Goal: Information Seeking & Learning: Learn about a topic

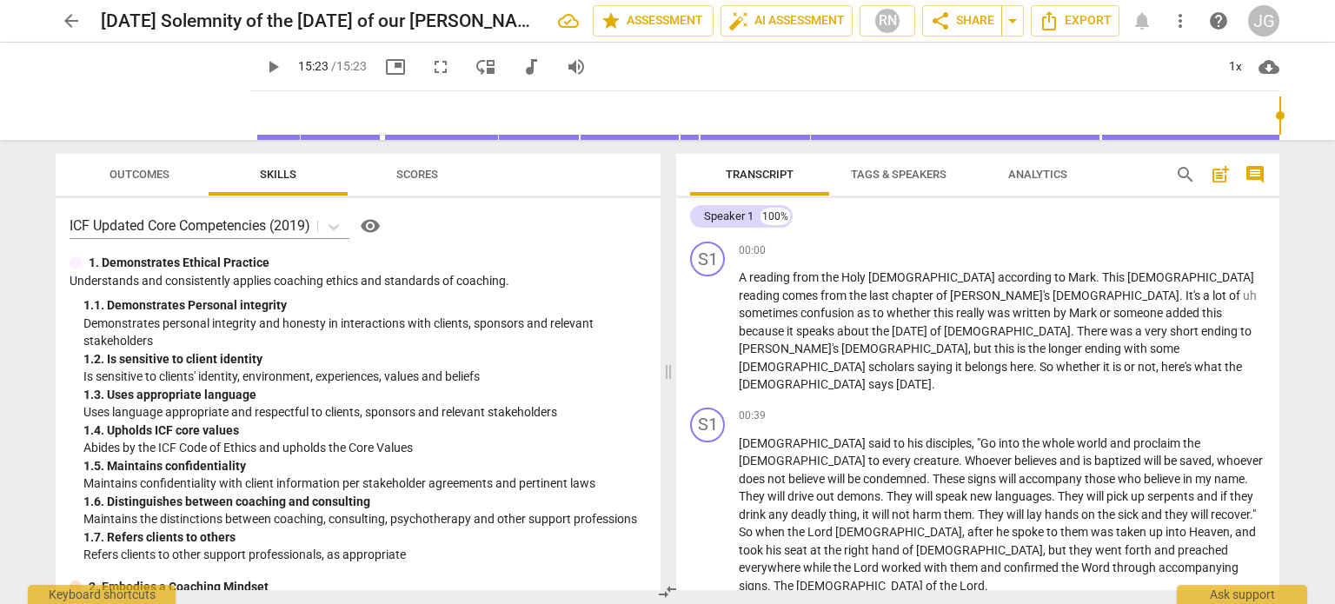
scroll to position [1697, 0]
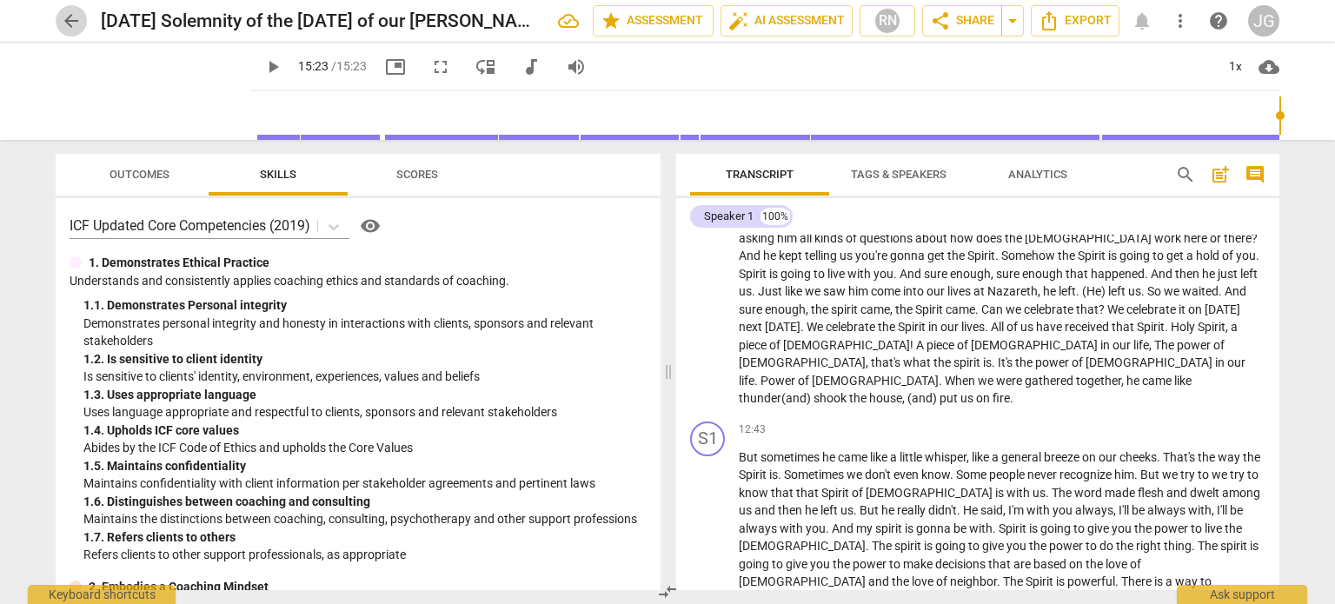
click at [65, 19] on span "arrow_back" at bounding box center [71, 20] width 21 height 21
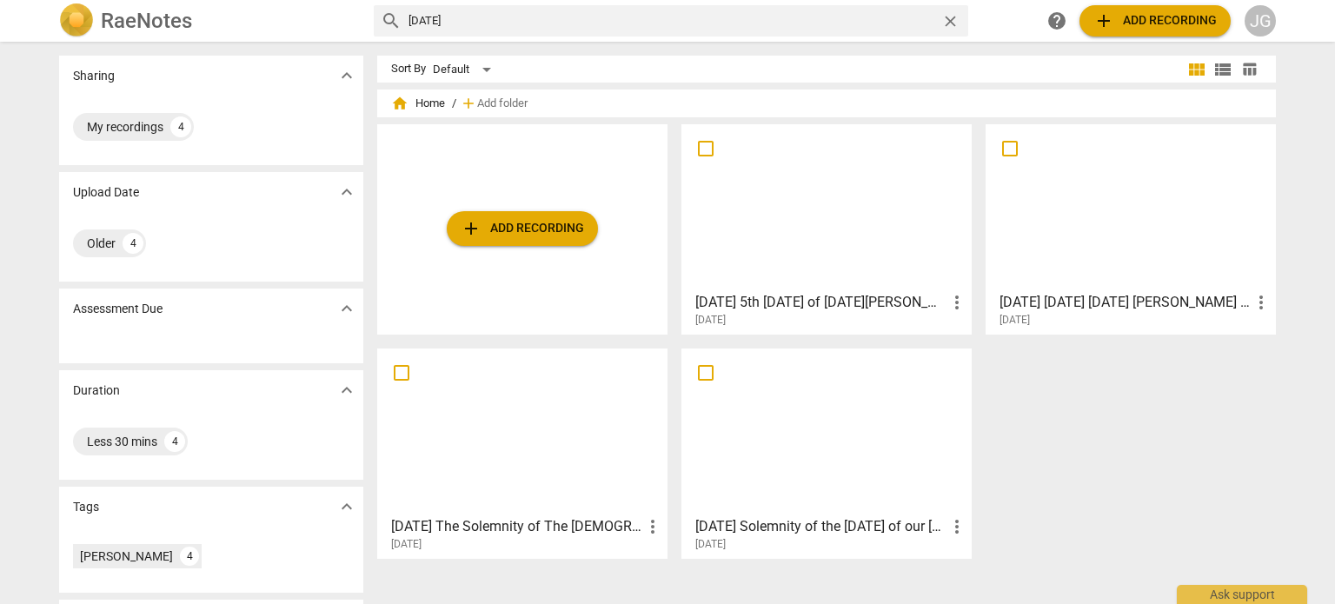
click at [1079, 241] on div at bounding box center [1131, 207] width 278 height 154
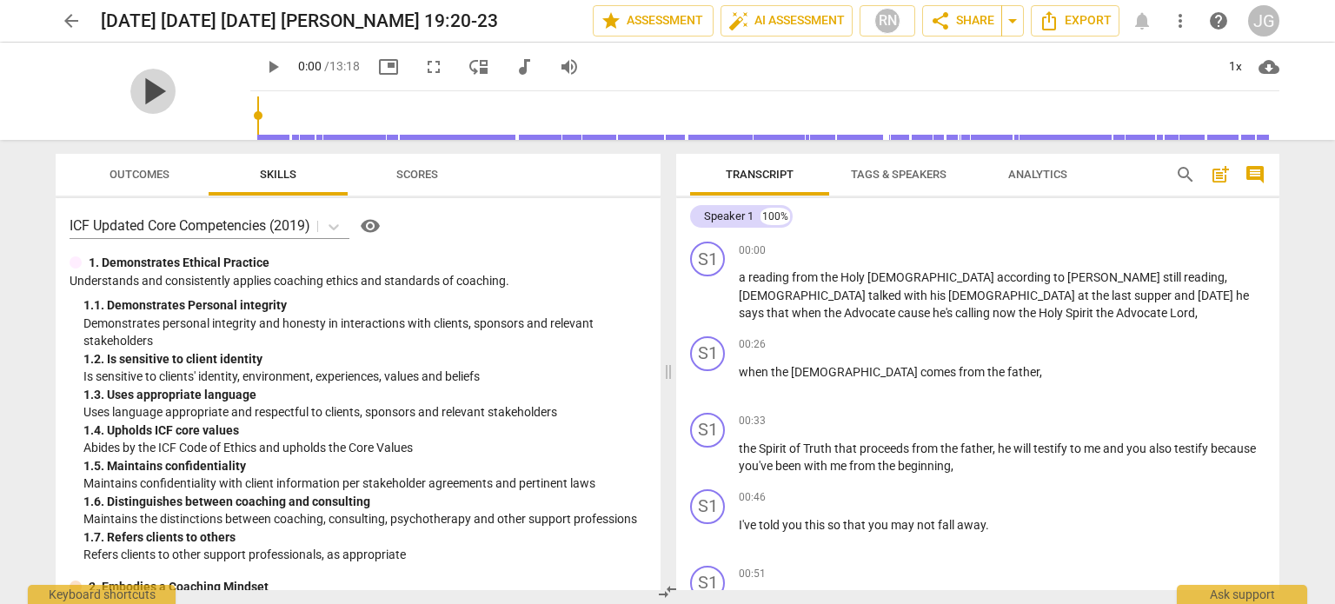
click at [140, 87] on span "play_arrow" at bounding box center [152, 91] width 45 height 45
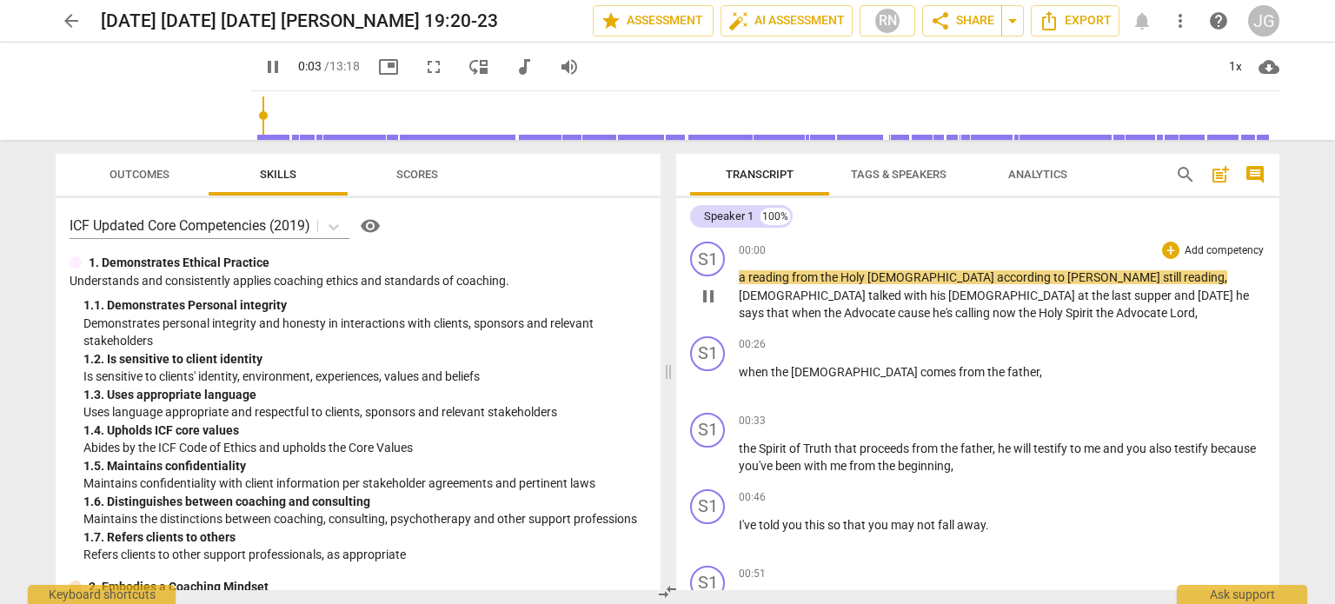
click at [1067, 278] on span "[PERSON_NAME]" at bounding box center [1115, 277] width 96 height 14
type input "5"
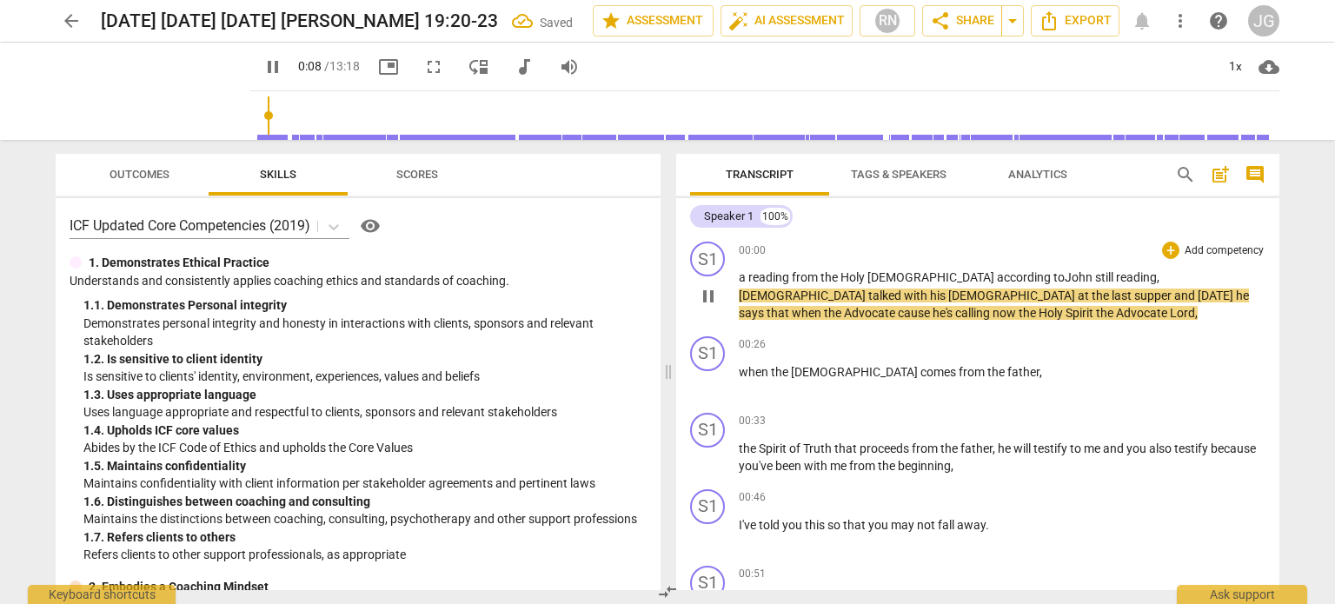
click at [1072, 276] on span "ohn" at bounding box center [1083, 277] width 23 height 14
click at [1053, 271] on span "to J" at bounding box center [1062, 277] width 18 height 14
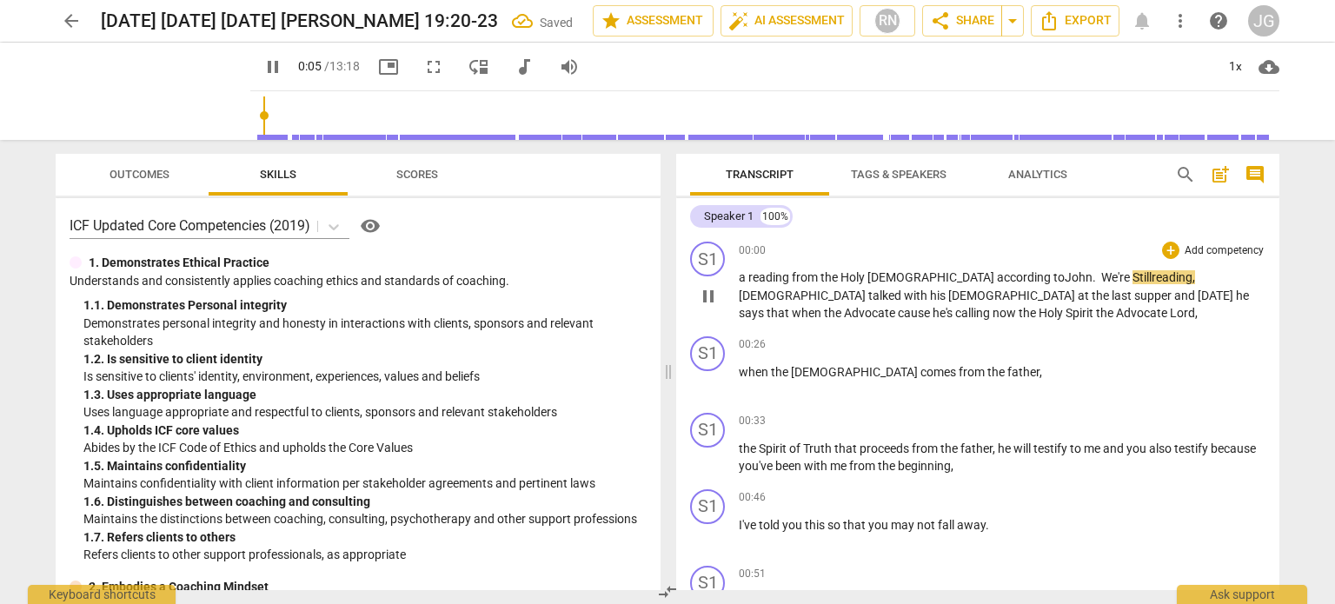
click at [1132, 278] on span "Still" at bounding box center [1141, 277] width 19 height 14
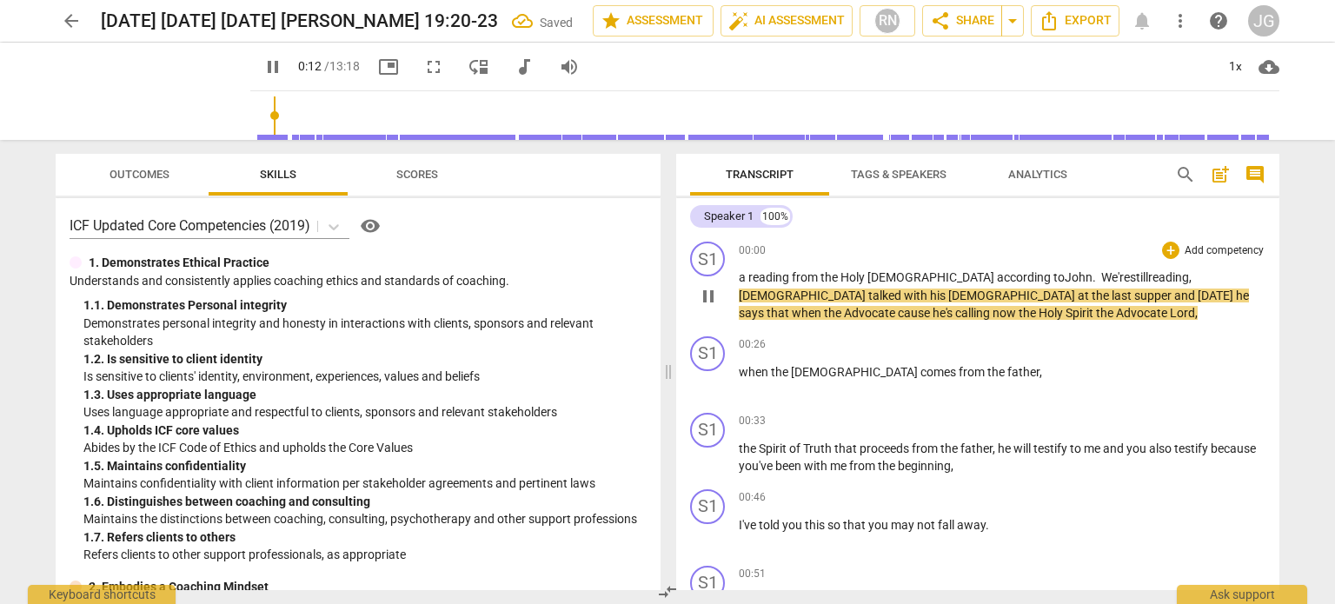
click at [904, 289] on span "talked" at bounding box center [886, 296] width 36 height 14
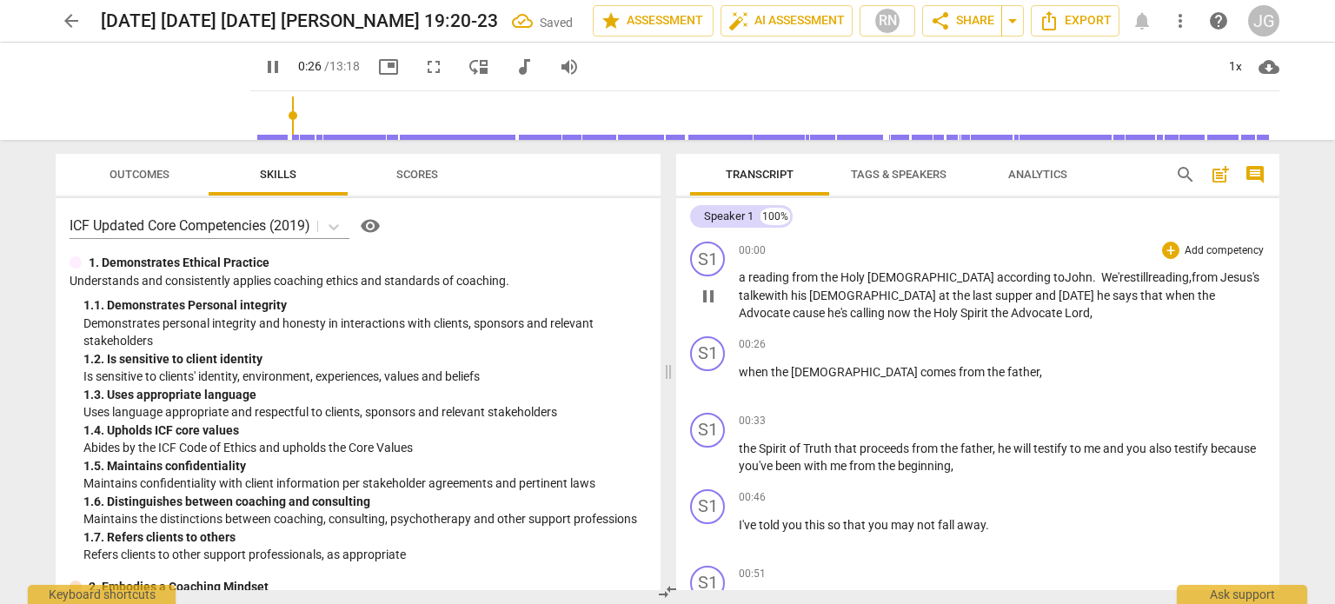
click at [765, 289] on span "talke" at bounding box center [752, 296] width 26 height 14
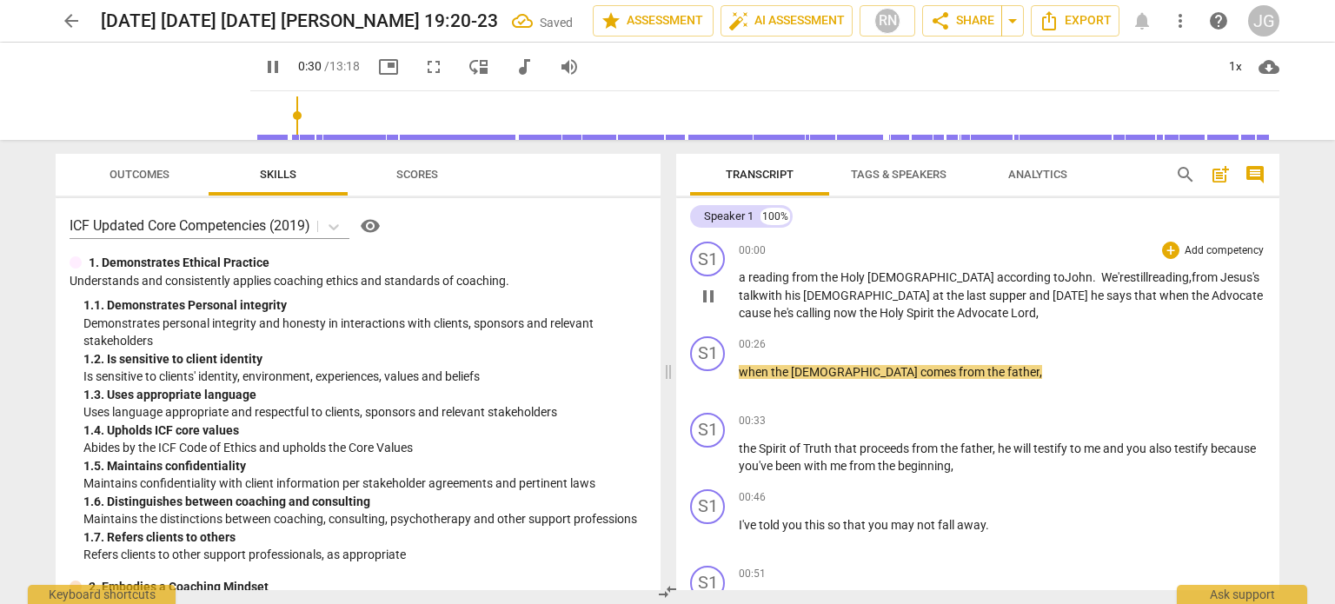
click at [803, 295] on span "[DEMOGRAPHIC_DATA]" at bounding box center [867, 296] width 129 height 14
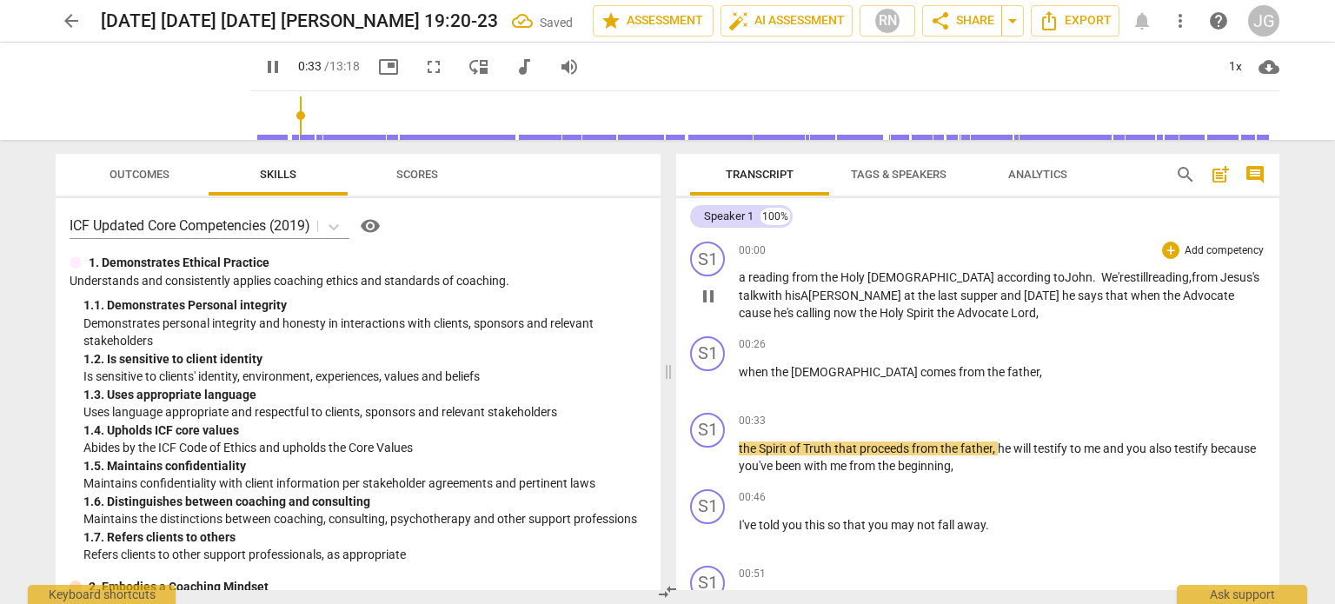
click at [938, 290] on span "last" at bounding box center [949, 296] width 23 height 14
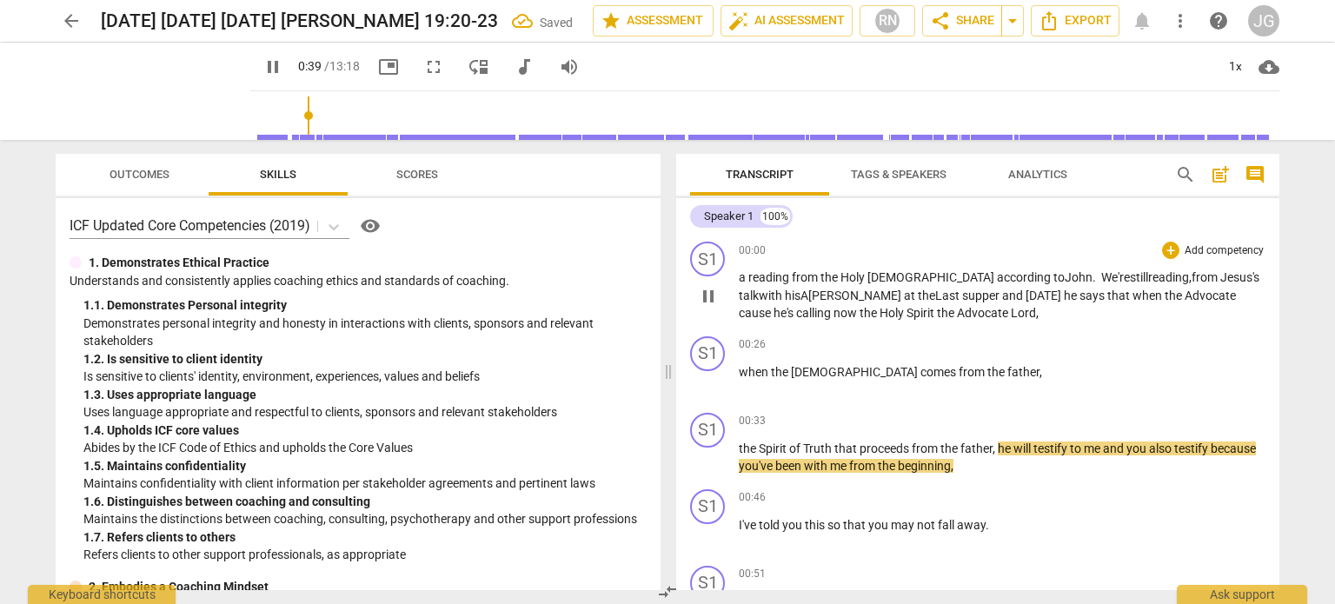
click at [962, 295] on span "supper" at bounding box center [982, 296] width 40 height 14
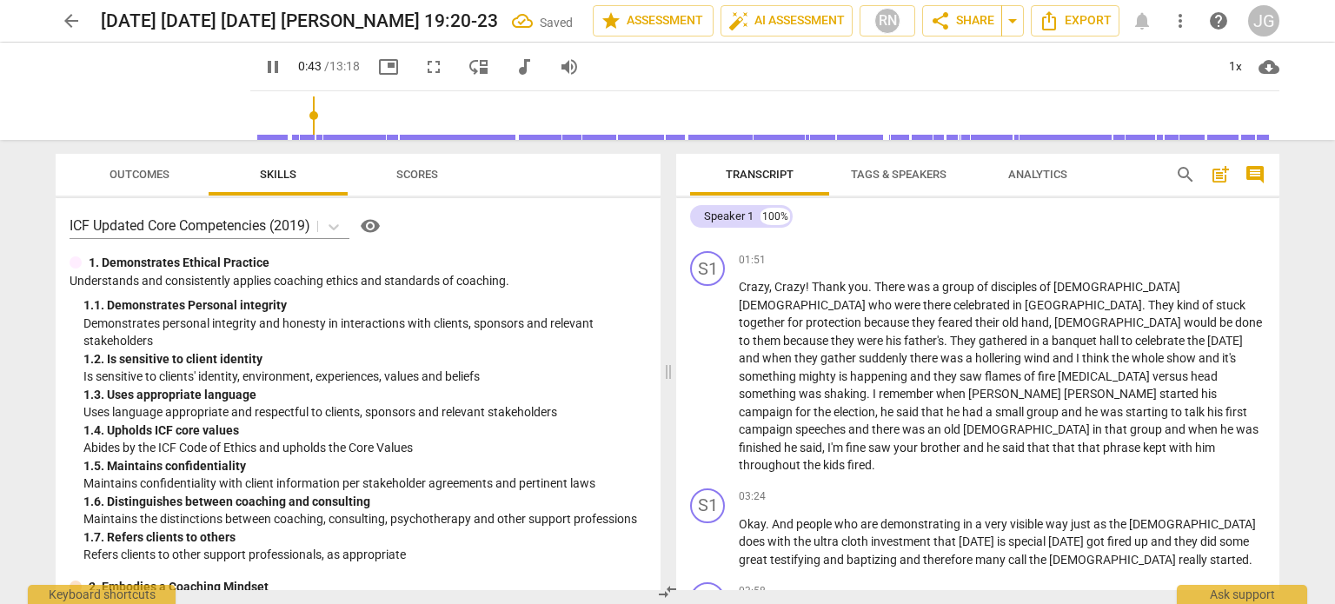
scroll to position [521, 0]
click at [740, 516] on span "Okay" at bounding box center [752, 523] width 27 height 14
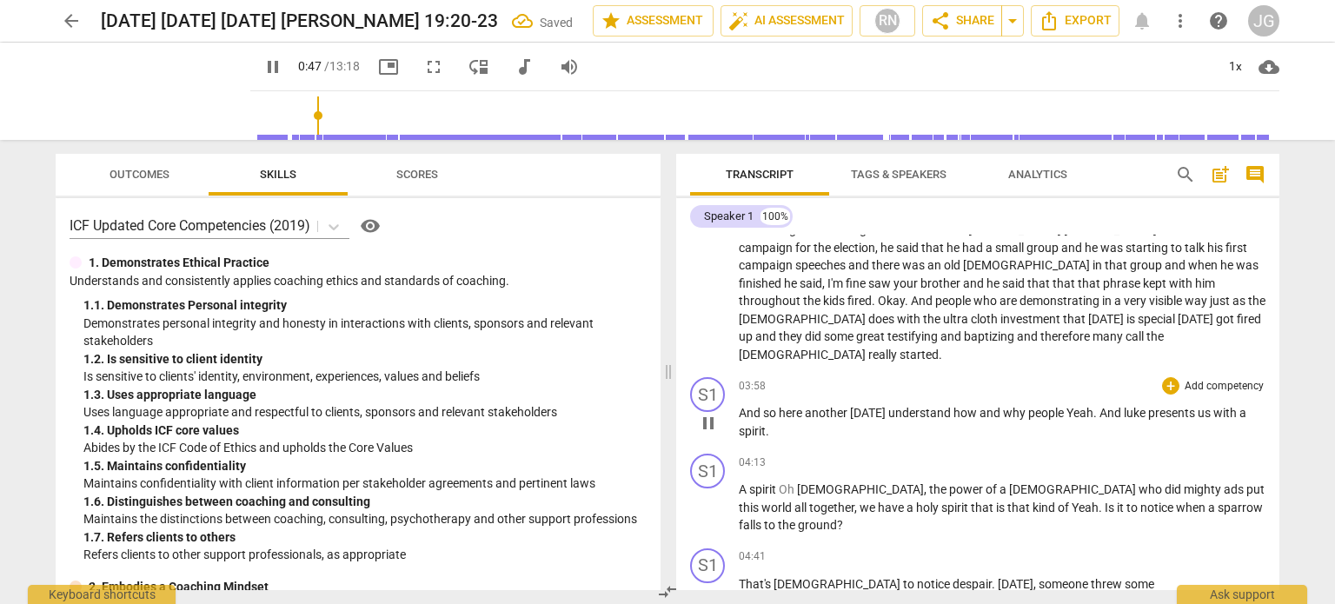
scroll to position [695, 0]
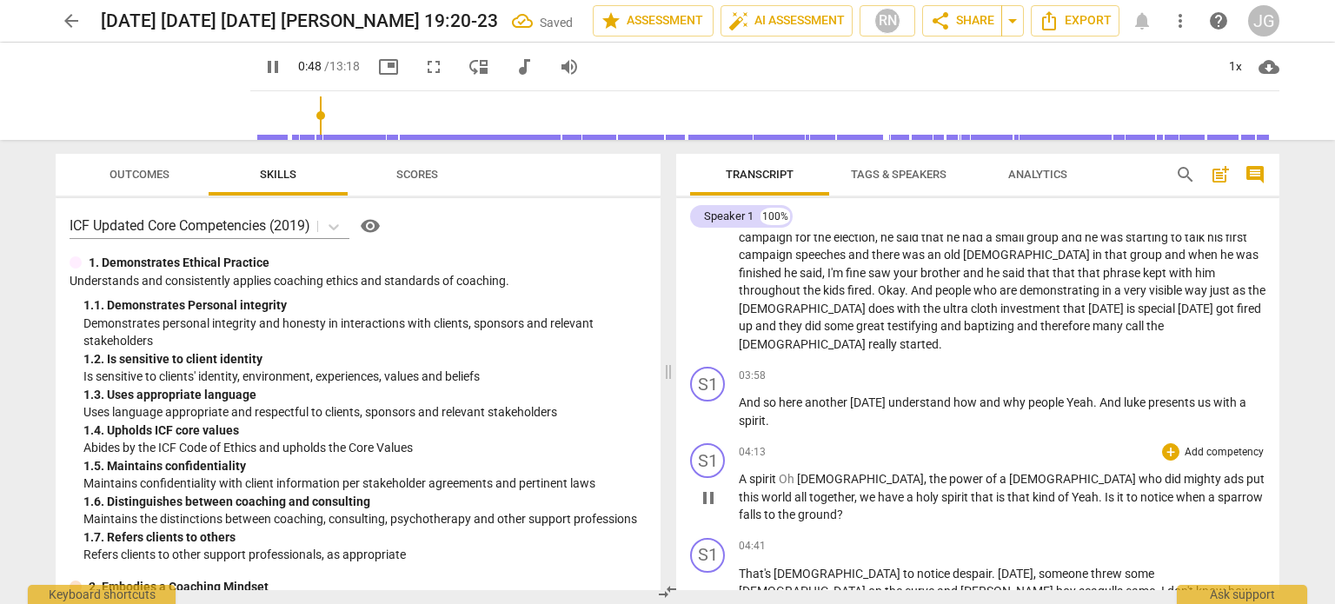
click at [740, 472] on span "A" at bounding box center [744, 479] width 10 height 14
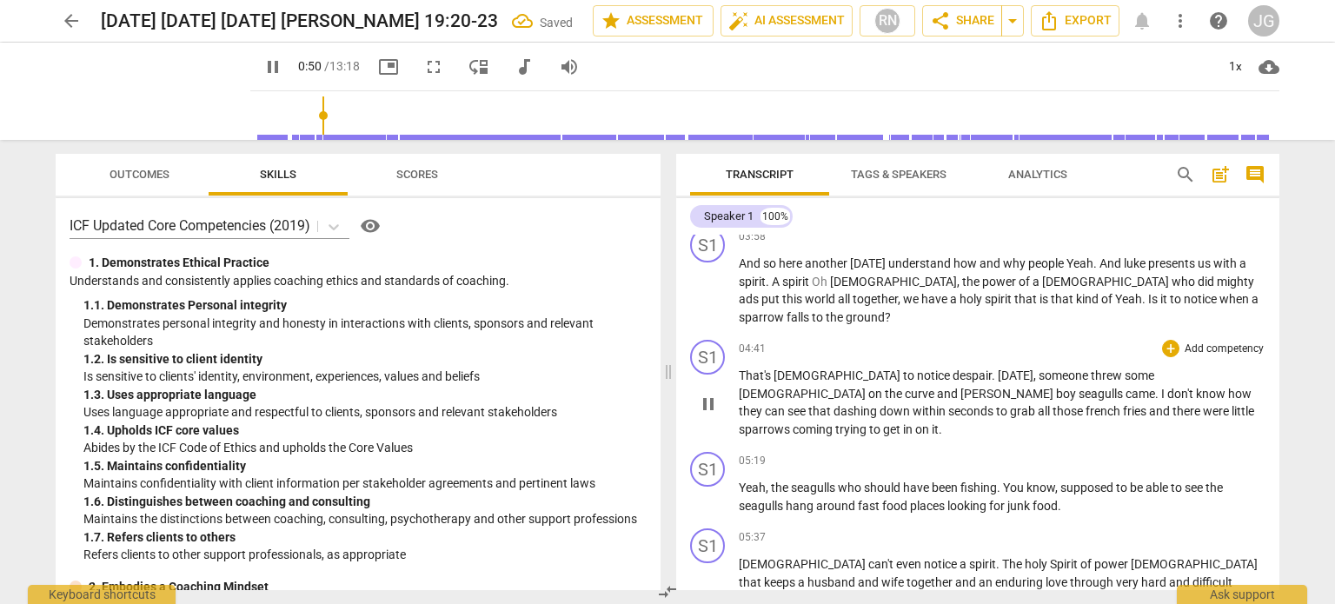
scroll to position [869, 0]
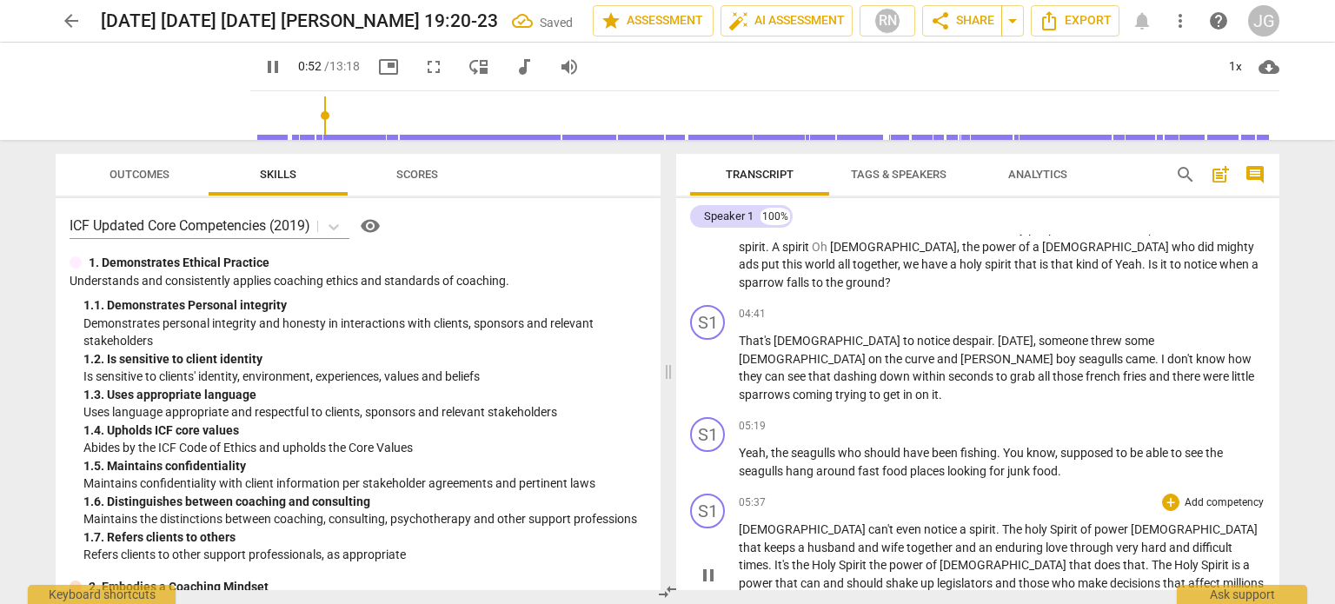
click at [739, 522] on span "[DEMOGRAPHIC_DATA]" at bounding box center [803, 529] width 129 height 14
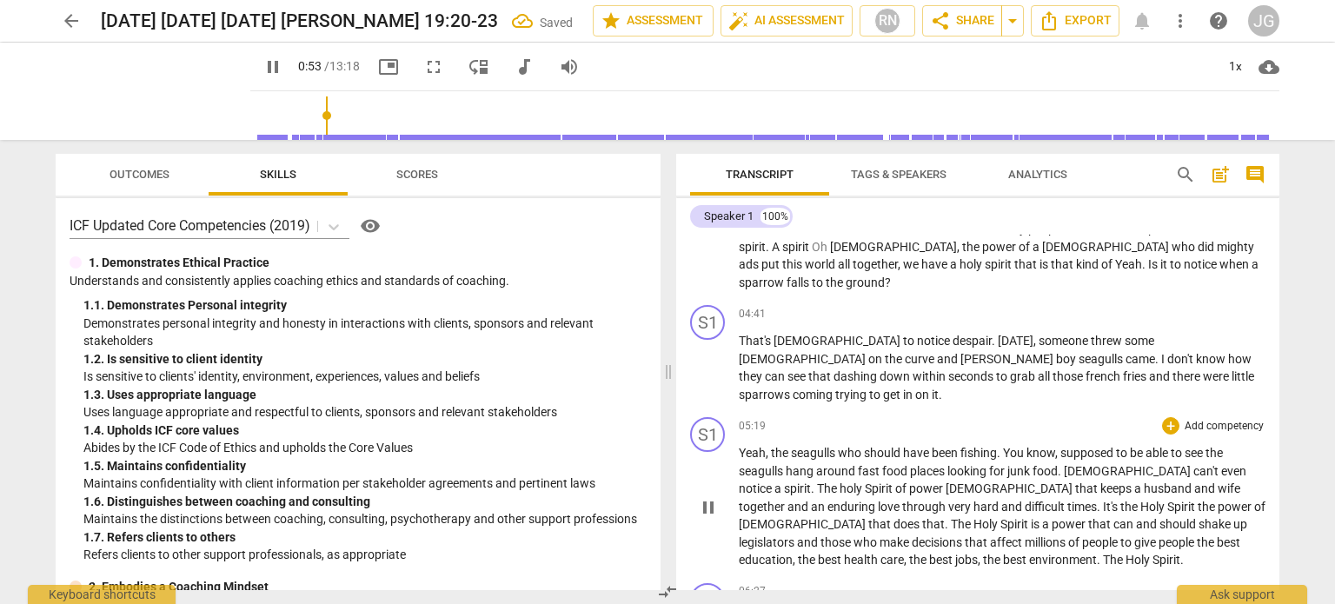
click at [739, 446] on span "Yeah" at bounding box center [752, 453] width 27 height 14
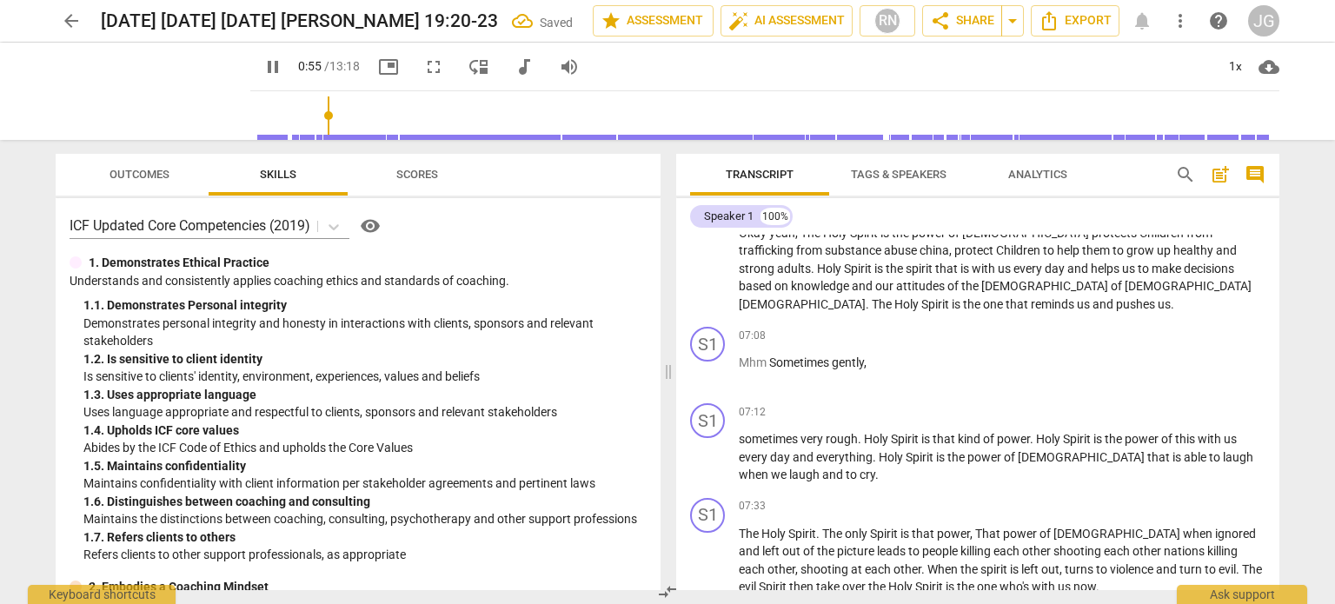
scroll to position [1217, 0]
click at [740, 429] on span "sometimes" at bounding box center [770, 436] width 62 height 14
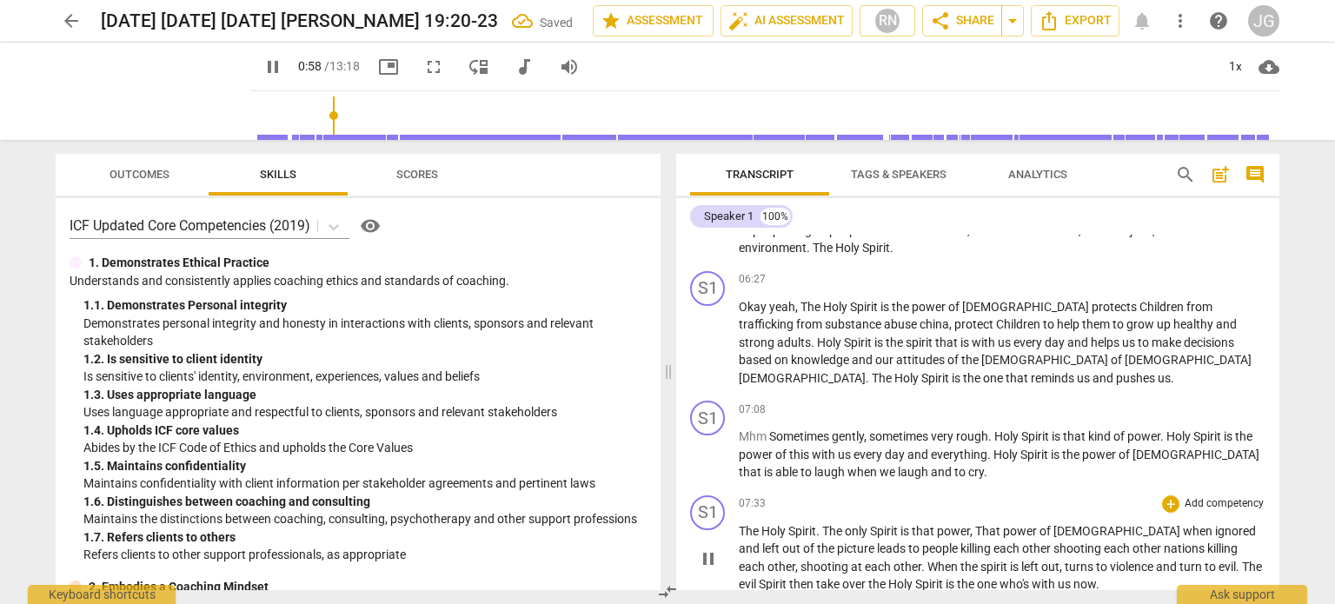
click at [740, 524] on span "The" at bounding box center [750, 531] width 23 height 14
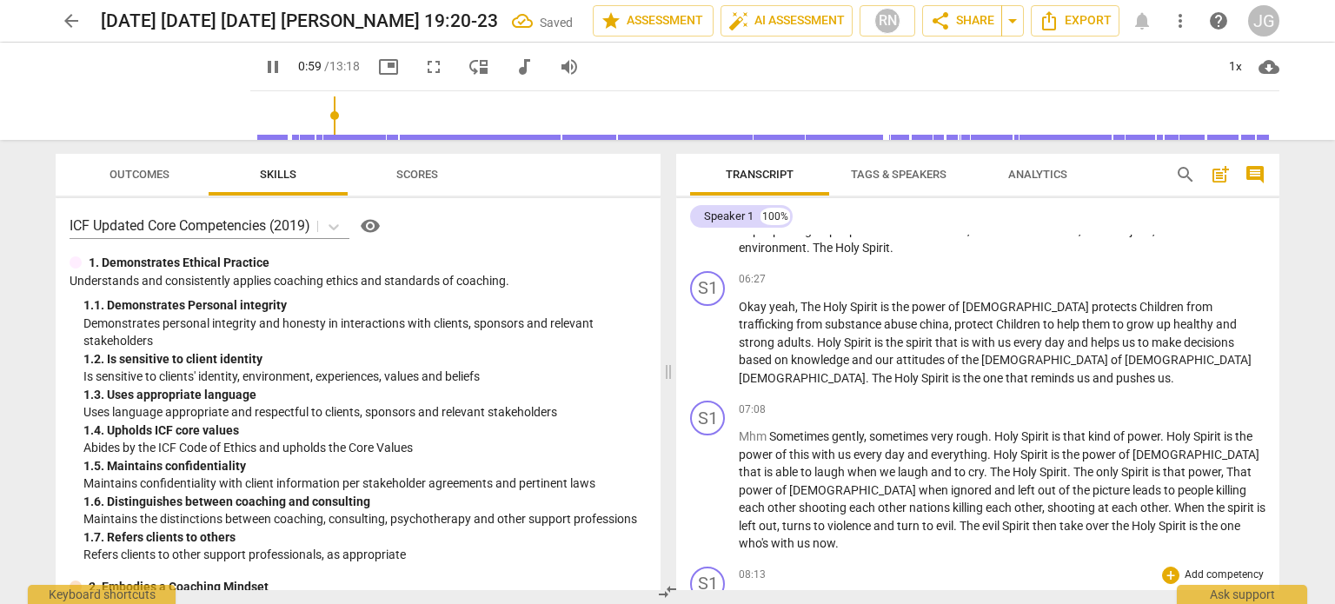
scroll to position [1314, 0]
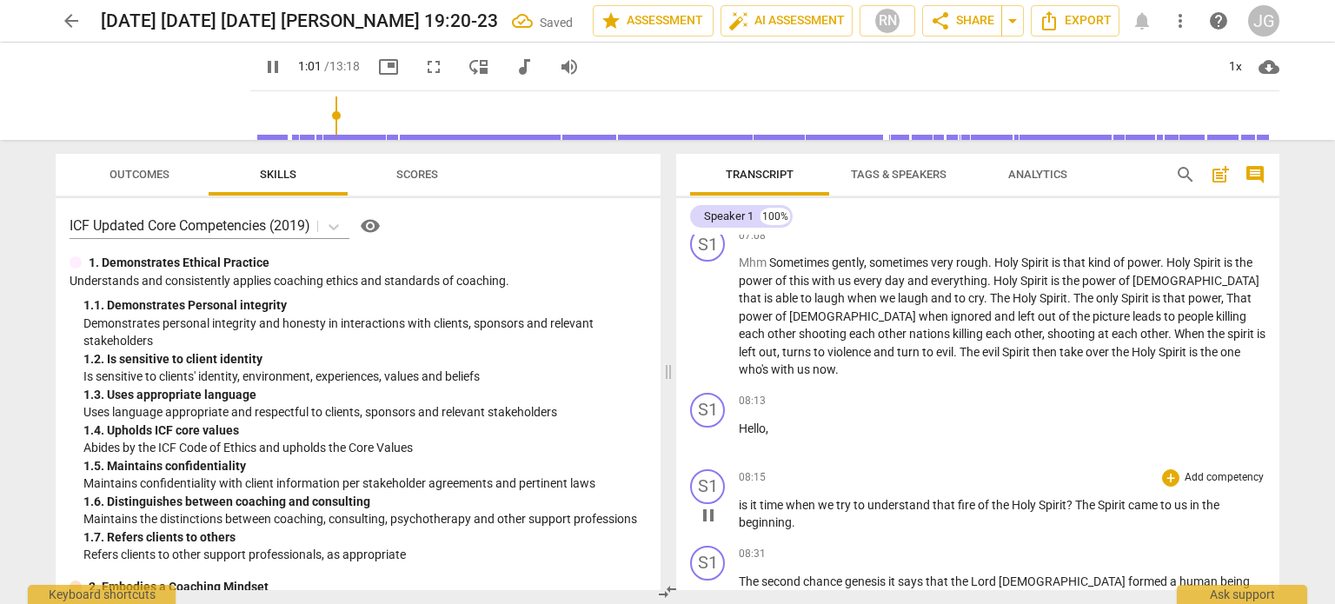
click at [739, 498] on span "is" at bounding box center [744, 505] width 11 height 14
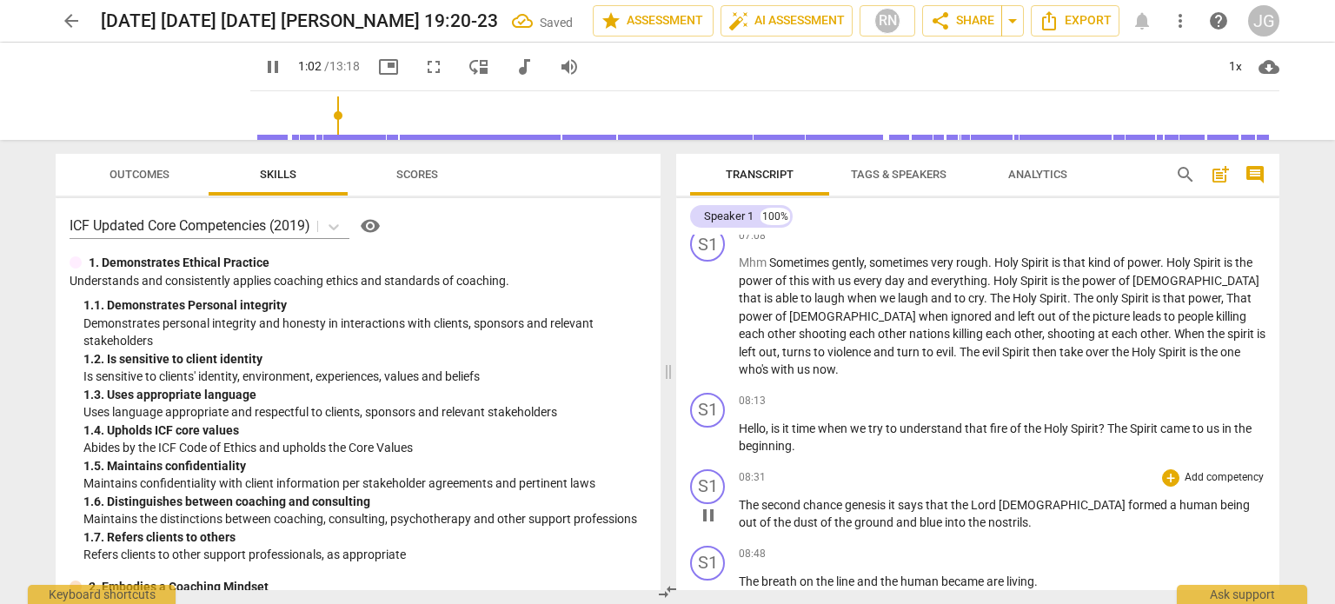
click at [740, 498] on span "The" at bounding box center [750, 505] width 23 height 14
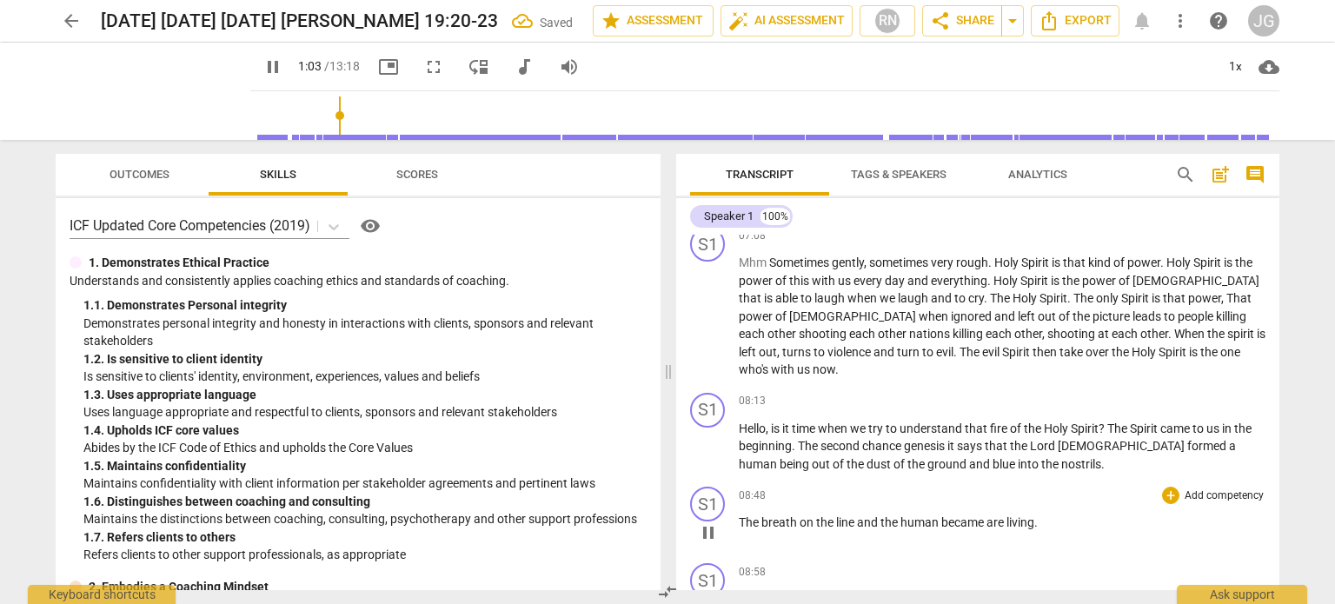
click at [740, 515] on span "The" at bounding box center [750, 522] width 23 height 14
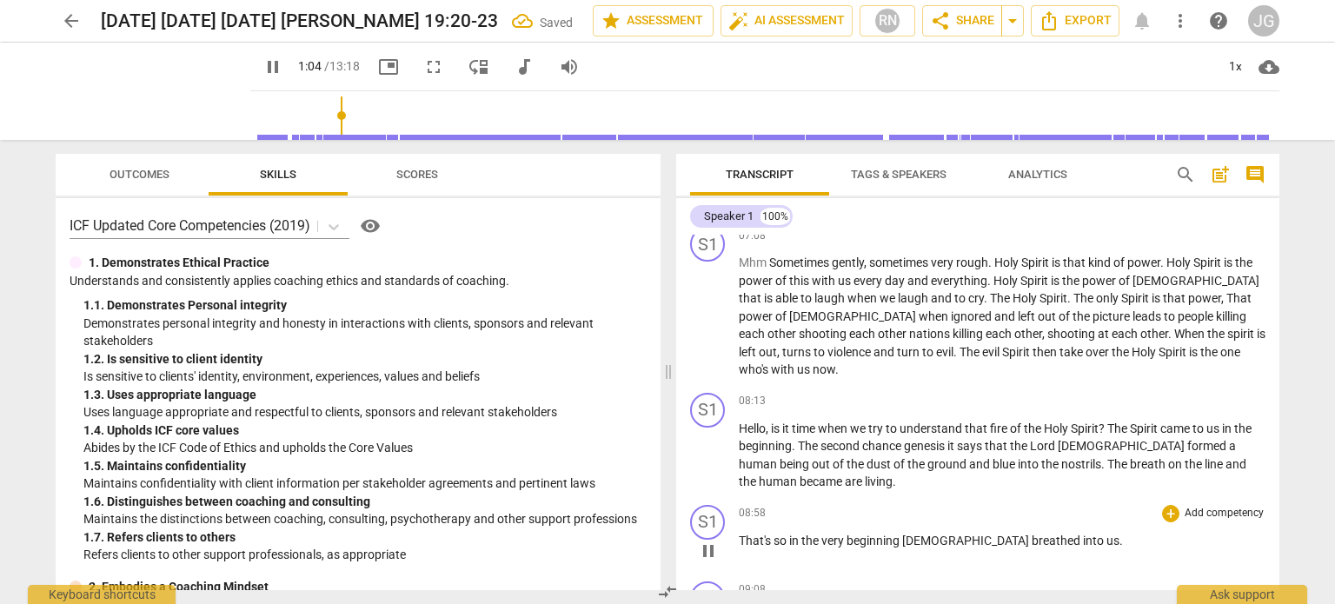
click at [740, 534] on span "That's" at bounding box center [756, 541] width 35 height 14
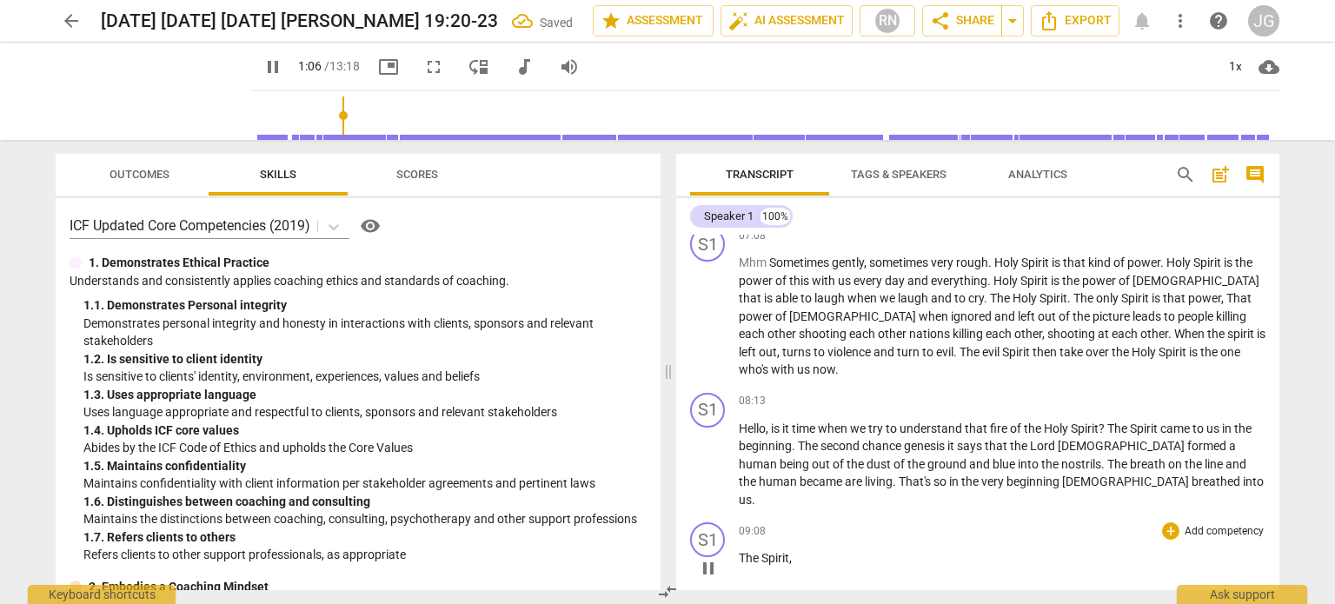
click at [739, 551] on span "The" at bounding box center [750, 558] width 23 height 14
click at [739, 551] on span "the" at bounding box center [749, 558] width 20 height 14
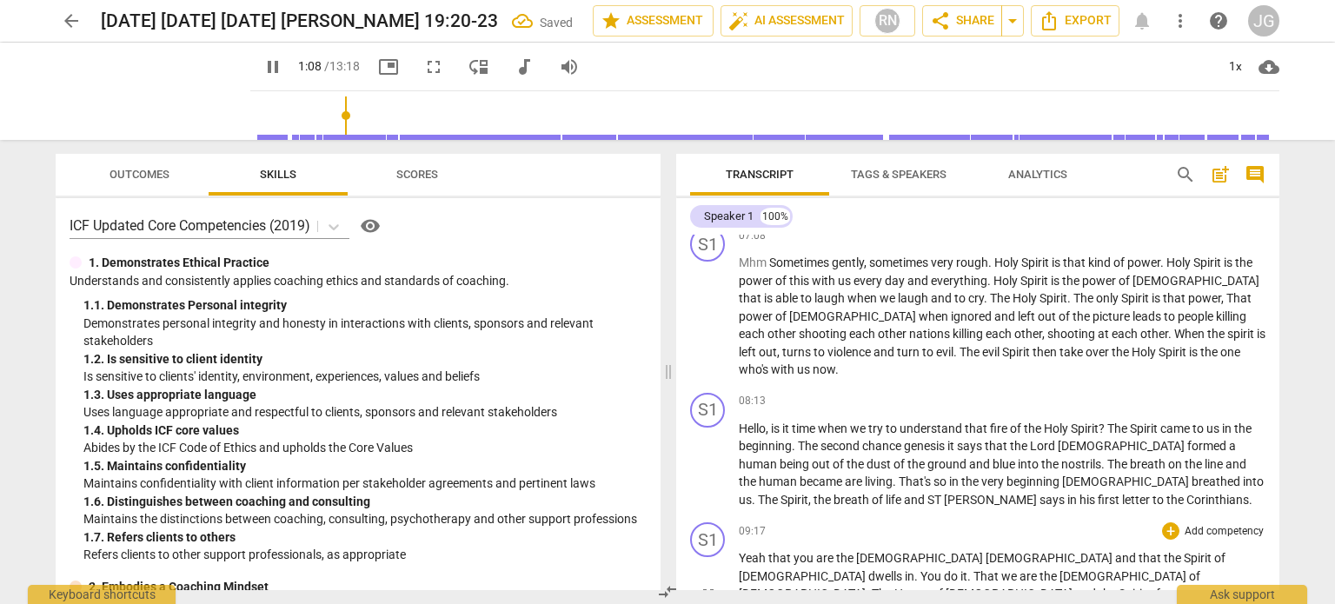
click at [739, 551] on span "Yeah" at bounding box center [754, 558] width 30 height 14
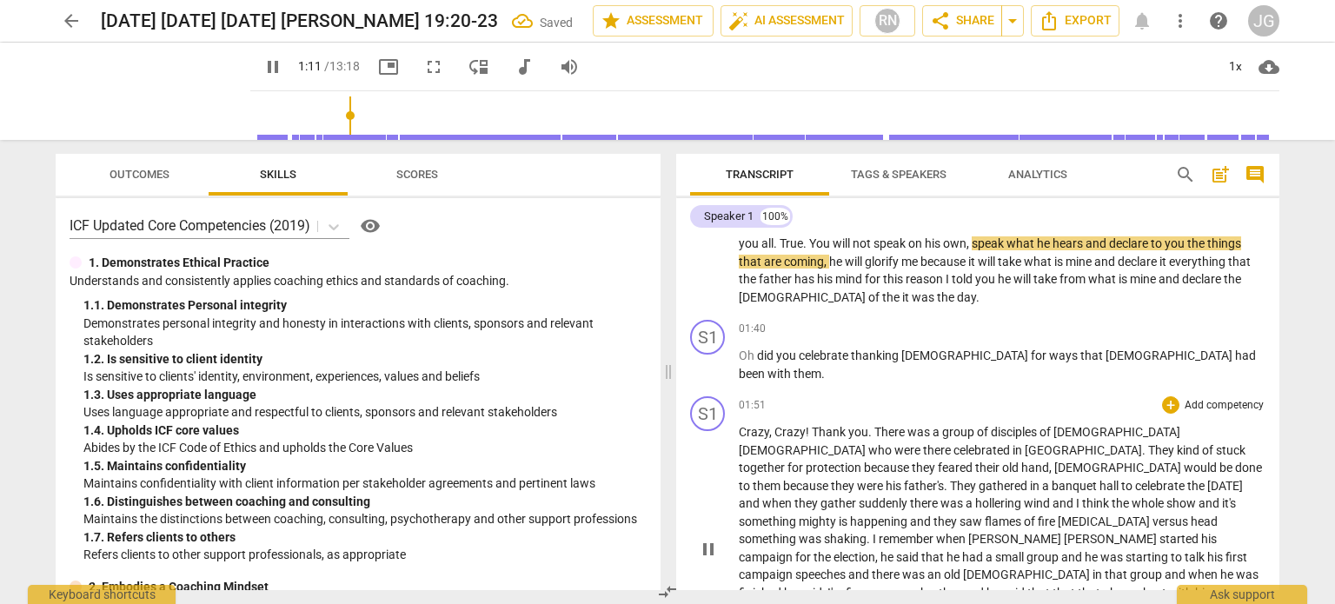
click at [739, 428] on span "Crazy" at bounding box center [754, 432] width 30 height 14
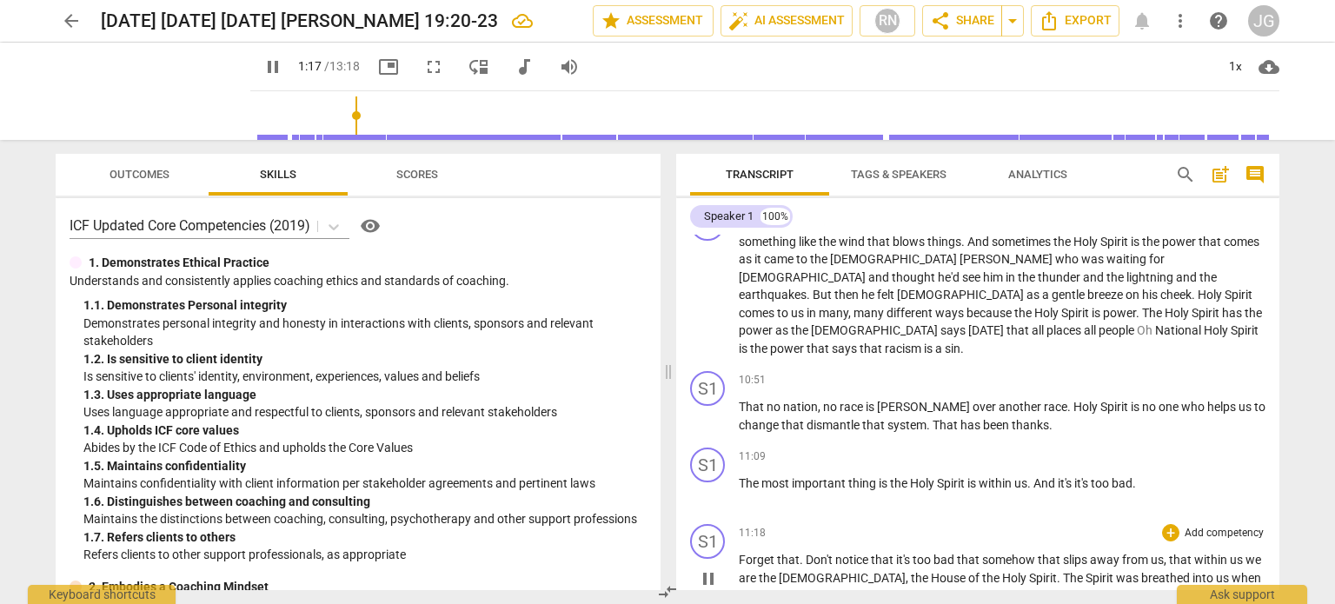
scroll to position [1592, 0]
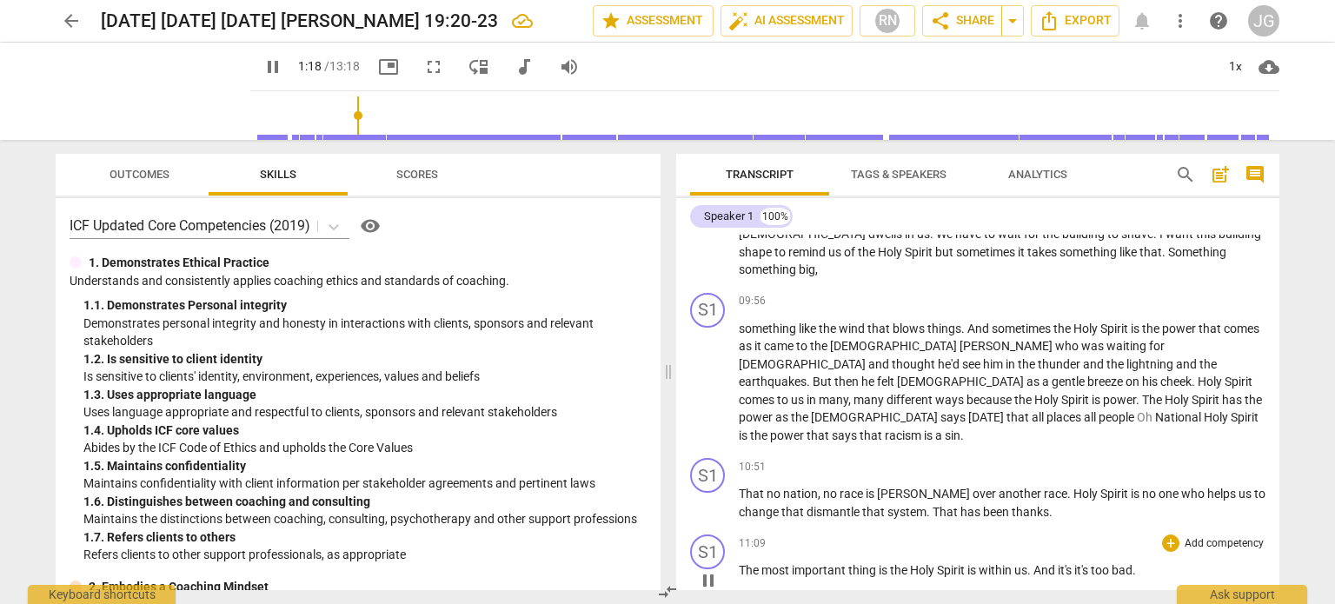
click at [740, 563] on span "The" at bounding box center [750, 570] width 23 height 14
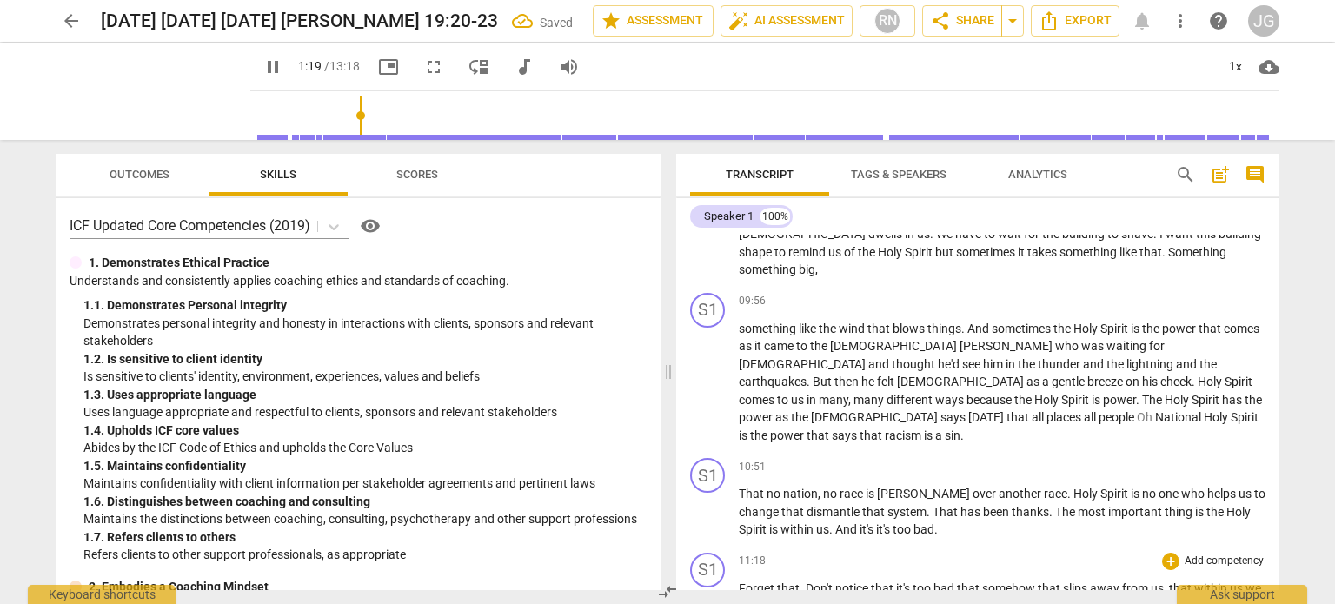
click at [739, 581] on span "Forget" at bounding box center [758, 588] width 38 height 14
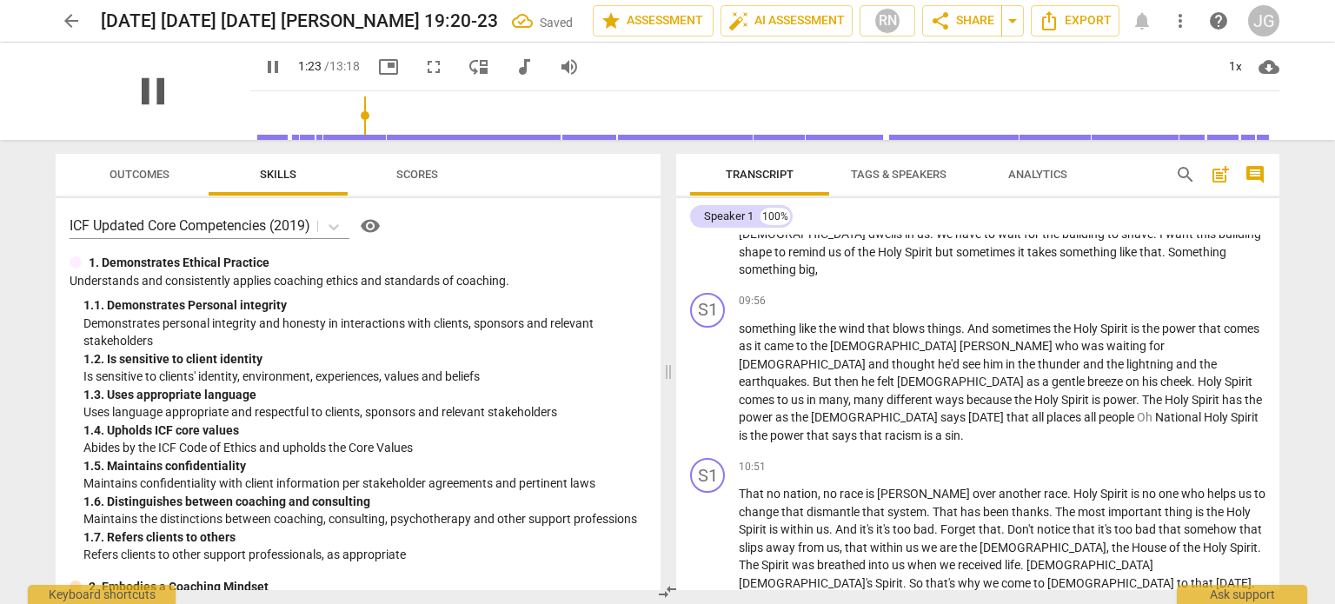
click at [149, 94] on span "pause" at bounding box center [152, 91] width 45 height 45
type input "84"
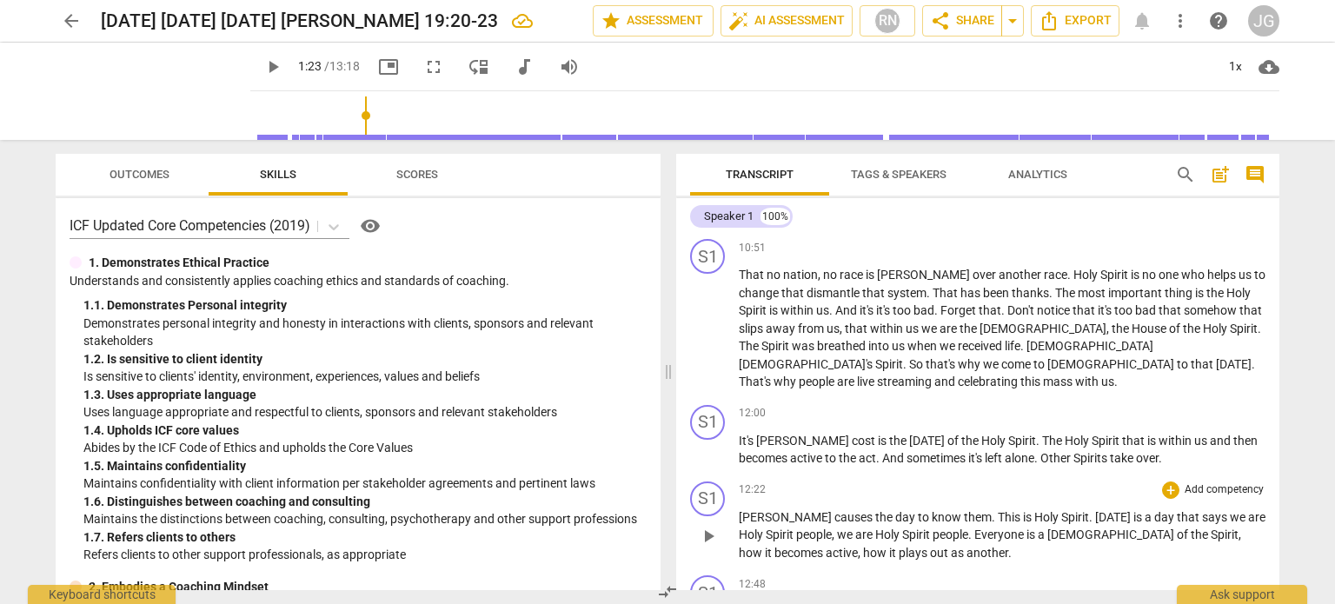
scroll to position [1826, 0]
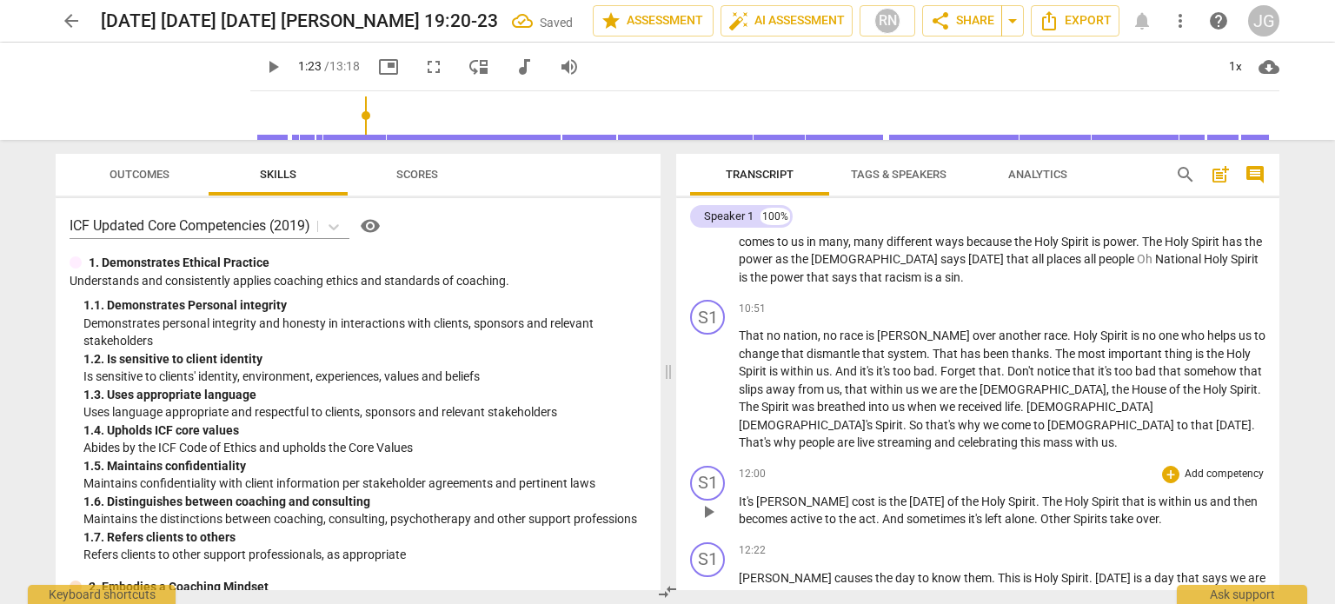
click at [739, 495] on span "It's" at bounding box center [747, 502] width 17 height 14
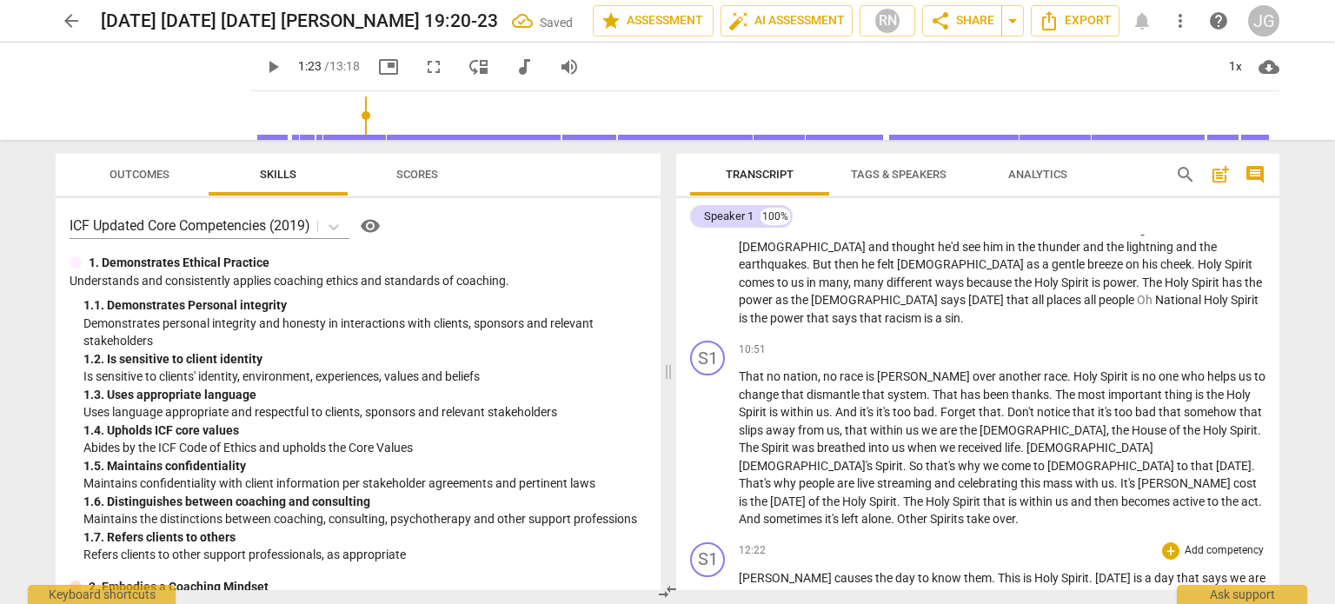
click at [740, 571] on span "[PERSON_NAME]" at bounding box center [787, 578] width 96 height 14
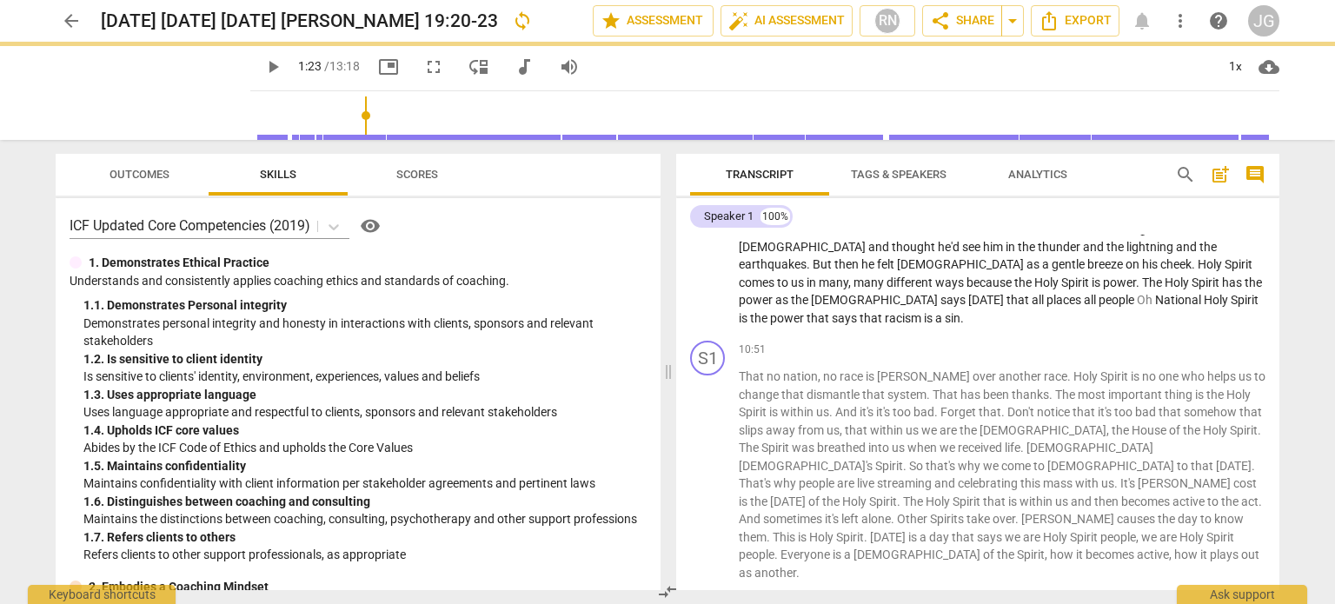
scroll to position [1651, 0]
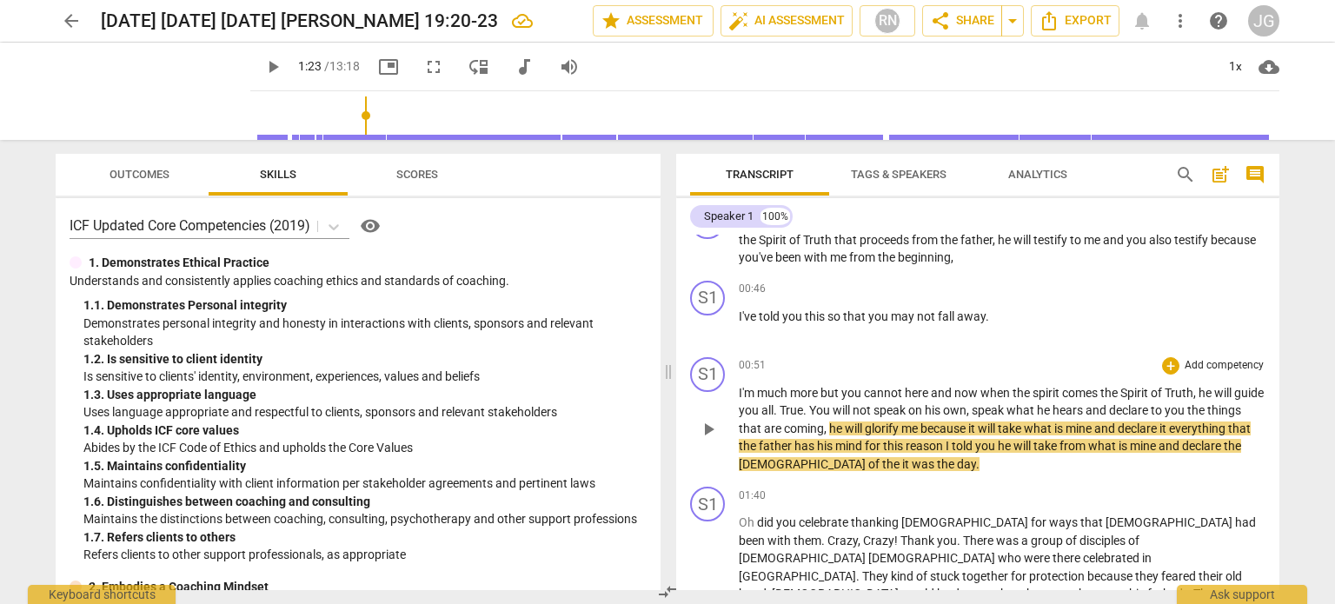
scroll to position [219, 0]
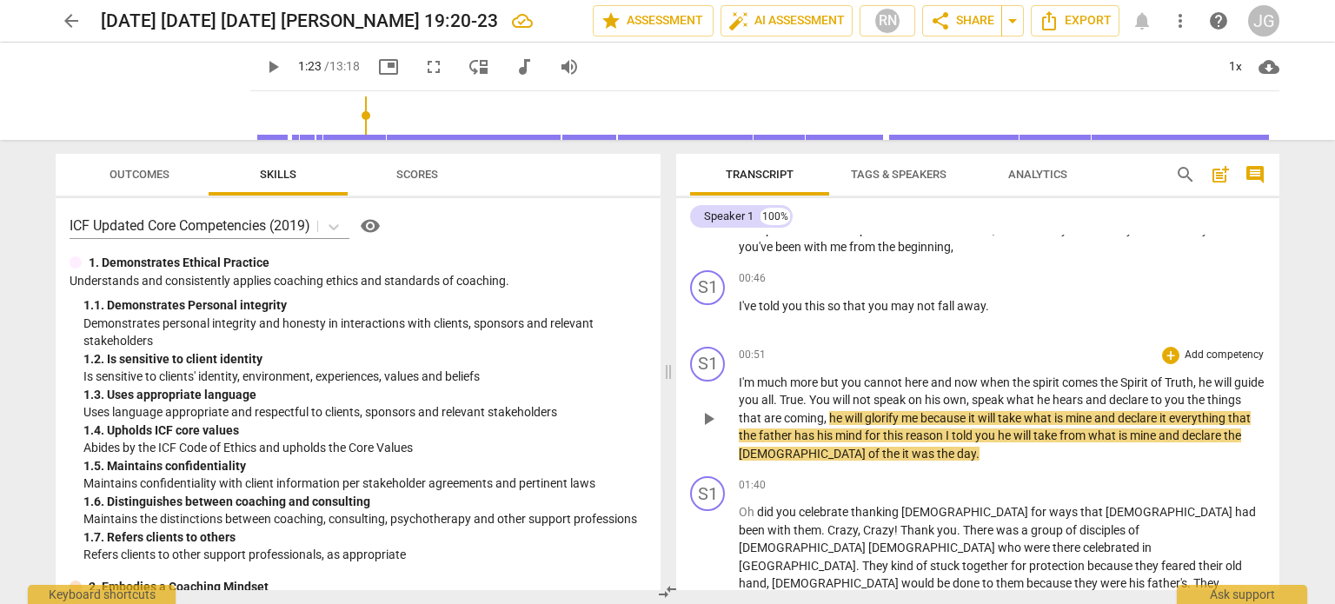
click at [827, 450] on span "[DEMOGRAPHIC_DATA]" at bounding box center [803, 454] width 129 height 14
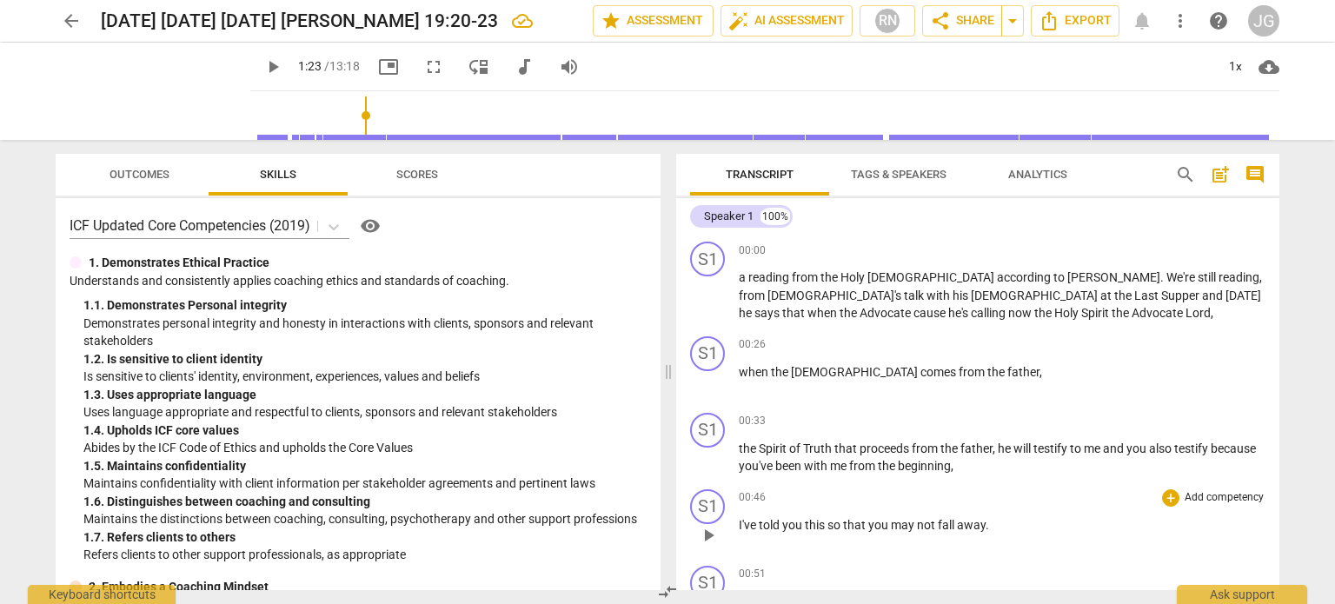
scroll to position [0, 0]
click at [744, 275] on span "a" at bounding box center [744, 277] width 10 height 14
click at [754, 281] on span "reading" at bounding box center [768, 277] width 43 height 14
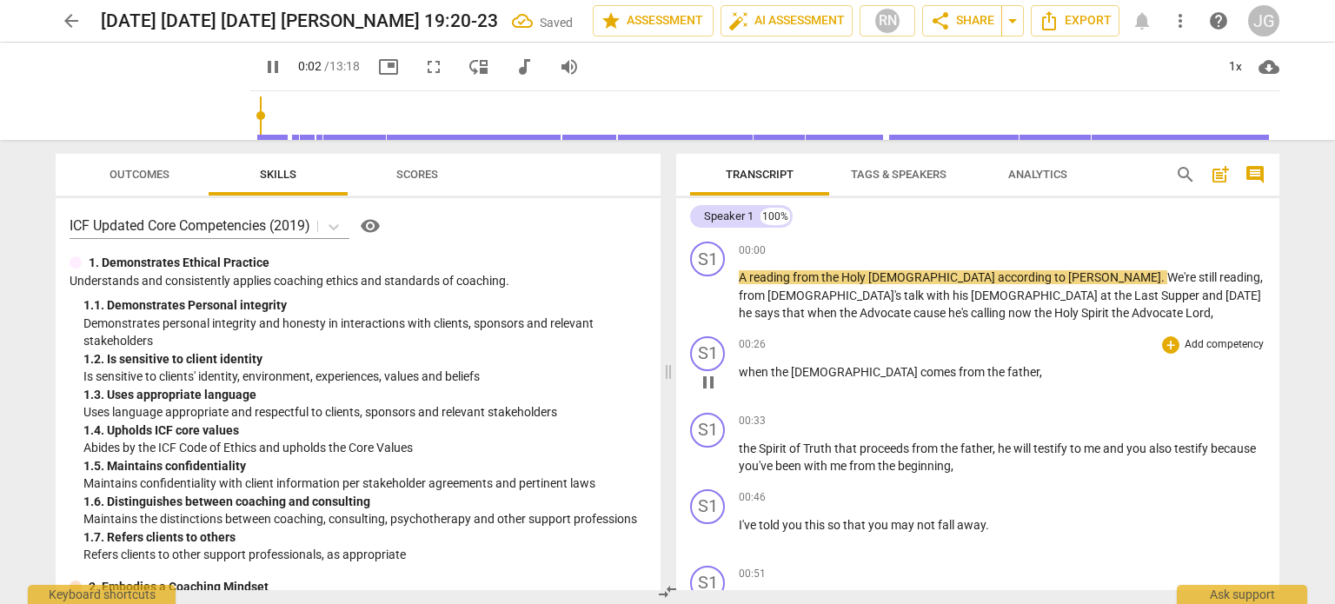
click at [740, 369] on span "when" at bounding box center [755, 372] width 32 height 14
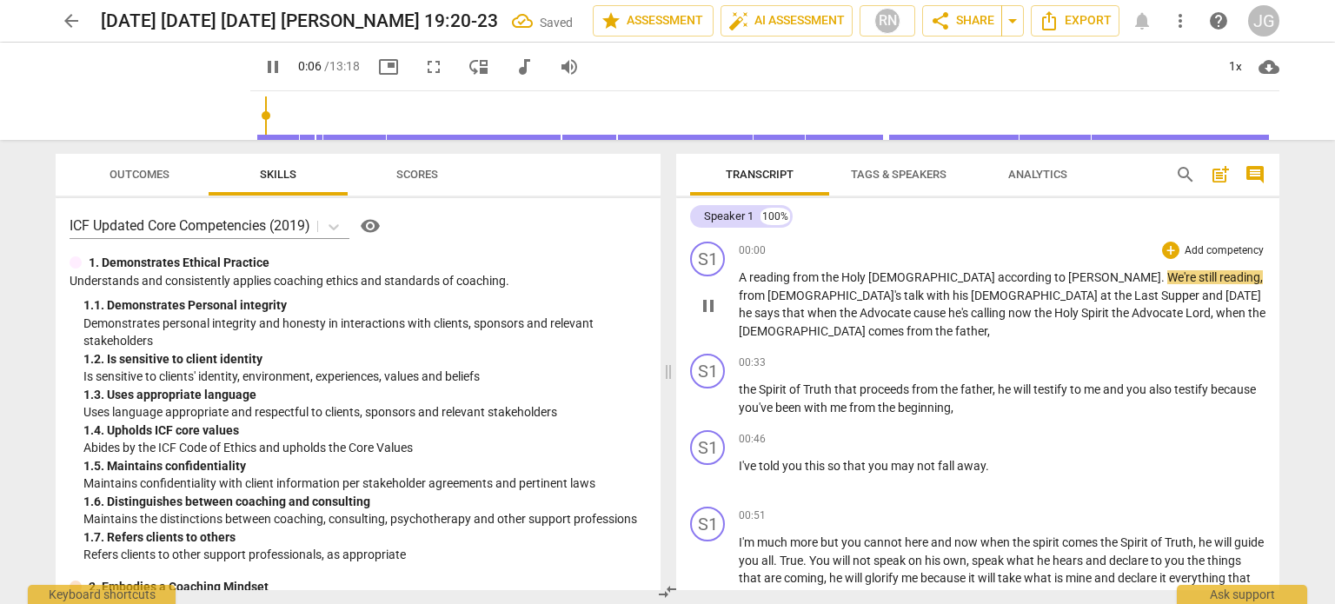
click at [868, 324] on span "[DEMOGRAPHIC_DATA]" at bounding box center [803, 331] width 129 height 14
type input "7"
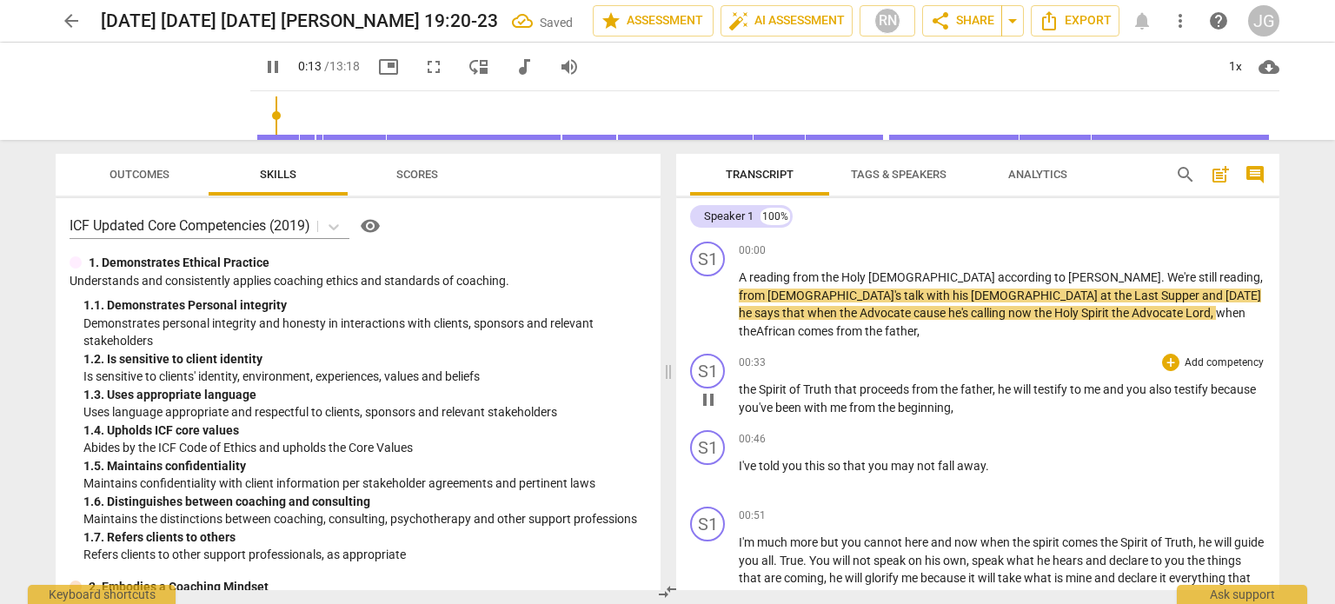
click at [739, 382] on span "the" at bounding box center [749, 389] width 20 height 14
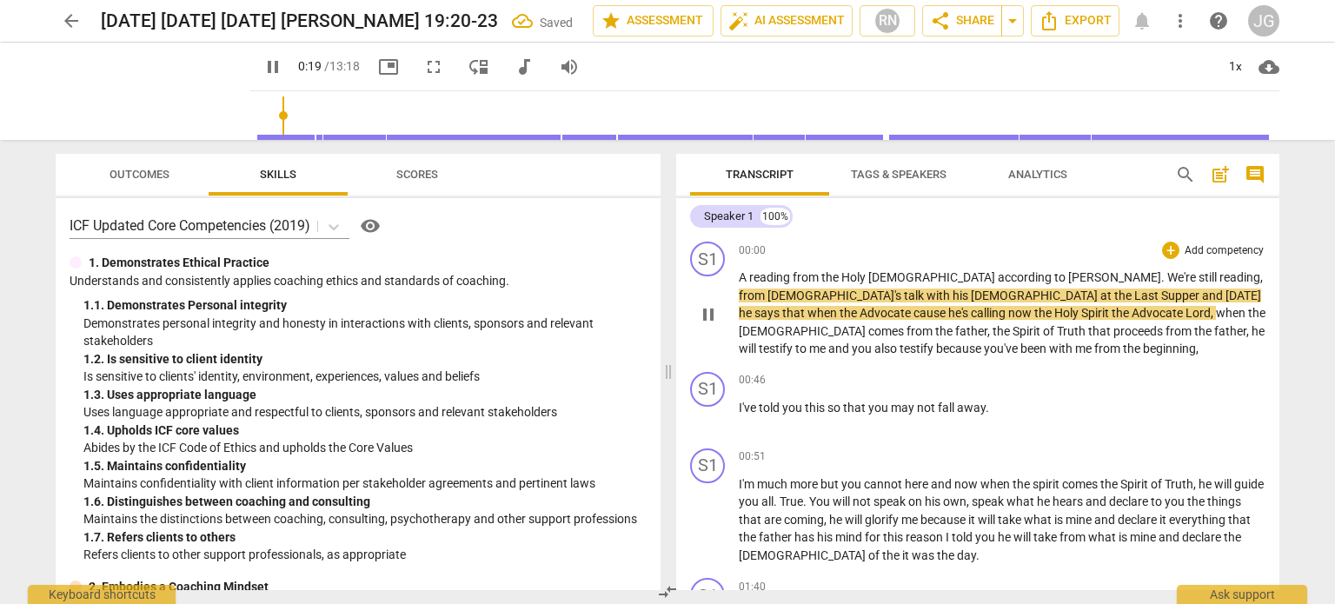
click at [948, 306] on span "cause" at bounding box center [930, 313] width 35 height 14
type input "21"
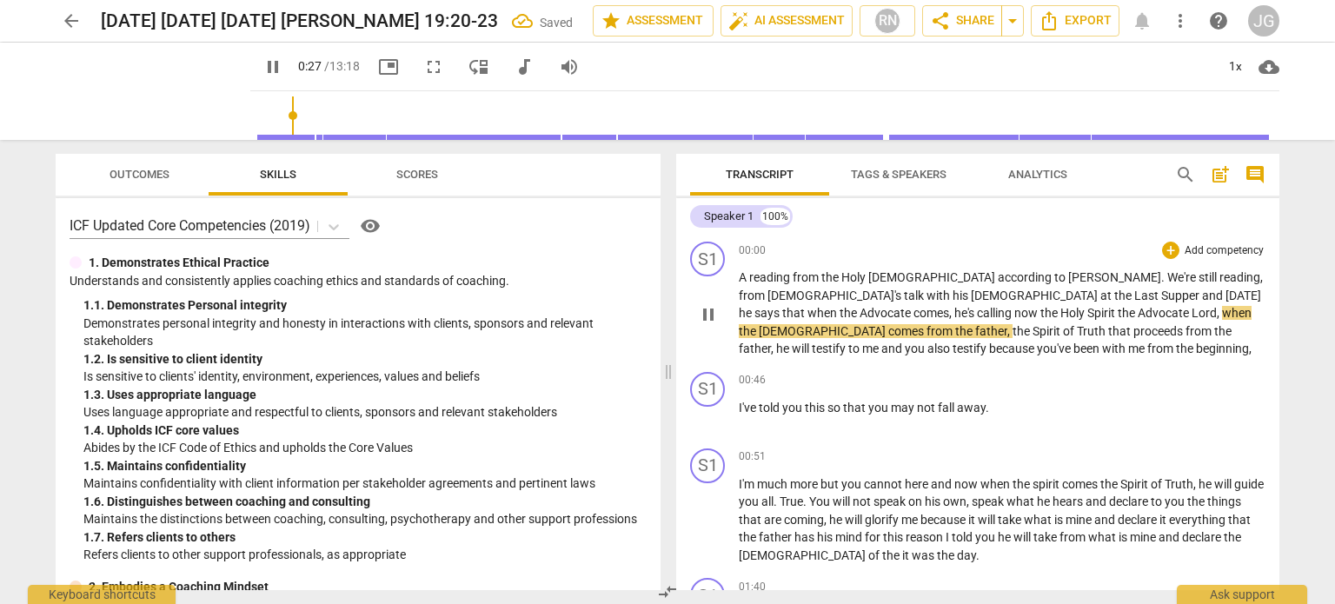
click at [1118, 308] on span "the" at bounding box center [1128, 313] width 20 height 14
click at [888, 324] on span "[DEMOGRAPHIC_DATA]" at bounding box center [823, 331] width 129 height 14
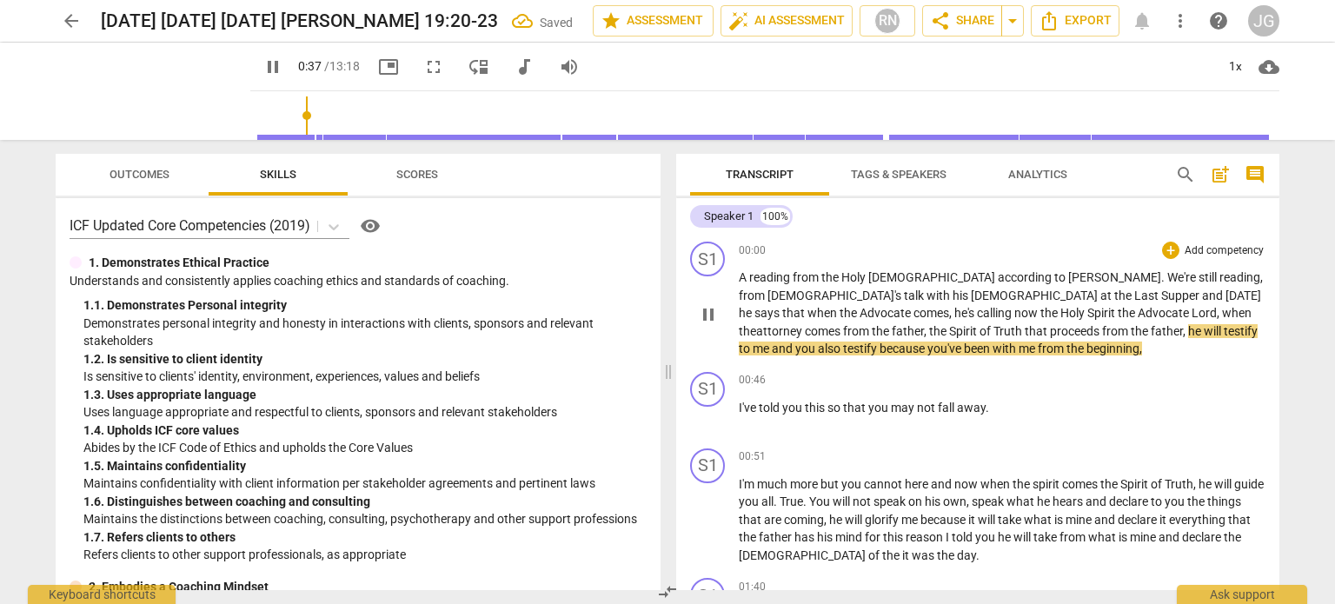
click at [1138, 308] on span "Advocate" at bounding box center [1165, 313] width 54 height 14
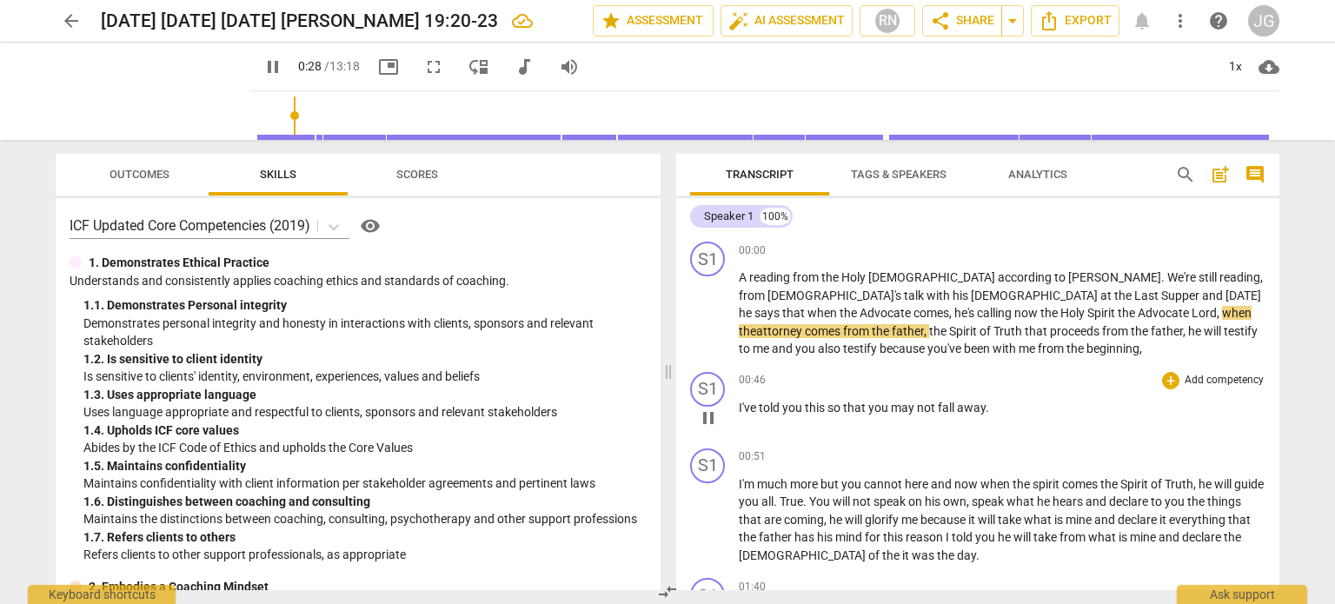
click at [740, 407] on span "I've" at bounding box center [749, 408] width 20 height 14
type input "30"
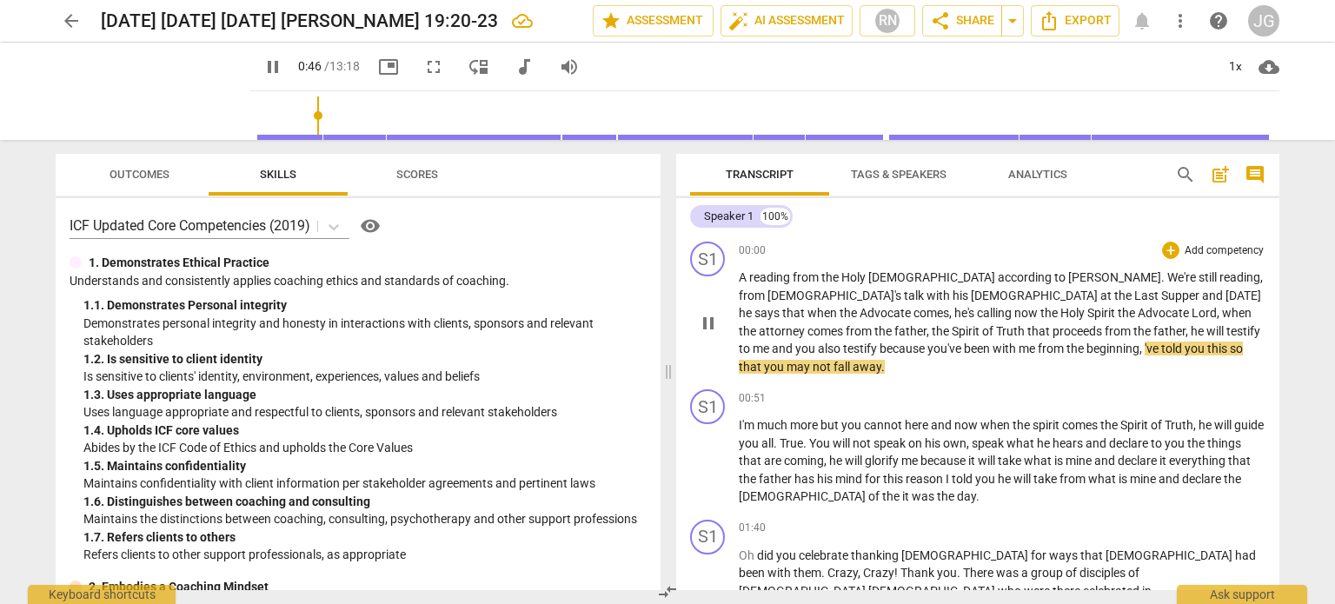
click at [1139, 345] on span "," at bounding box center [1141, 349] width 5 height 14
type input "48"
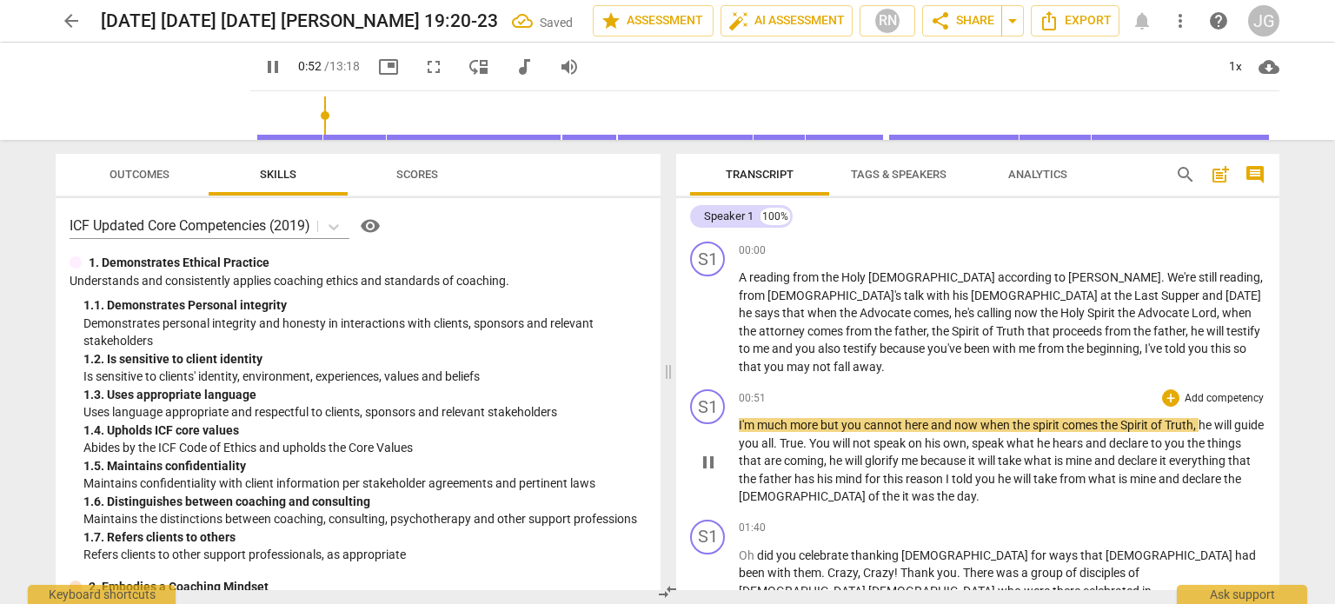
click at [739, 418] on span "I'm" at bounding box center [748, 425] width 18 height 14
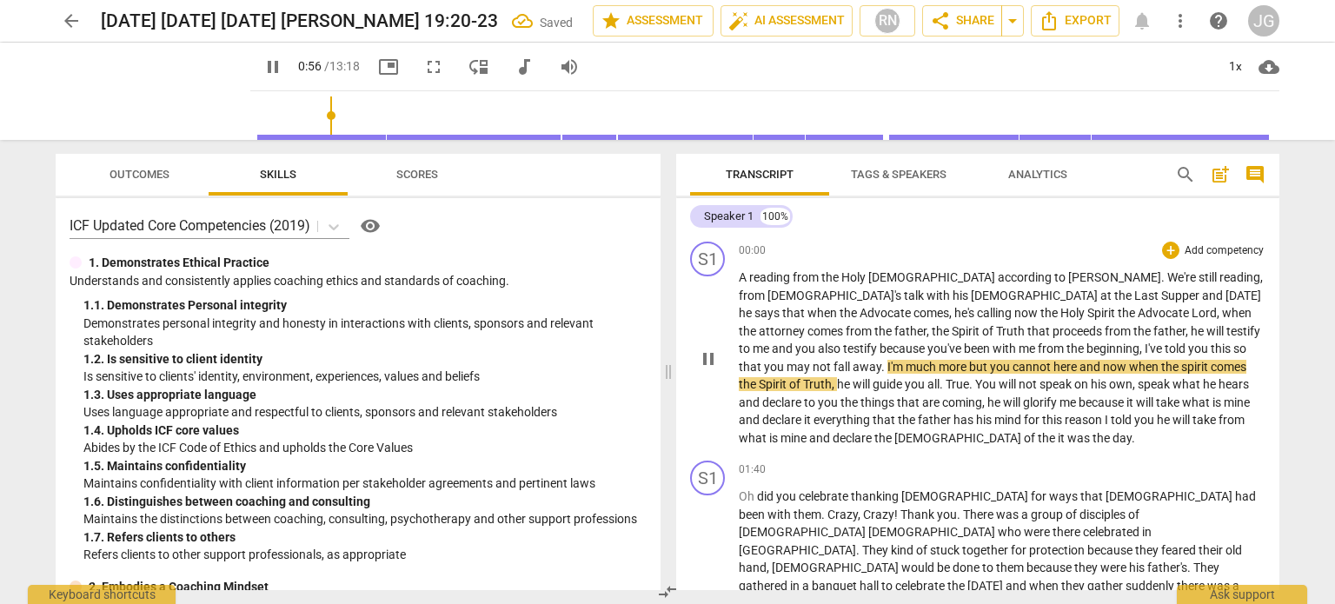
click at [939, 360] on span "much" at bounding box center [922, 367] width 33 height 14
type input "58"
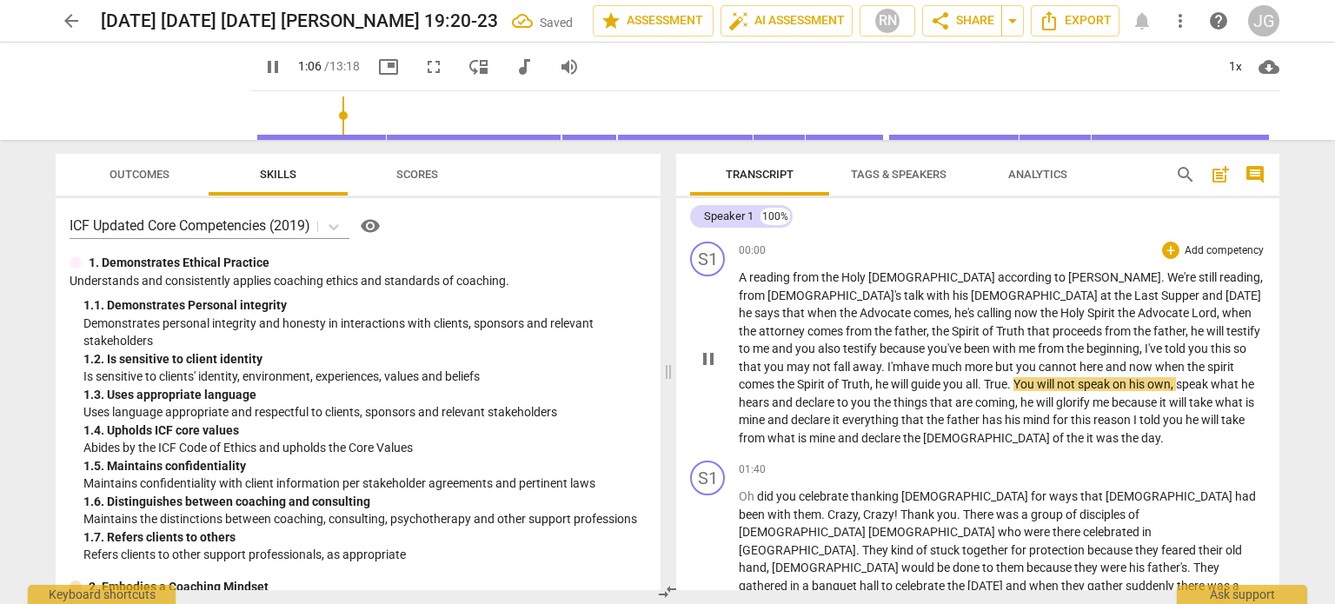
click at [962, 360] on span "I'm have much" at bounding box center [924, 367] width 75 height 14
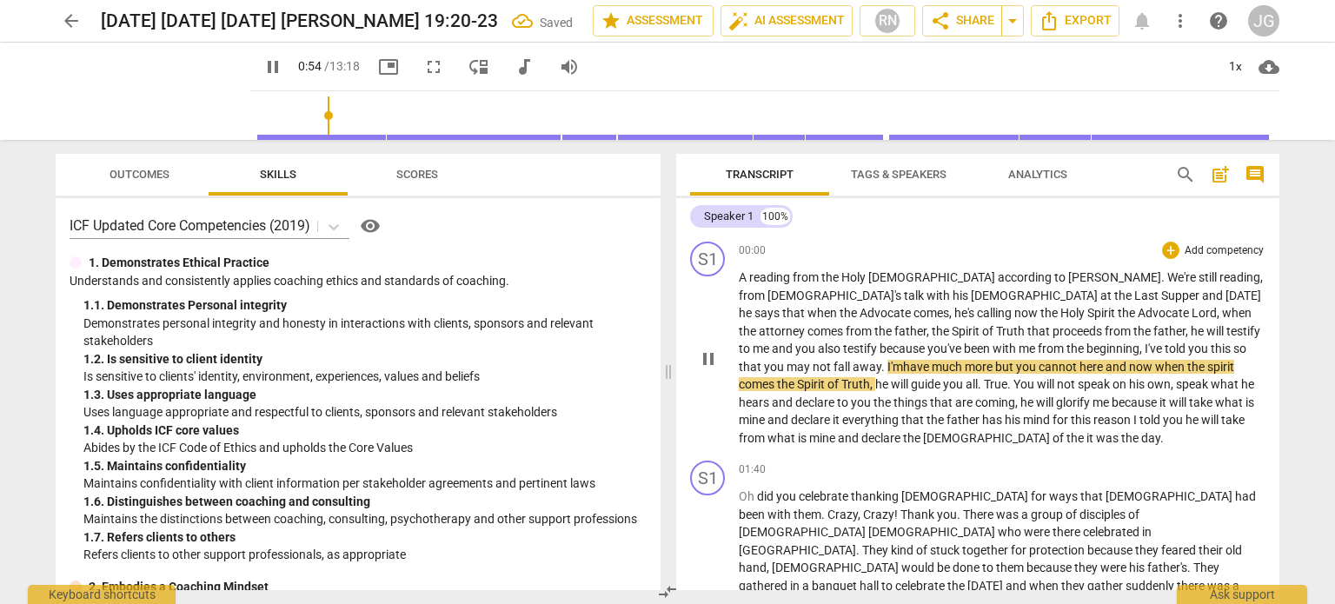
click at [995, 360] on span "more" at bounding box center [980, 367] width 30 height 14
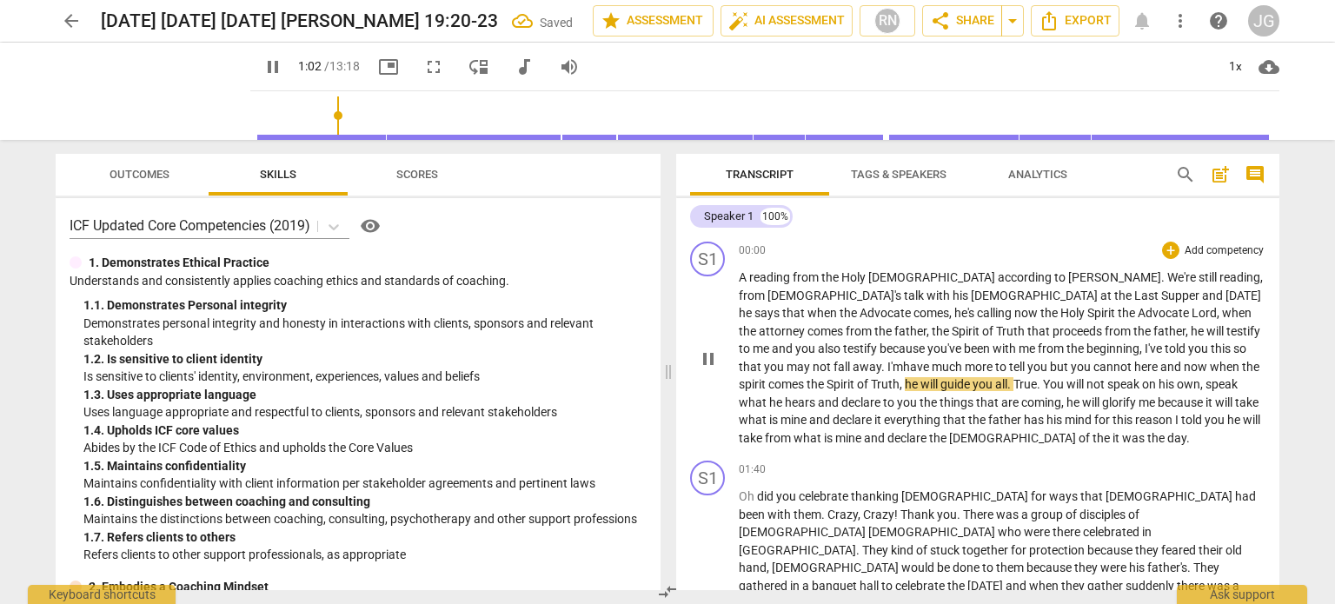
click at [1093, 367] on span "cannot" at bounding box center [1113, 367] width 41 height 14
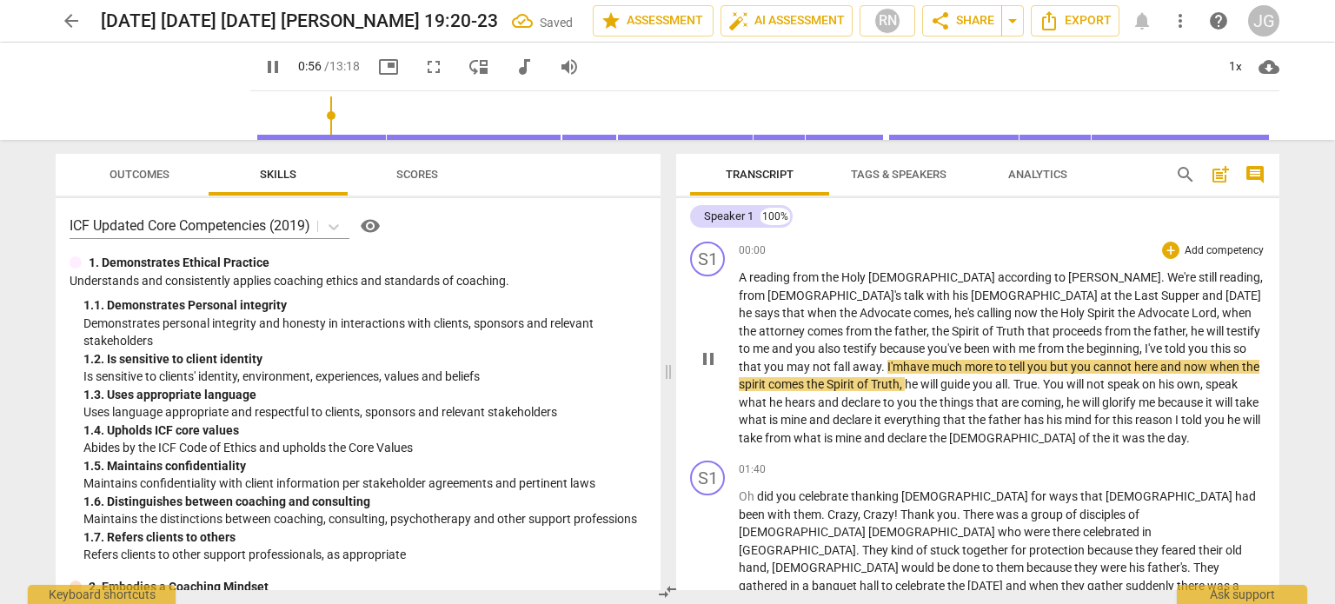
click at [1134, 368] on span "here" at bounding box center [1147, 367] width 26 height 14
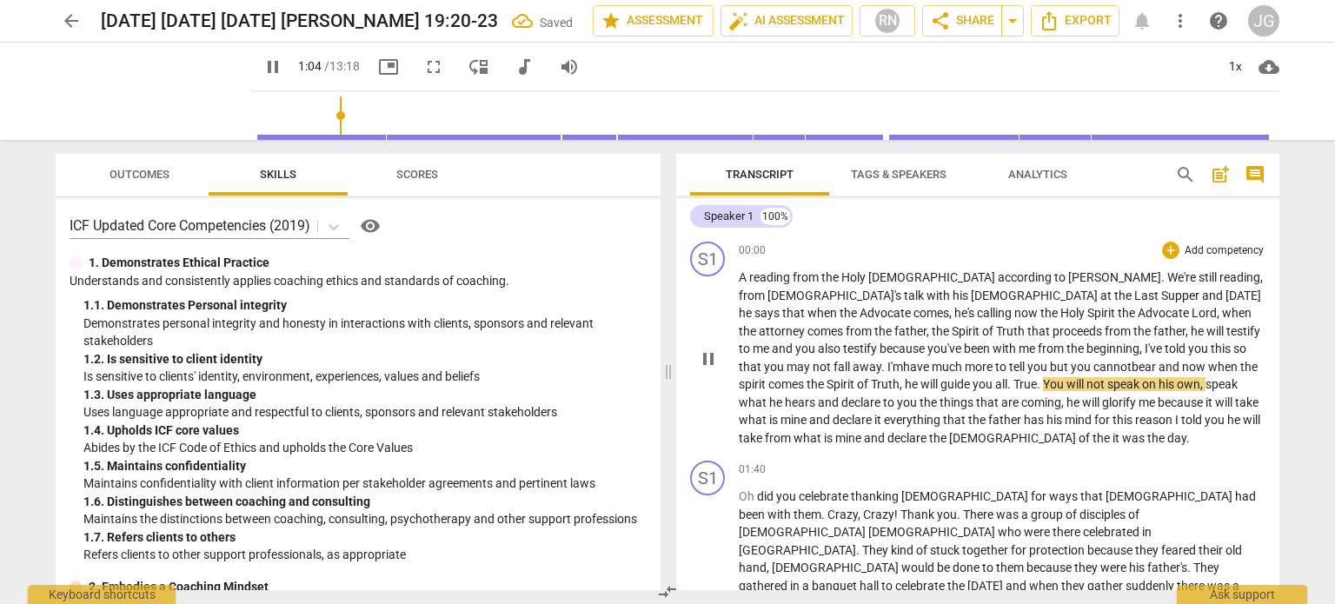
click at [768, 377] on span "spirit" at bounding box center [754, 384] width 30 height 14
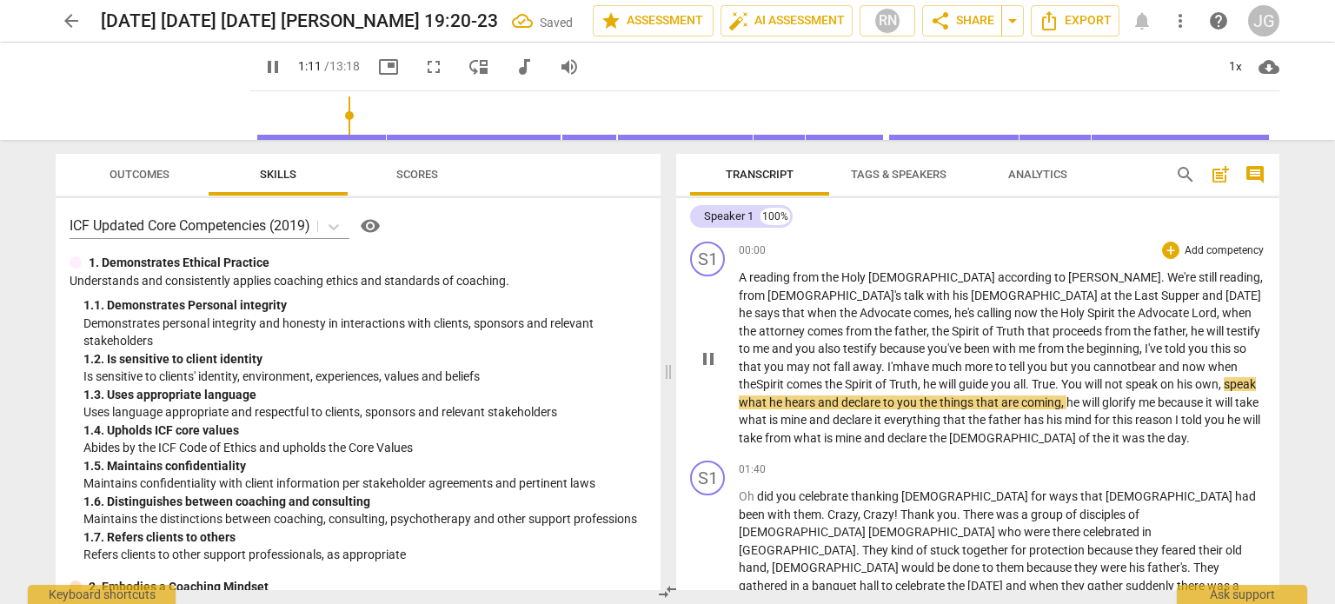
click at [1061, 382] on span "You" at bounding box center [1072, 384] width 23 height 14
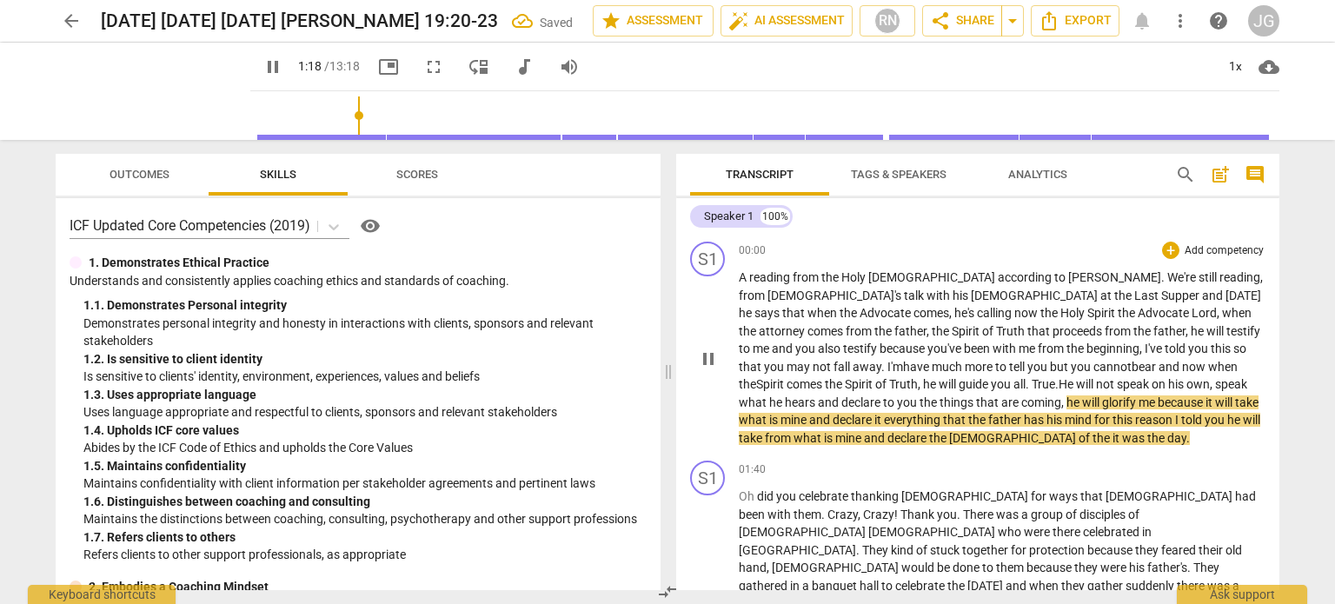
click at [1061, 402] on span "," at bounding box center [1063, 402] width 5 height 14
click at [884, 413] on span "it" at bounding box center [879, 420] width 10 height 14
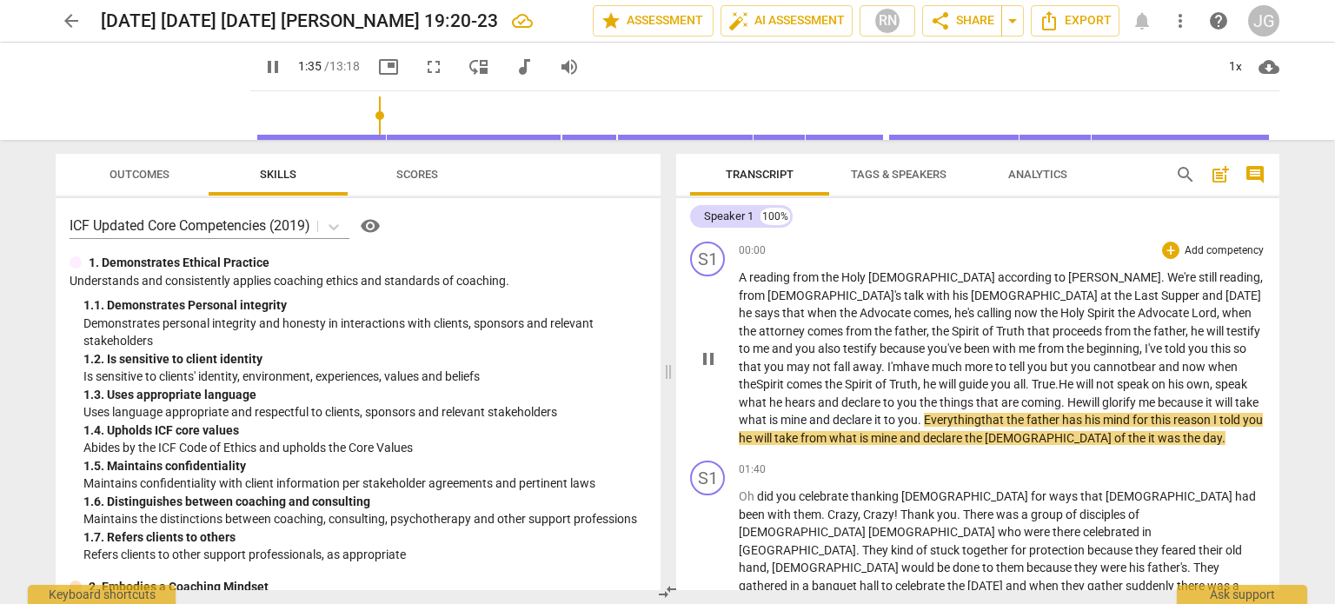
click at [965, 431] on span "declare" at bounding box center [944, 438] width 42 height 14
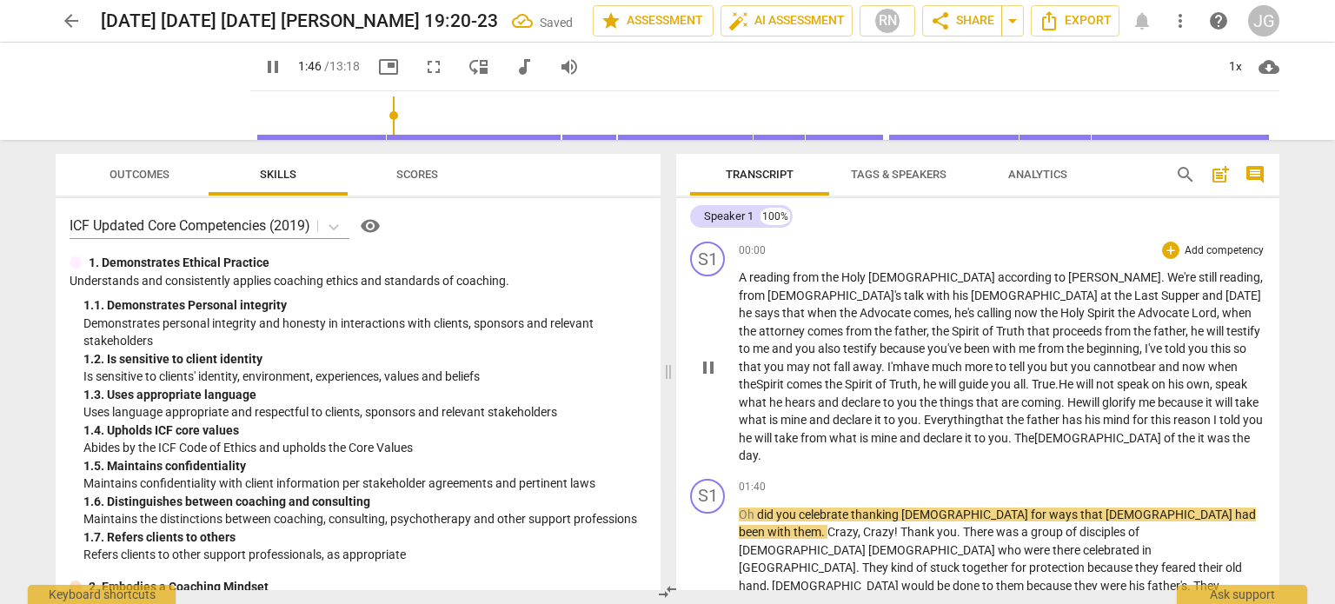
click at [1198, 434] on span "it" at bounding box center [1203, 438] width 10 height 14
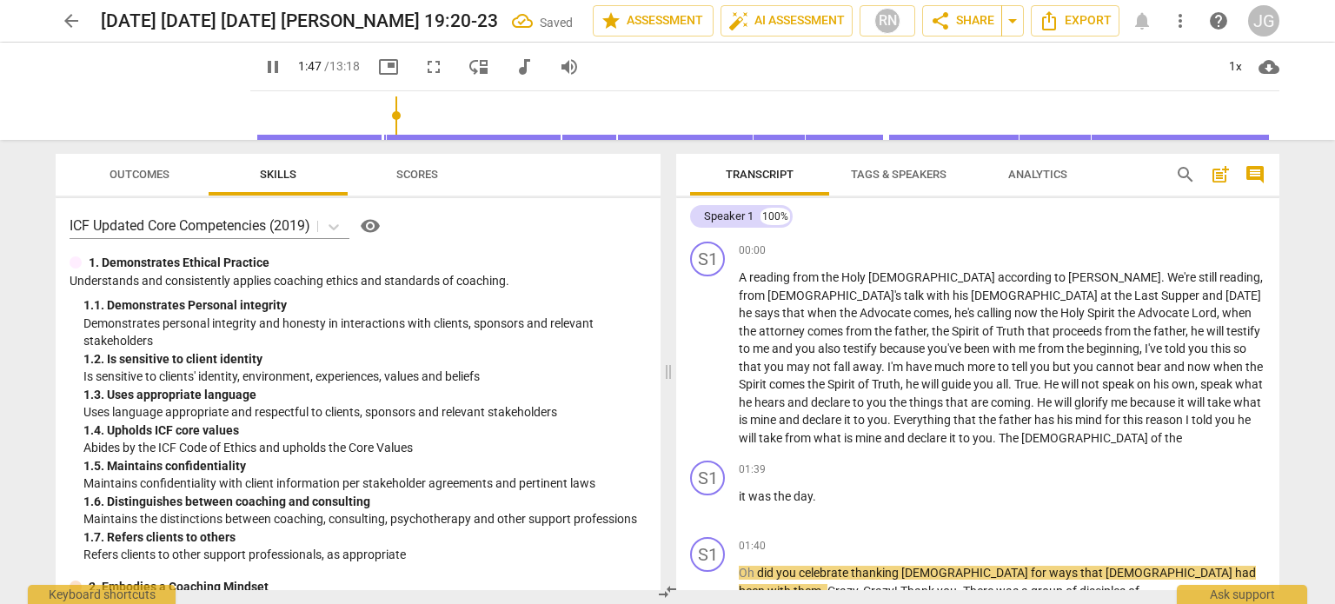
click at [877, 433] on p "A reading from the [DEMOGRAPHIC_DATA] according to [PERSON_NAME] . We're still …" at bounding box center [1002, 358] width 527 height 178
type input "109"
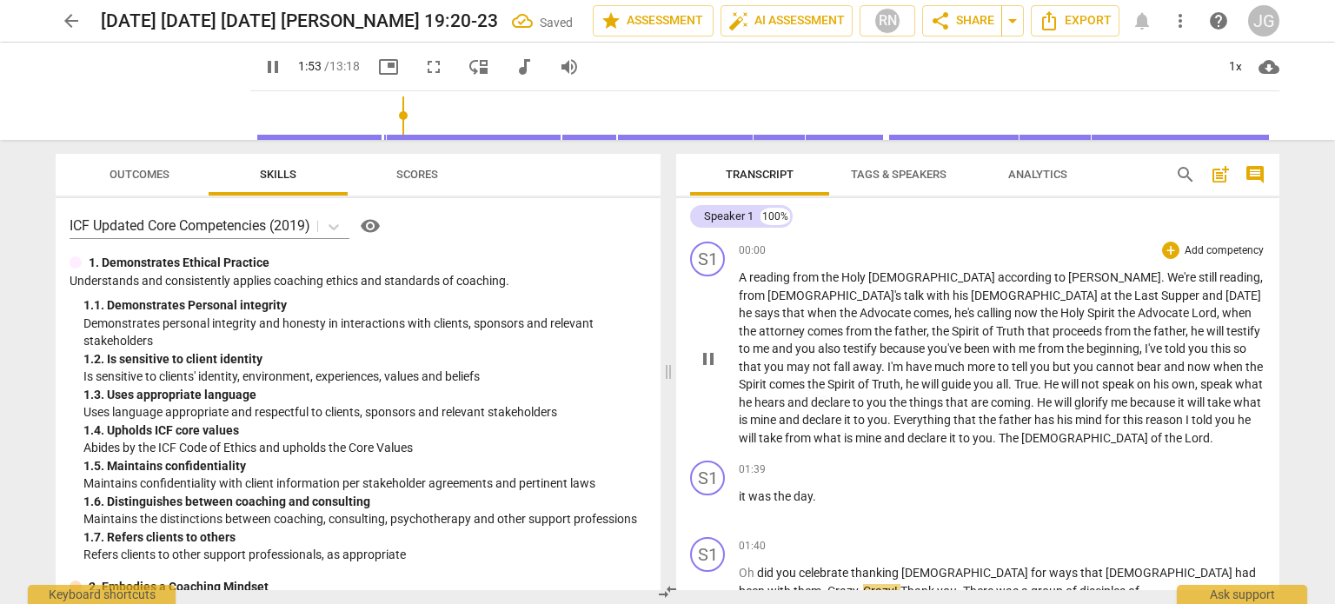
click at [756, 272] on span "reading" at bounding box center [770, 277] width 43 height 14
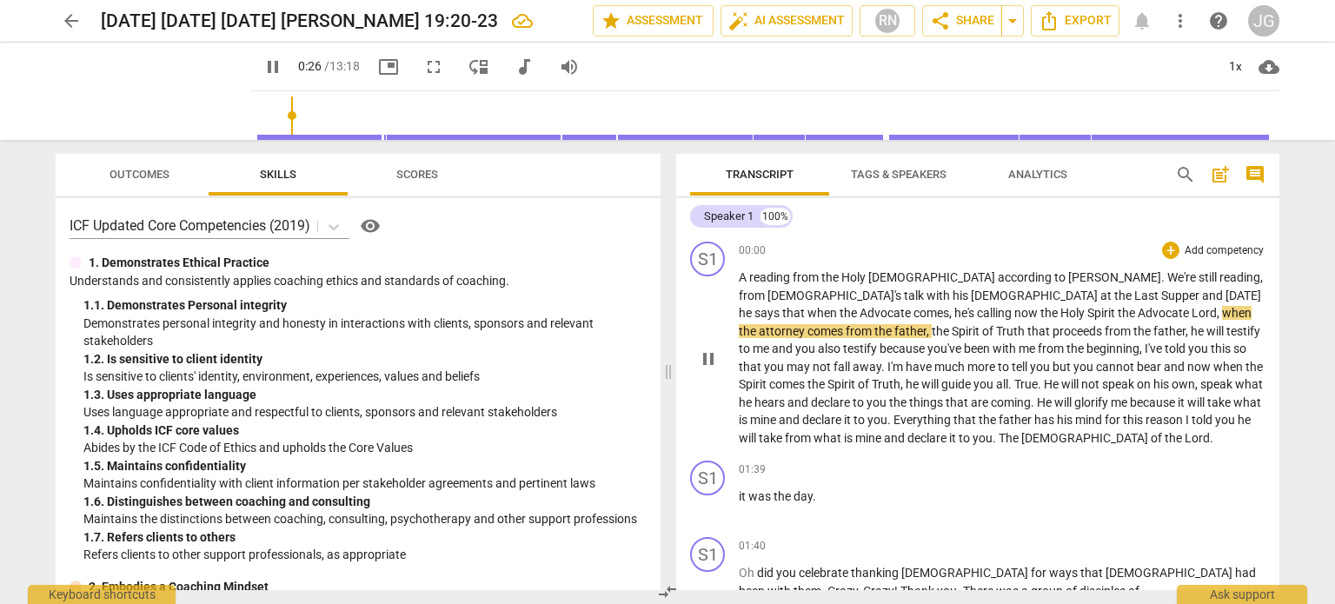
click at [1217, 312] on span "," at bounding box center [1219, 313] width 5 height 14
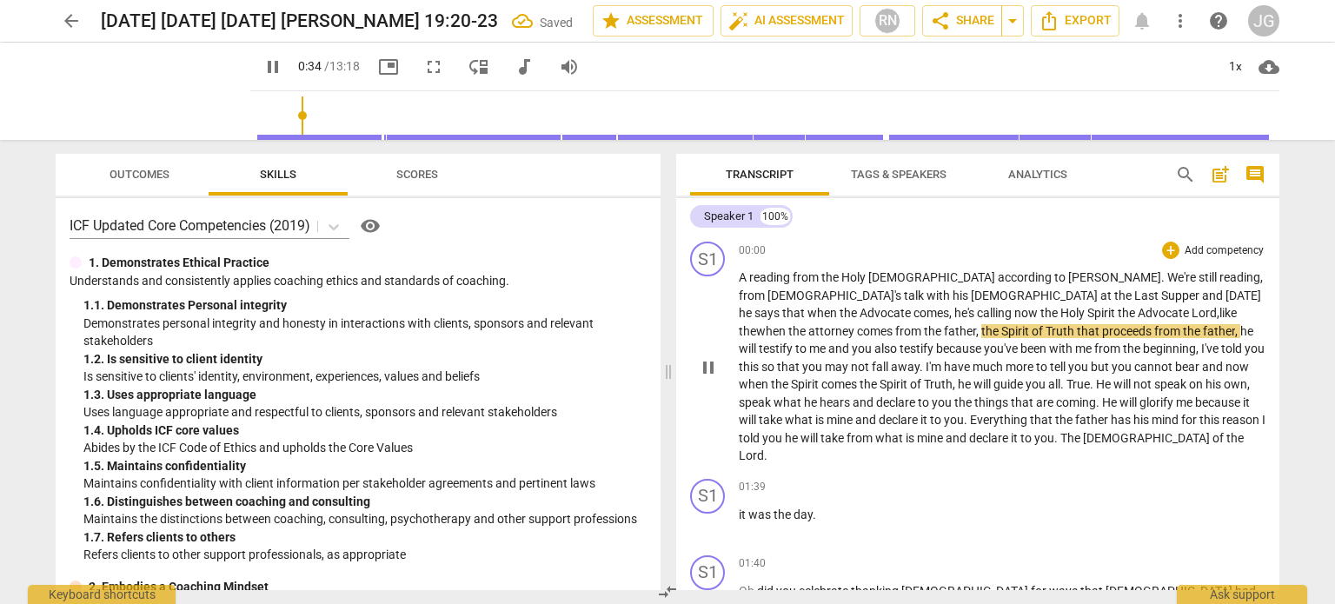
click at [857, 324] on span "attorney" at bounding box center [832, 331] width 49 height 14
click at [977, 306] on span "he's" at bounding box center [965, 313] width 23 height 14
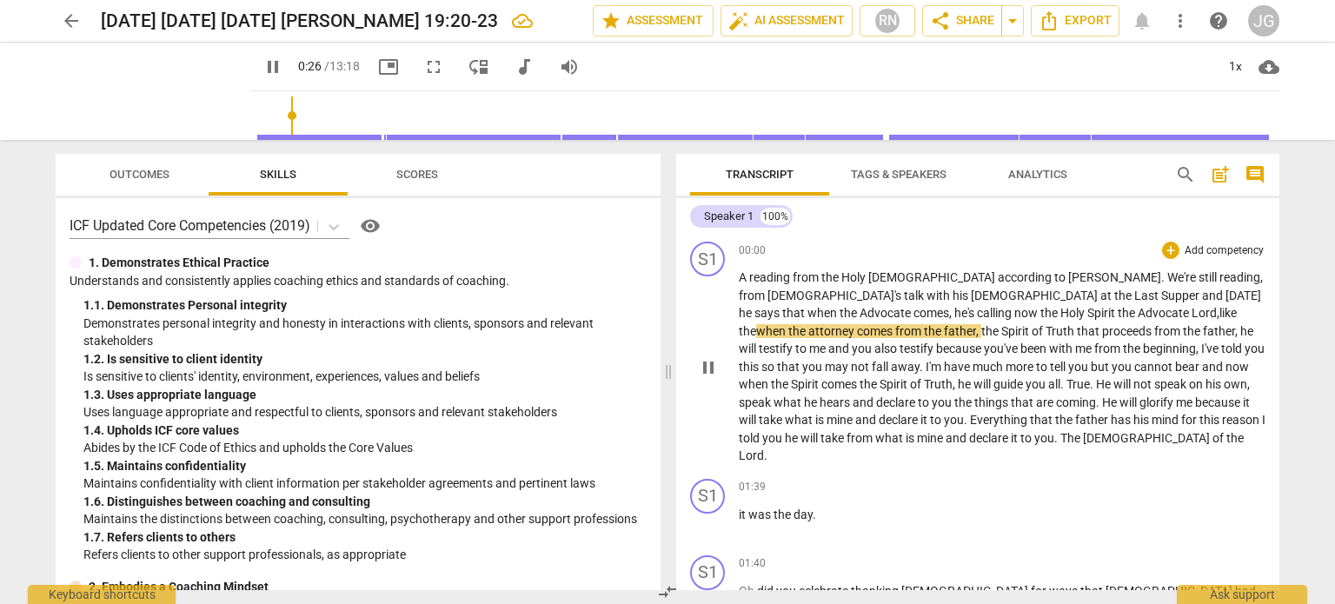
click at [857, 324] on span "attorney" at bounding box center [832, 331] width 49 height 14
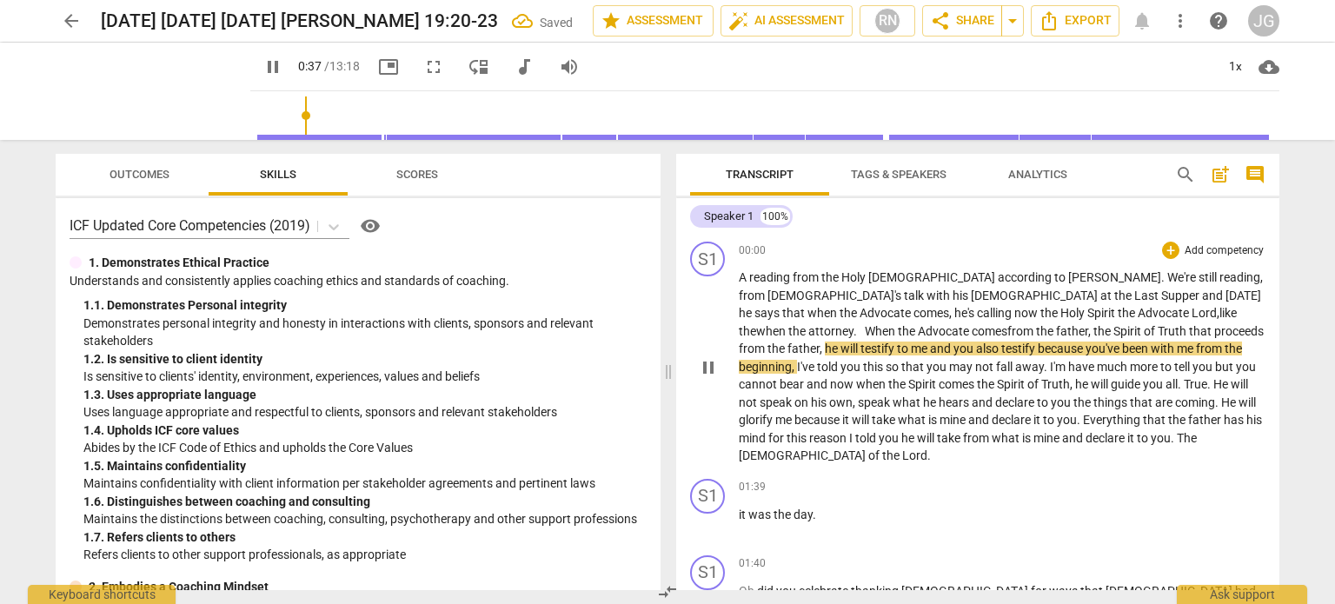
click at [978, 324] on span "attorney. When the Advocate c" at bounding box center [892, 331] width 169 height 14
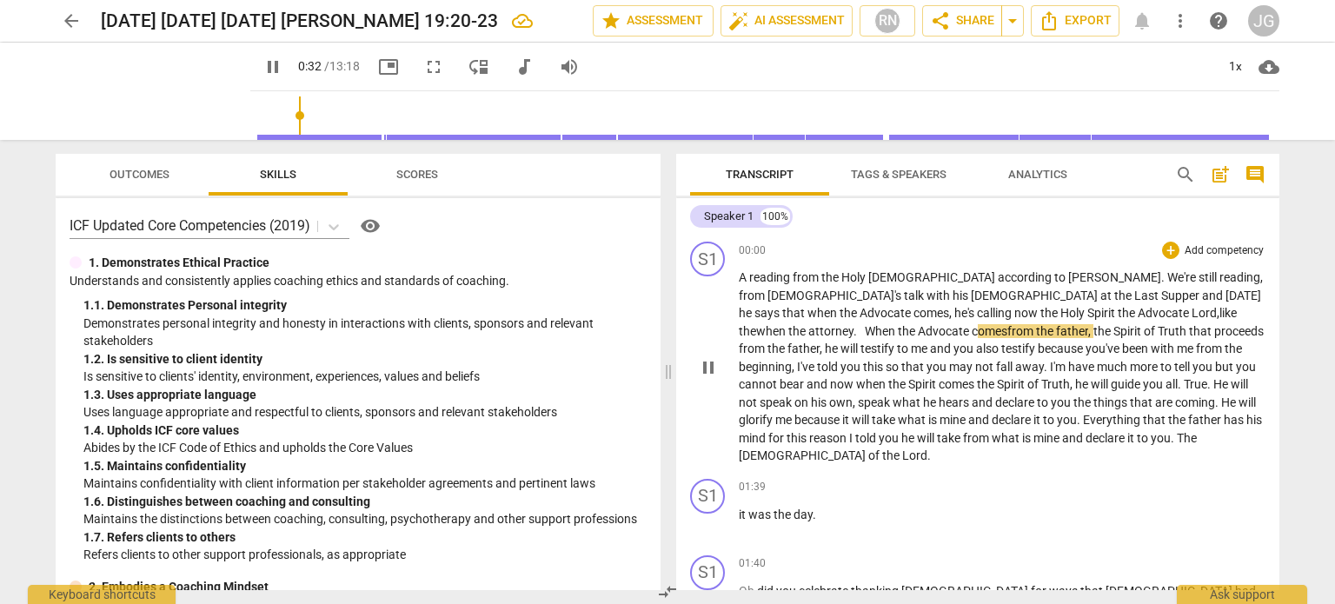
click at [1007, 324] on span "omes" at bounding box center [993, 331] width 30 height 14
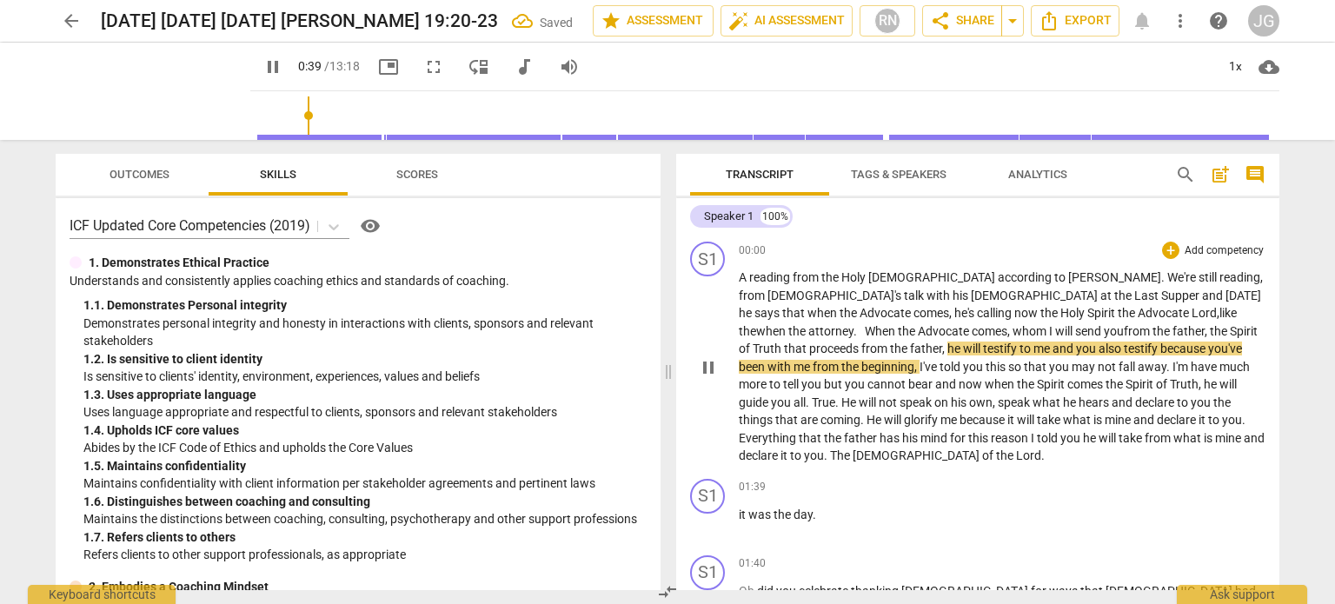
click at [942, 342] on span "father" at bounding box center [926, 349] width 32 height 14
click at [1038, 347] on span "me" at bounding box center [1047, 349] width 19 height 14
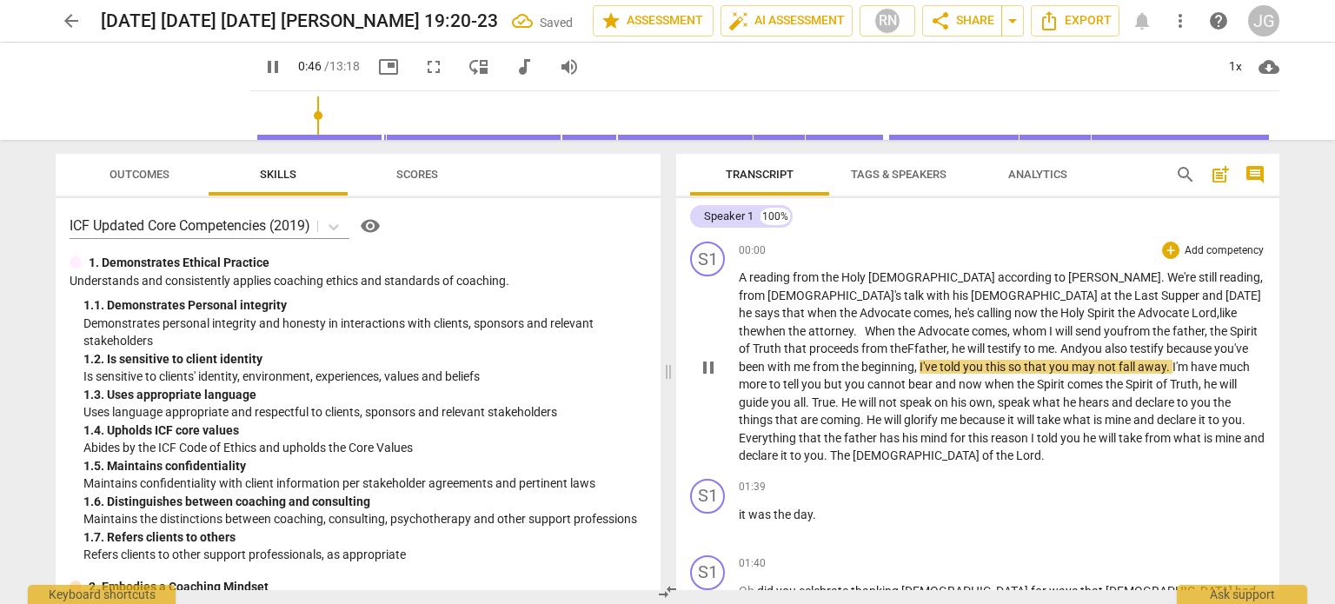
click at [946, 342] on span "father" at bounding box center [930, 349] width 32 height 14
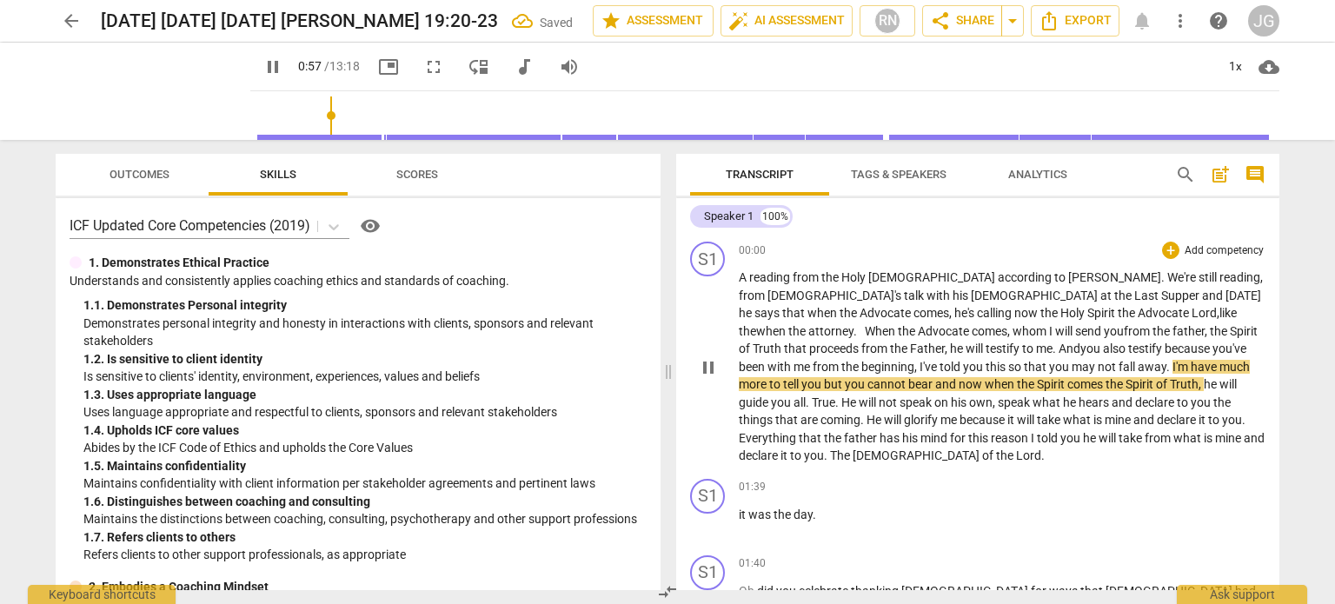
click at [959, 377] on span "and" at bounding box center [946, 384] width 23 height 14
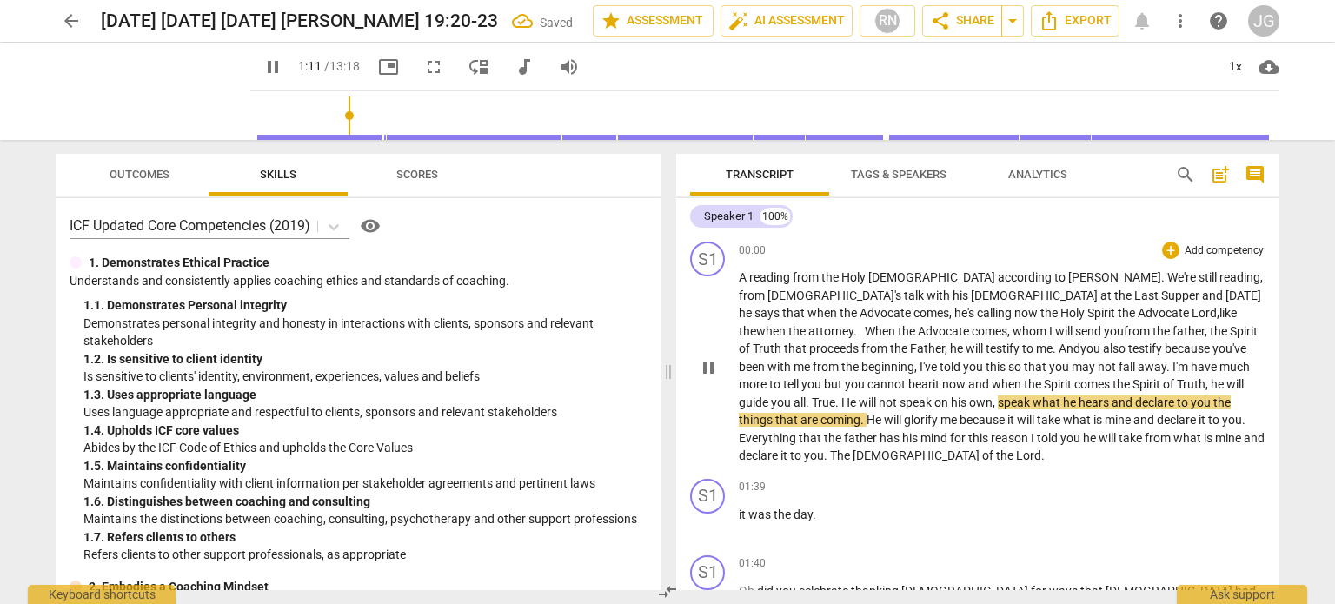
click at [867, 377] on span "you" at bounding box center [856, 384] width 23 height 14
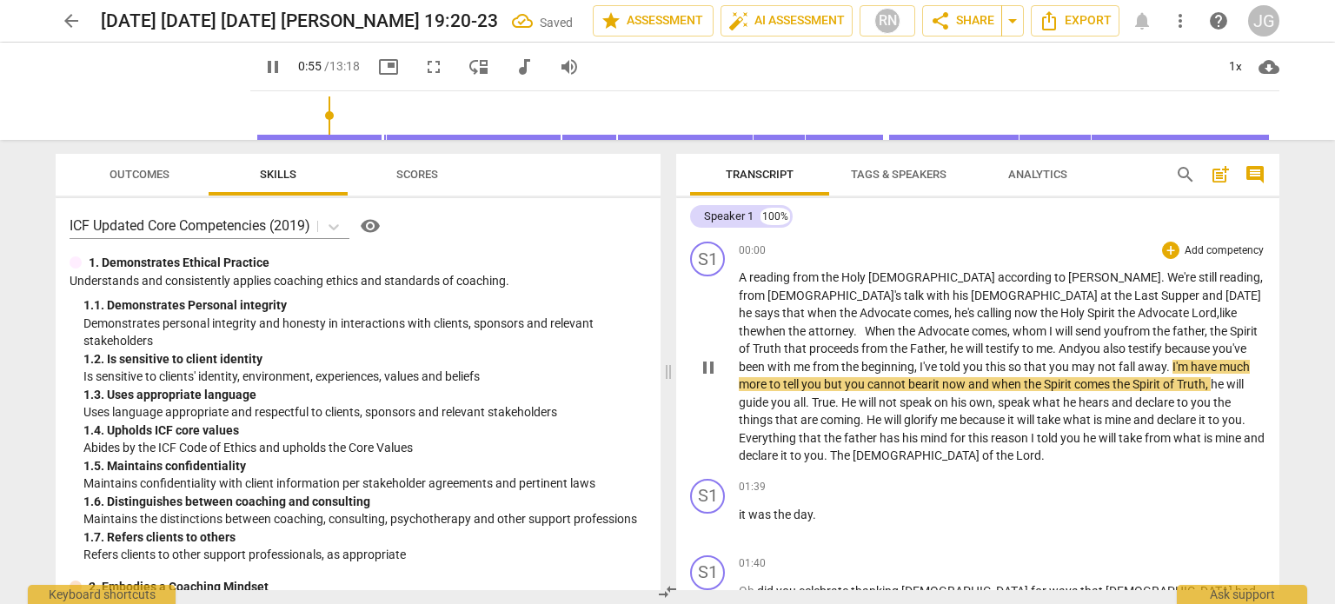
click at [841, 395] on span "." at bounding box center [838, 402] width 6 height 14
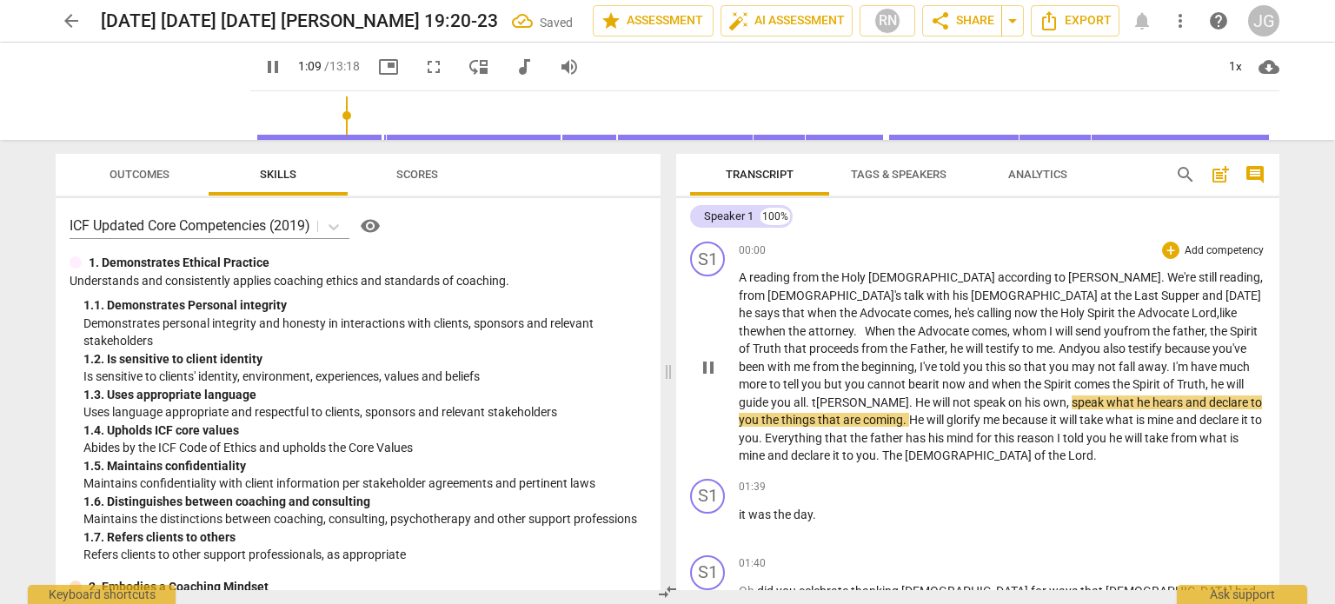
click at [1072, 401] on span "speak" at bounding box center [1089, 402] width 35 height 14
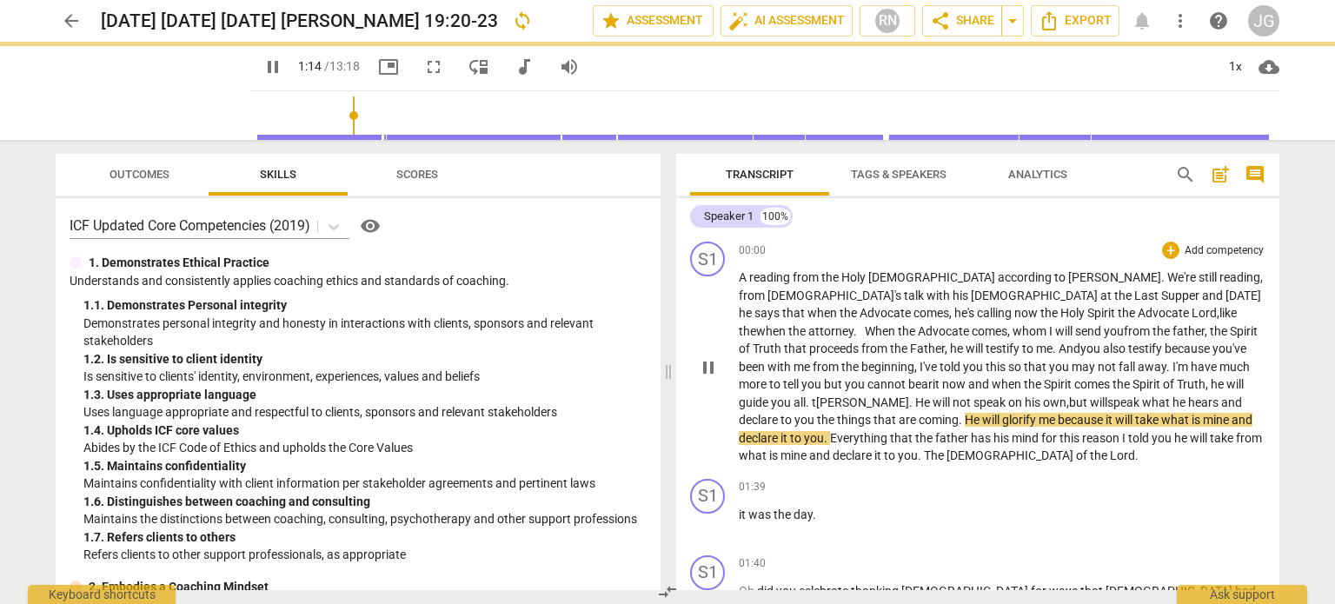
click at [1142, 395] on span "what" at bounding box center [1157, 402] width 30 height 14
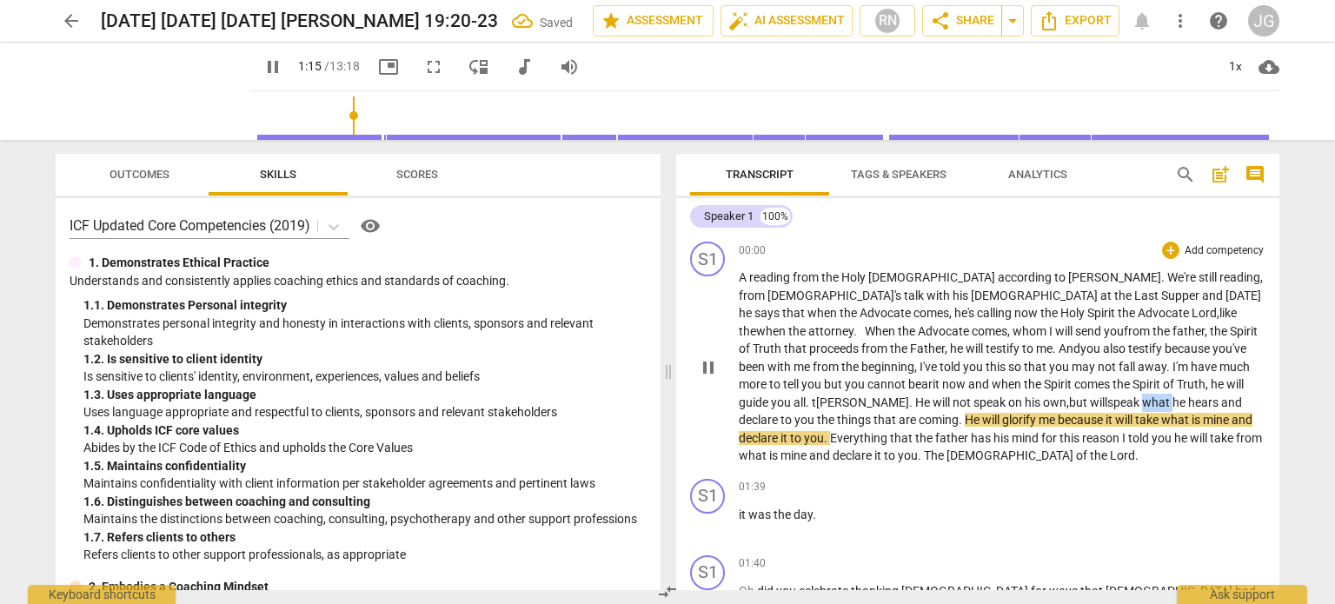
click at [1142, 395] on span "what" at bounding box center [1157, 402] width 30 height 14
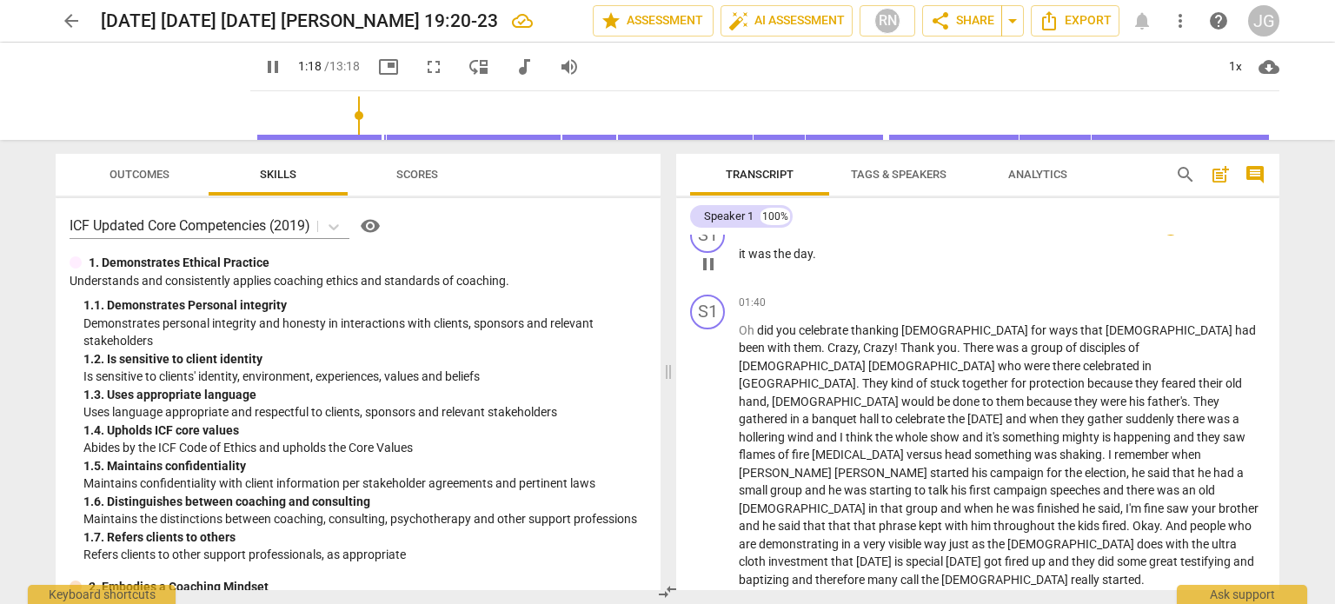
scroll to position [87, 0]
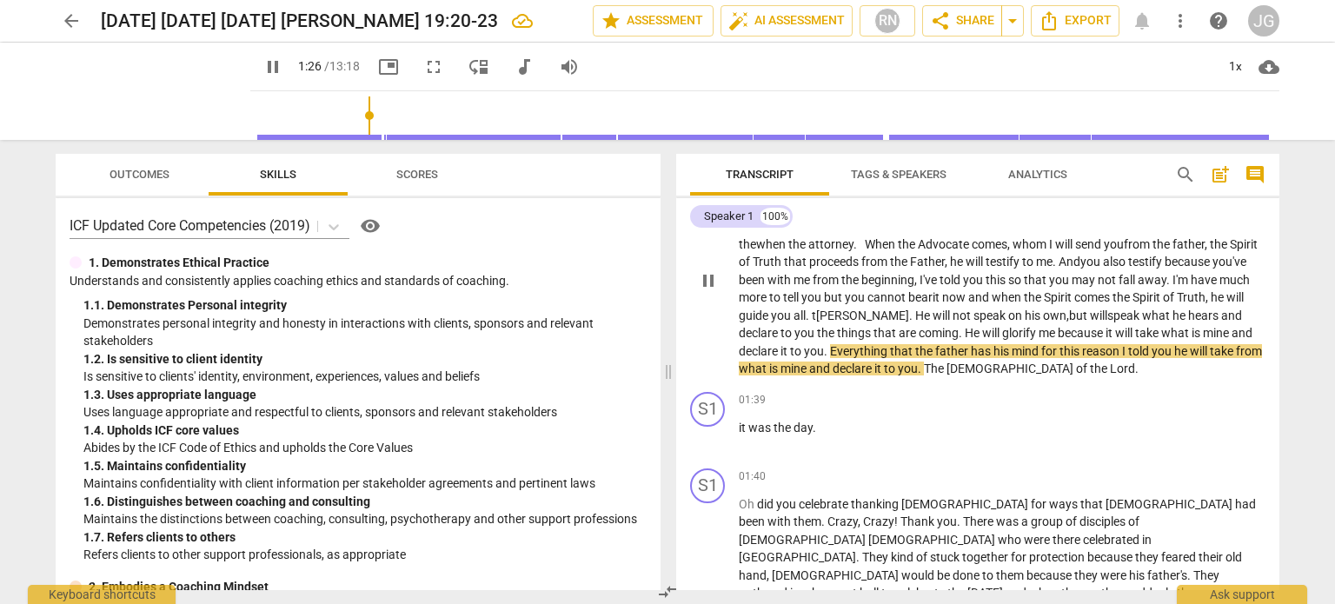
click at [1041, 344] on span "mind" at bounding box center [1027, 351] width 30 height 14
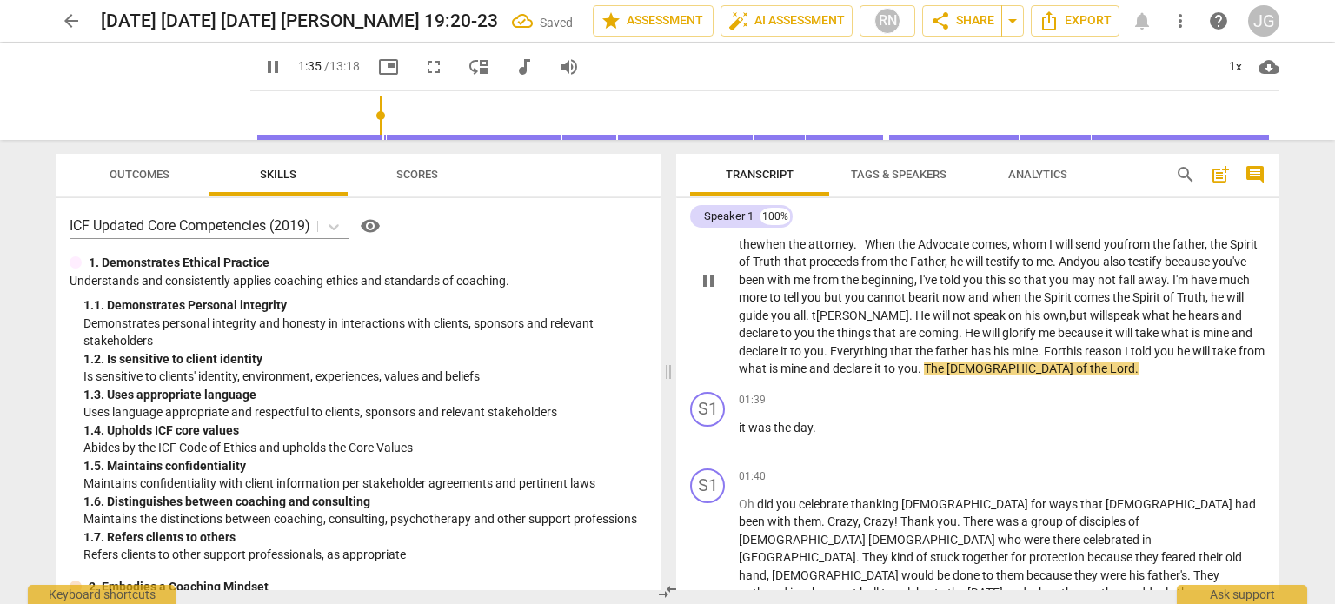
click at [971, 344] on span "father" at bounding box center [953, 351] width 36 height 14
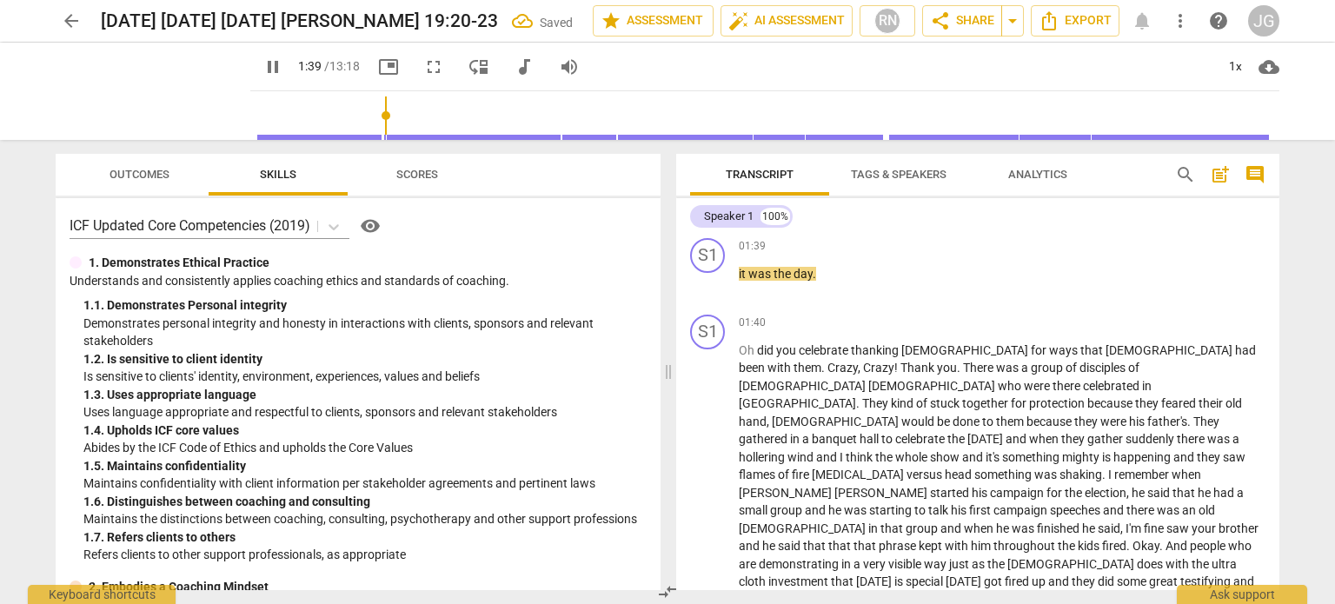
scroll to position [261, 0]
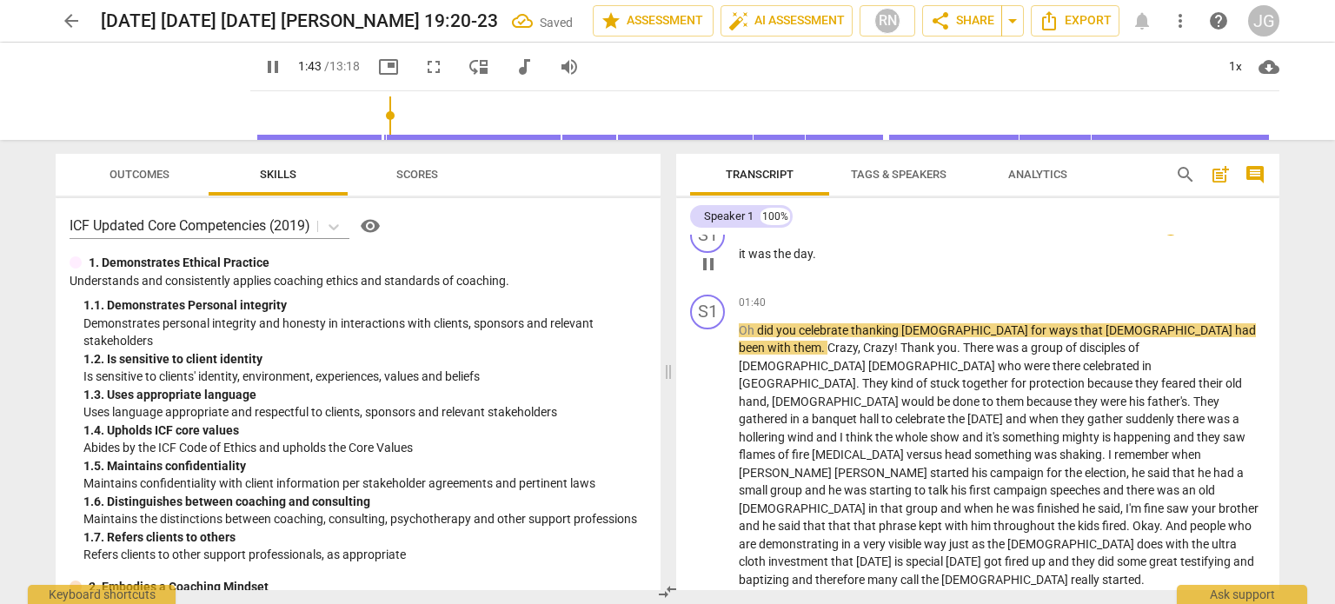
click at [814, 249] on span "." at bounding box center [814, 254] width 3 height 14
type input "104"
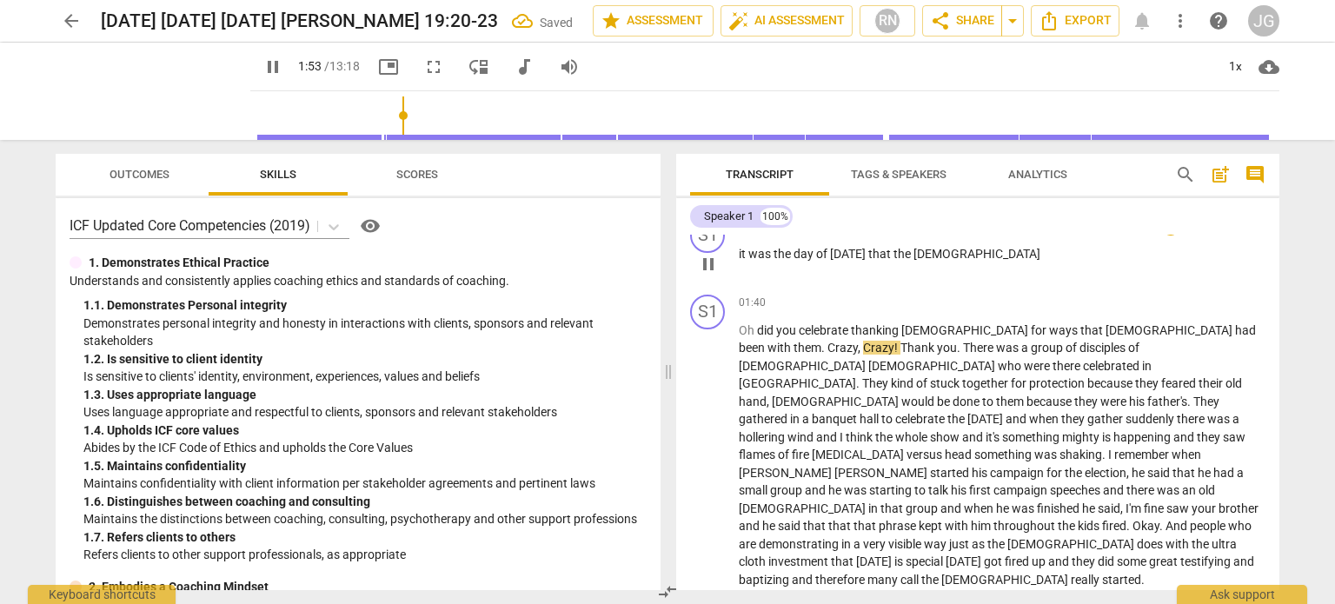
click at [740, 252] on span "it" at bounding box center [744, 254] width 10 height 14
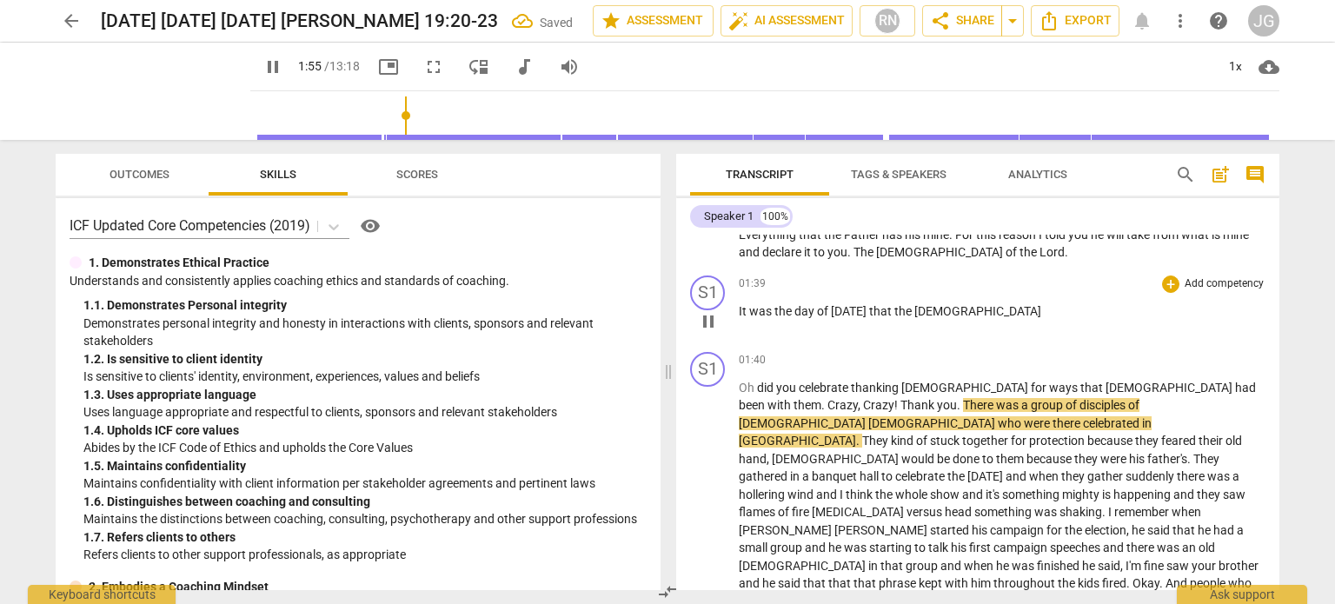
scroll to position [174, 0]
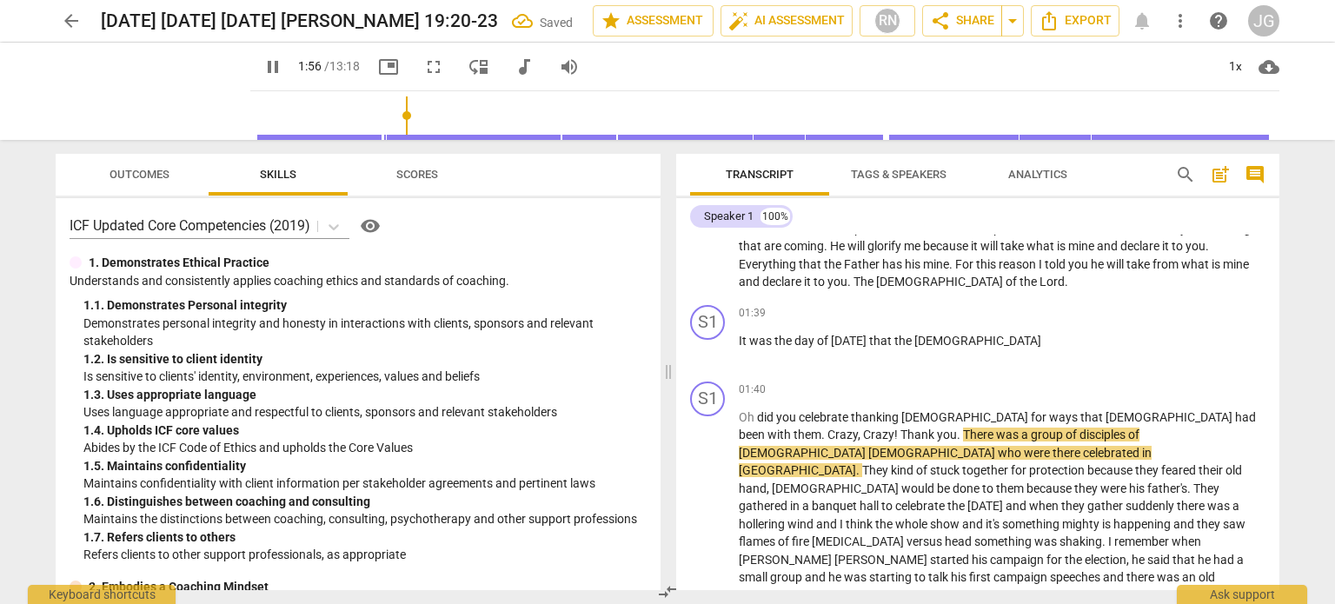
click at [1181, 264] on span "what" at bounding box center [1196, 264] width 30 height 14
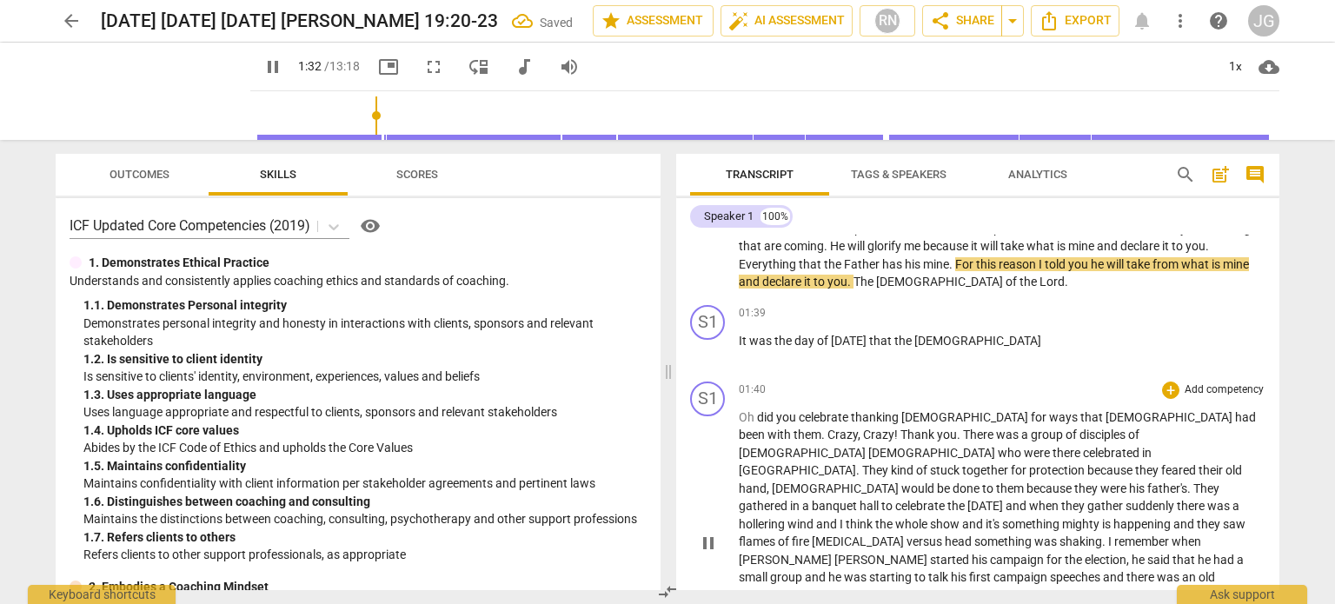
click at [757, 415] on span "did" at bounding box center [766, 417] width 19 height 14
type input "93"
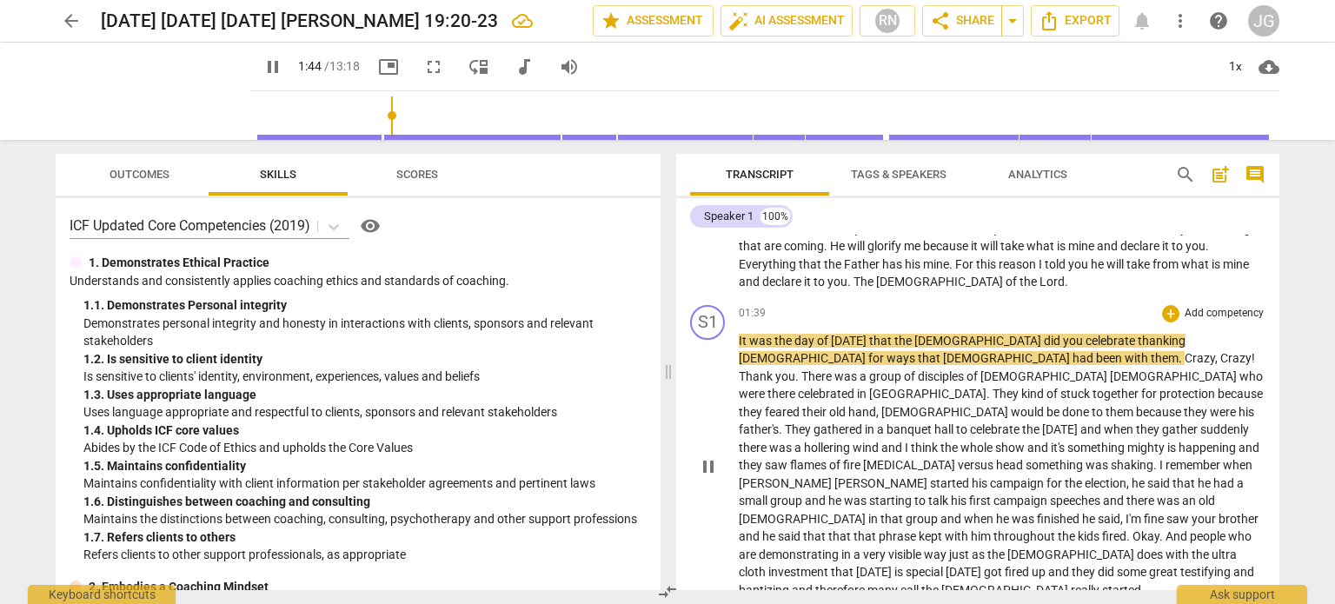
click at [1086, 337] on span "celebrate" at bounding box center [1112, 341] width 52 height 14
type input "106"
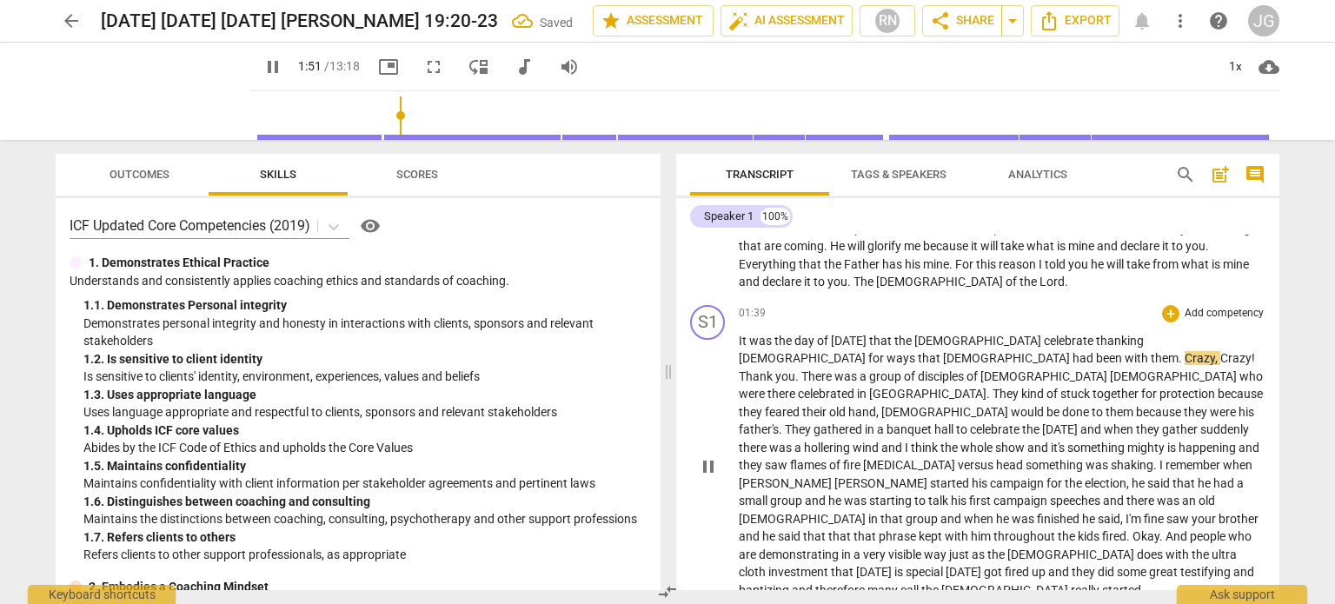
click at [918, 351] on span "ways" at bounding box center [902, 358] width 31 height 14
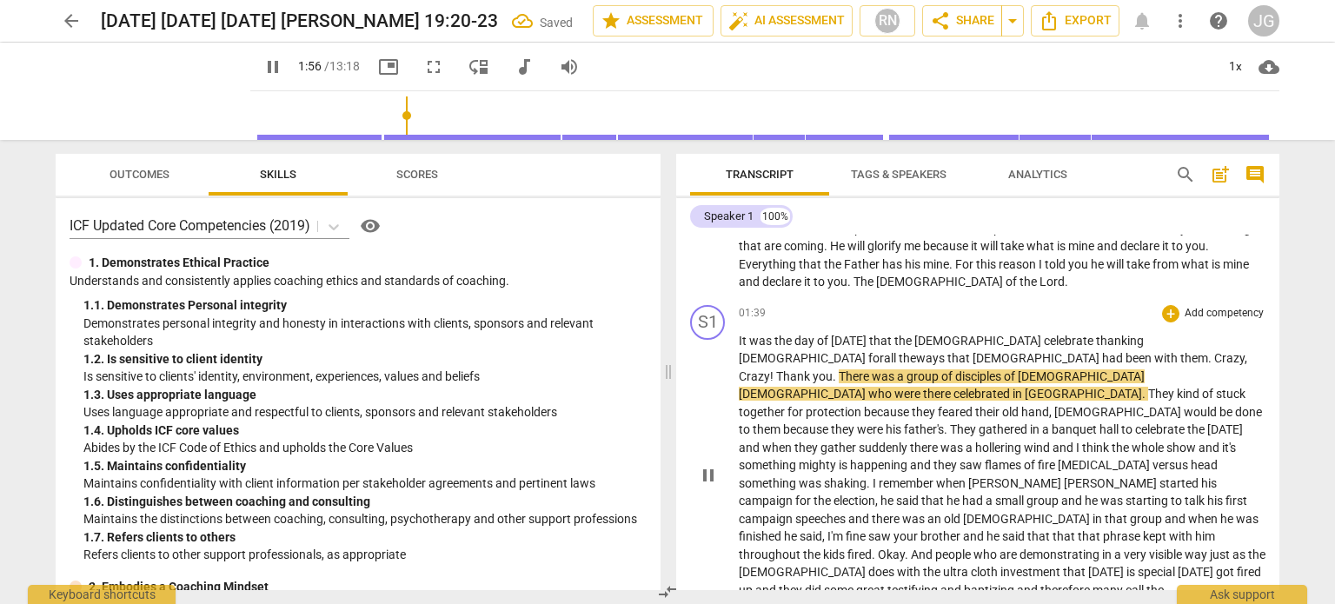
click at [1126, 361] on span "been" at bounding box center [1140, 358] width 29 height 14
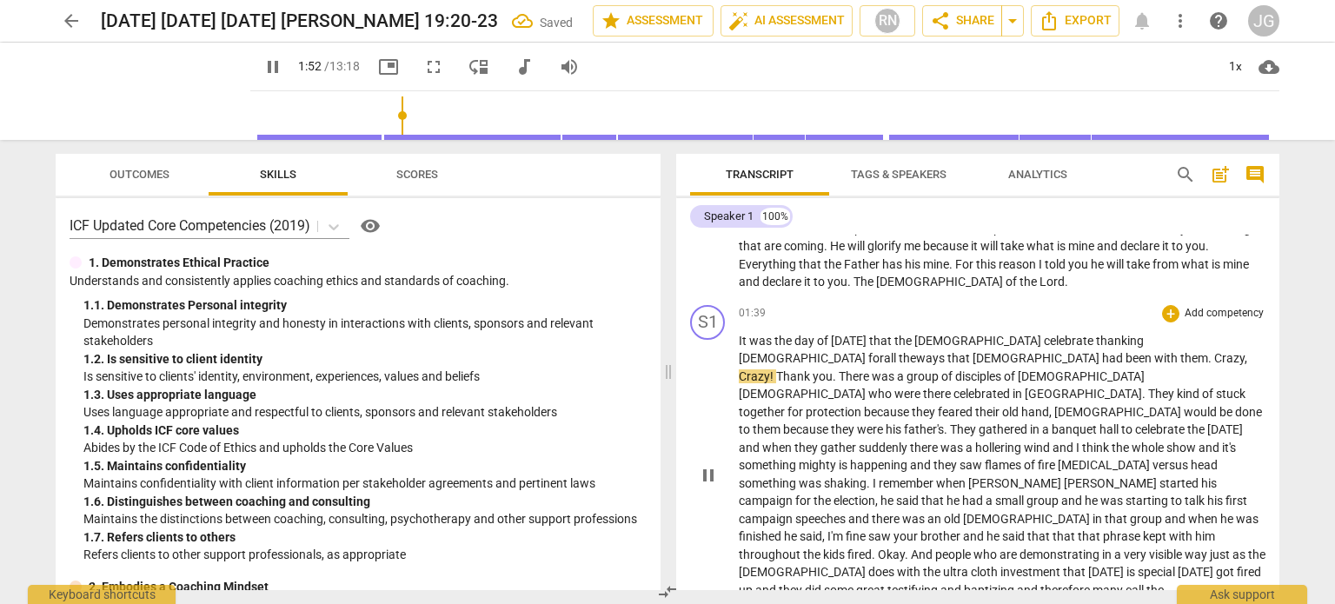
click at [1245, 358] on span "," at bounding box center [1246, 358] width 3 height 14
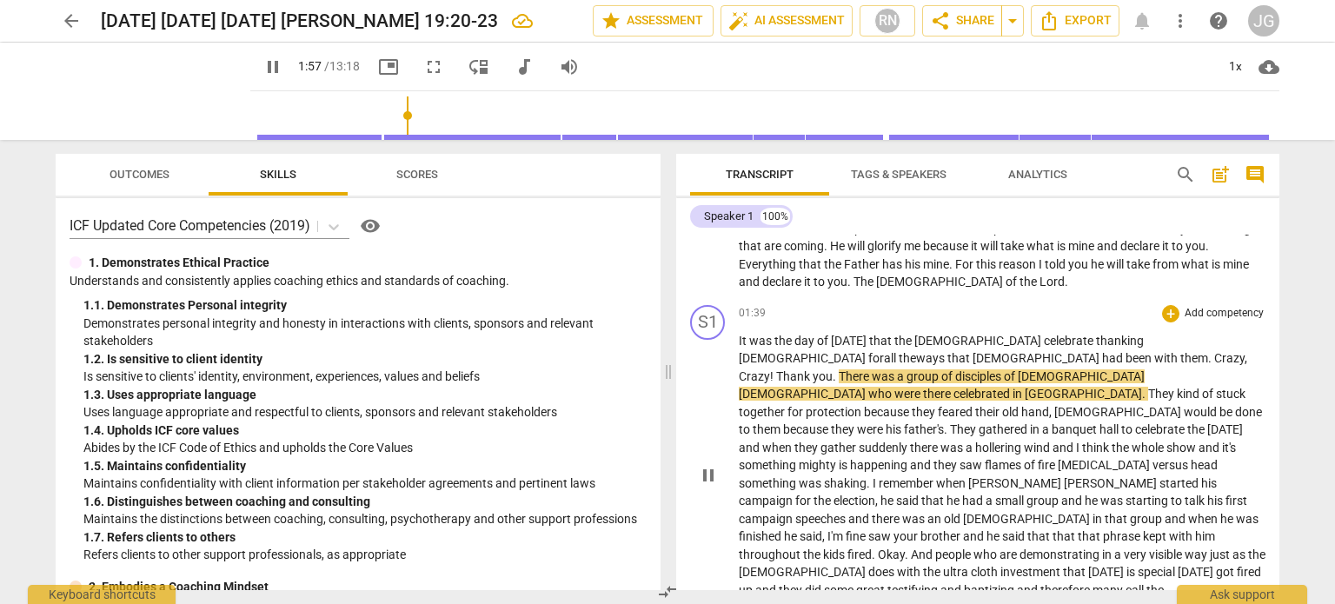
click at [833, 369] on span "you" at bounding box center [823, 376] width 20 height 14
drag, startPoint x: 900, startPoint y: 356, endPoint x: 829, endPoint y: 363, distance: 71.6
click at [829, 363] on p "It was the day of [DATE] that the [DEMOGRAPHIC_DATA] celebrate thanking [DEMOGR…" at bounding box center [1002, 474] width 527 height 285
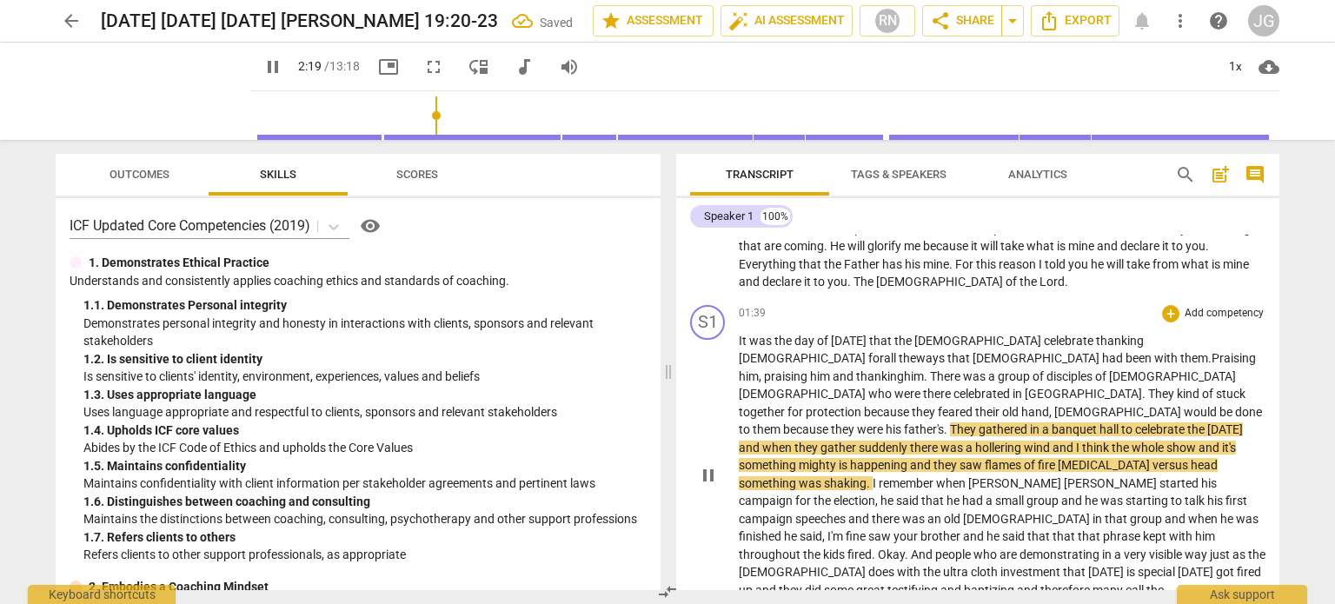
click at [833, 358] on span ". Praising him, praising him and t" at bounding box center [997, 367] width 517 height 32
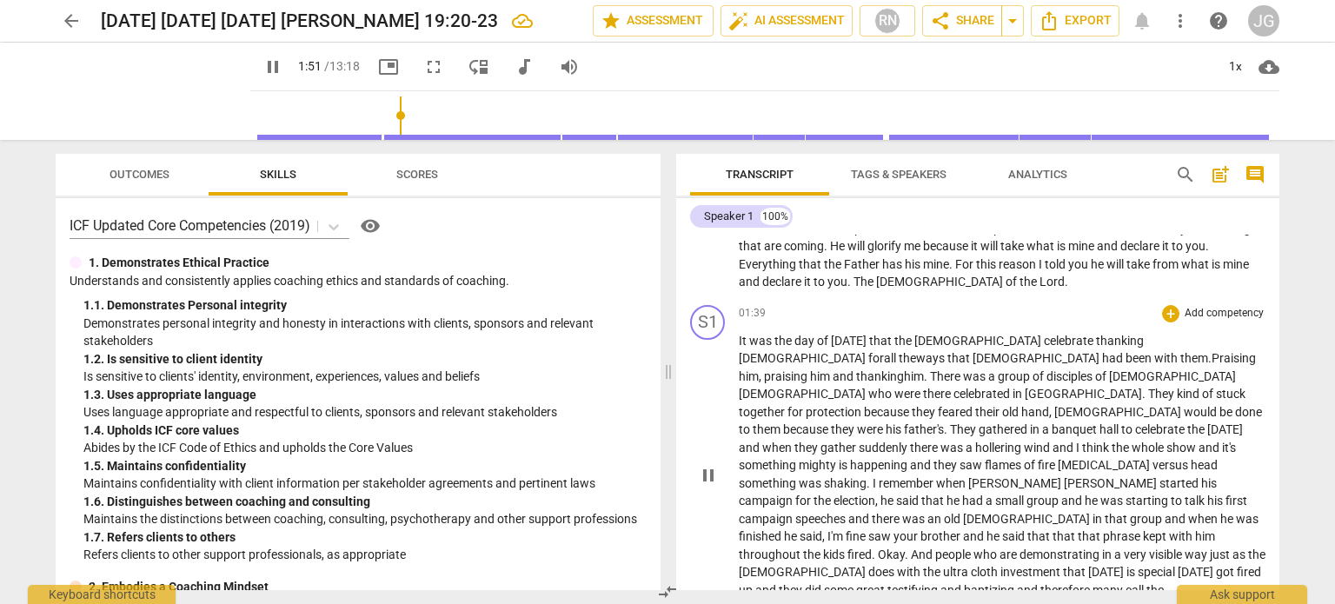
click at [787, 343] on span "the" at bounding box center [784, 341] width 20 height 14
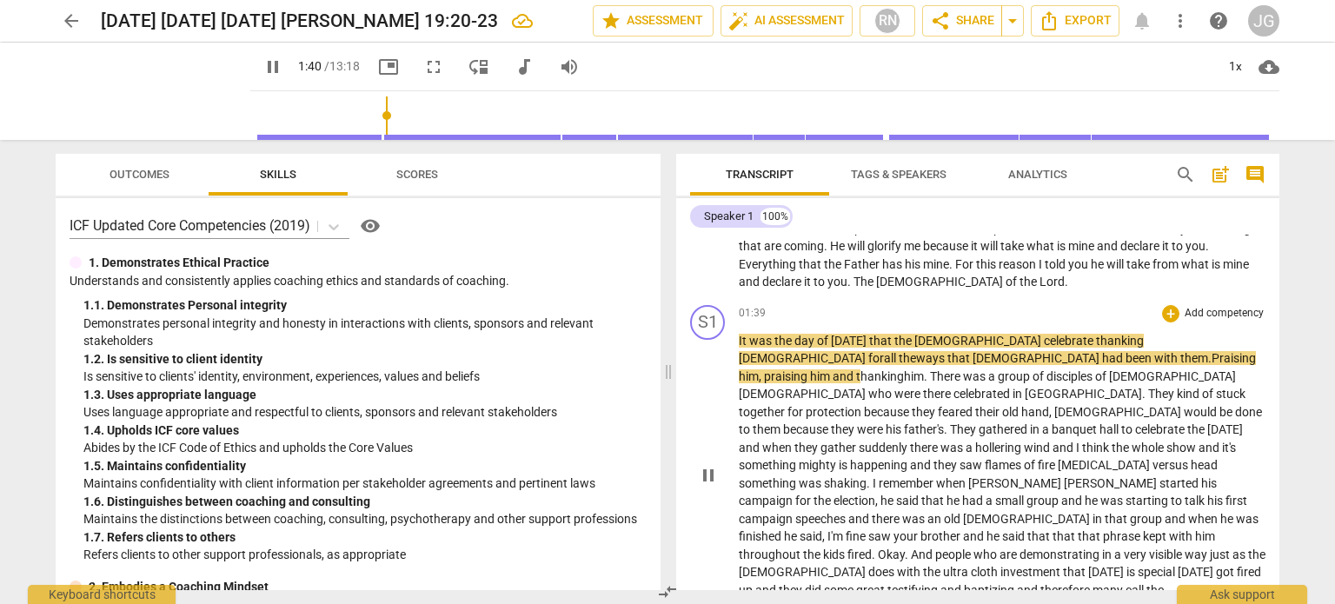
click at [1109, 376] on span "[DEMOGRAPHIC_DATA]" at bounding box center [1172, 376] width 127 height 14
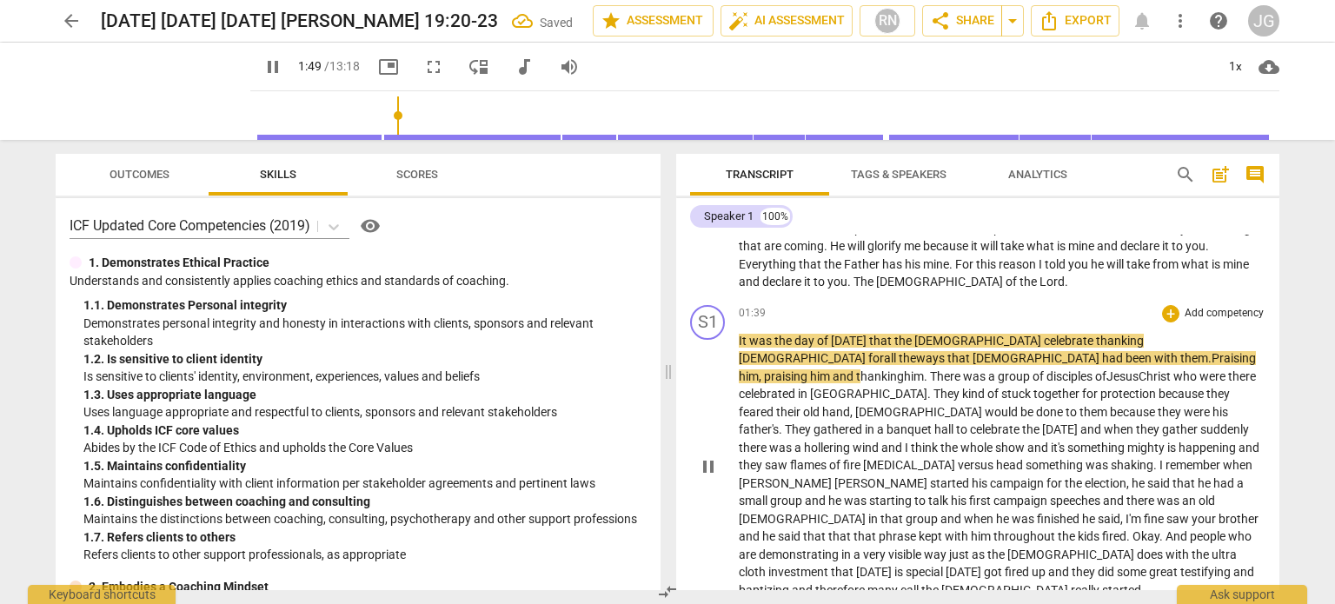
click at [985, 405] on span "[DEMOGRAPHIC_DATA]" at bounding box center [919, 412] width 129 height 14
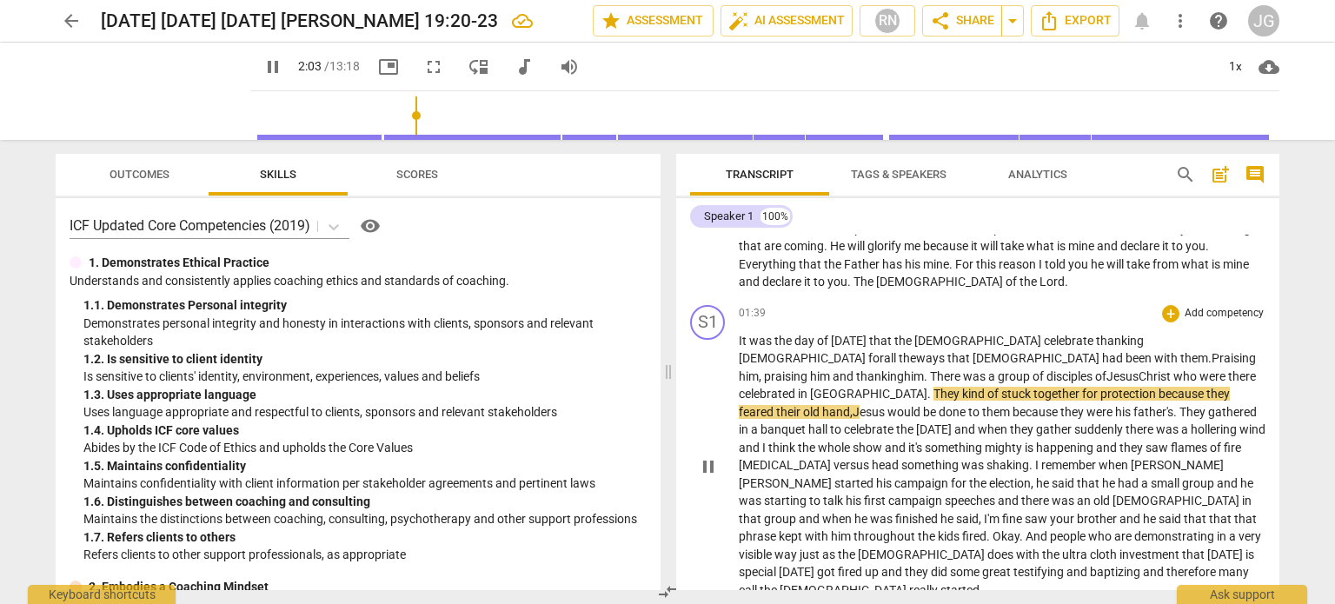
click at [798, 387] on span "celebrated" at bounding box center [768, 394] width 59 height 14
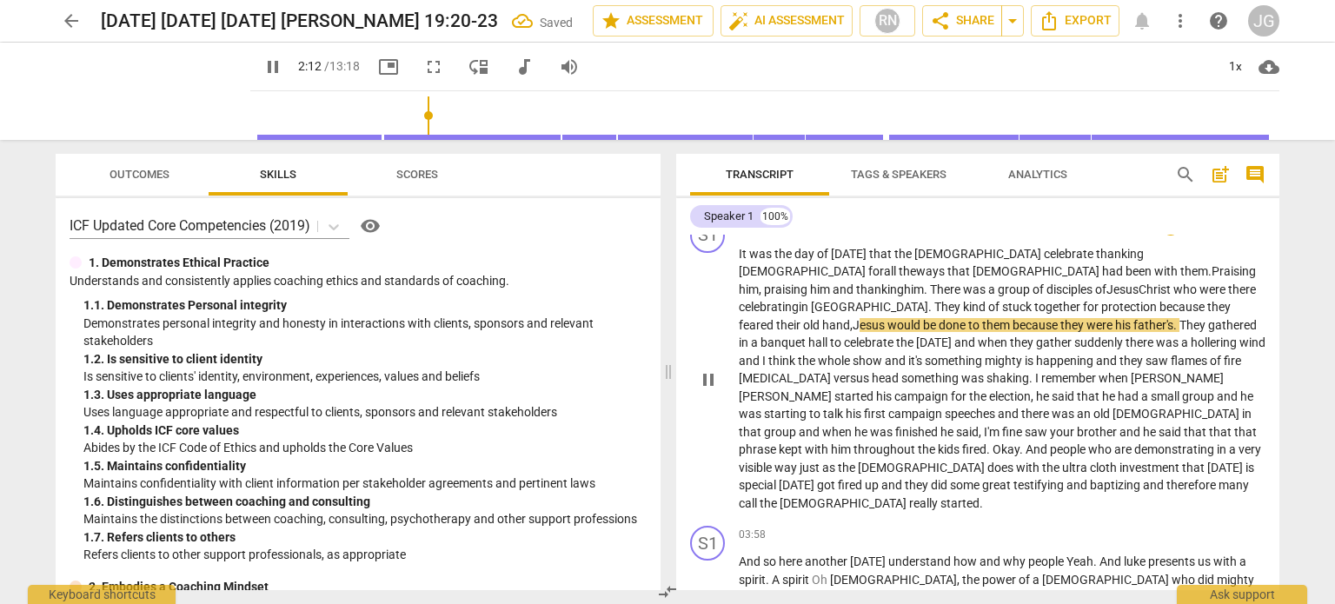
click at [776, 318] on span "feared" at bounding box center [757, 325] width 37 height 14
click at [1207, 309] on span "they" at bounding box center [1218, 307] width 23 height 14
click at [1207, 310] on span "they" at bounding box center [1218, 307] width 23 height 14
click at [1207, 309] on span "they" at bounding box center [1218, 307] width 23 height 14
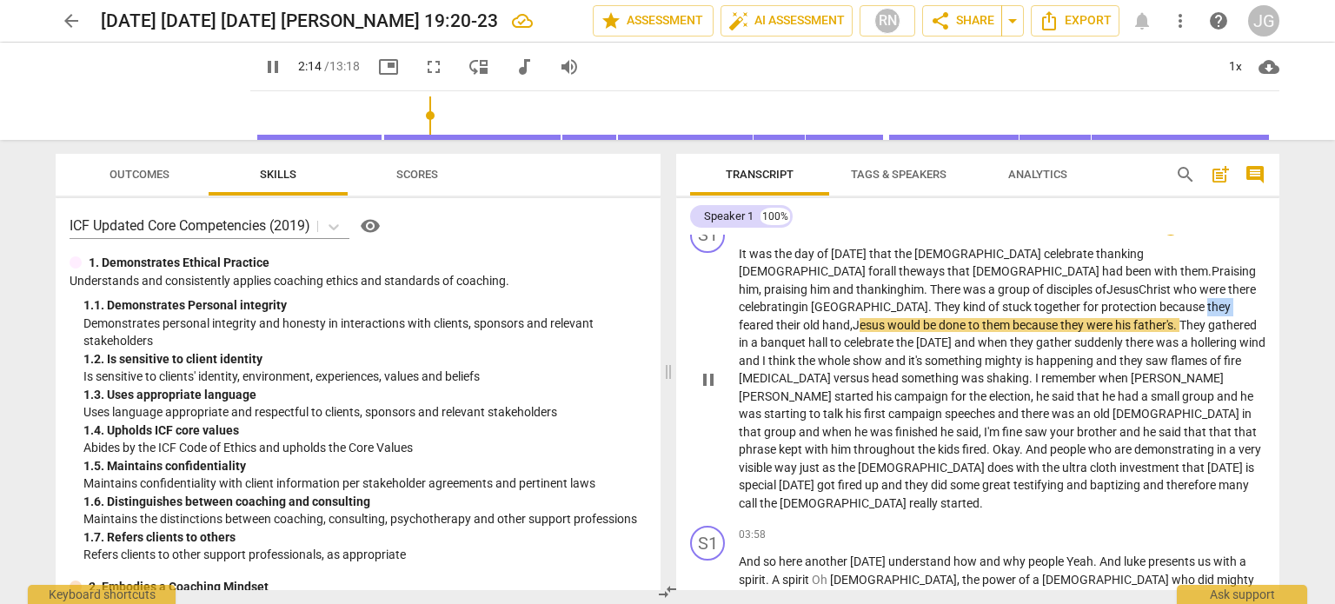
click at [1207, 309] on span "they" at bounding box center [1218, 307] width 23 height 14
drag, startPoint x: 987, startPoint y: 307, endPoint x: 890, endPoint y: 318, distance: 98.0
click at [901, 312] on p "It was the day of [DATE] that the [DEMOGRAPHIC_DATA] celebrate thanking [DEMOGR…" at bounding box center [1002, 379] width 527 height 268
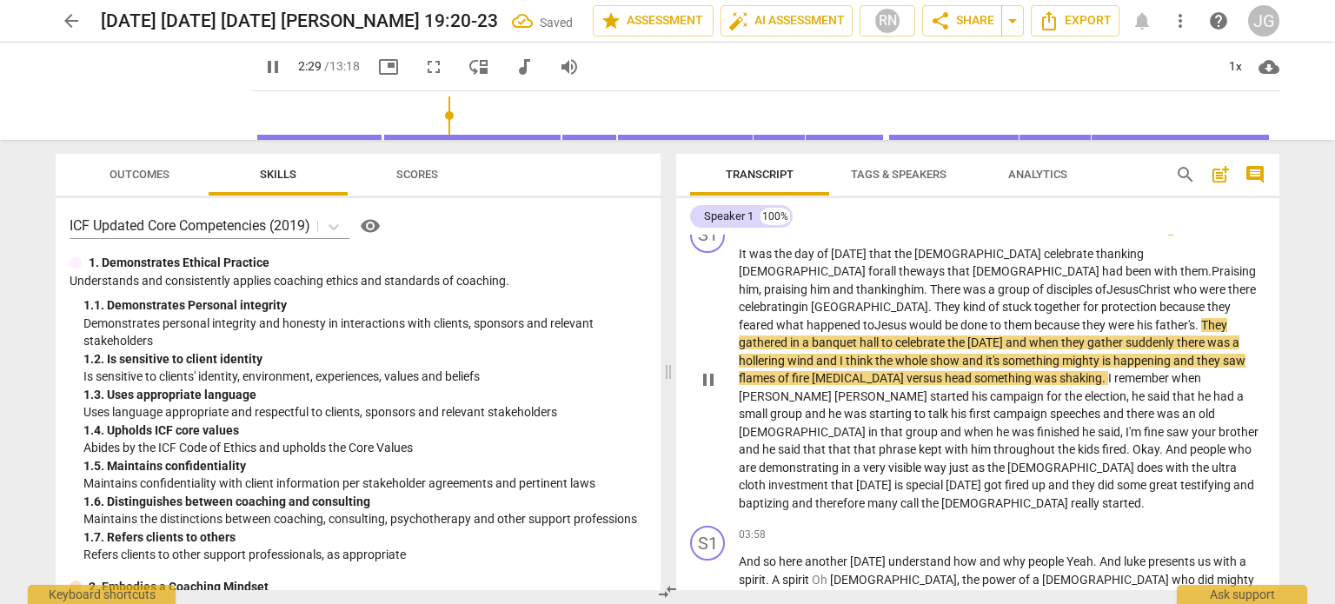
click at [1173, 295] on span "who" at bounding box center [1186, 289] width 26 height 14
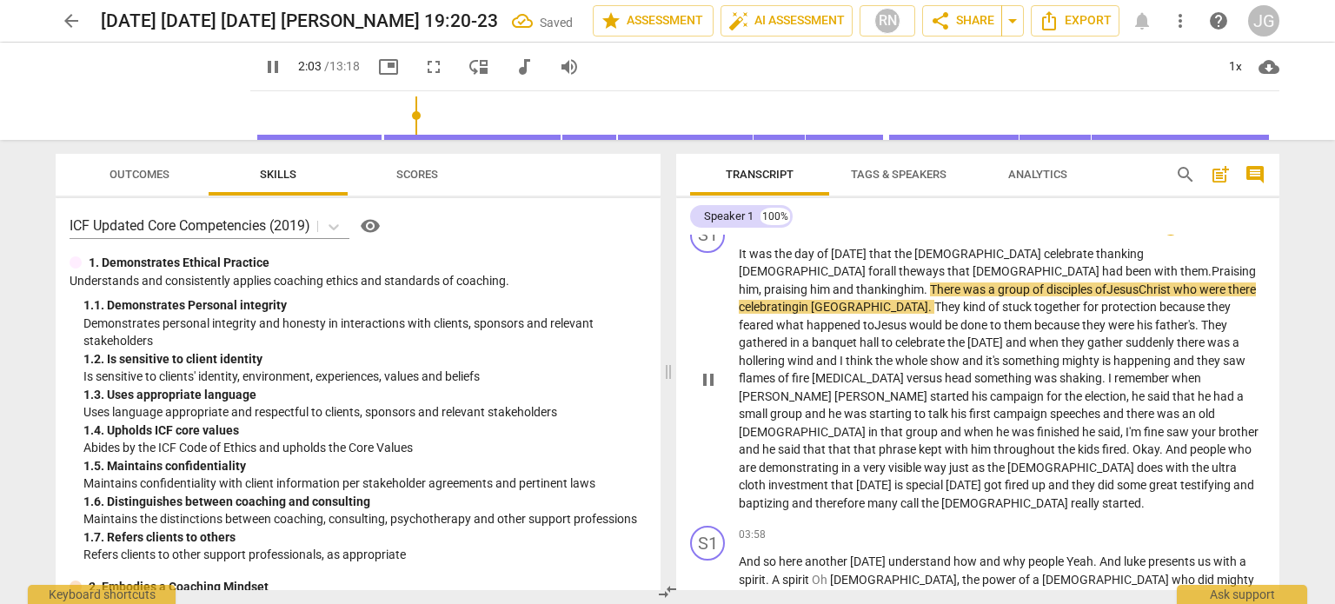
click at [1155, 324] on span "father's" at bounding box center [1175, 325] width 40 height 14
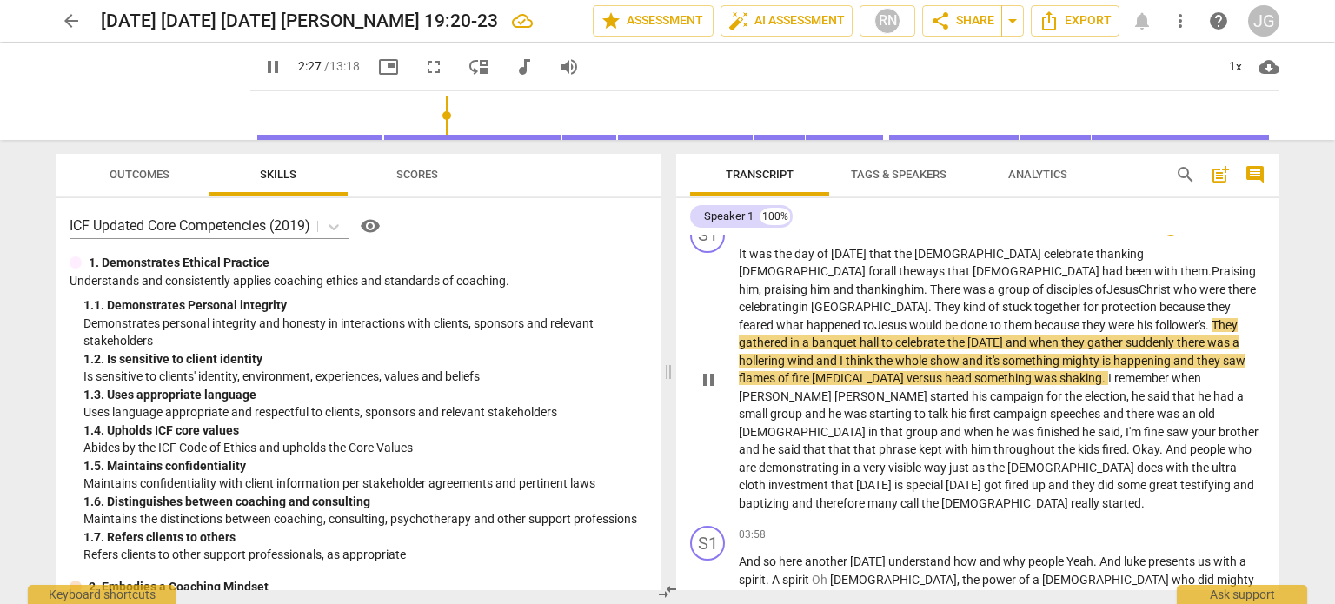
click at [1087, 342] on span "gather" at bounding box center [1106, 342] width 38 height 14
click at [787, 354] on span "hollering" at bounding box center [763, 361] width 49 height 14
click at [822, 354] on span "wind" at bounding box center [808, 361] width 29 height 14
click at [852, 354] on span "I" at bounding box center [849, 361] width 6 height 14
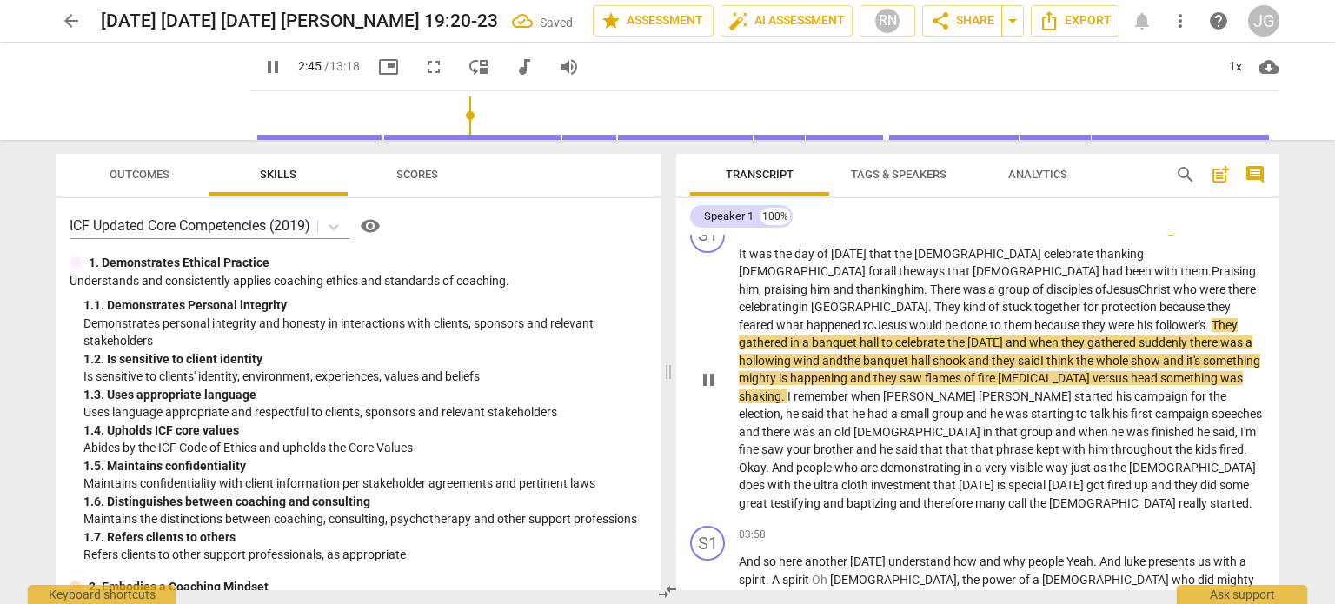
click at [1186, 355] on span "it's" at bounding box center [1194, 361] width 17 height 14
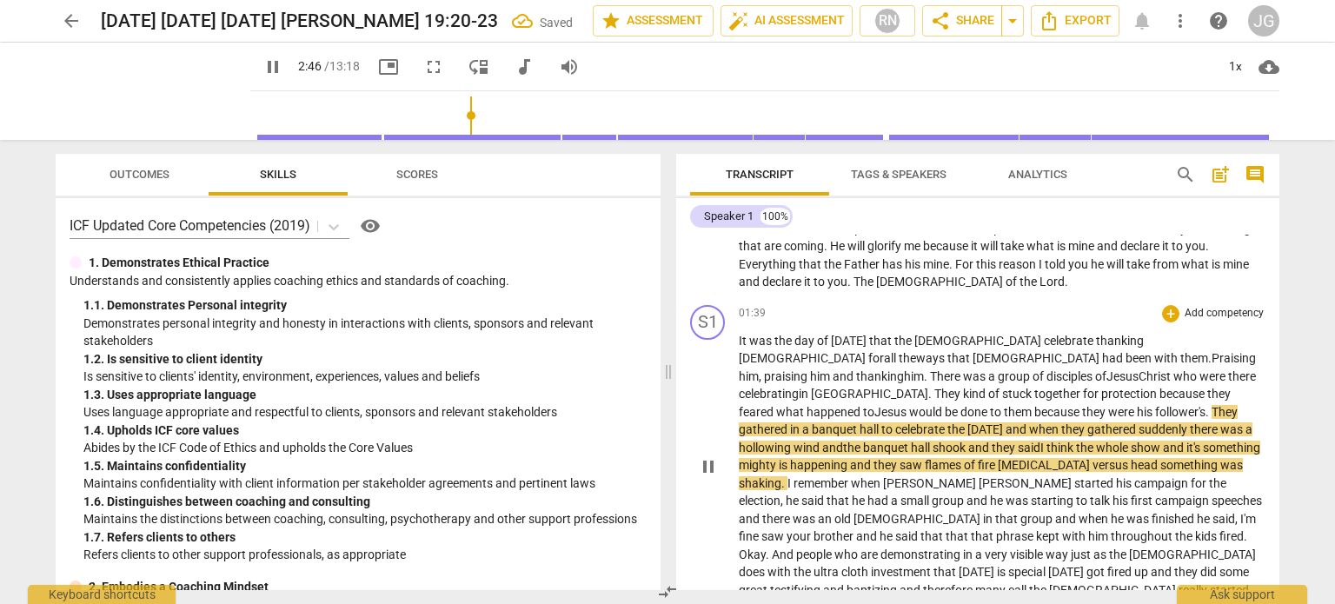
scroll to position [174, 0]
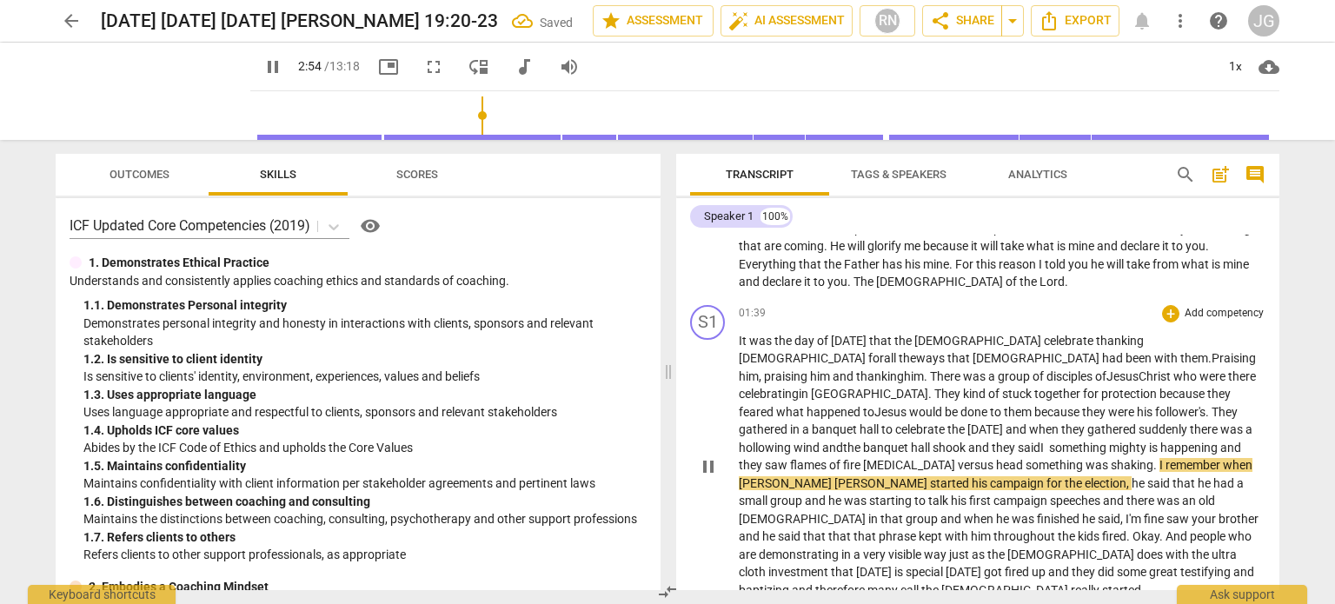
click at [822, 441] on span "wind" at bounding box center [808, 448] width 29 height 14
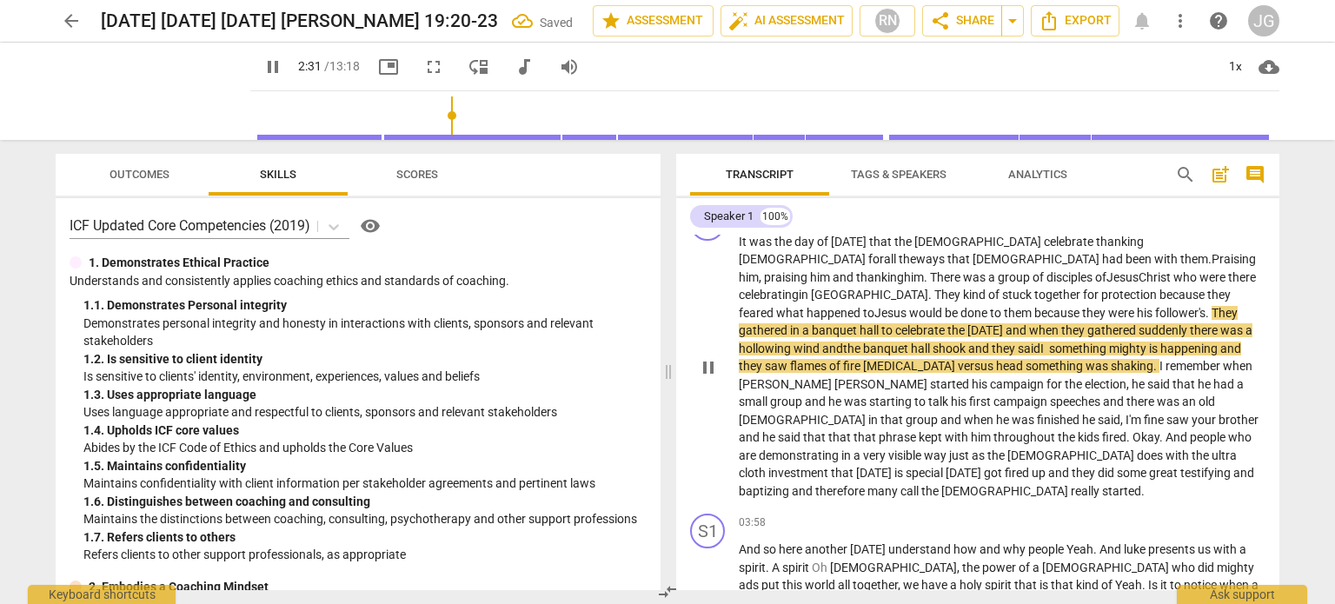
scroll to position [348, 0]
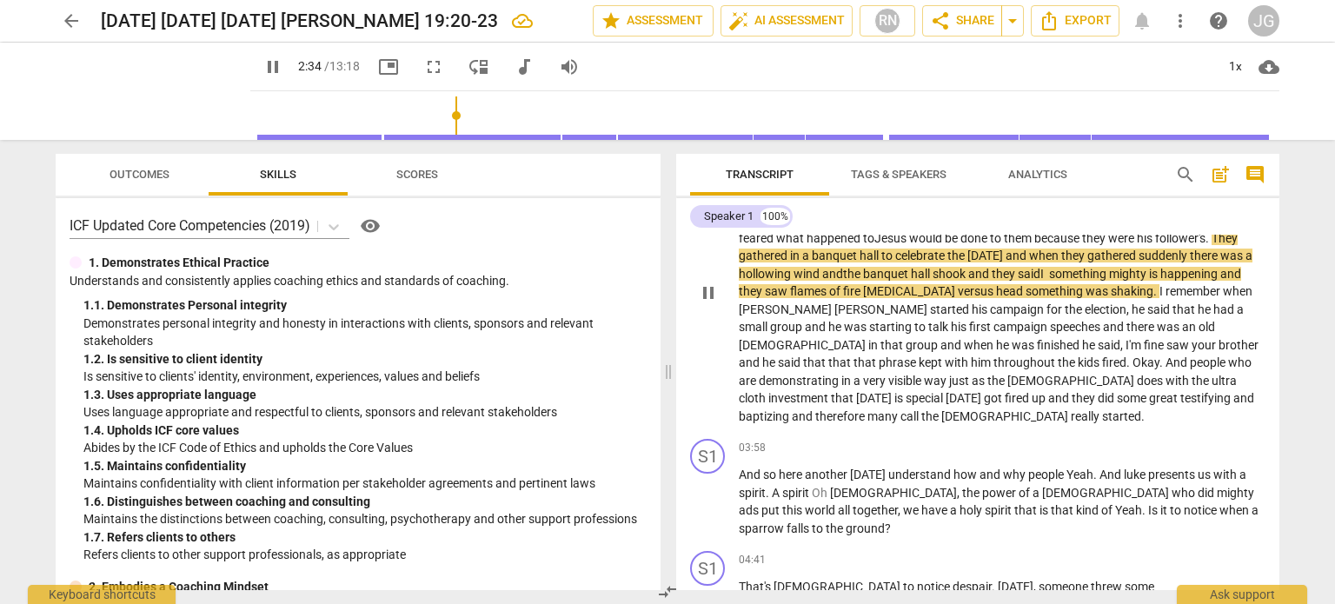
click at [1040, 267] on span "and the banquet hall shook and they said" at bounding box center [931, 274] width 218 height 14
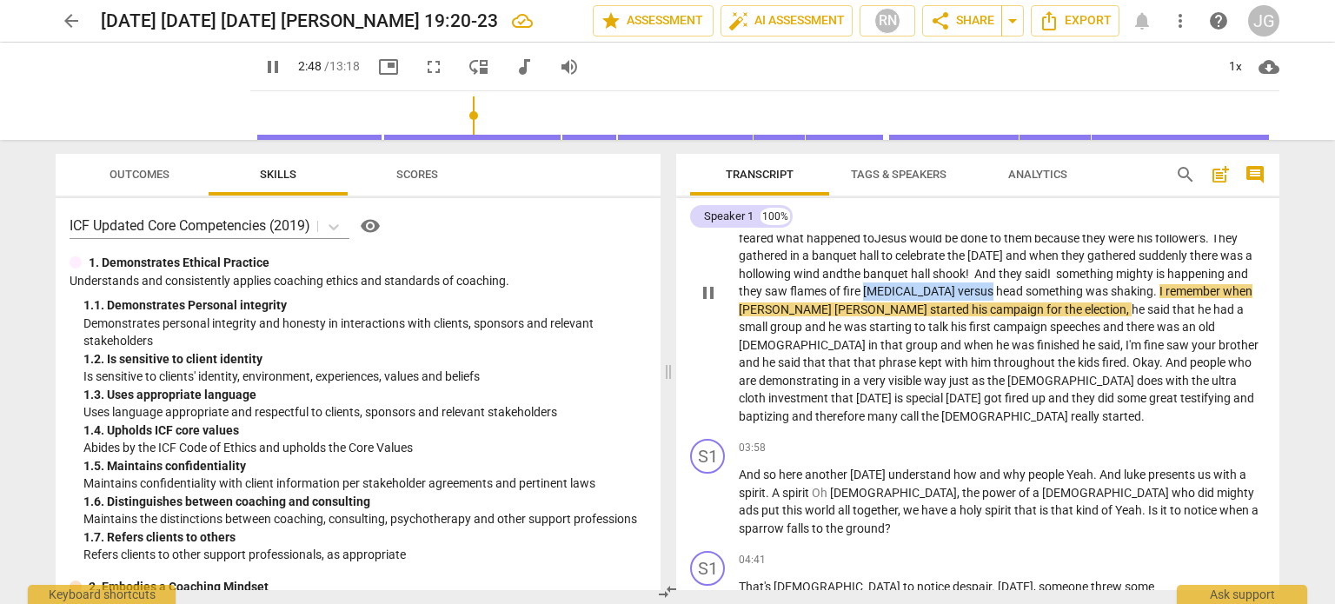
drag, startPoint x: 1159, startPoint y: 274, endPoint x: 1065, endPoint y: 278, distance: 94.8
click at [1065, 278] on p "It was the day of [DATE] that the [DEMOGRAPHIC_DATA] celebrate thanking [DEMOGR…" at bounding box center [1002, 292] width 527 height 268
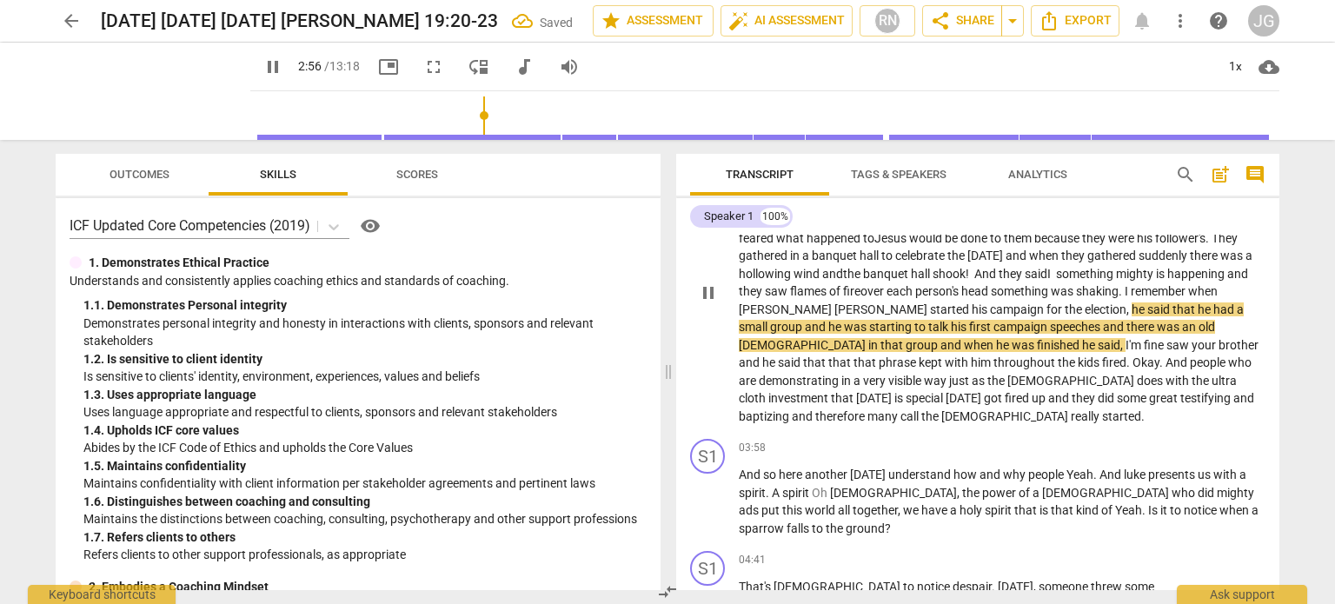
click at [829, 284] on span "flames" at bounding box center [809, 291] width 39 height 14
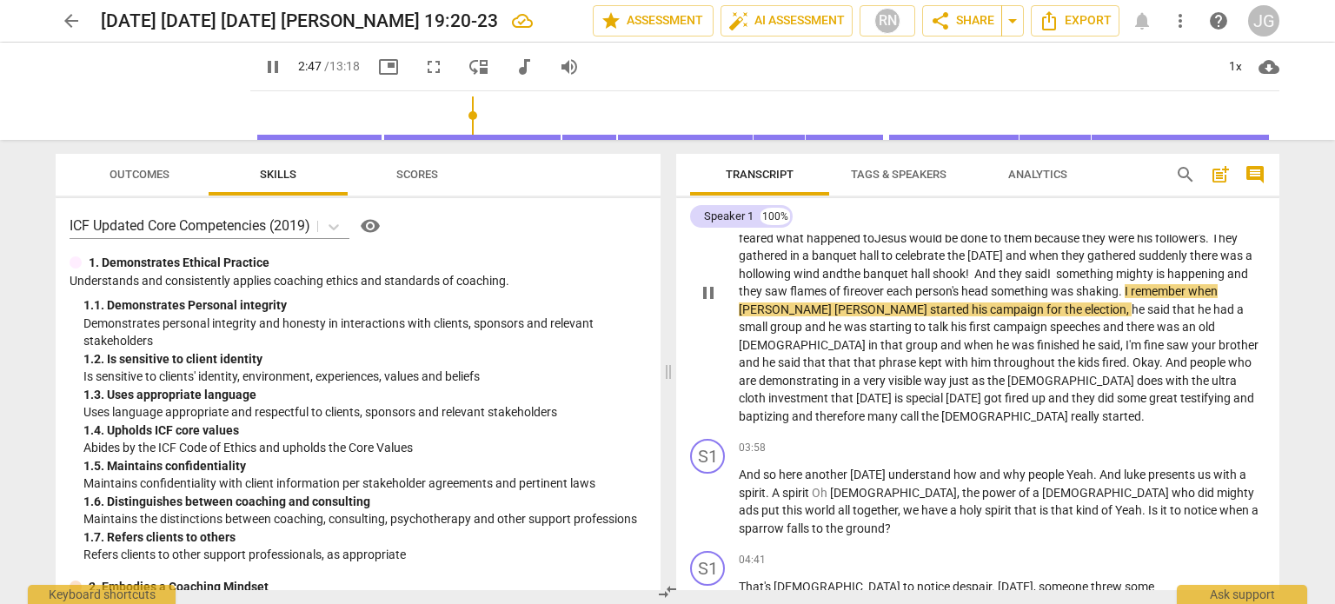
click at [991, 284] on span "head" at bounding box center [976, 291] width 30 height 14
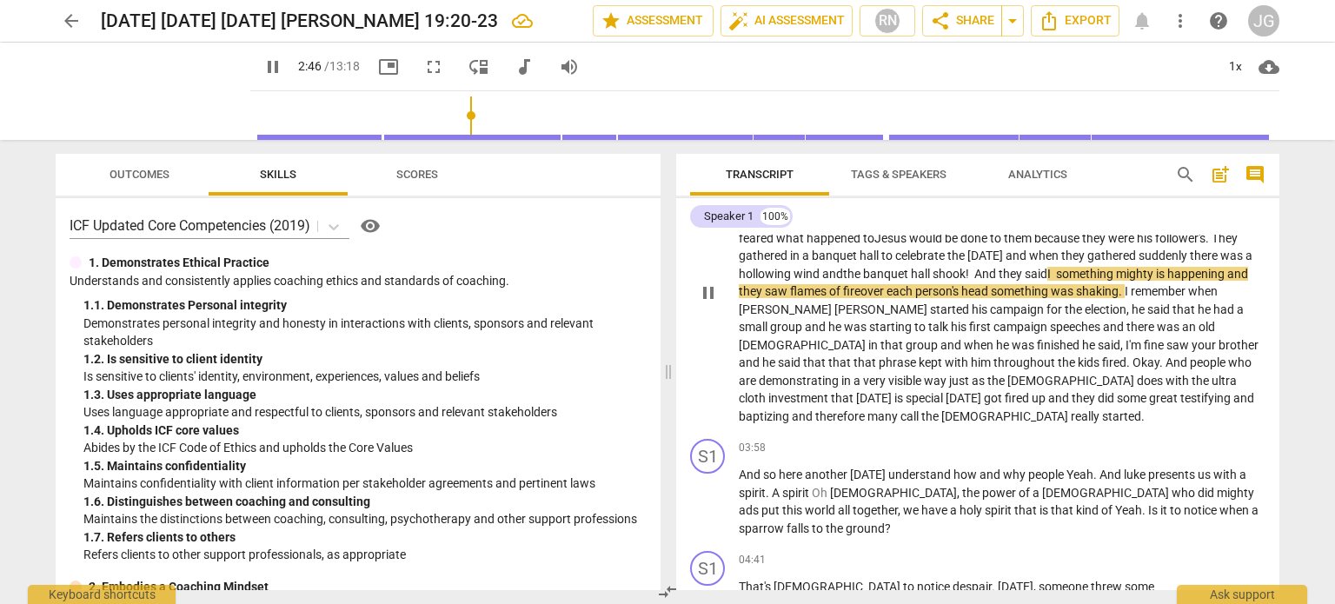
click at [991, 284] on span "head" at bounding box center [976, 291] width 30 height 14
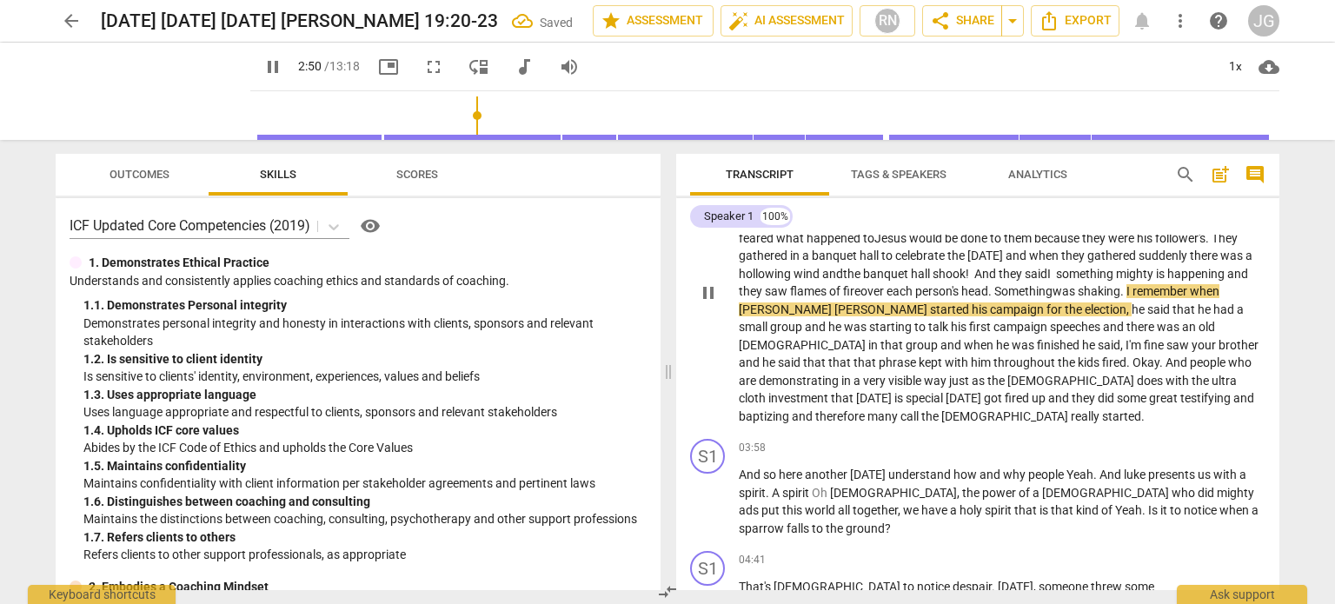
click at [1078, 291] on span "shaking" at bounding box center [1099, 291] width 43 height 14
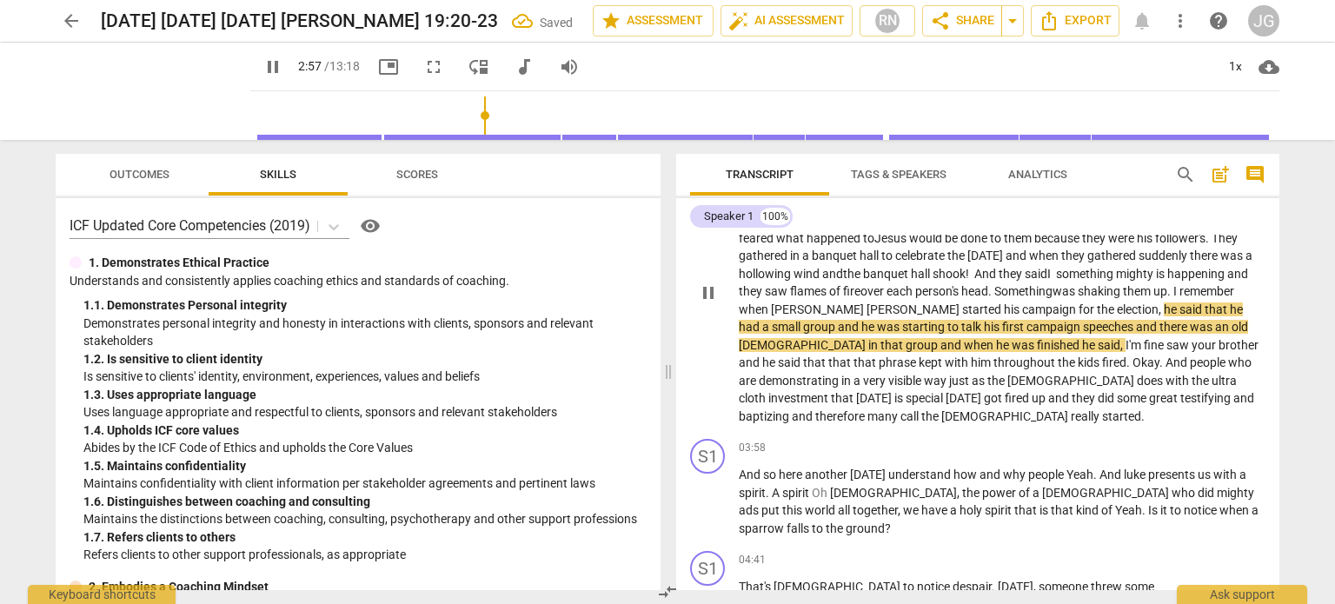
click at [1117, 302] on span "the" at bounding box center [1107, 309] width 20 height 14
click at [1145, 302] on span "the2008" at bounding box center [1121, 309] width 48 height 14
click at [1173, 289] on span "I" at bounding box center [1176, 291] width 6 height 14
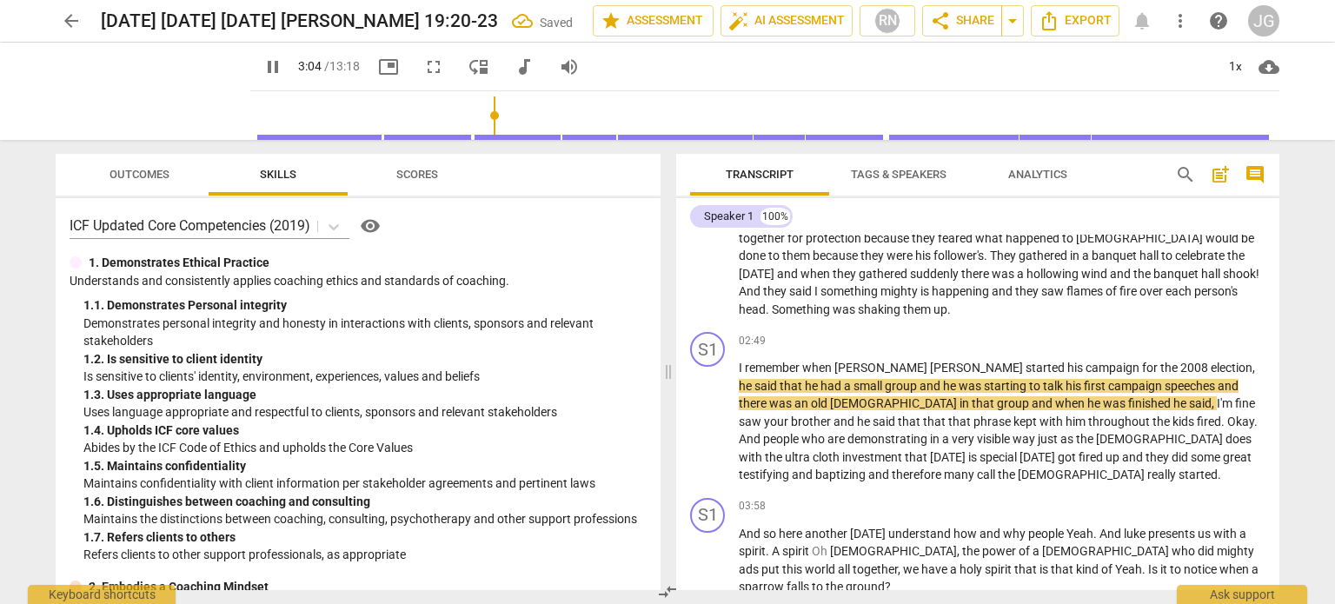
scroll to position [407, 0]
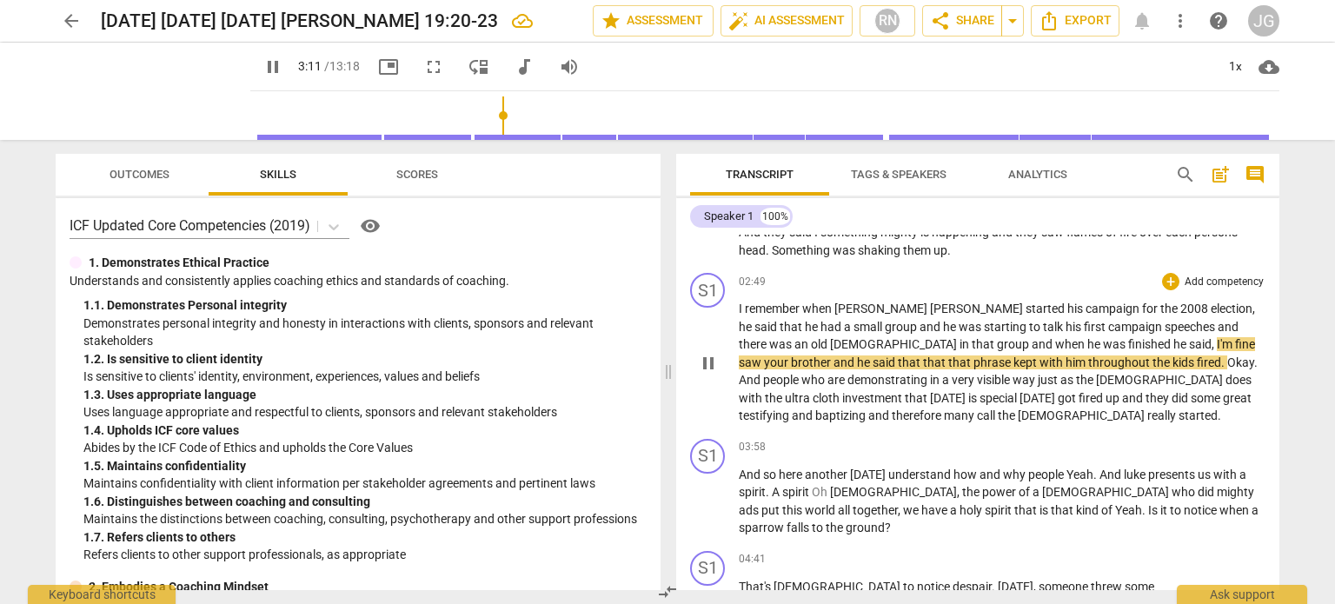
click at [1235, 337] on span "fine" at bounding box center [1245, 344] width 20 height 14
type input "193"
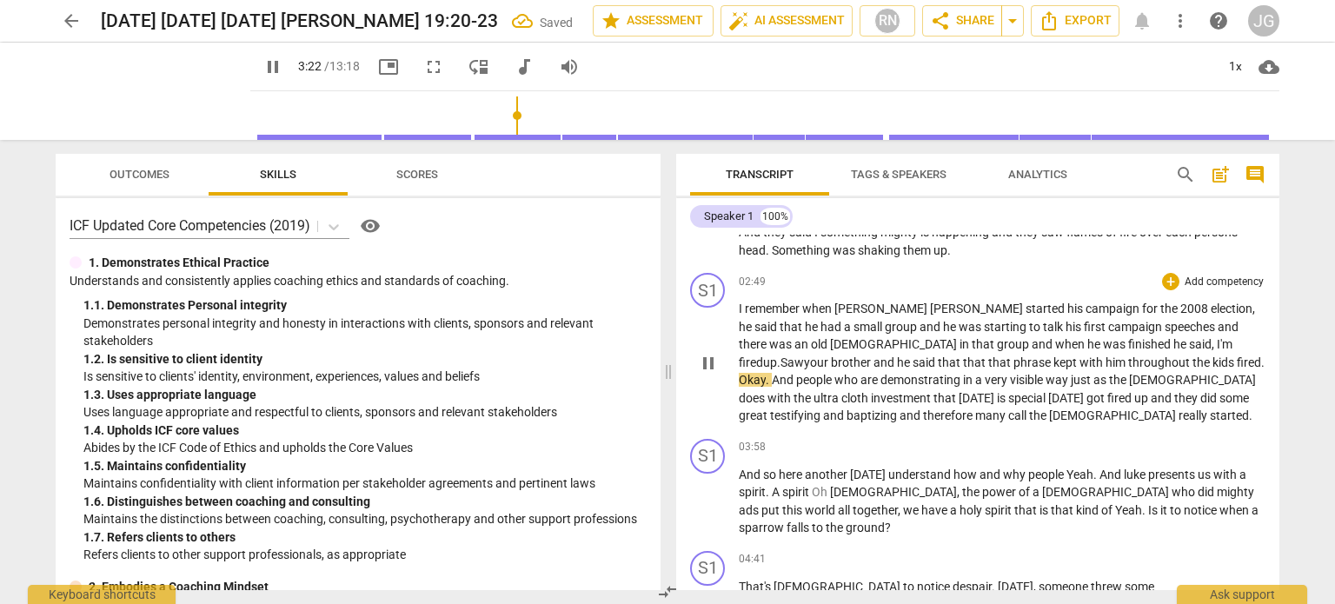
click at [1128, 355] on span "throughout" at bounding box center [1160, 362] width 64 height 14
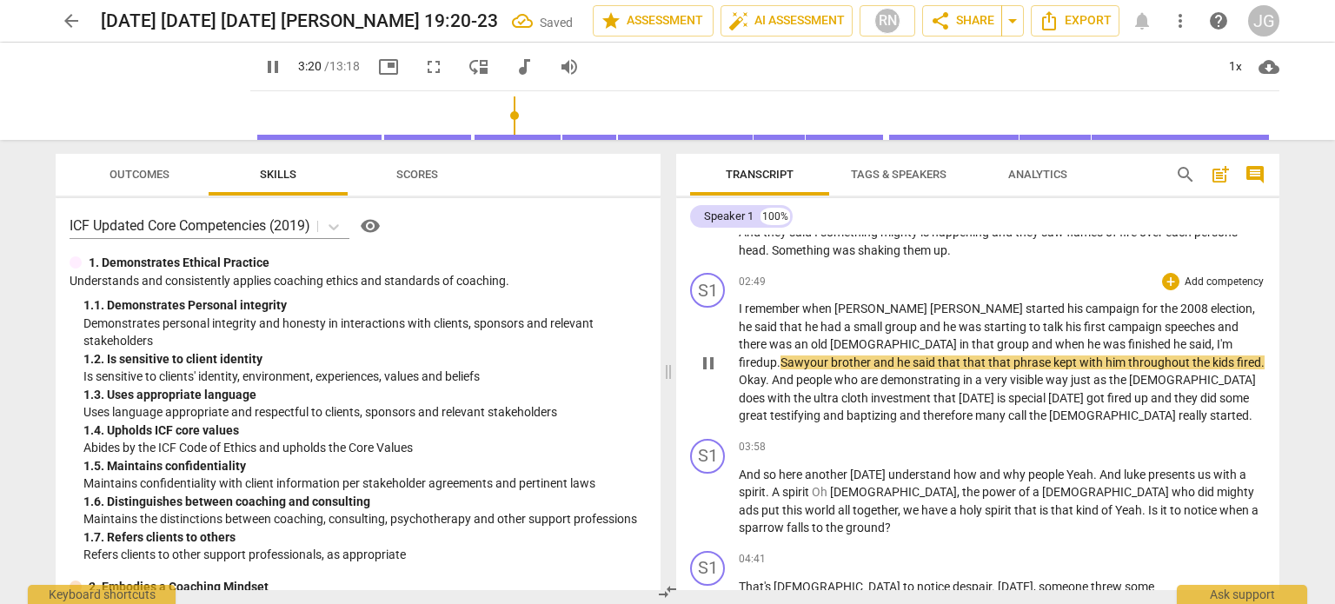
click at [1212, 355] on span "kids" at bounding box center [1224, 362] width 24 height 14
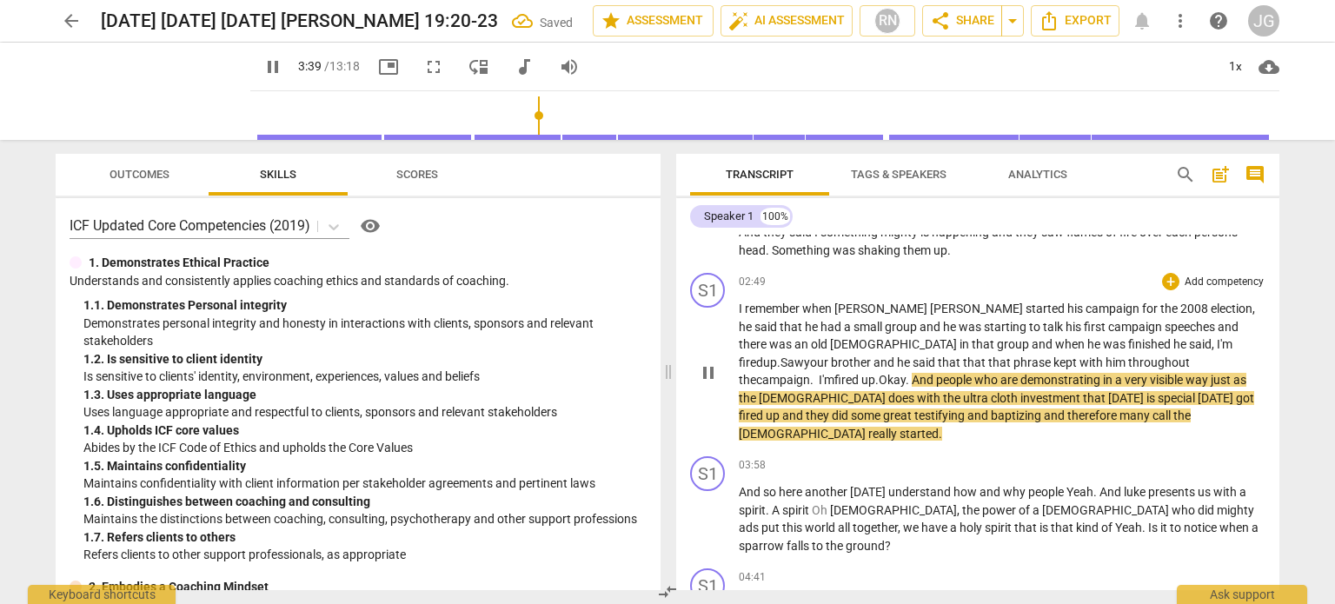
click at [1055, 337] on span "when" at bounding box center [1071, 344] width 32 height 14
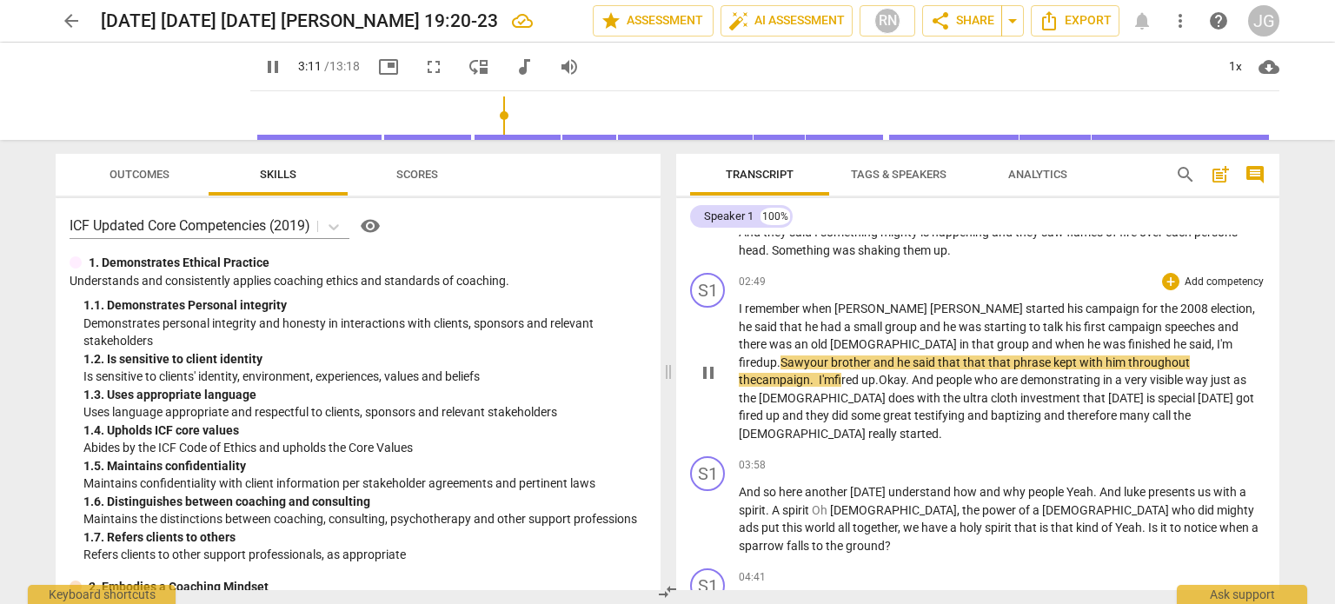
scroll to position [320, 0]
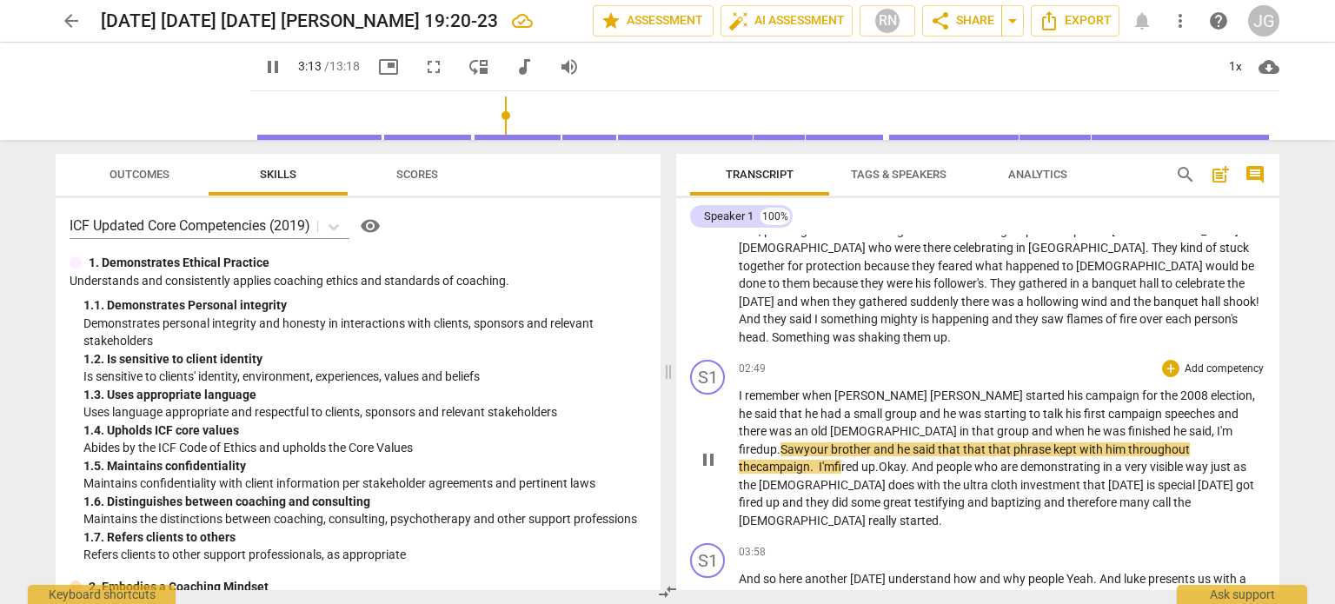
click at [800, 388] on span "remember" at bounding box center [773, 395] width 57 height 14
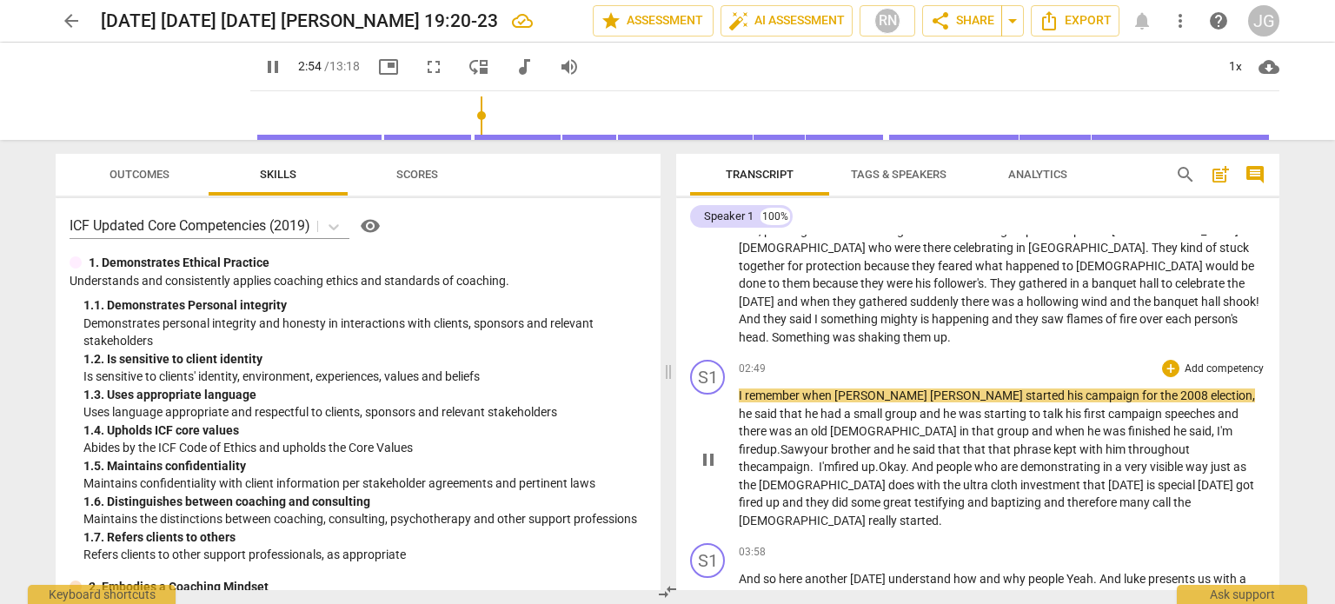
click at [1180, 388] on span "2008" at bounding box center [1195, 395] width 30 height 14
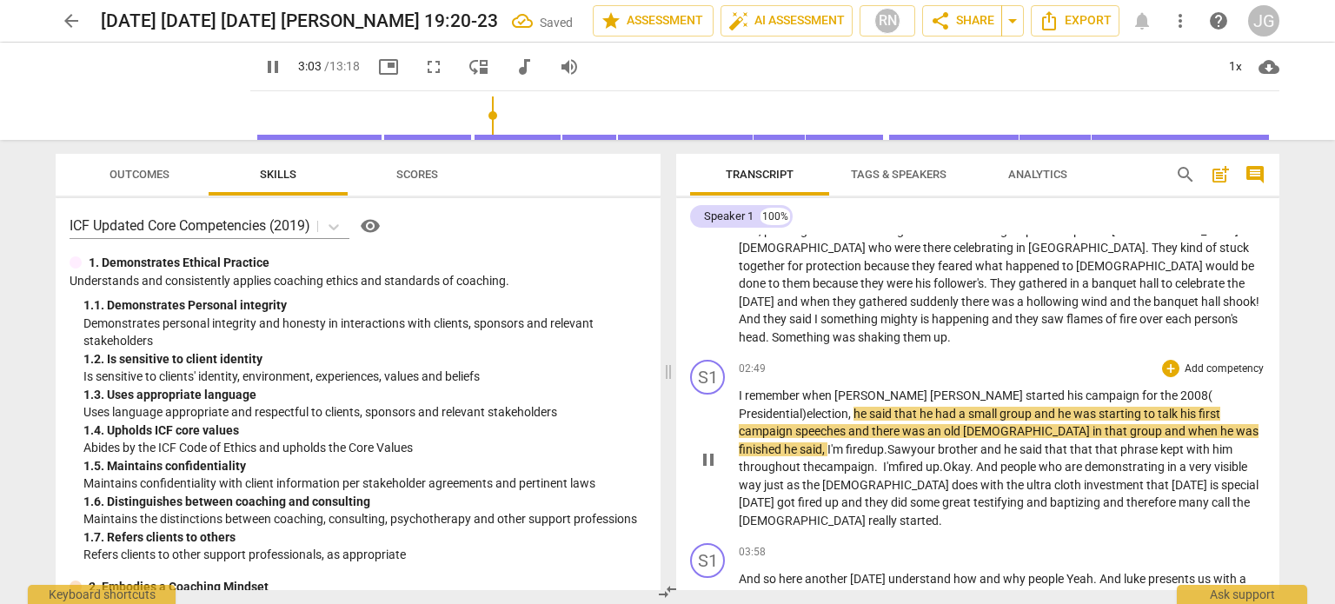
click at [853, 407] on span "," at bounding box center [850, 414] width 5 height 14
click at [930, 388] on span "[PERSON_NAME]" at bounding box center [978, 395] width 96 height 14
click at [800, 442] on span "he" at bounding box center [792, 449] width 16 height 14
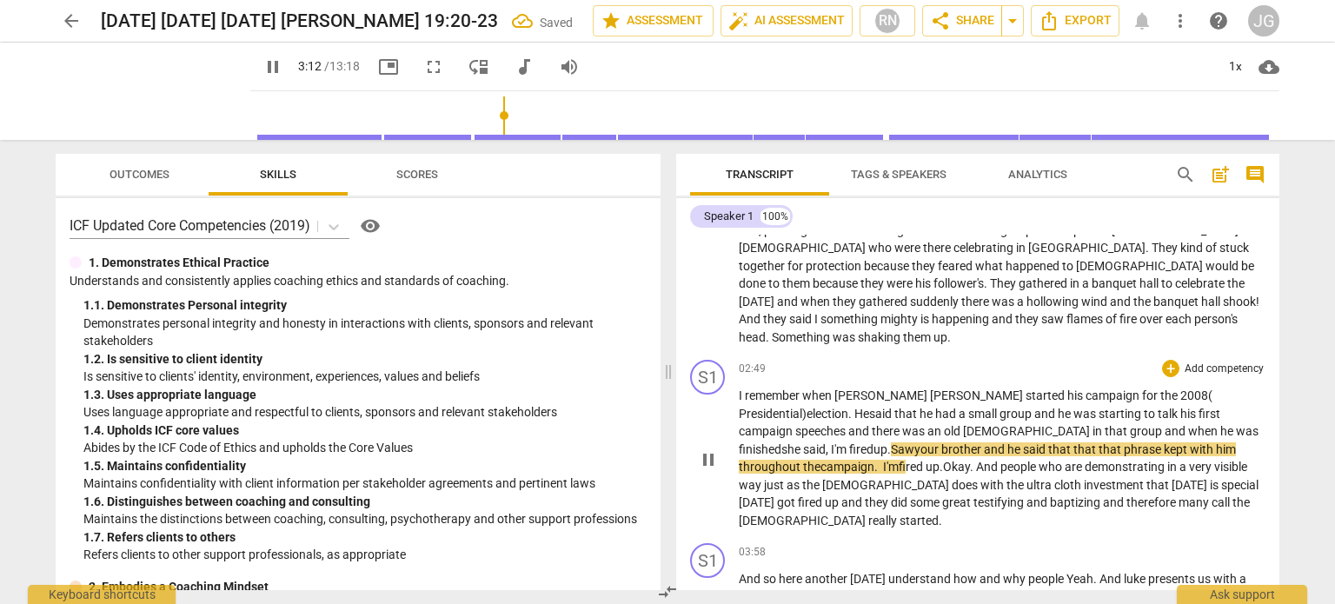
click at [891, 442] on span "fired up." at bounding box center [870, 449] width 42 height 14
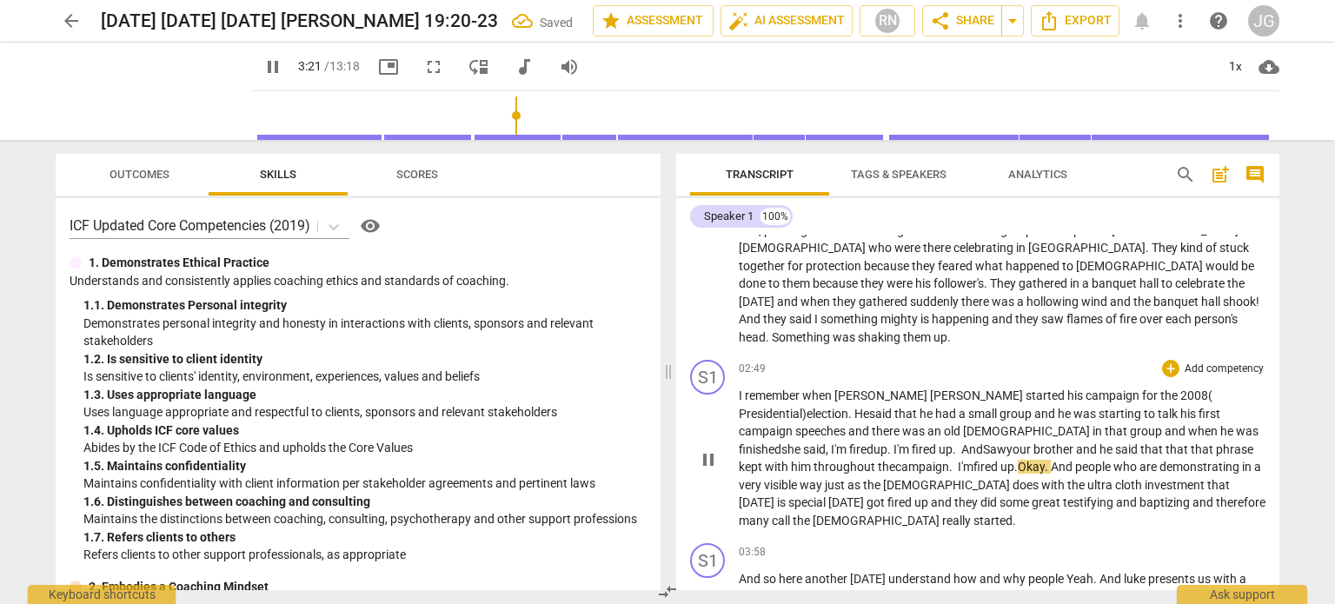
click at [1076, 442] on span "and" at bounding box center [1087, 449] width 23 height 14
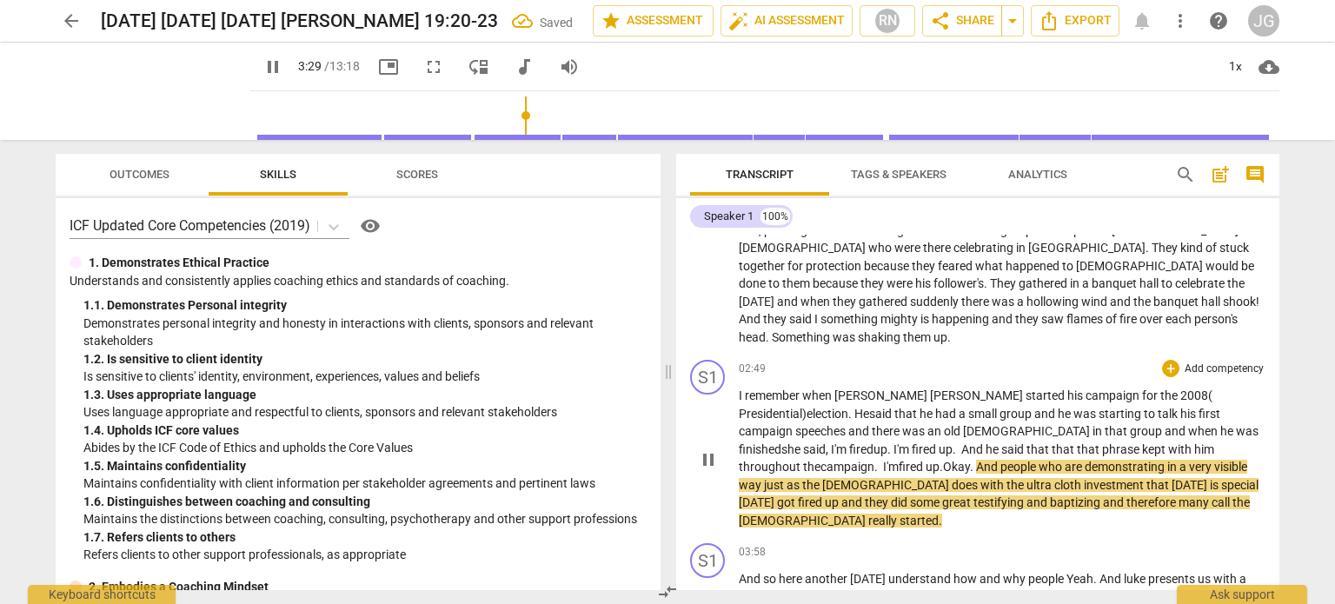
click at [1102, 442] on span "phrase" at bounding box center [1122, 449] width 40 height 14
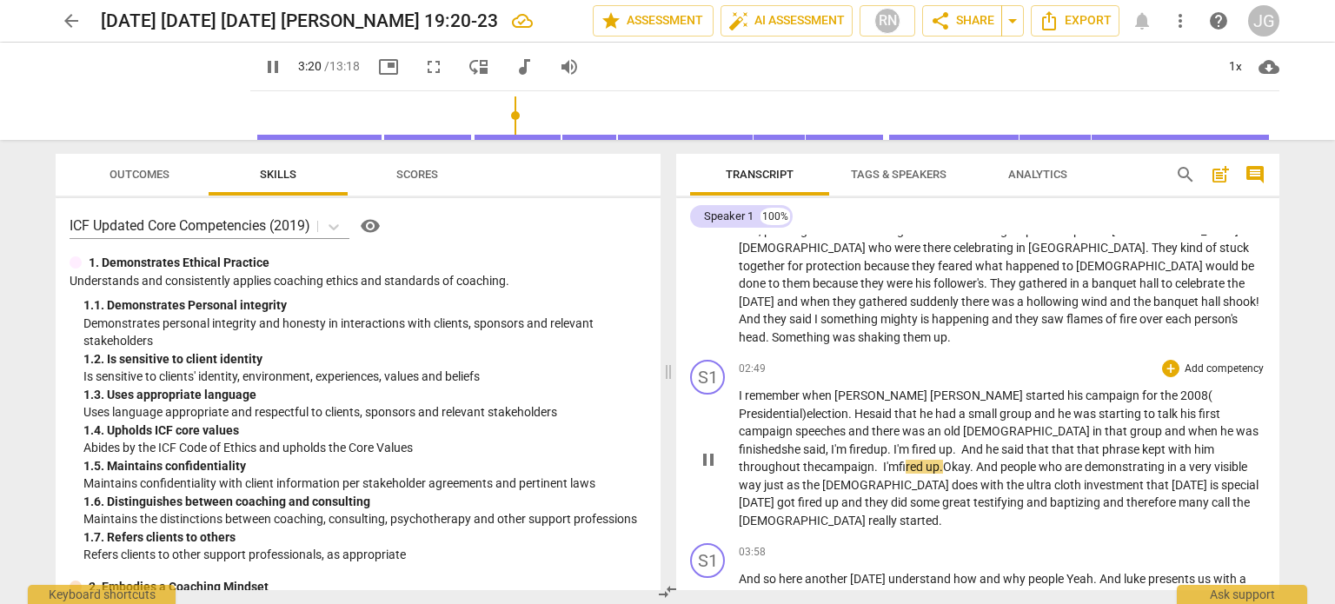
click at [906, 460] on span "f" at bounding box center [902, 467] width 7 height 14
click at [1238, 428] on p "I remember when [PERSON_NAME] started his campaign for the 2008 ( Presidential)…" at bounding box center [1002, 458] width 527 height 143
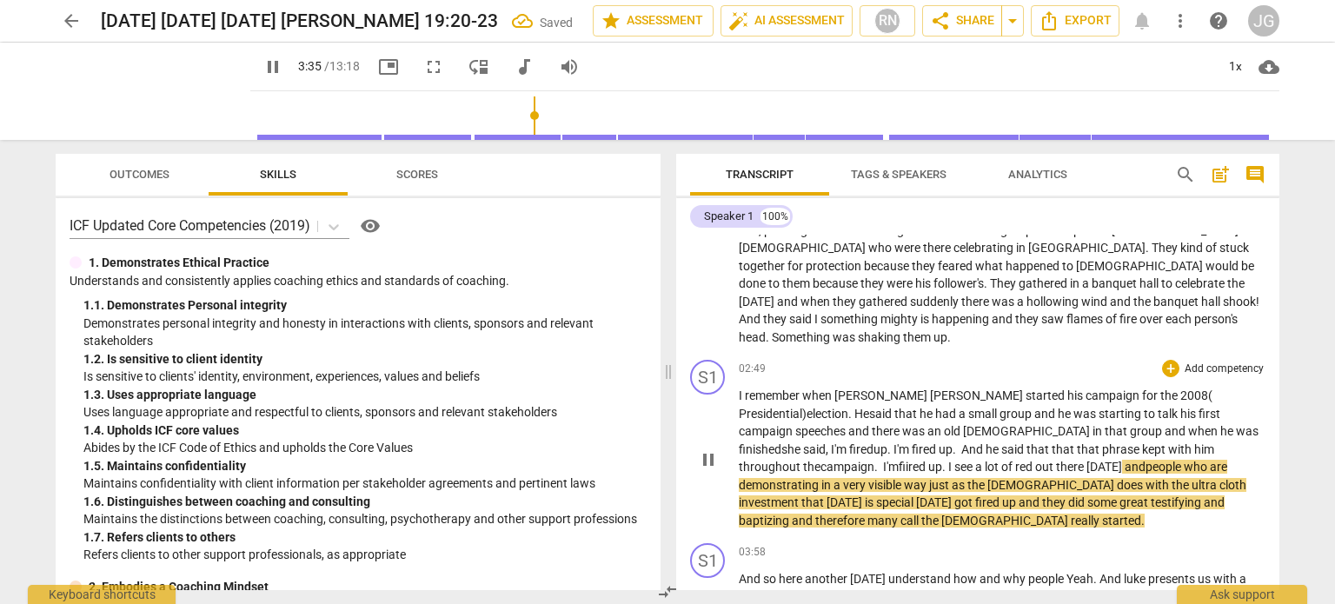
click at [1122, 460] on span "ired up. I see a lot of red out there [DATE]" at bounding box center [1014, 467] width 216 height 14
click at [801, 495] on span "investment" at bounding box center [770, 502] width 63 height 14
click at [916, 495] on span "special" at bounding box center [896, 502] width 40 height 14
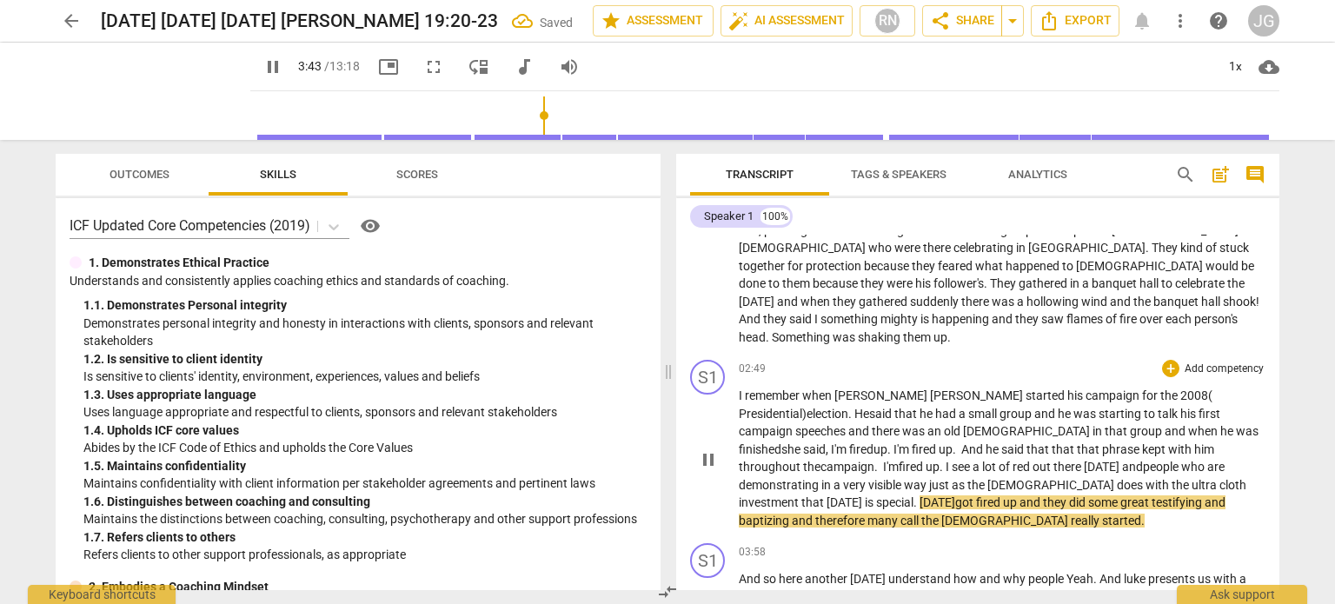
click at [920, 495] on span "special." at bounding box center [897, 502] width 43 height 14
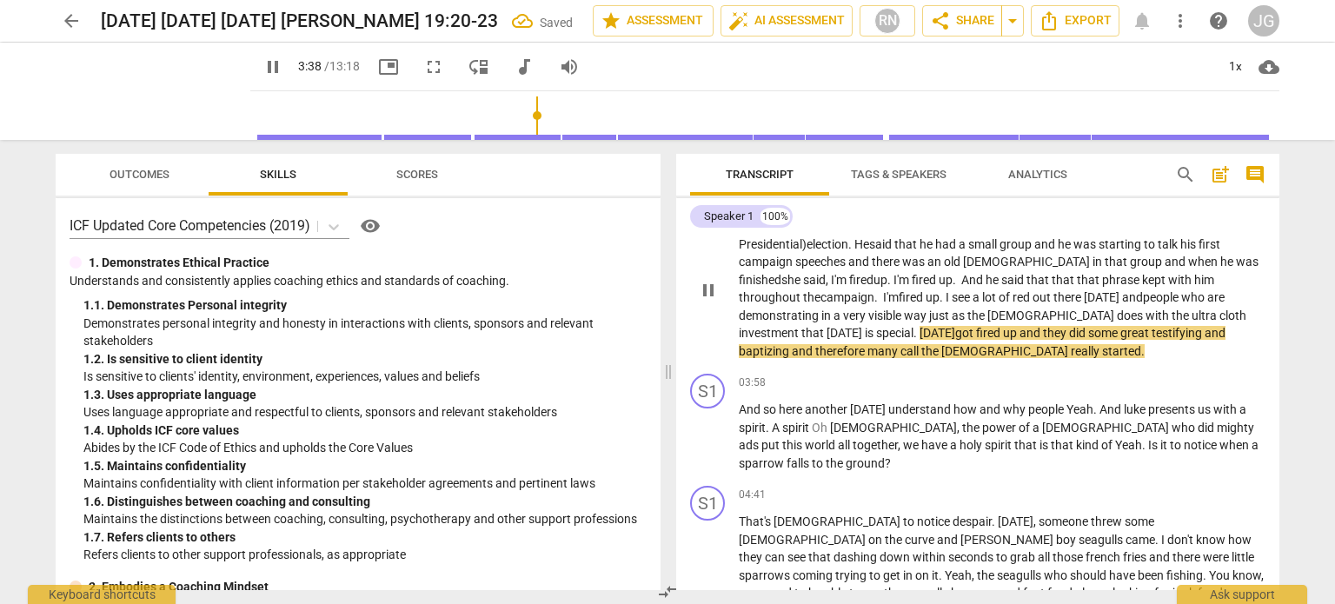
scroll to position [494, 0]
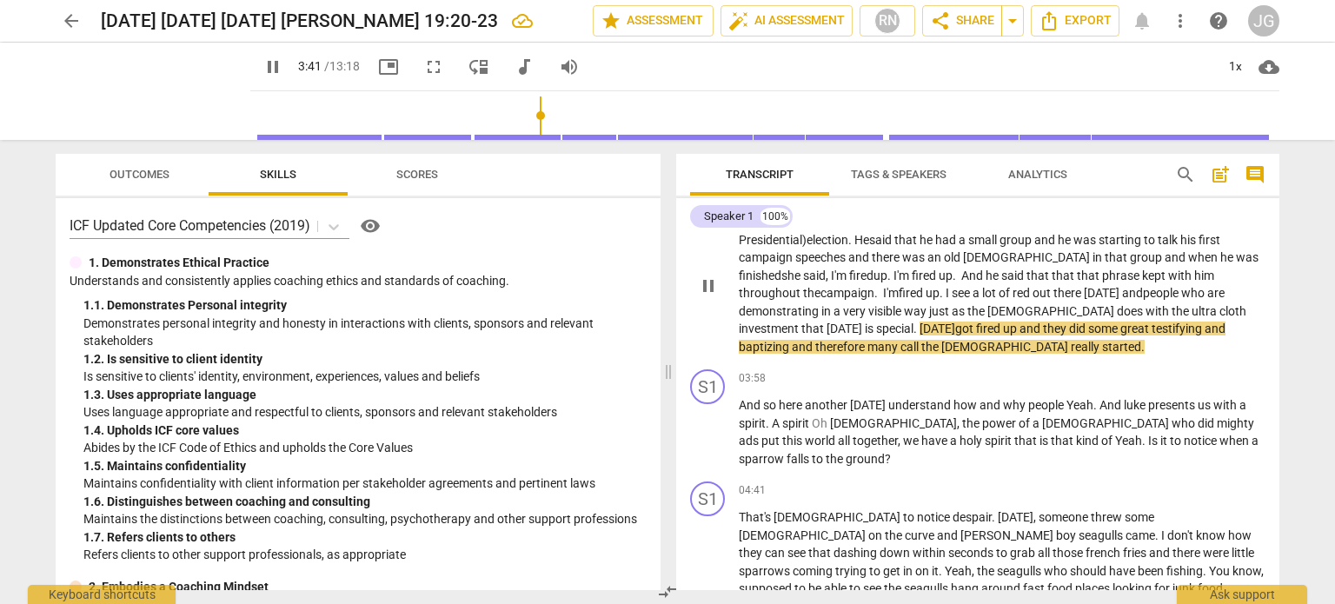
click at [976, 322] on span "got" at bounding box center [965, 329] width 21 height 14
click at [944, 340] on span "therefore" at bounding box center [918, 347] width 52 height 14
click at [998, 340] on span "call" at bounding box center [987, 347] width 21 height 14
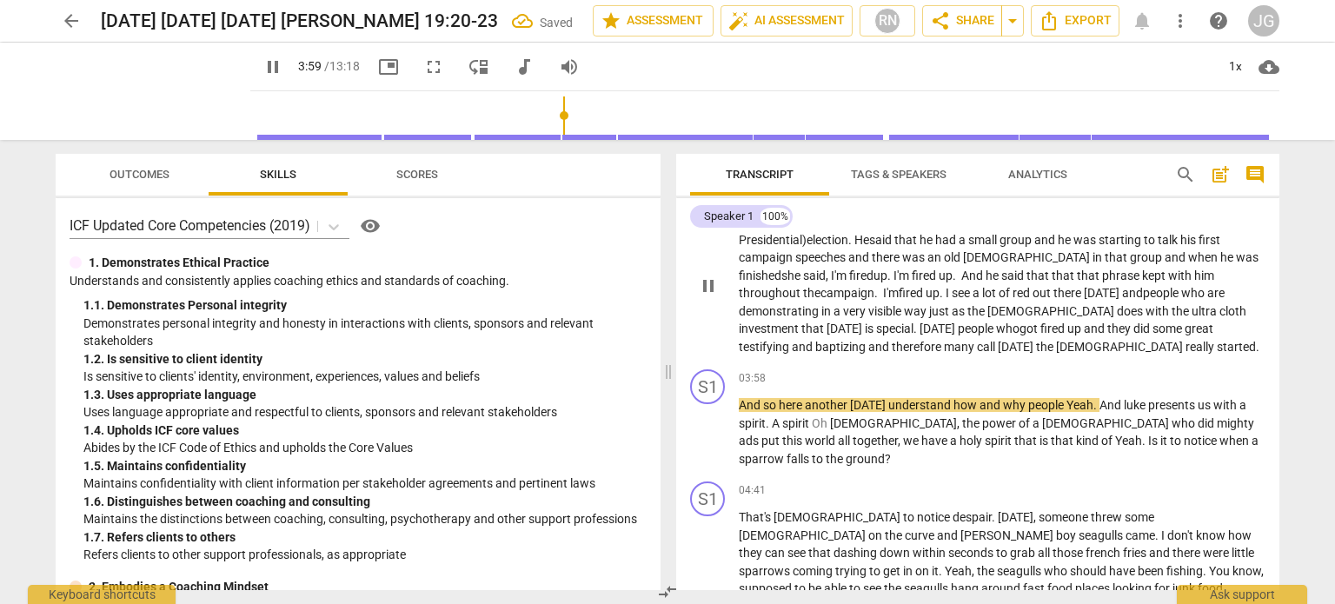
click at [1036, 340] on span "call [DATE]" at bounding box center [1006, 347] width 59 height 14
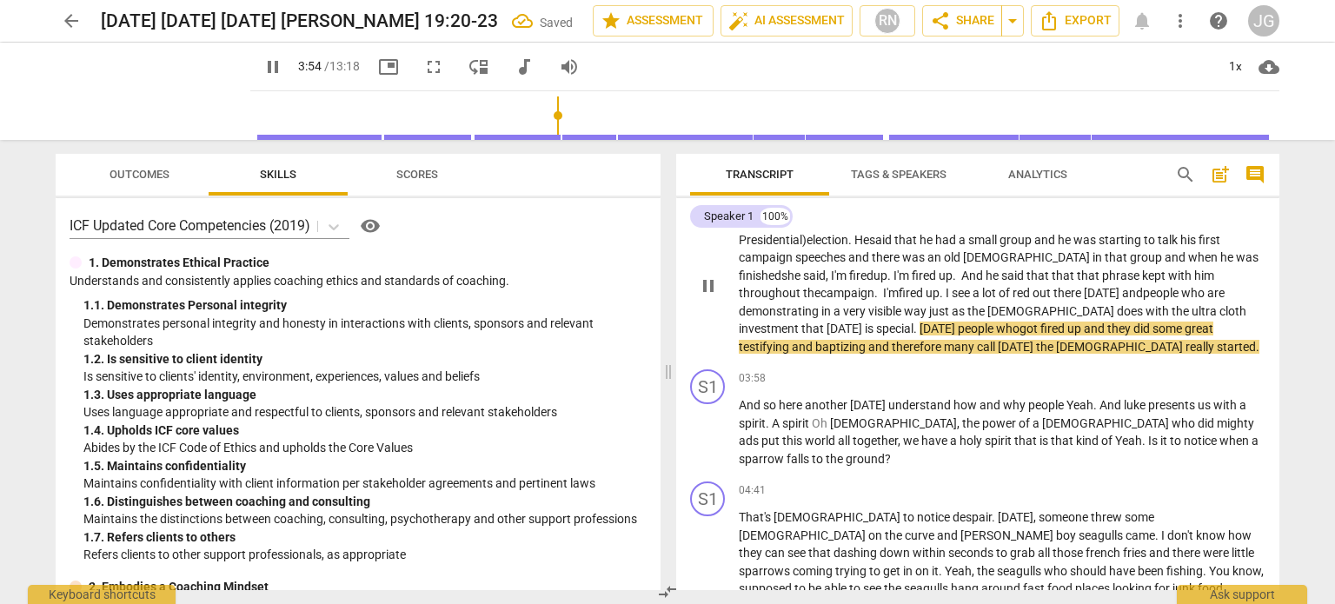
click at [1056, 340] on span "the" at bounding box center [1046, 347] width 20 height 14
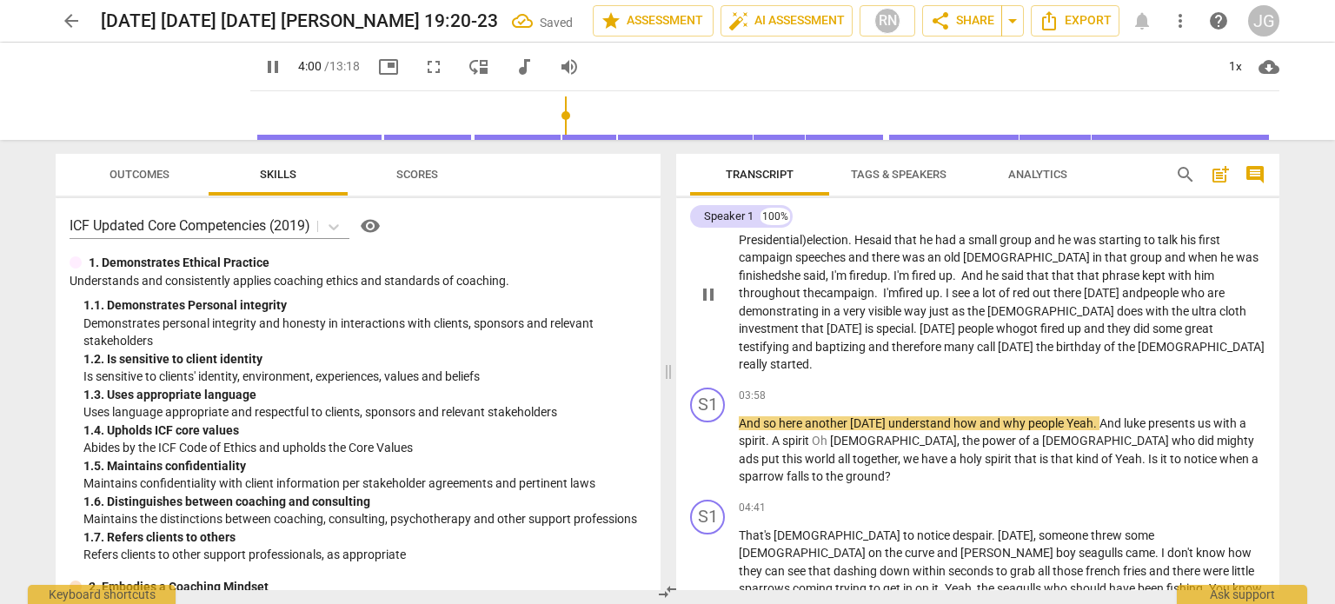
click at [1138, 340] on span "[DEMOGRAPHIC_DATA]" at bounding box center [1201, 347] width 127 height 14
click at [891, 330] on p "I remember when [PERSON_NAME] started his campaign for the 2008 ( Presidential)…" at bounding box center [1002, 293] width 527 height 161
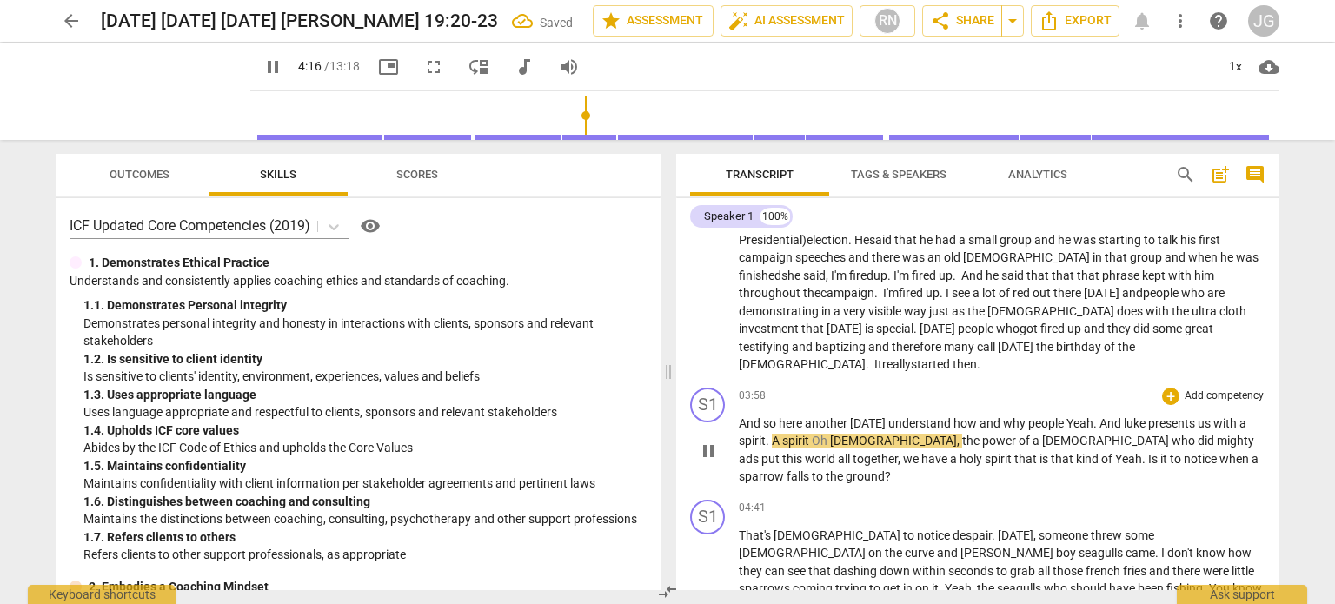
click at [1146, 416] on span "luke" at bounding box center [1136, 423] width 24 height 14
type input "258"
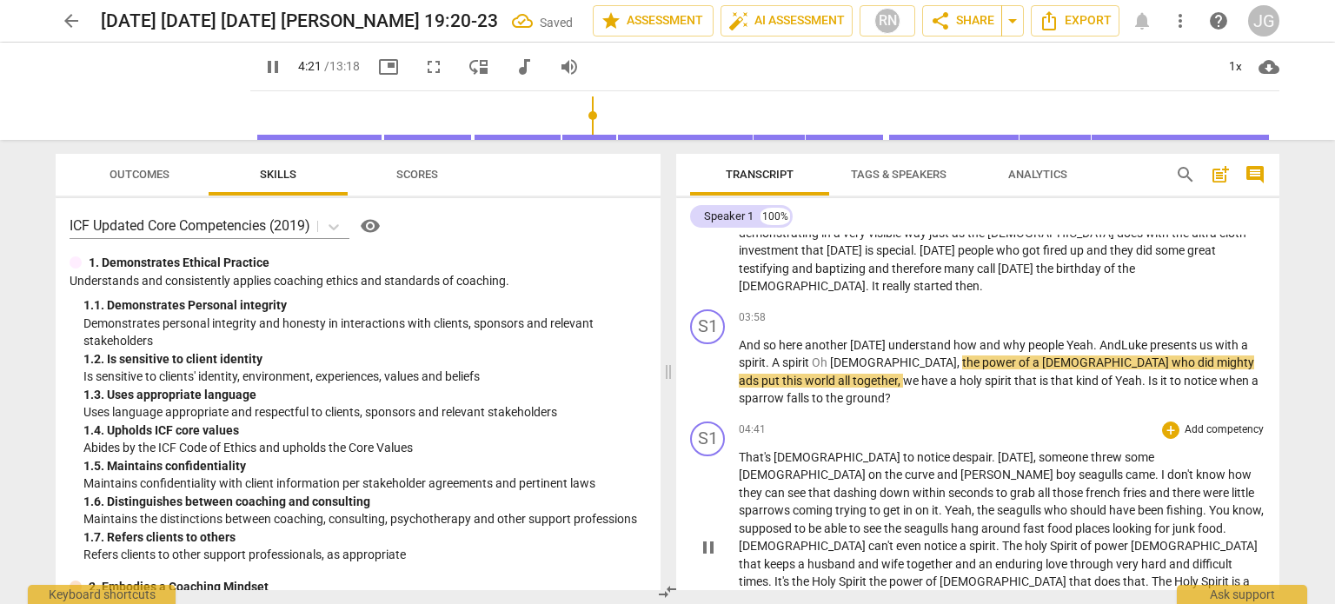
scroll to position [754, 0]
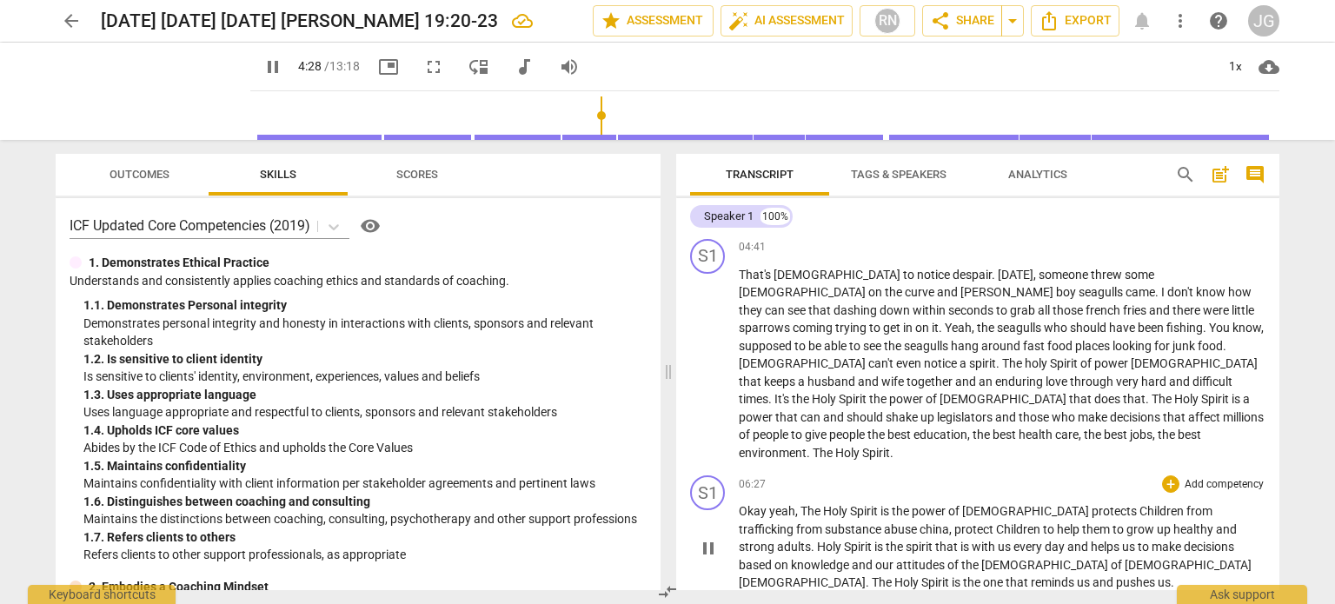
click at [740, 504] on span "Okay" at bounding box center [754, 511] width 30 height 14
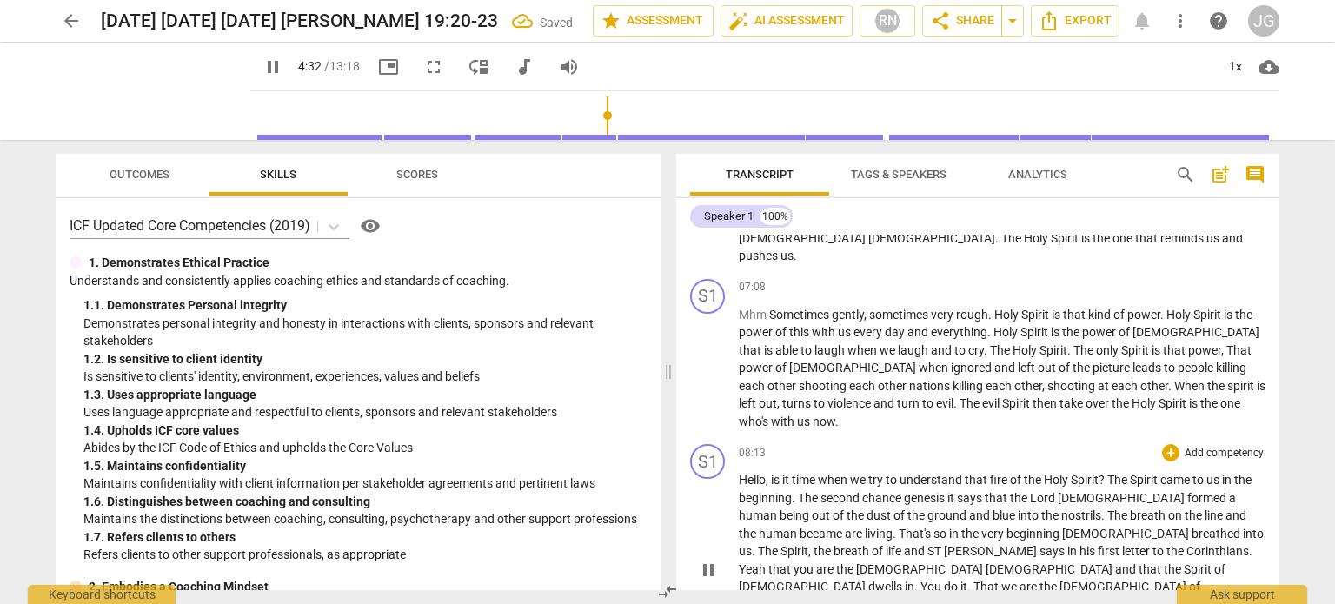
scroll to position [1147, 0]
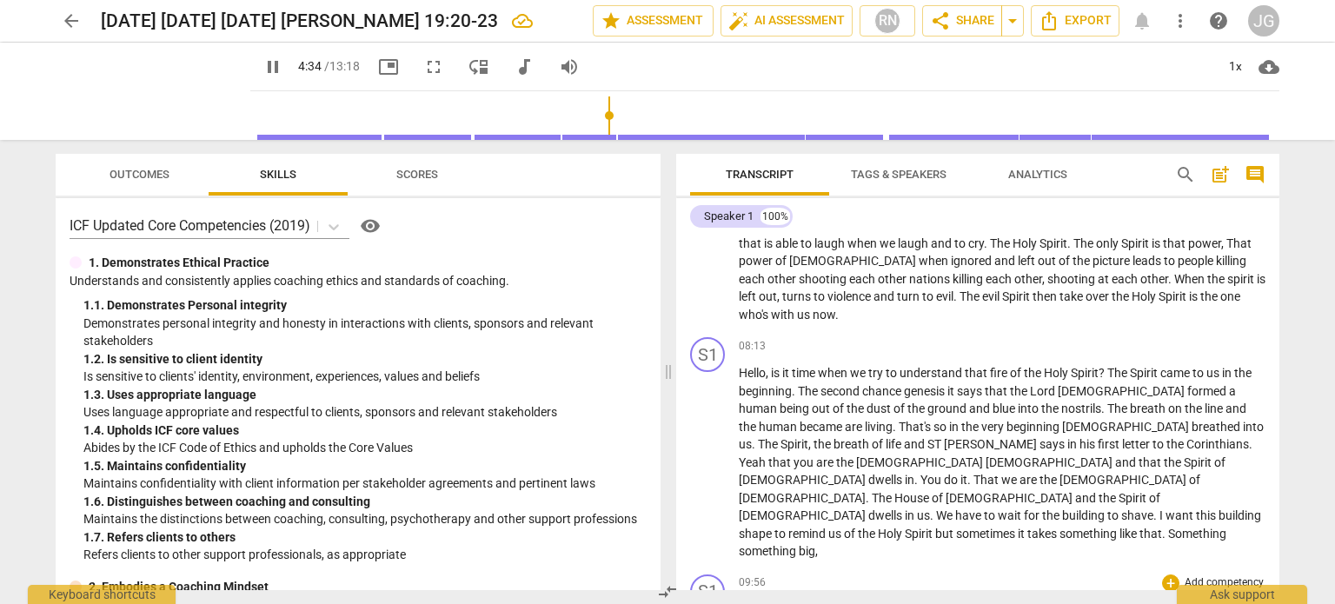
click at [739, 603] on span "something" at bounding box center [769, 610] width 60 height 14
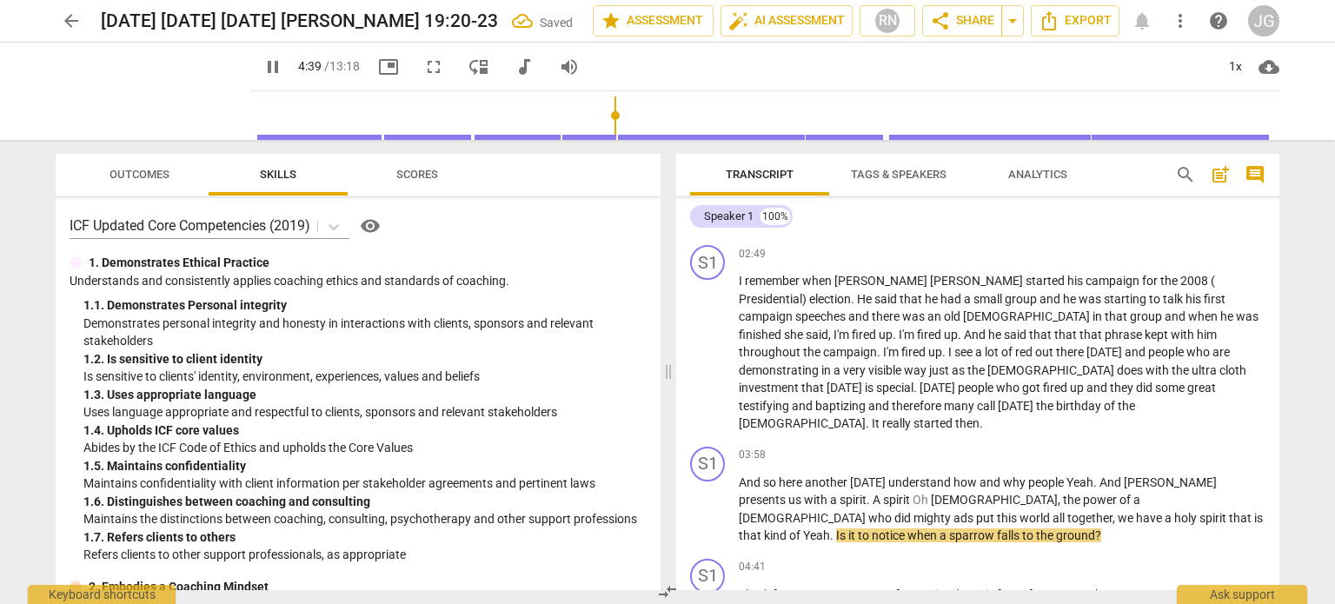
scroll to position [434, 0]
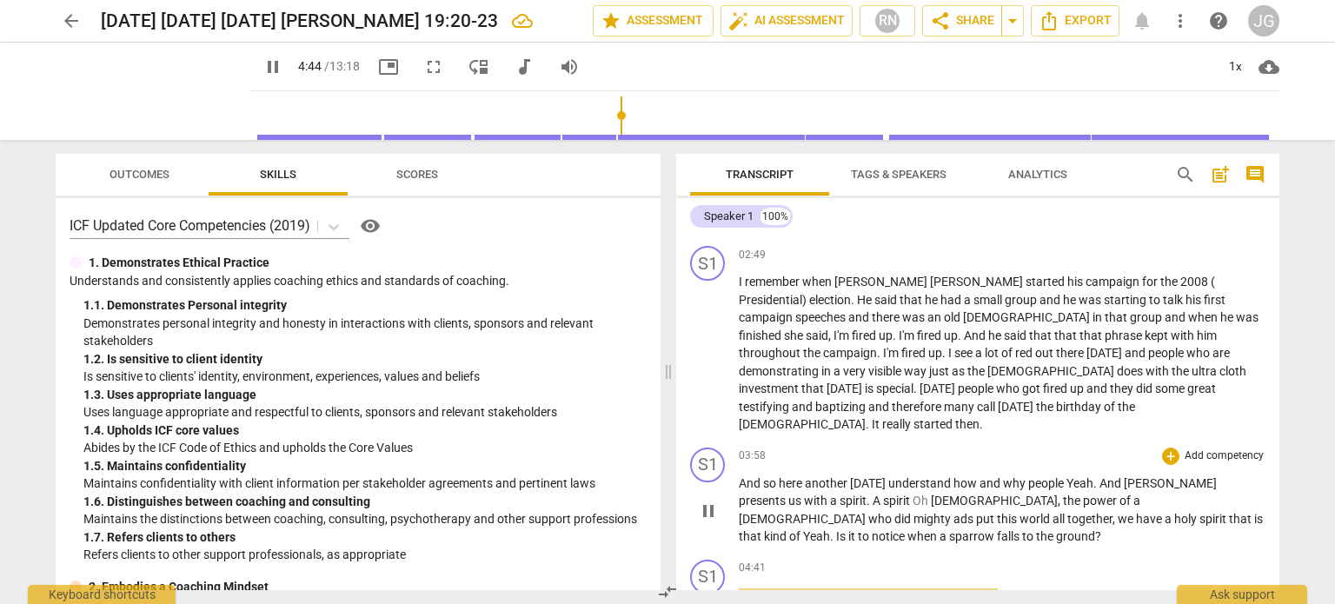
click at [1101, 529] on span "?" at bounding box center [1098, 536] width 6 height 14
type input "285"
click at [761, 588] on span "That's" at bounding box center [756, 595] width 35 height 14
click at [774, 588] on span "[DEMOGRAPHIC_DATA]" at bounding box center [838, 595] width 129 height 14
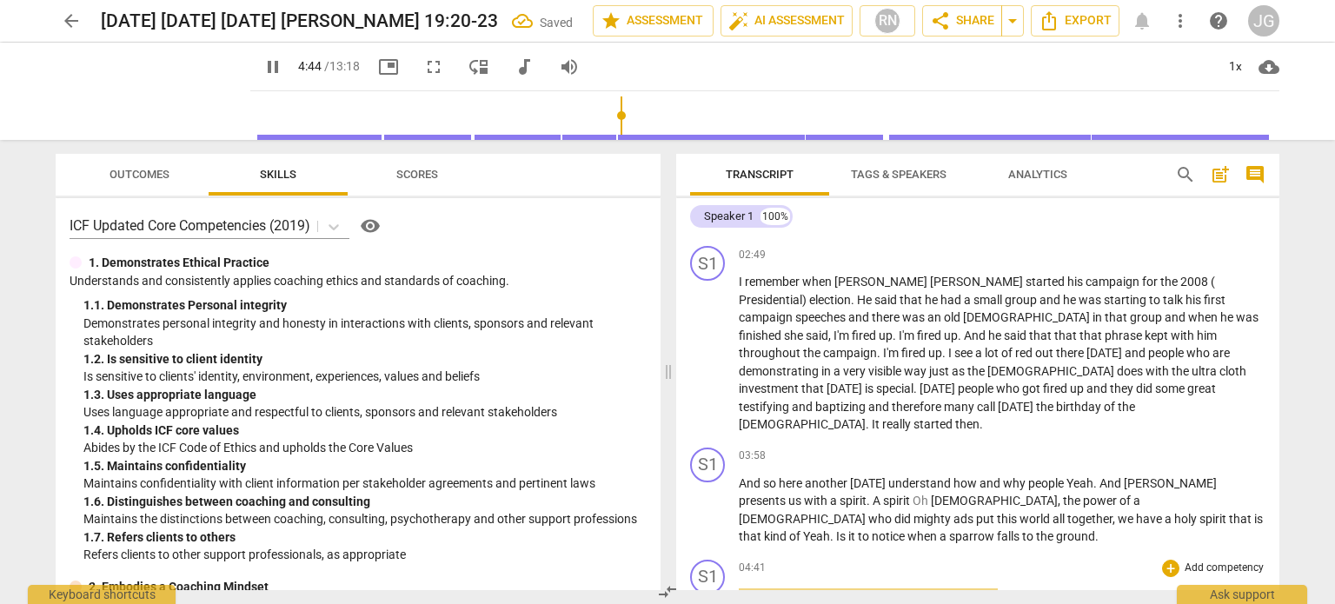
type input "285"
click at [1057, 588] on span "." at bounding box center [1060, 595] width 6 height 14
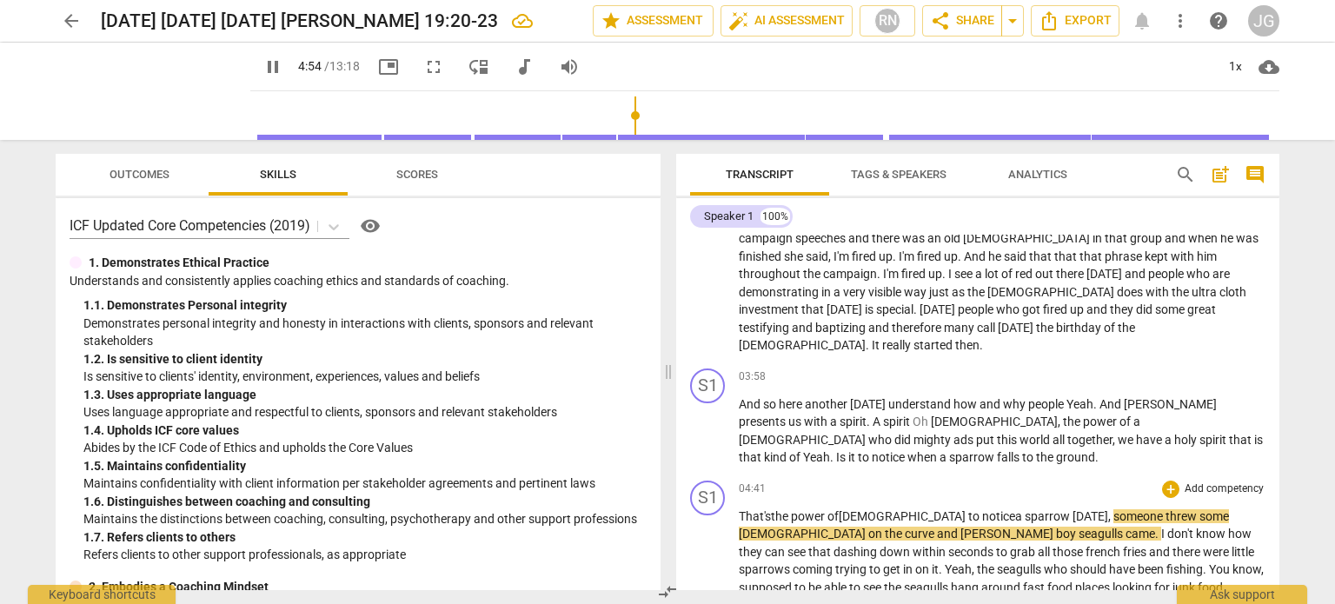
scroll to position [521, 0]
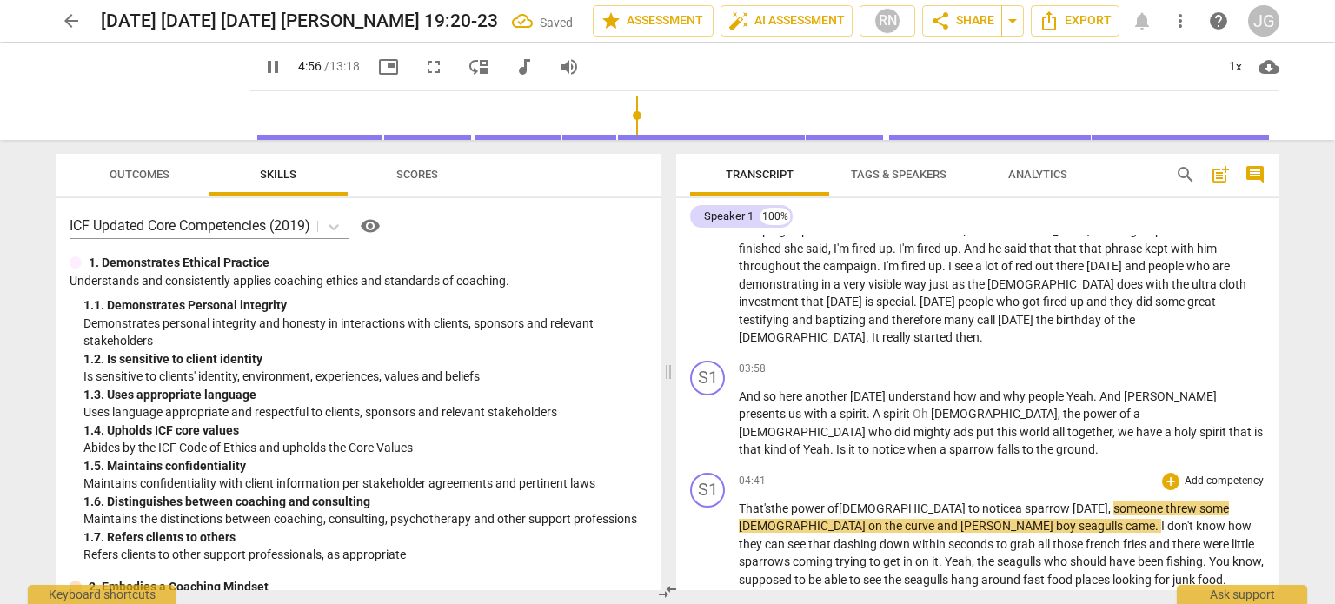
click at [868, 519] on span "[DEMOGRAPHIC_DATA]" at bounding box center [803, 526] width 129 height 14
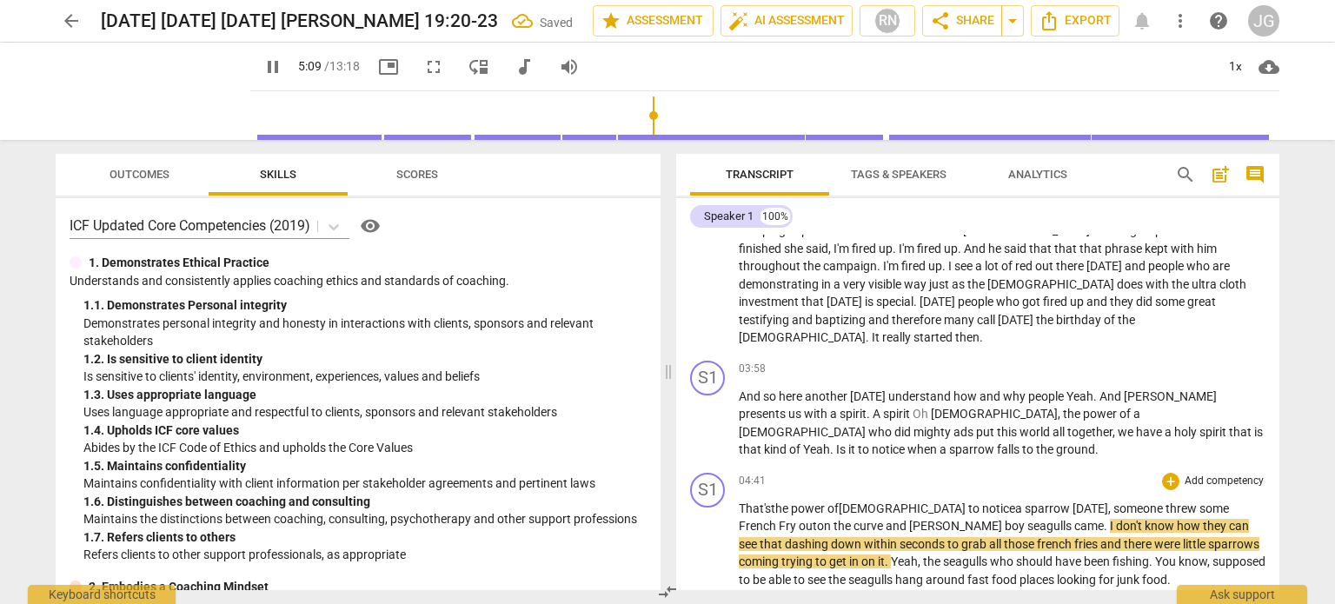
click at [785, 537] on span "that" at bounding box center [772, 544] width 25 height 14
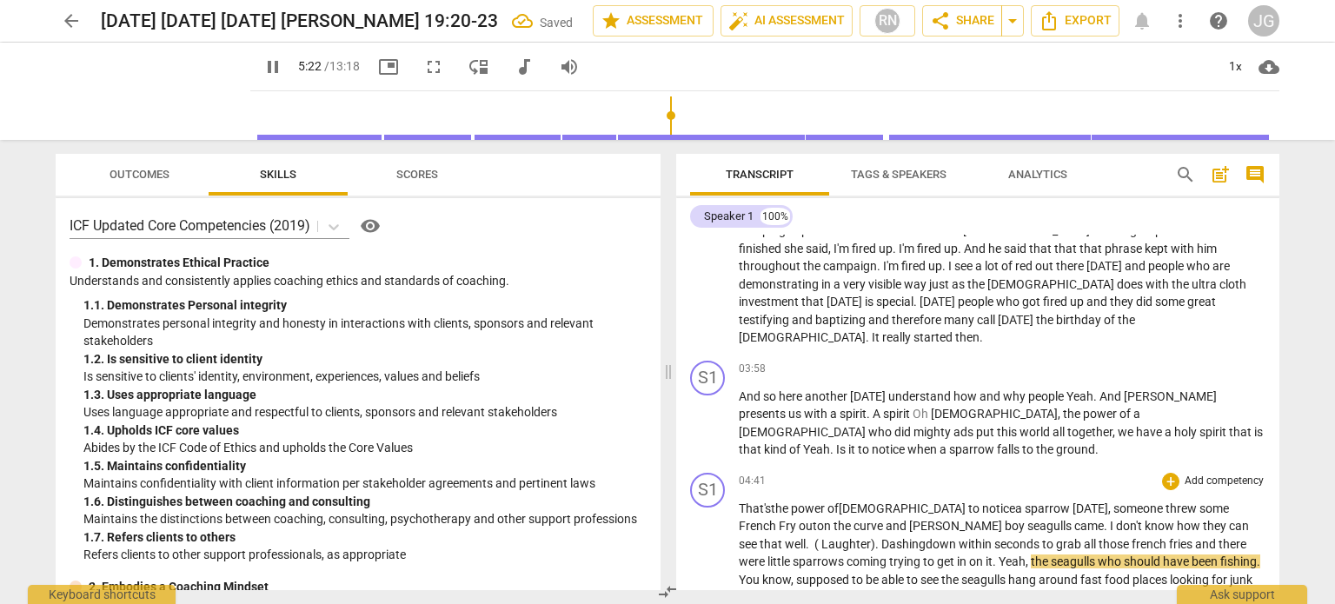
click at [1132, 537] on span "french" at bounding box center [1150, 544] width 37 height 14
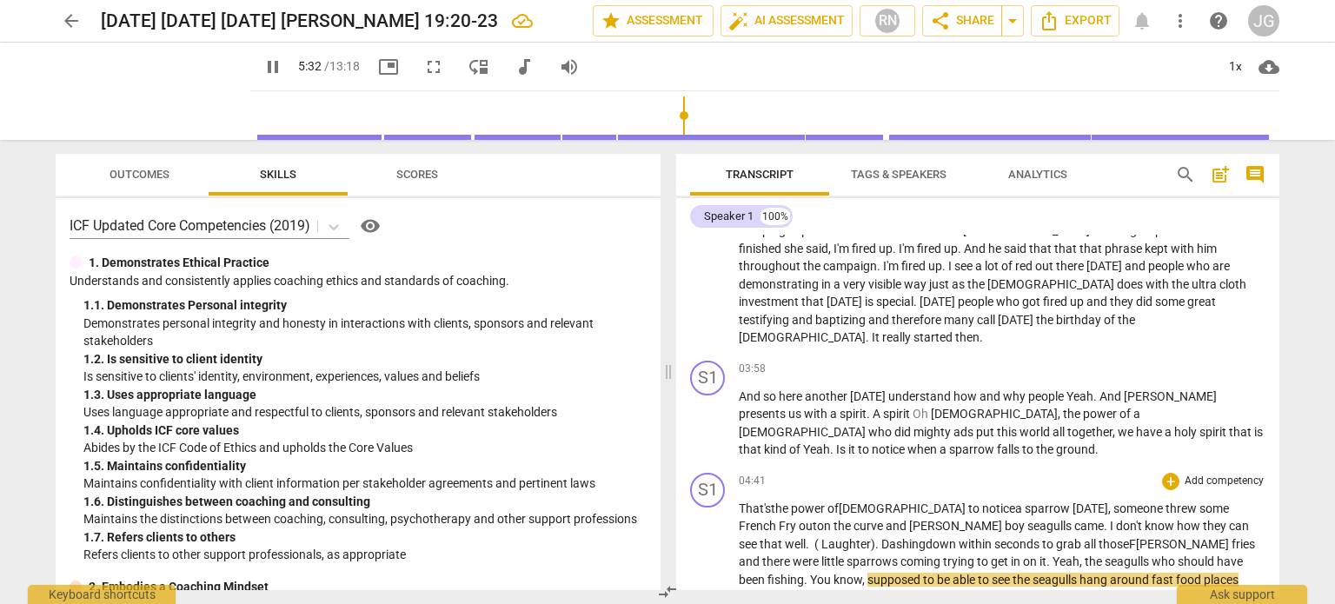
click at [1232, 537] on span "fries" at bounding box center [1243, 544] width 23 height 14
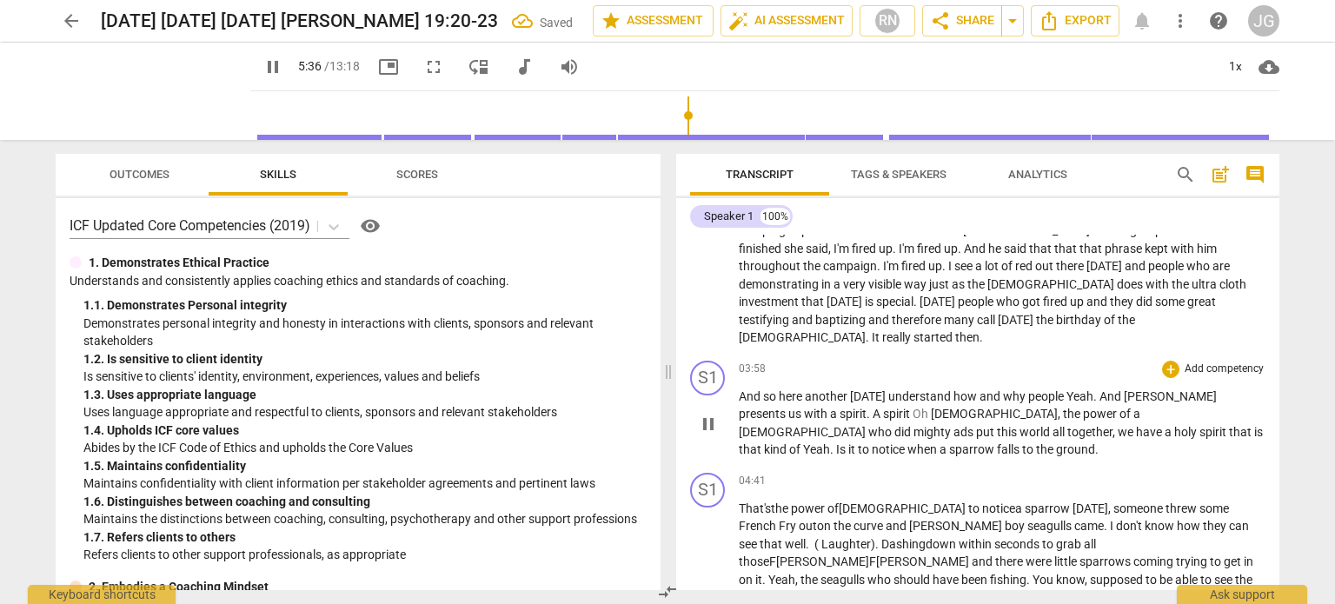
click at [846, 389] on span "another" at bounding box center [827, 396] width 45 height 14
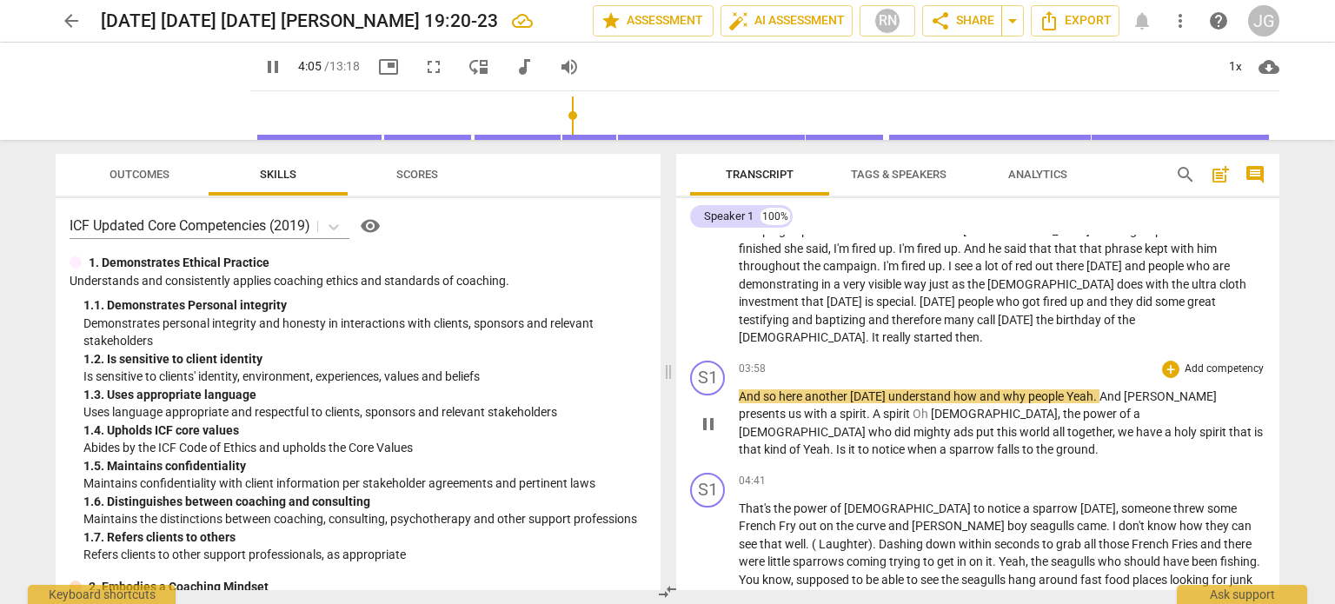
click at [910, 389] on span "understand" at bounding box center [920, 396] width 65 height 14
type input "247"
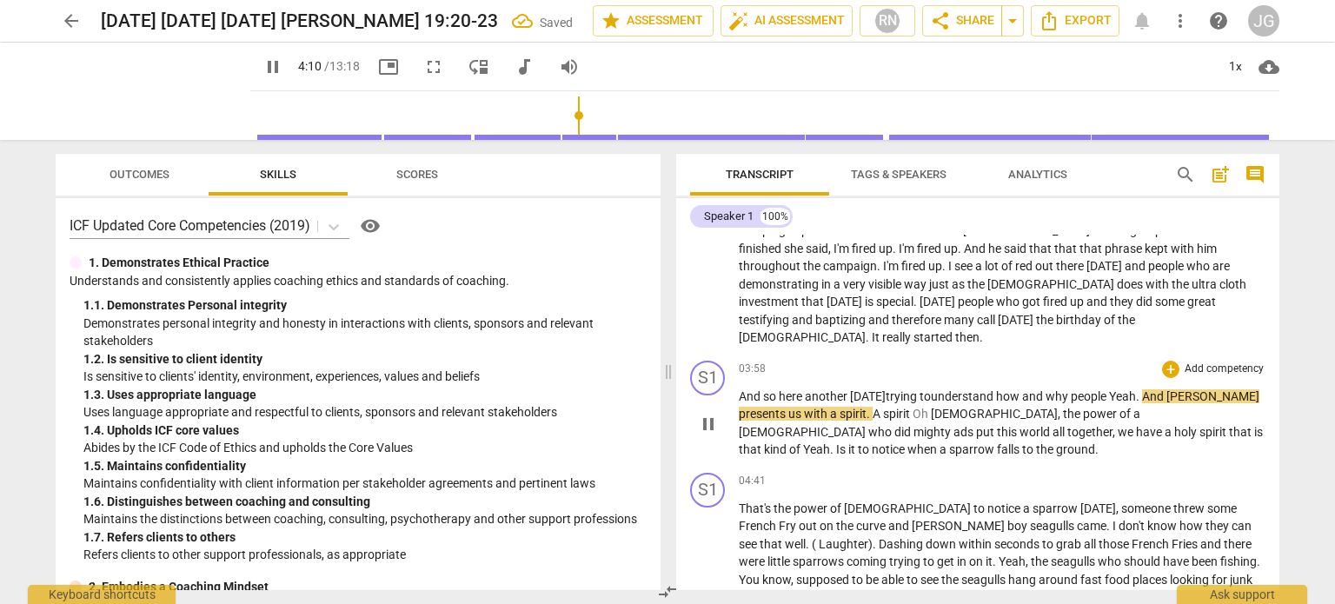
click at [1109, 389] on span "people" at bounding box center [1090, 396] width 38 height 14
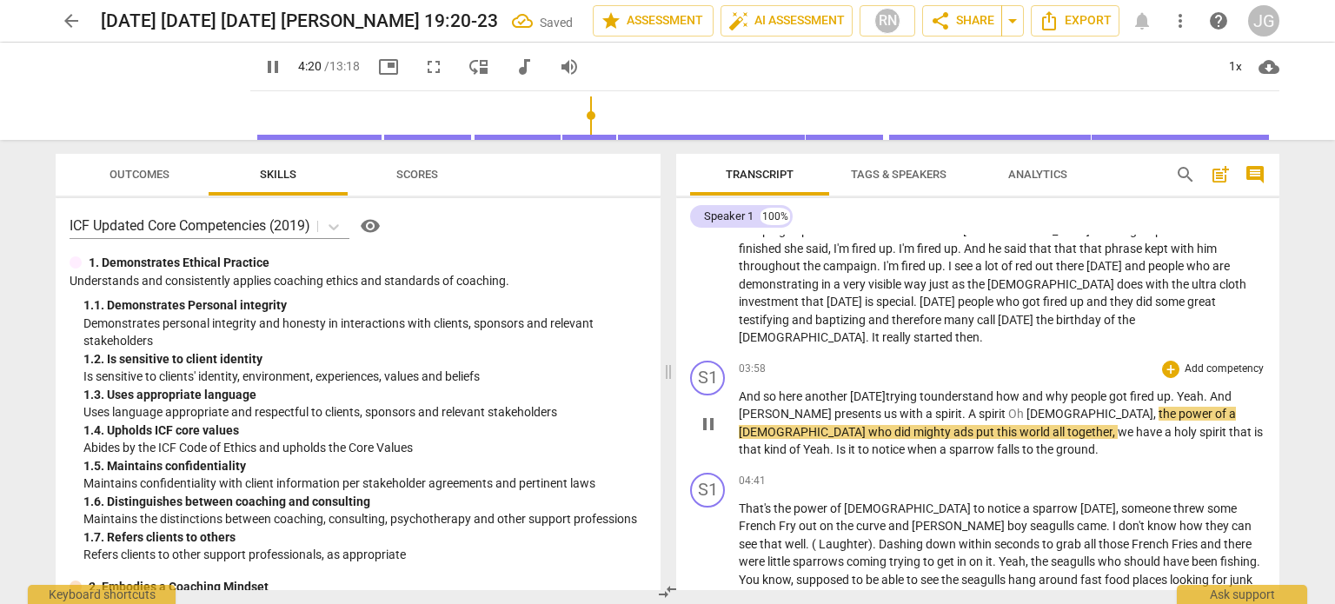
click at [979, 407] on span "spirit" at bounding box center [994, 414] width 30 height 14
click at [1232, 389] on span "And" at bounding box center [1221, 396] width 22 height 14
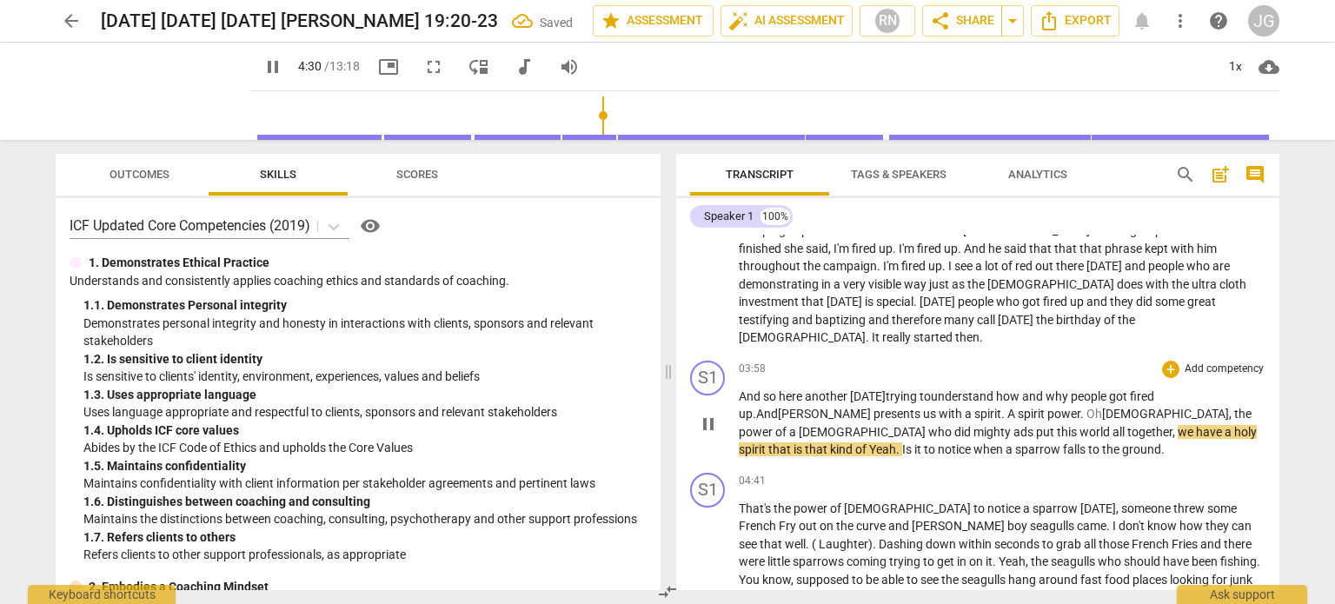
click at [931, 389] on span "[DATE] trying to" at bounding box center [890, 396] width 81 height 14
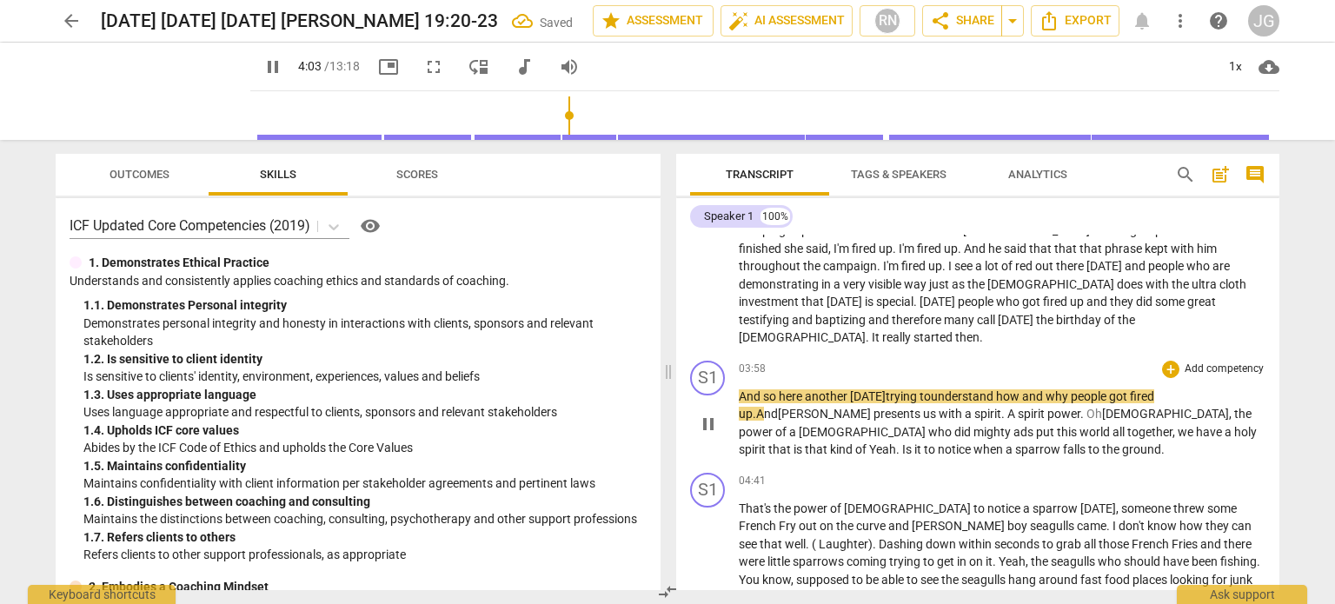
click at [1234, 425] on span "holy" at bounding box center [1245, 432] width 23 height 14
click at [768, 442] on span "spirit" at bounding box center [754, 449] width 30 height 14
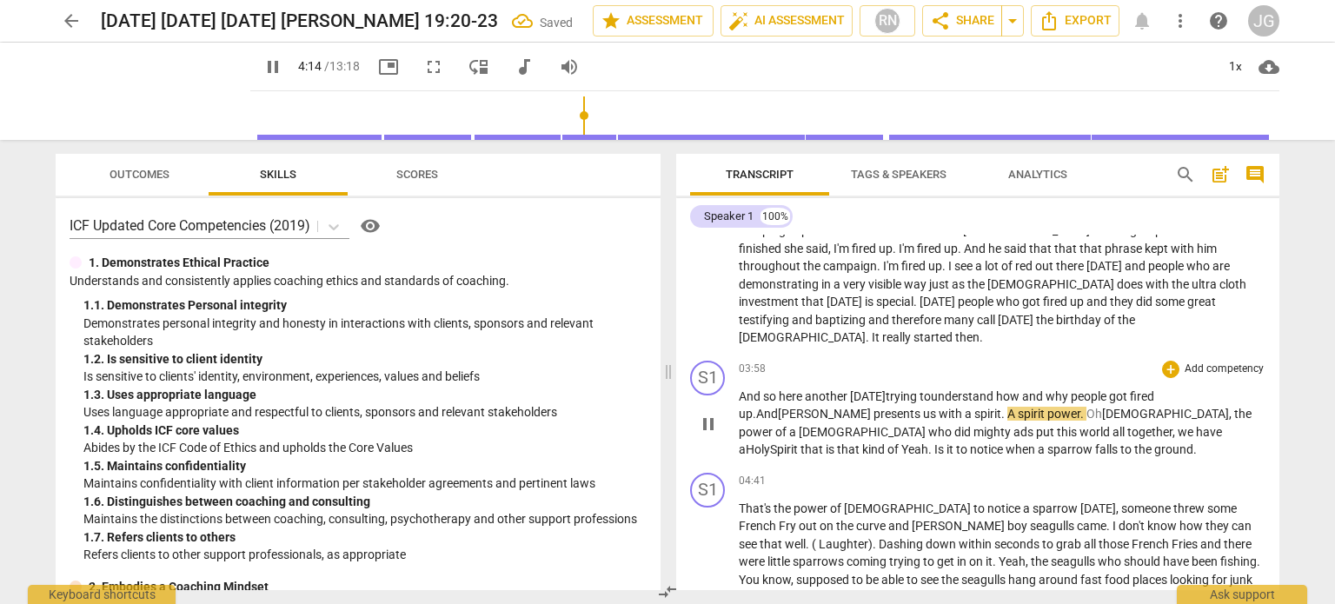
click at [1001, 407] on span "." at bounding box center [1004, 414] width 6 height 14
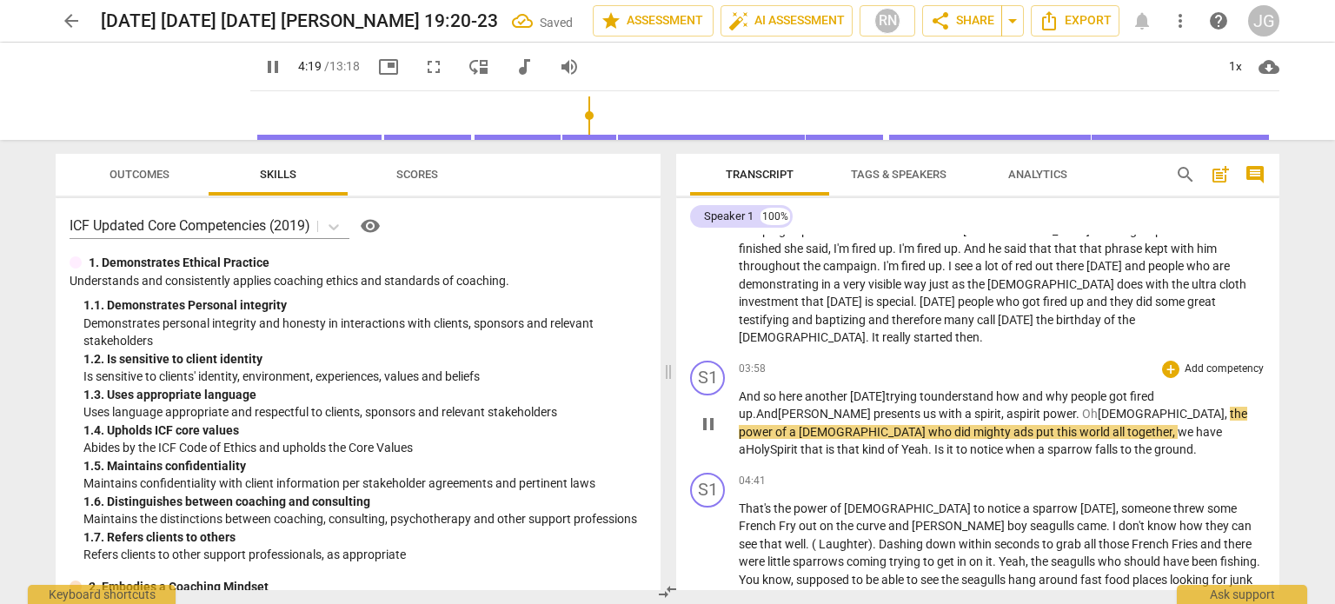
click at [1013, 407] on span "spirit power." at bounding box center [1047, 414] width 69 height 14
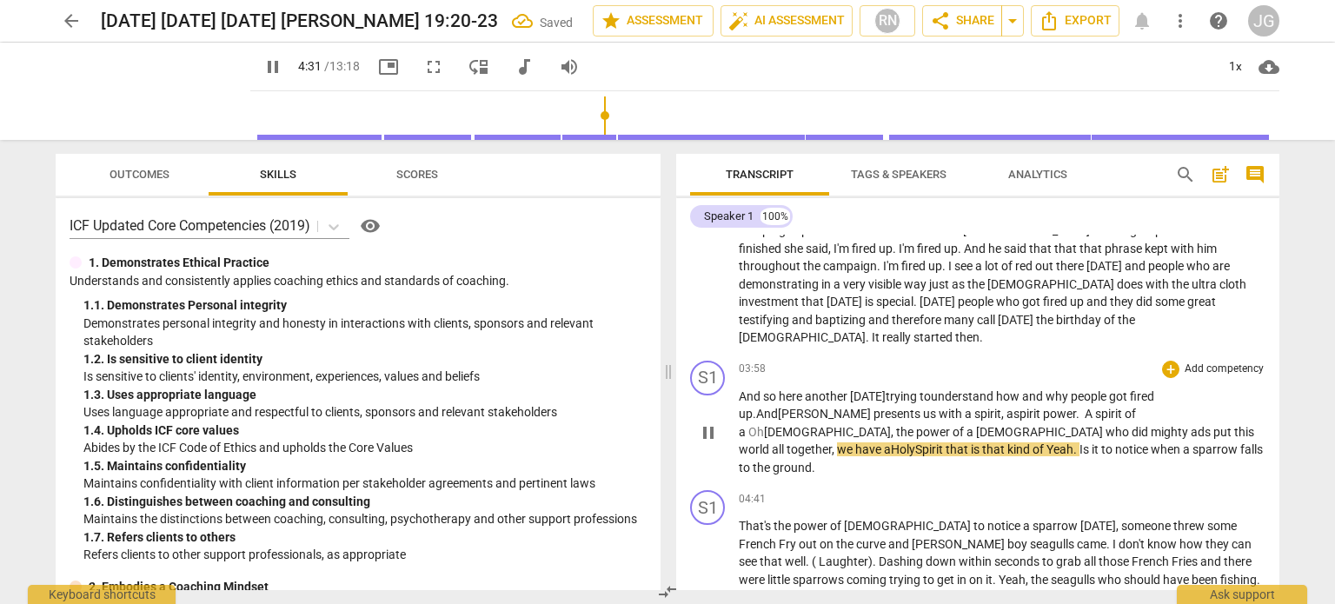
click at [883, 407] on span "spirit power. A spirit of a" at bounding box center [937, 423] width 397 height 32
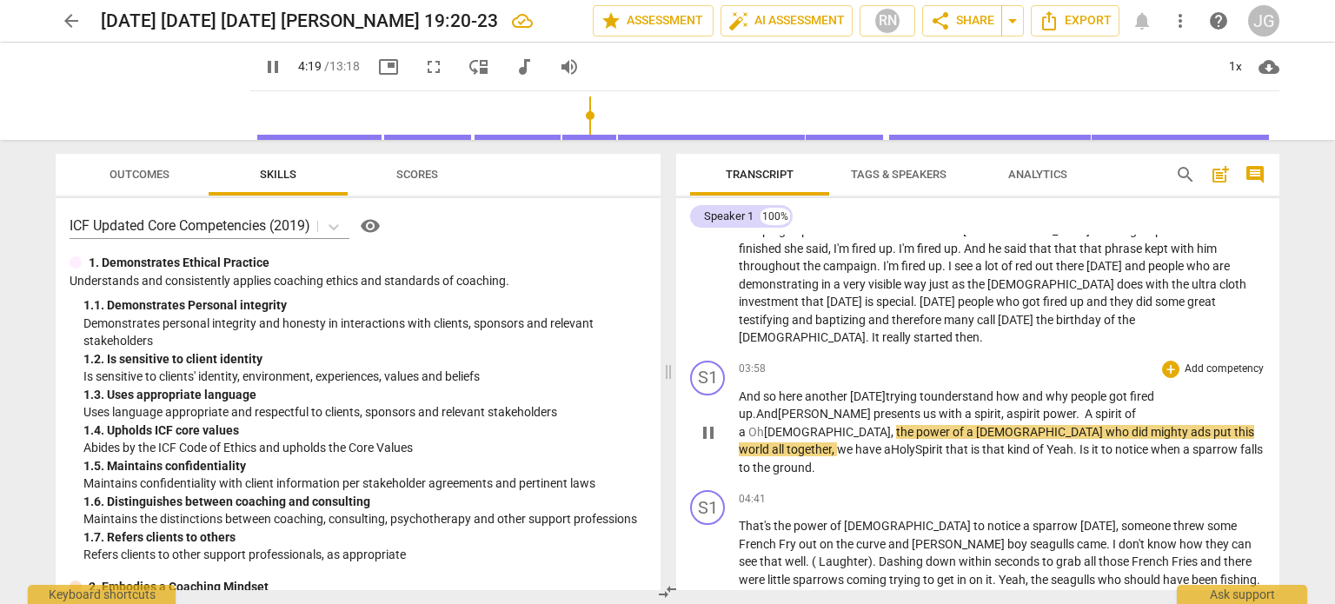
click at [891, 425] on span "[DEMOGRAPHIC_DATA]" at bounding box center [827, 432] width 127 height 14
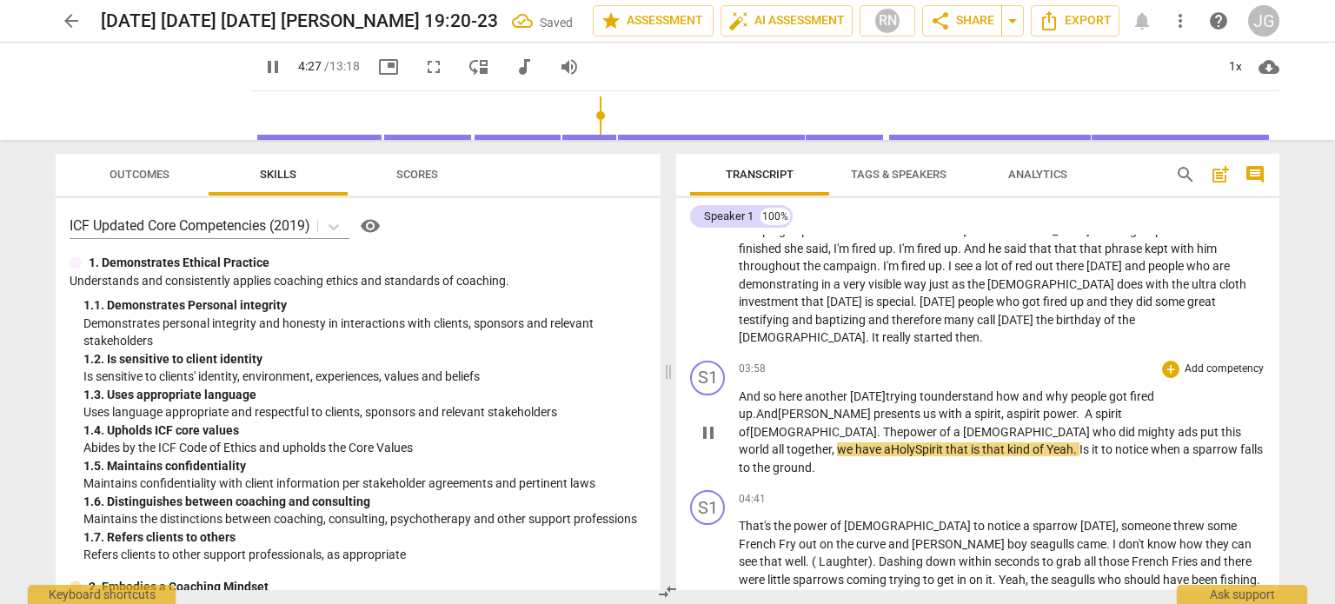
click at [1200, 425] on span "ads" at bounding box center [1189, 432] width 23 height 14
click at [772, 442] on span "world" at bounding box center [755, 449] width 33 height 14
click at [837, 442] on span "," at bounding box center [834, 449] width 5 height 14
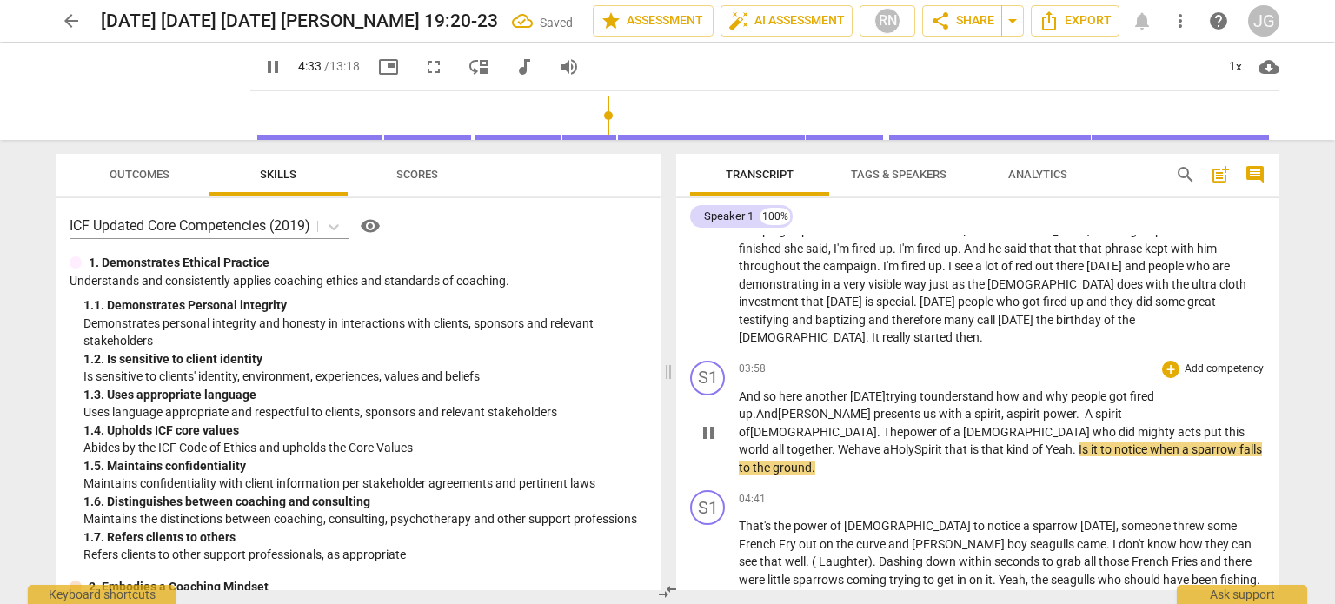
click at [854, 442] on span "We" at bounding box center [846, 449] width 17 height 14
click at [1079, 442] on span "." at bounding box center [1075, 449] width 6 height 14
click at [883, 442] on span "have" at bounding box center [868, 449] width 29 height 14
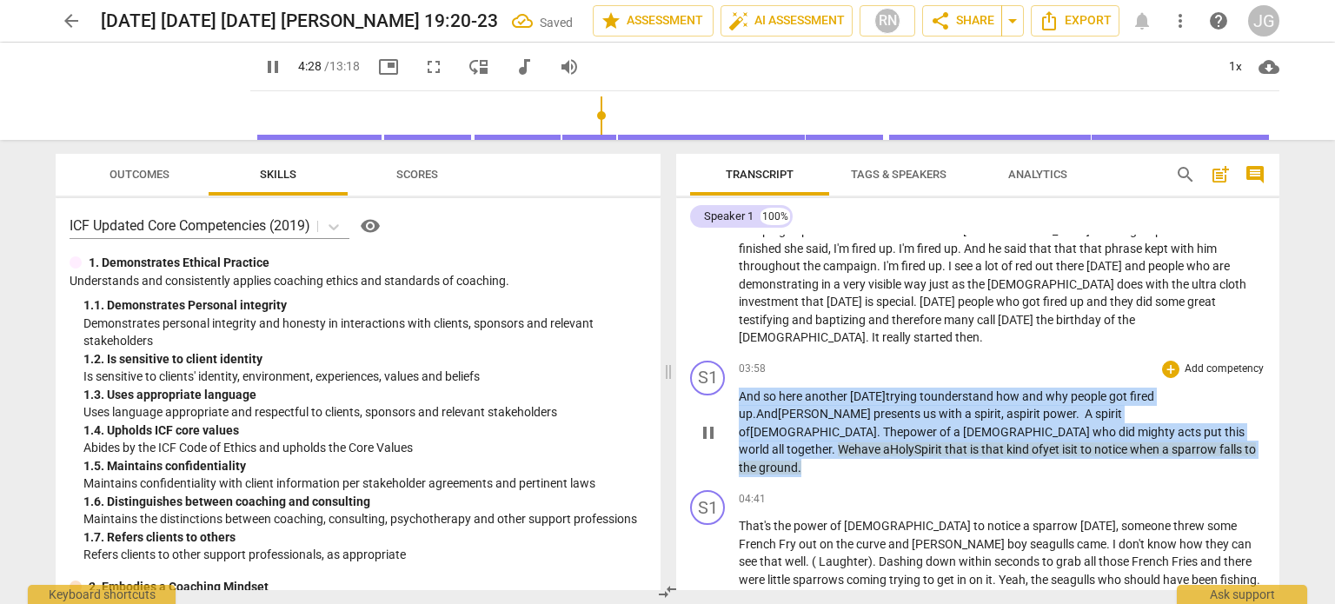
click at [883, 442] on span "have" at bounding box center [868, 449] width 29 height 14
click at [945, 442] on span "pirit" at bounding box center [932, 449] width 23 height 14
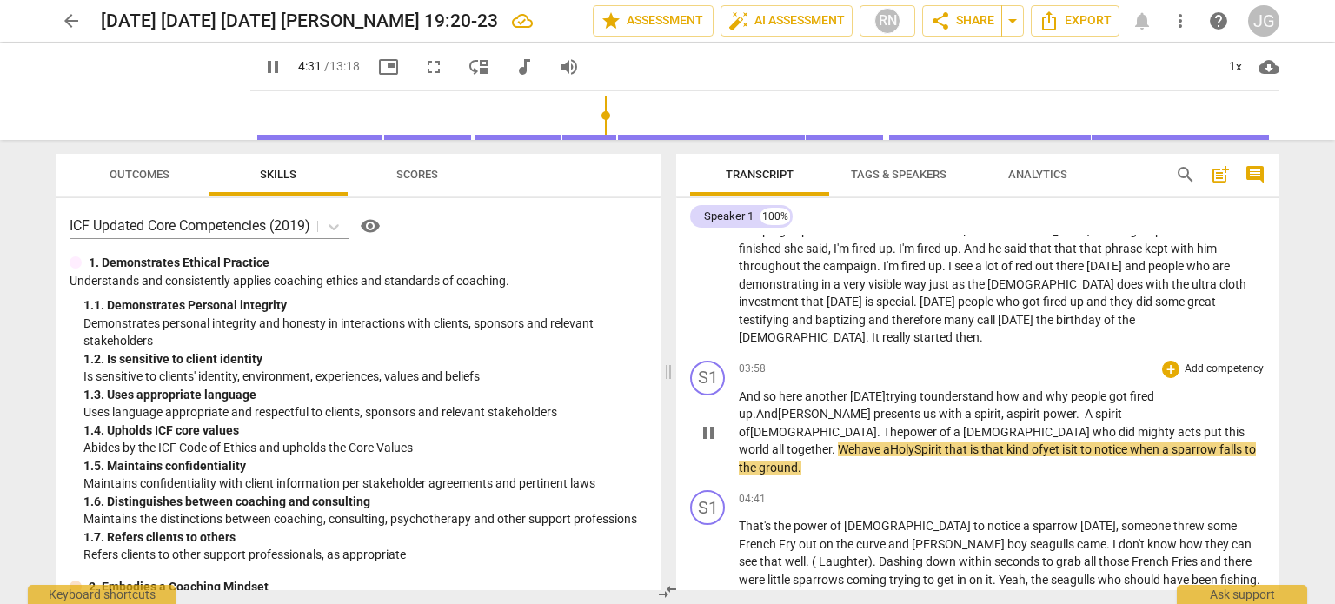
click at [970, 442] on span "that" at bounding box center [957, 449] width 25 height 14
click at [921, 442] on span "oly S" at bounding box center [910, 449] width 23 height 14
click at [1082, 442] on span "of yet" at bounding box center [1068, 449] width 28 height 14
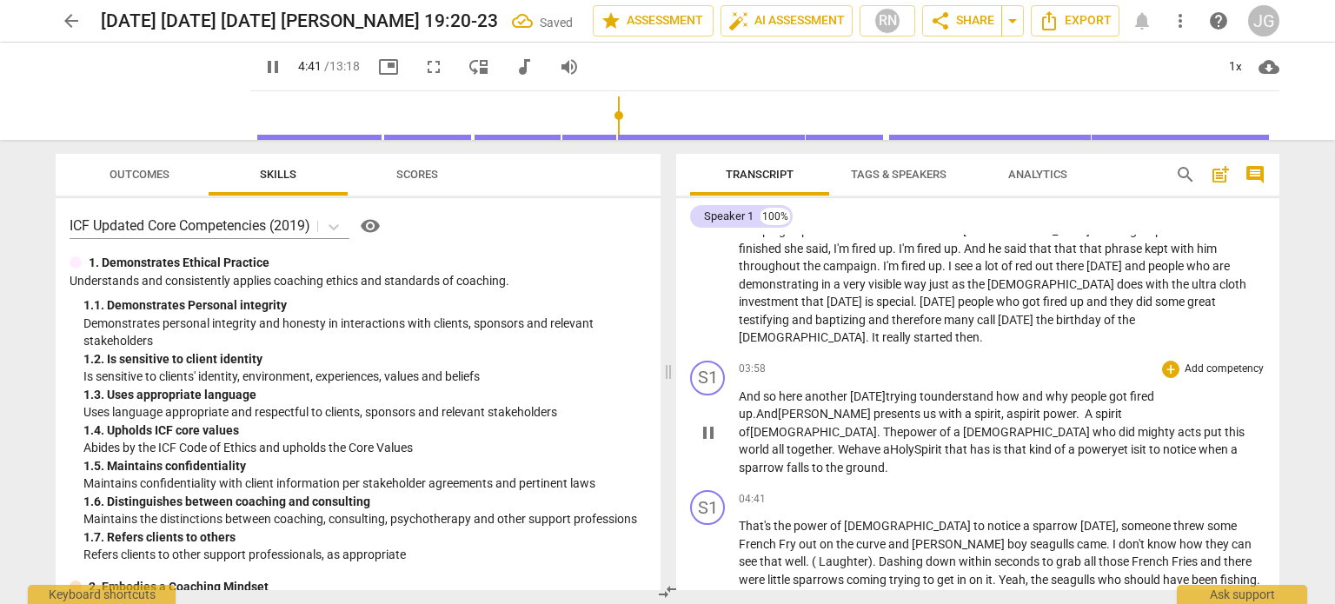
click at [993, 442] on span "that has" at bounding box center [969, 449] width 48 height 14
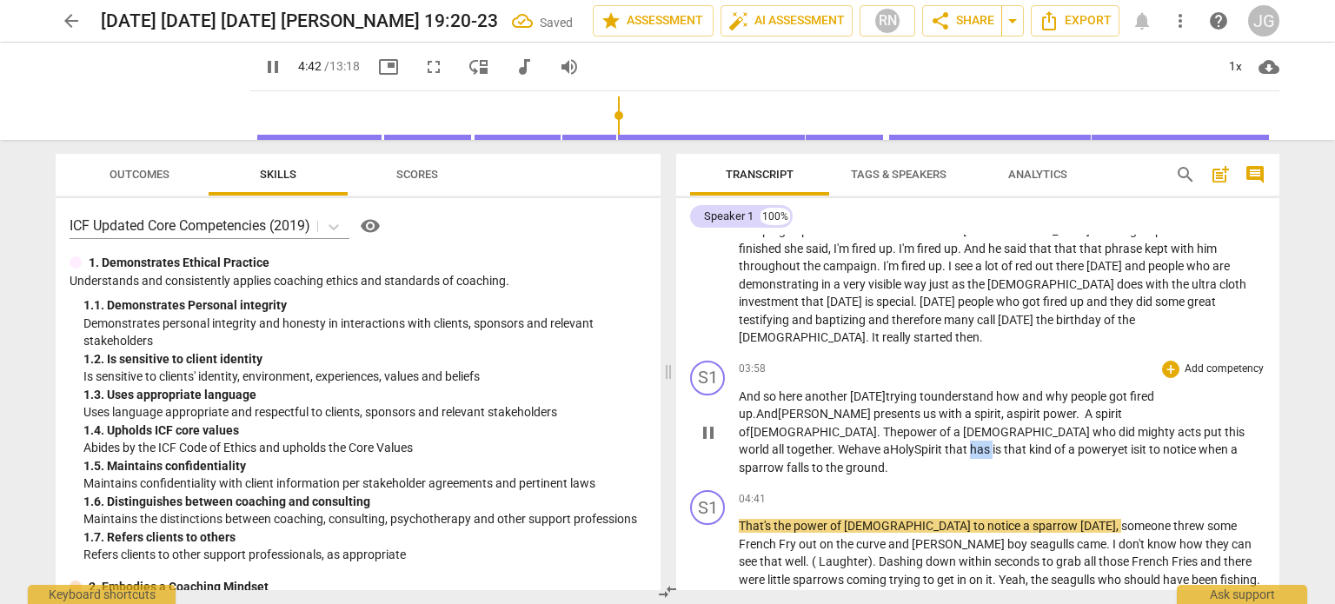
click at [993, 442] on span "that has" at bounding box center [969, 449] width 48 height 14
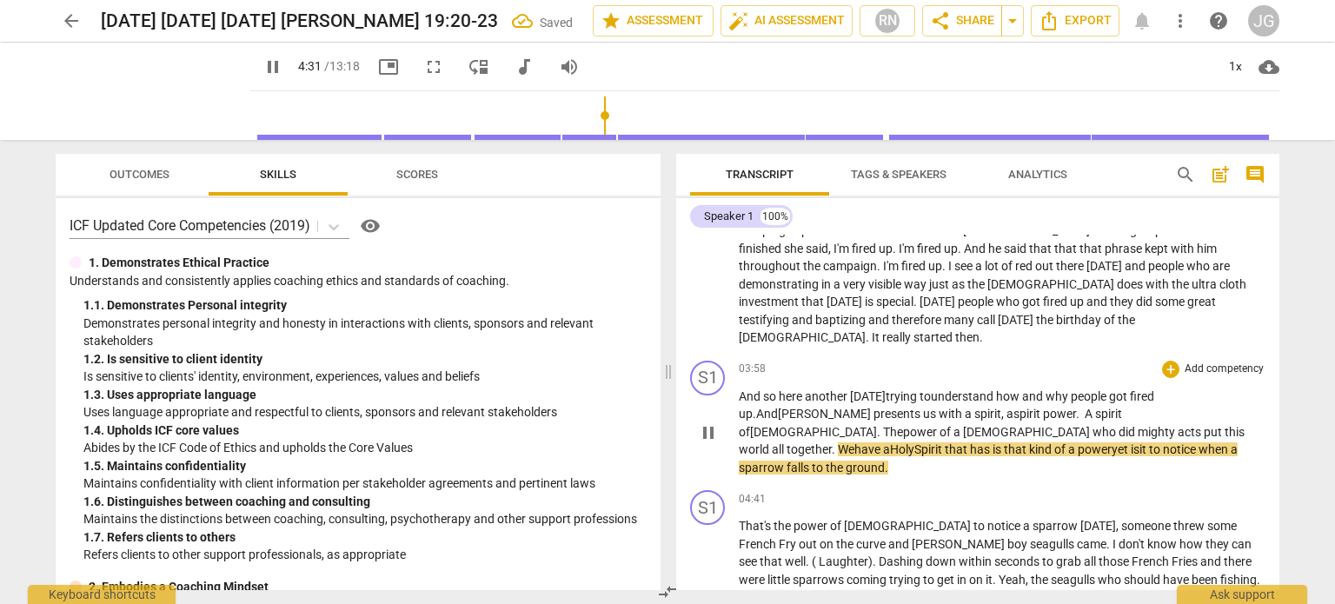
click at [993, 442] on span "that has" at bounding box center [969, 449] width 48 height 14
click at [883, 442] on span "have" at bounding box center [868, 449] width 29 height 14
click at [993, 442] on span "that has" at bounding box center [969, 449] width 48 height 14
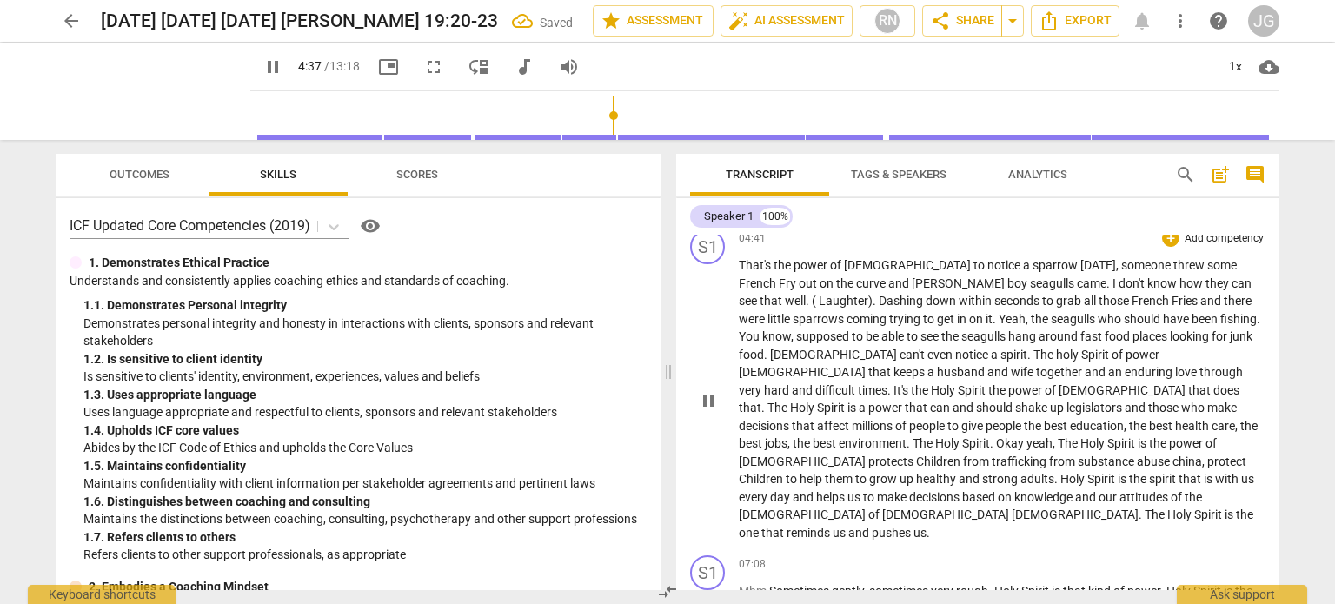
scroll to position [694, 0]
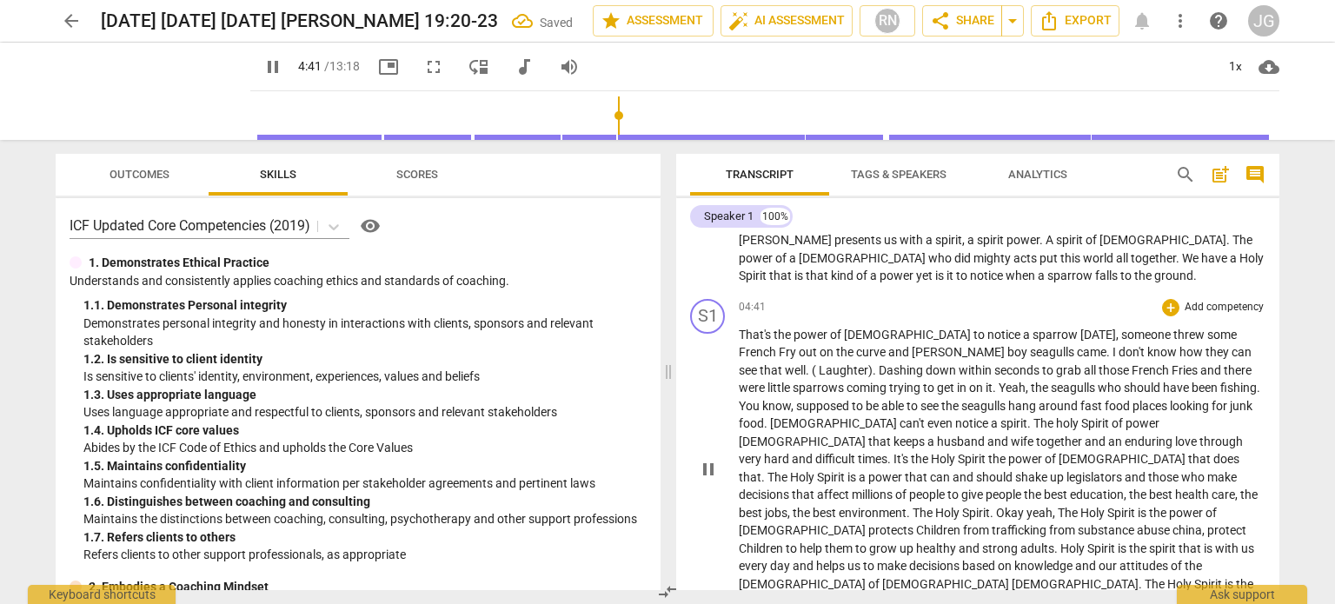
click at [740, 328] on span "That's" at bounding box center [756, 335] width 35 height 14
click at [1033, 328] on span "sparrow" at bounding box center [1057, 335] width 48 height 14
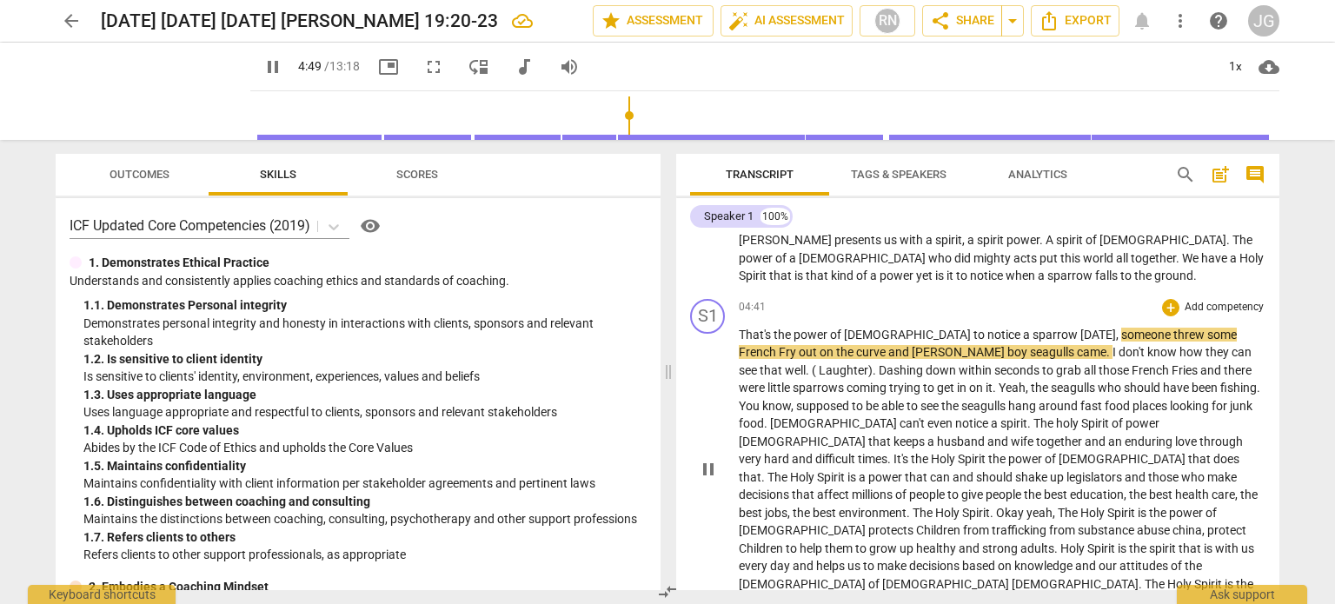
type input "290"
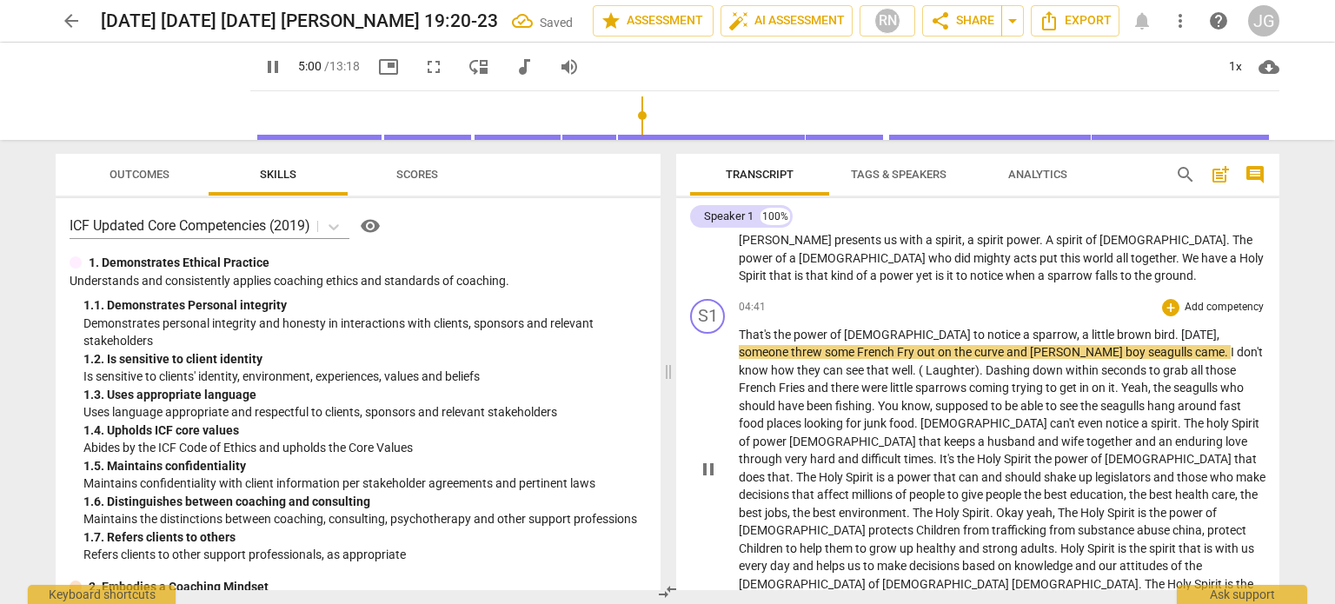
click at [739, 328] on span "That's" at bounding box center [756, 335] width 35 height 14
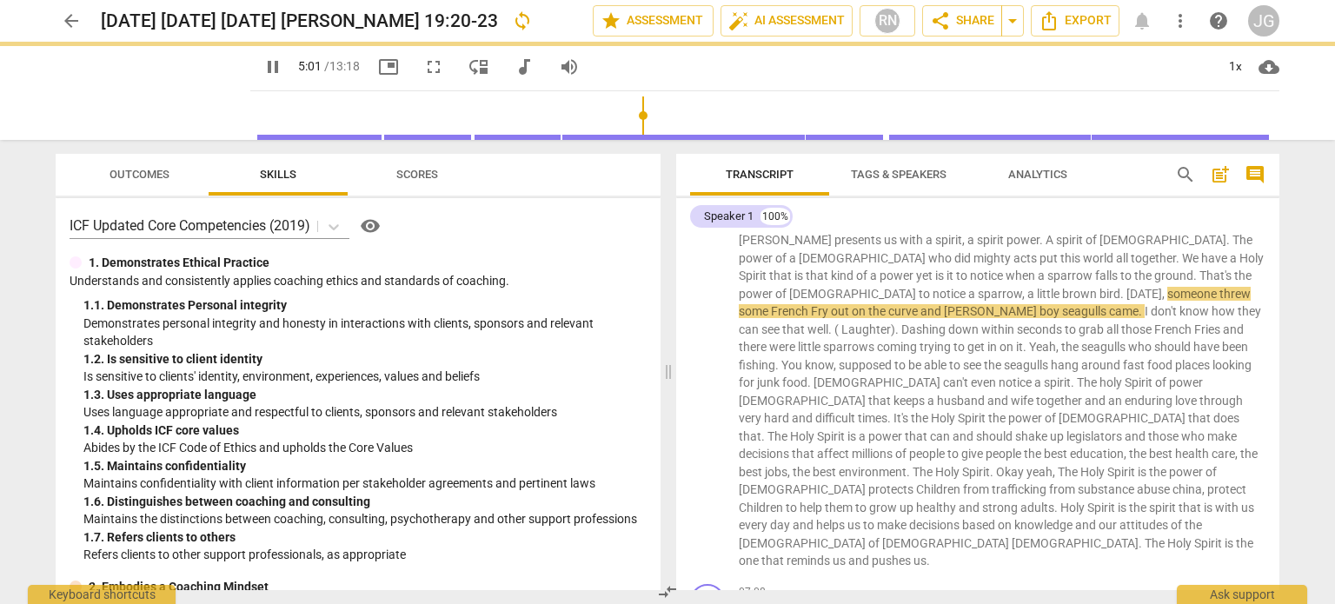
scroll to position [654, 0]
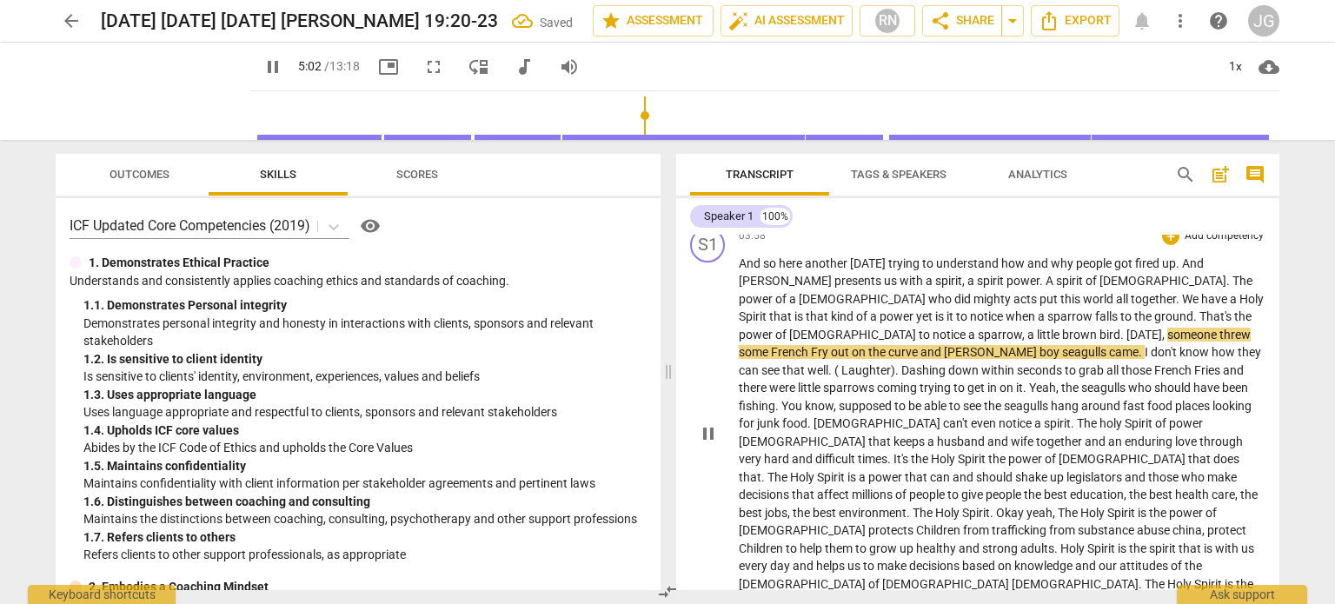
click at [1199, 309] on span "That's" at bounding box center [1216, 316] width 35 height 14
click at [1120, 328] on span "." at bounding box center [1123, 335] width 6 height 14
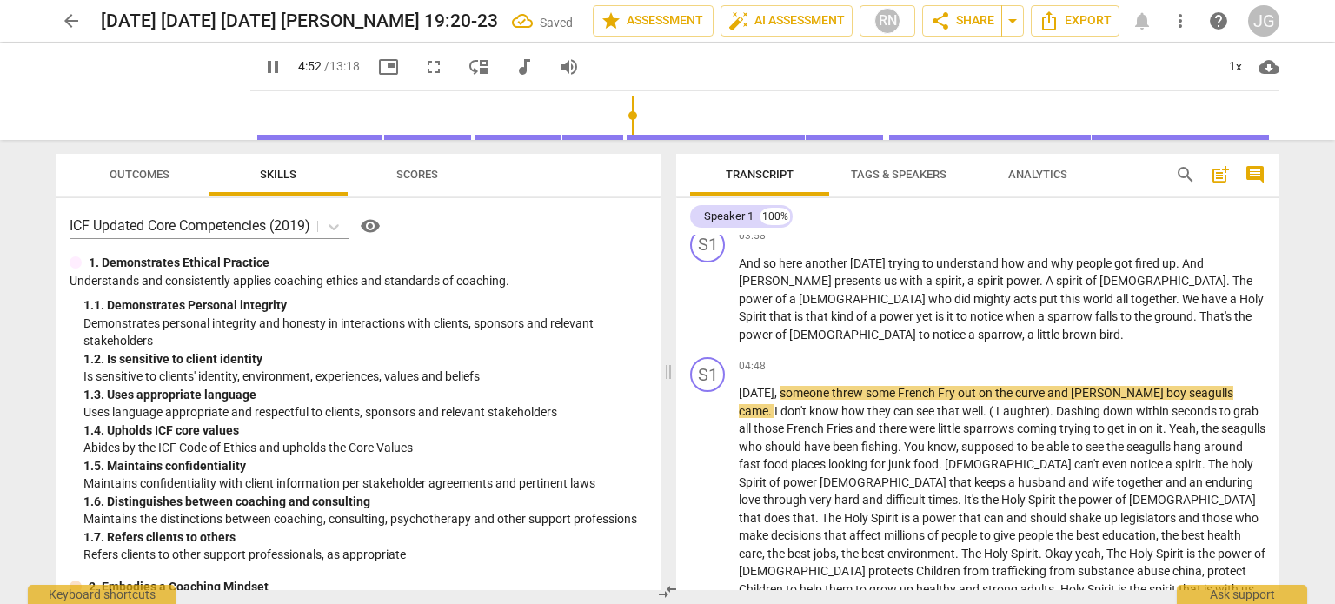
scroll to position [713, 0]
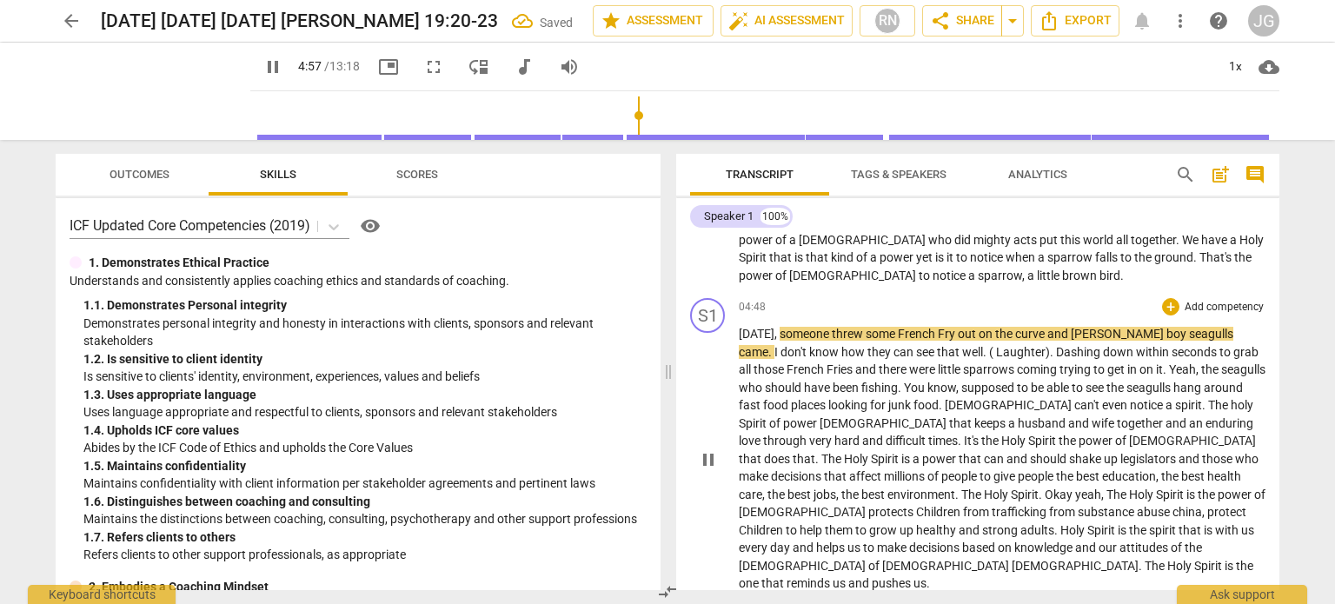
click at [1047, 327] on span "curve" at bounding box center [1031, 334] width 32 height 14
type input "299"
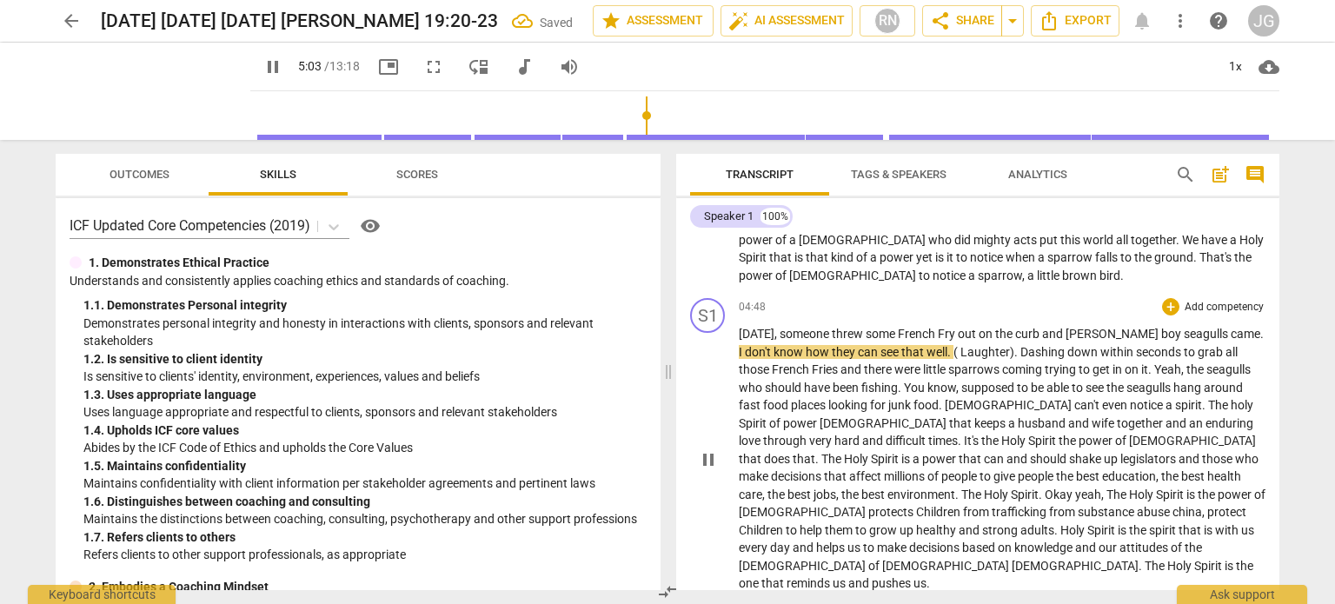
click at [1161, 327] on span "boy" at bounding box center [1172, 334] width 23 height 14
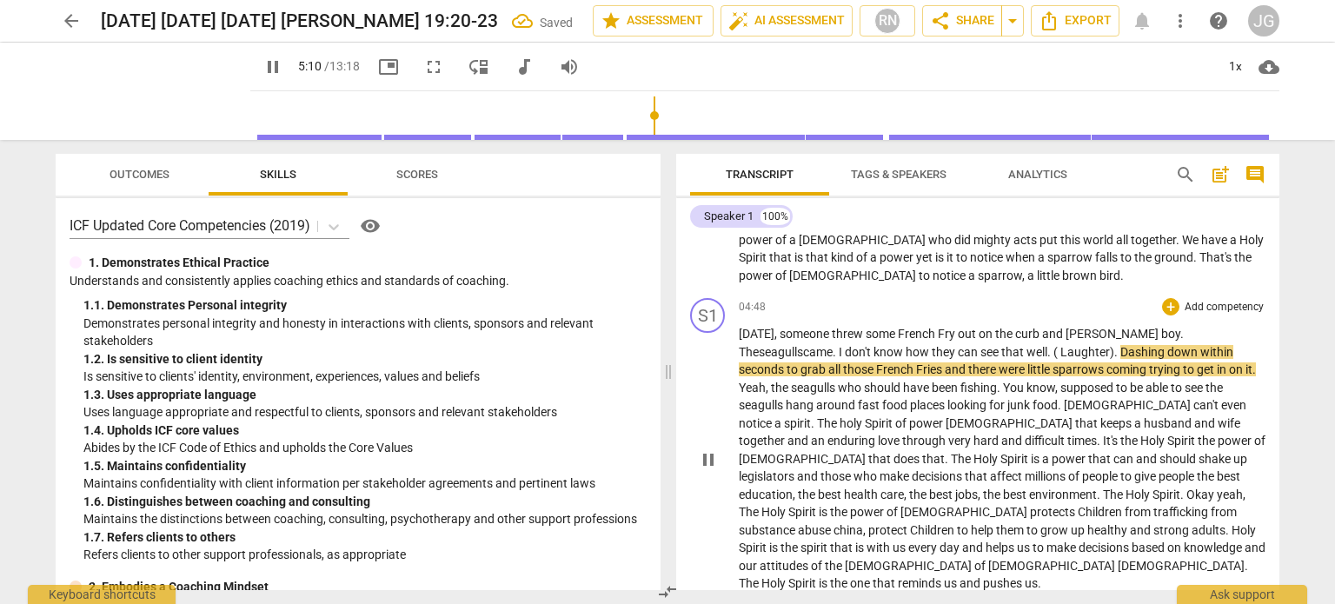
click at [1120, 345] on span "Dashing" at bounding box center [1143, 352] width 47 height 14
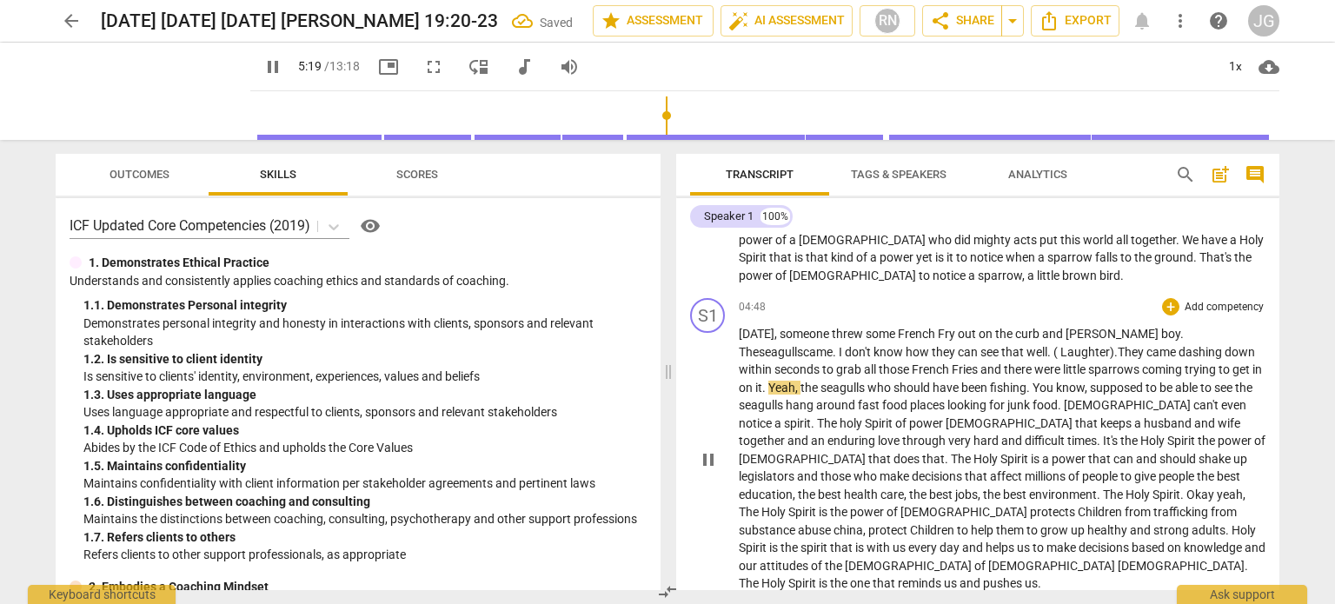
click at [768, 381] on span "." at bounding box center [765, 388] width 6 height 14
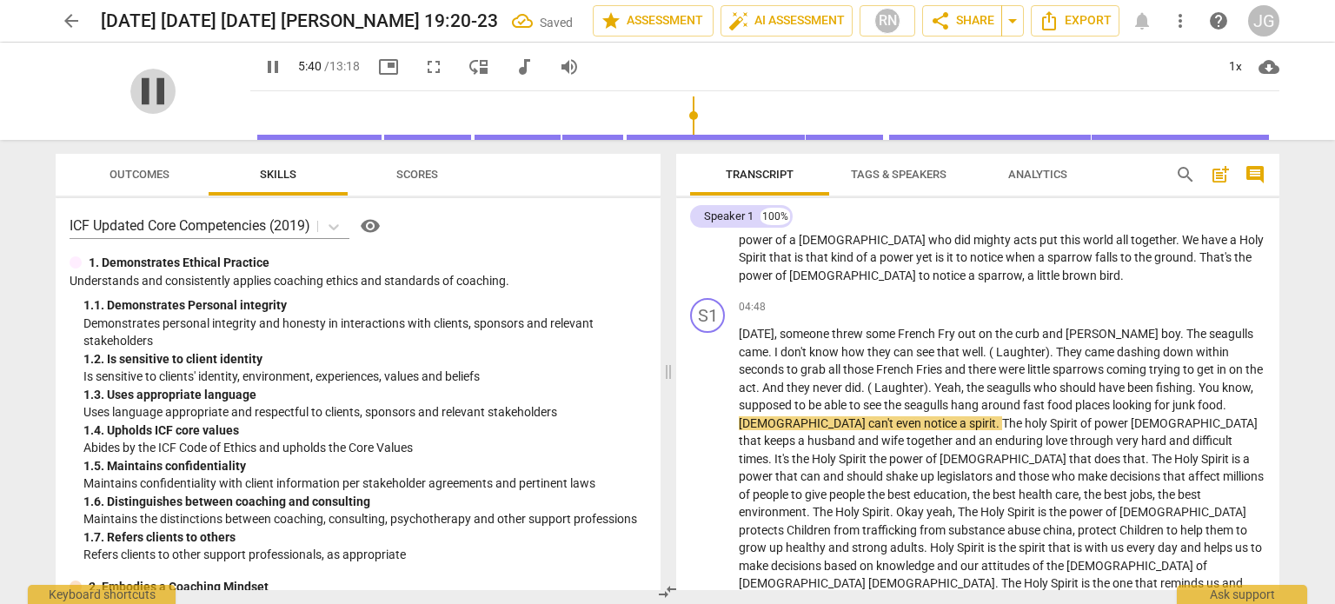
click at [148, 80] on span "pause" at bounding box center [152, 91] width 45 height 45
type input "340"
click at [1025, 416] on span "holy" at bounding box center [1037, 423] width 25 height 14
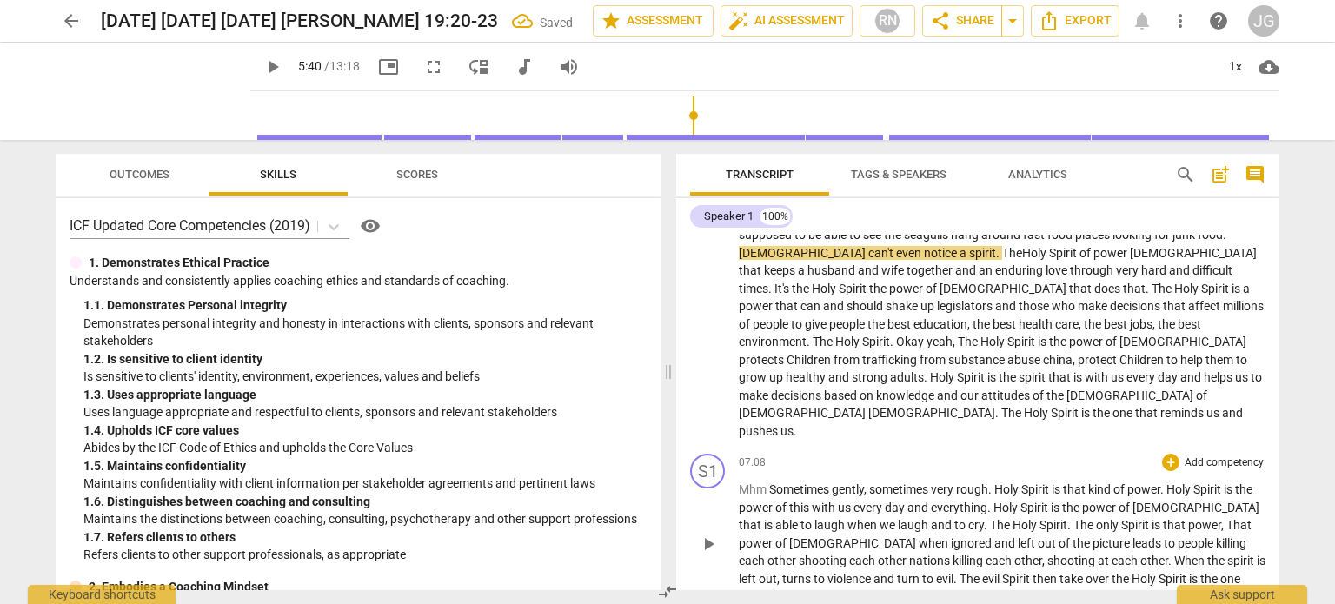
scroll to position [887, 0]
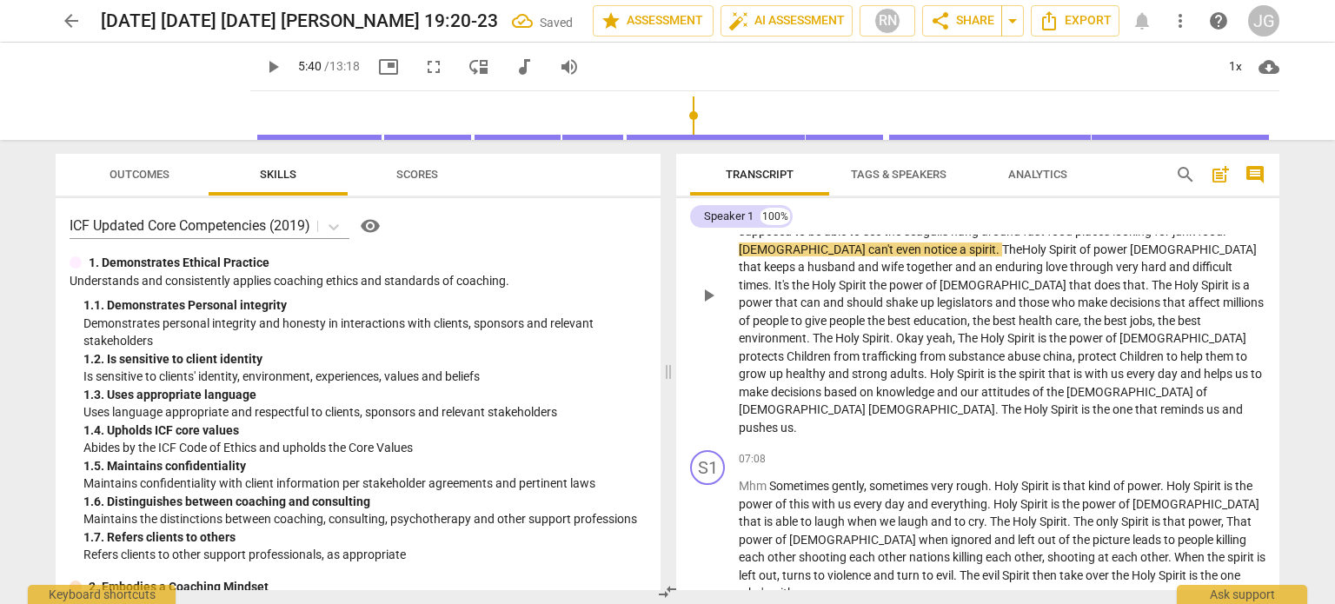
click at [868, 402] on span "[DEMOGRAPHIC_DATA]" at bounding box center [803, 409] width 129 height 14
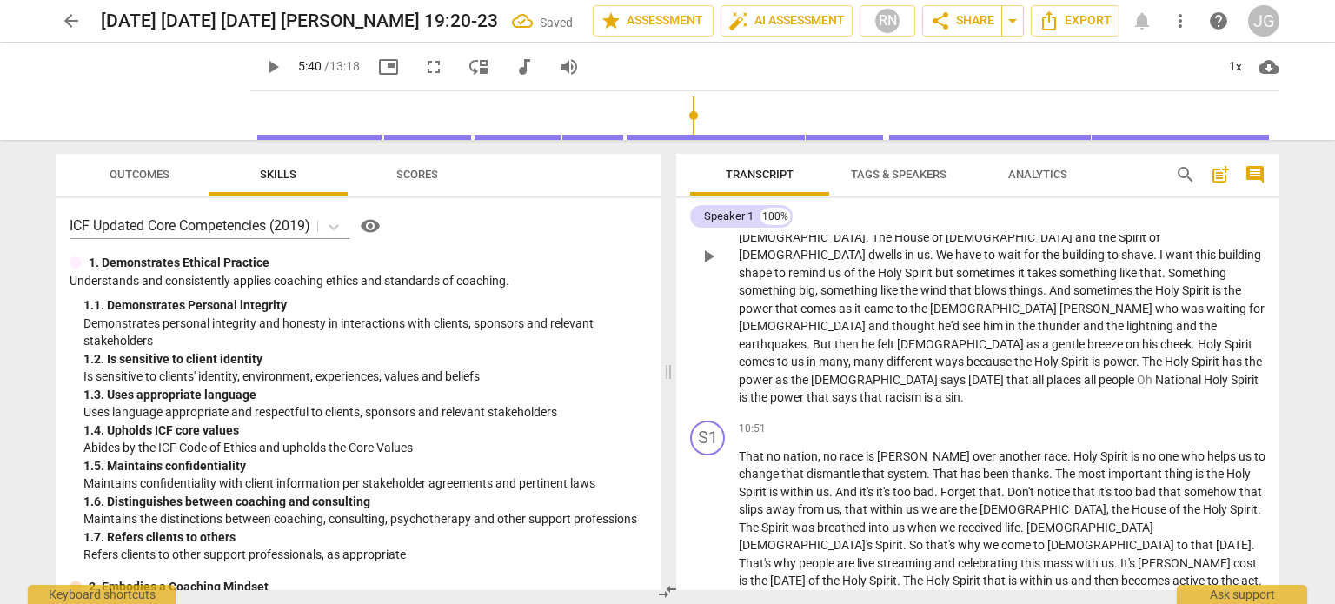
scroll to position [1425, 0]
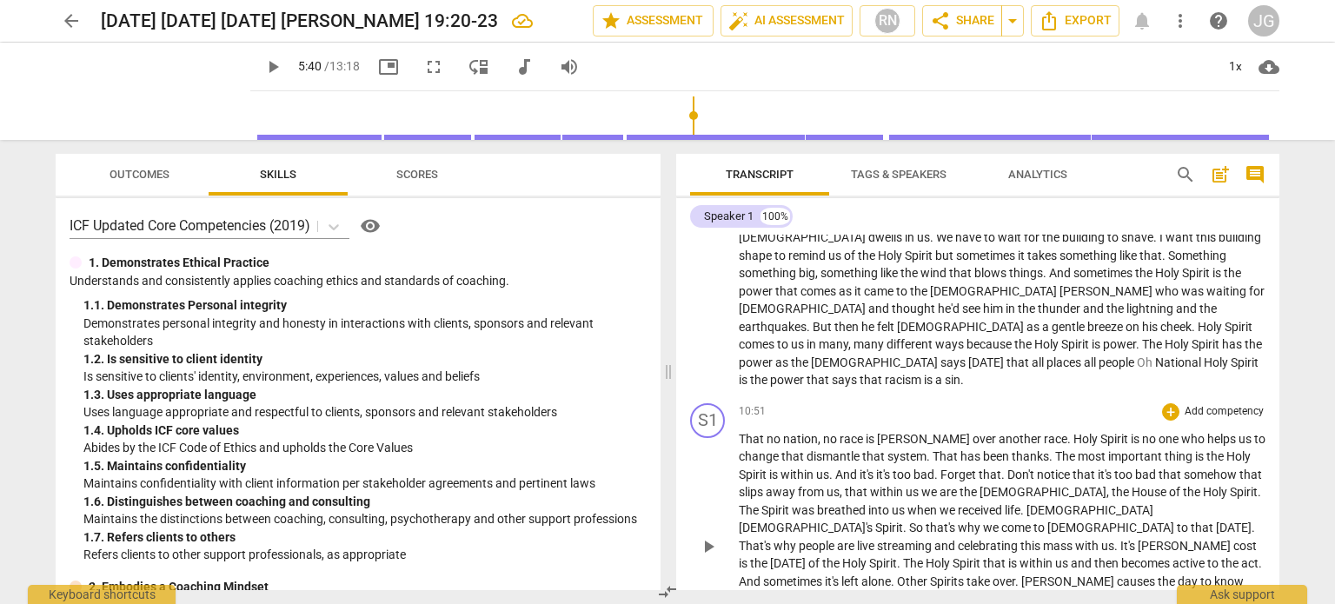
click at [1099, 574] on span "[PERSON_NAME]" at bounding box center [1069, 581] width 96 height 14
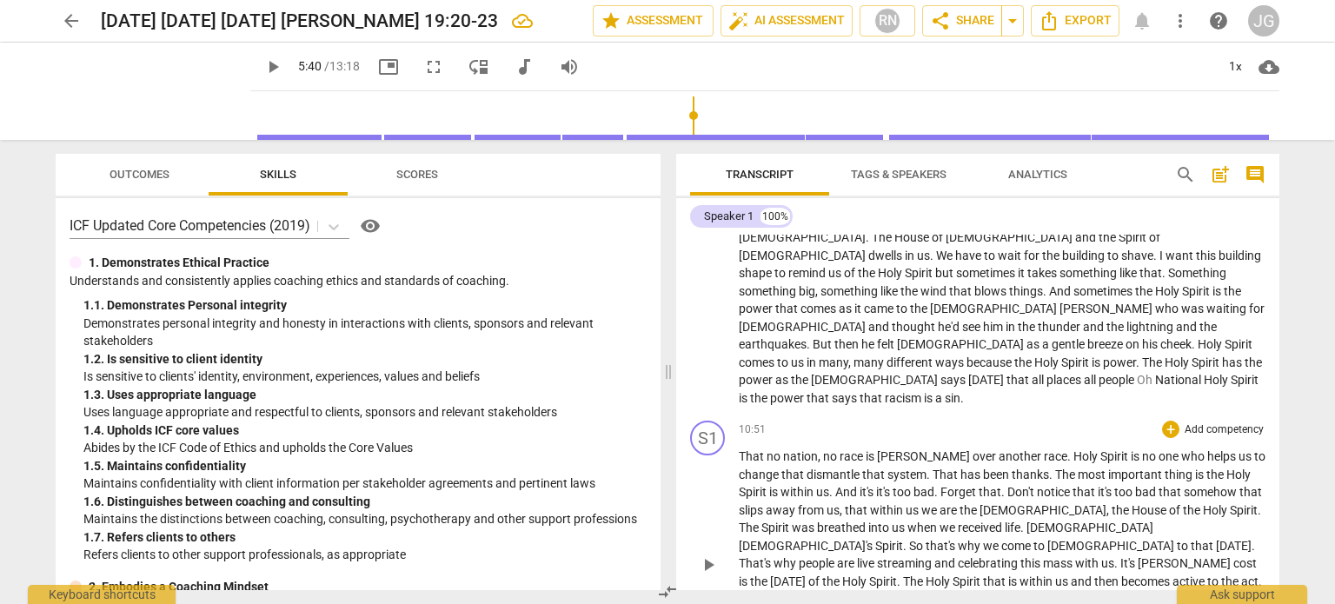
click at [802, 574] on span "[DATE]" at bounding box center [789, 581] width 38 height 14
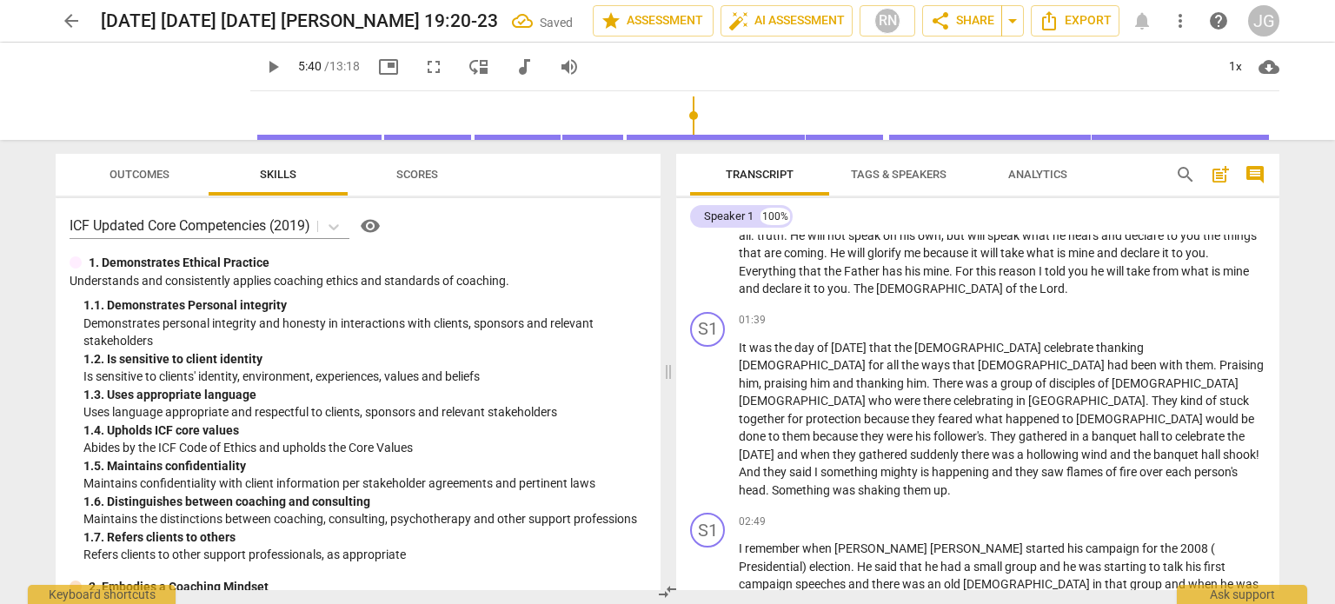
scroll to position [122, 0]
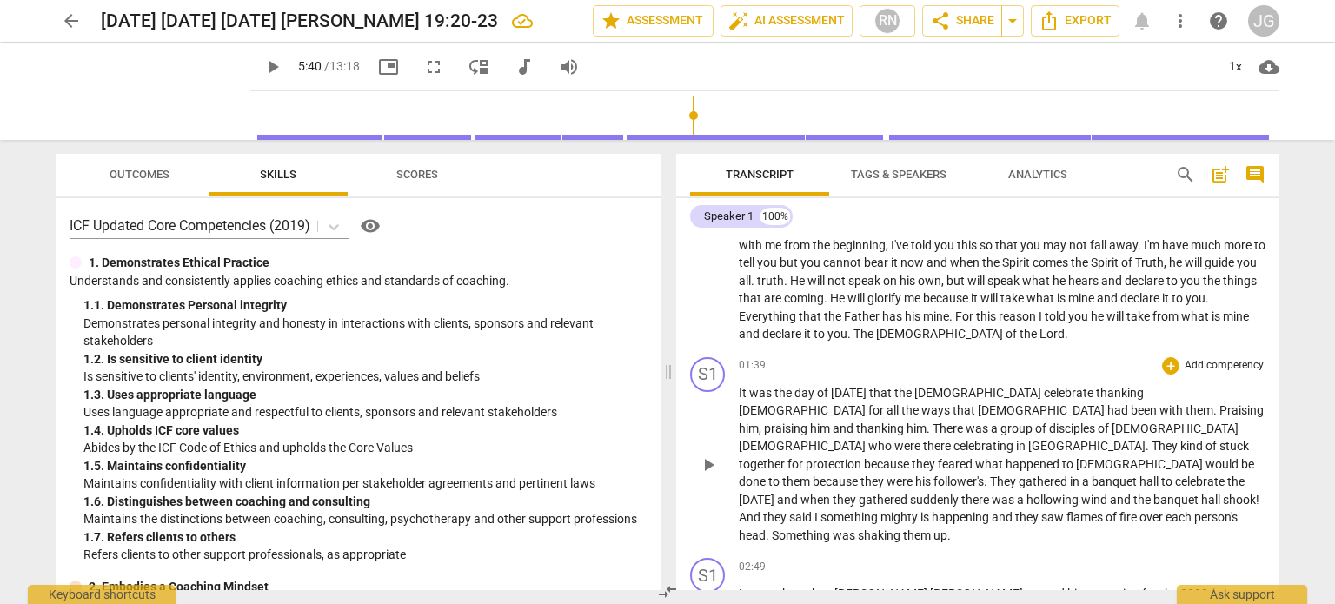
click at [740, 389] on span "It" at bounding box center [744, 393] width 10 height 14
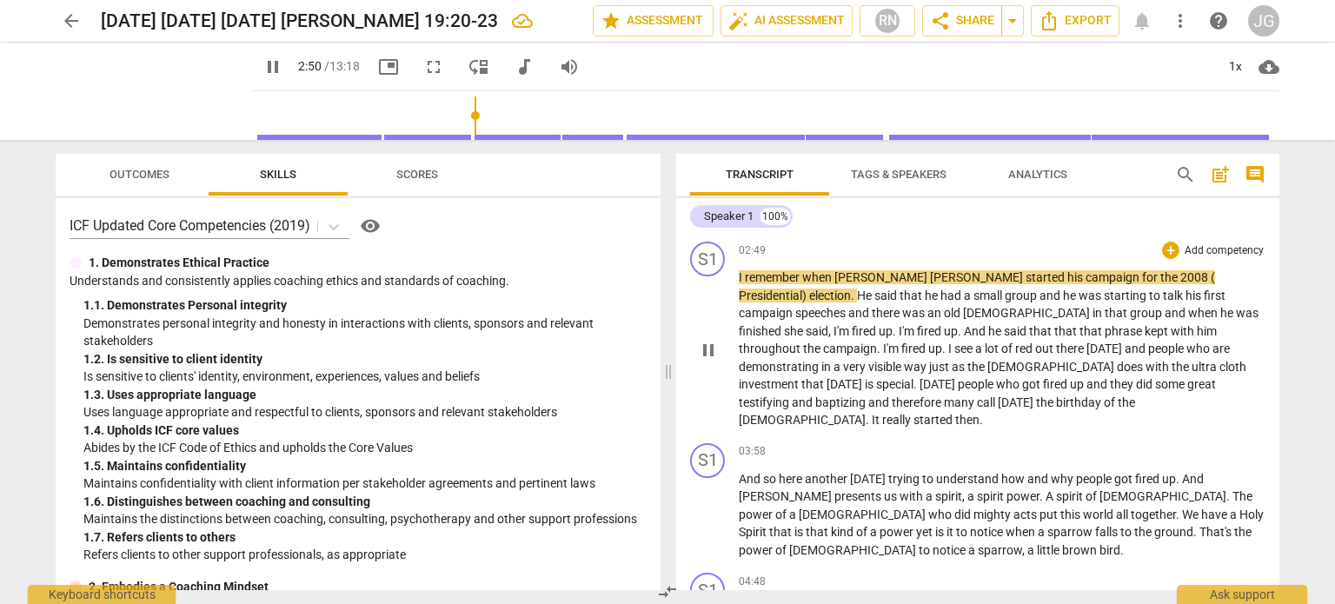
scroll to position [469, 0]
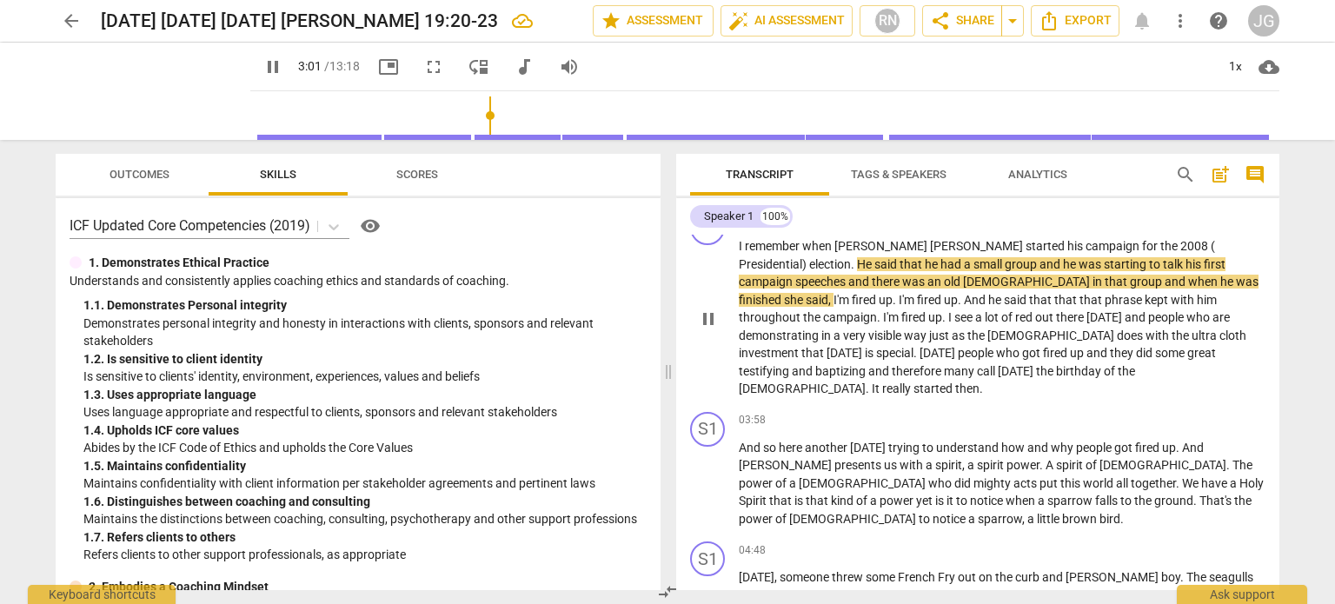
click at [1171, 293] on span "with" at bounding box center [1184, 300] width 26 height 14
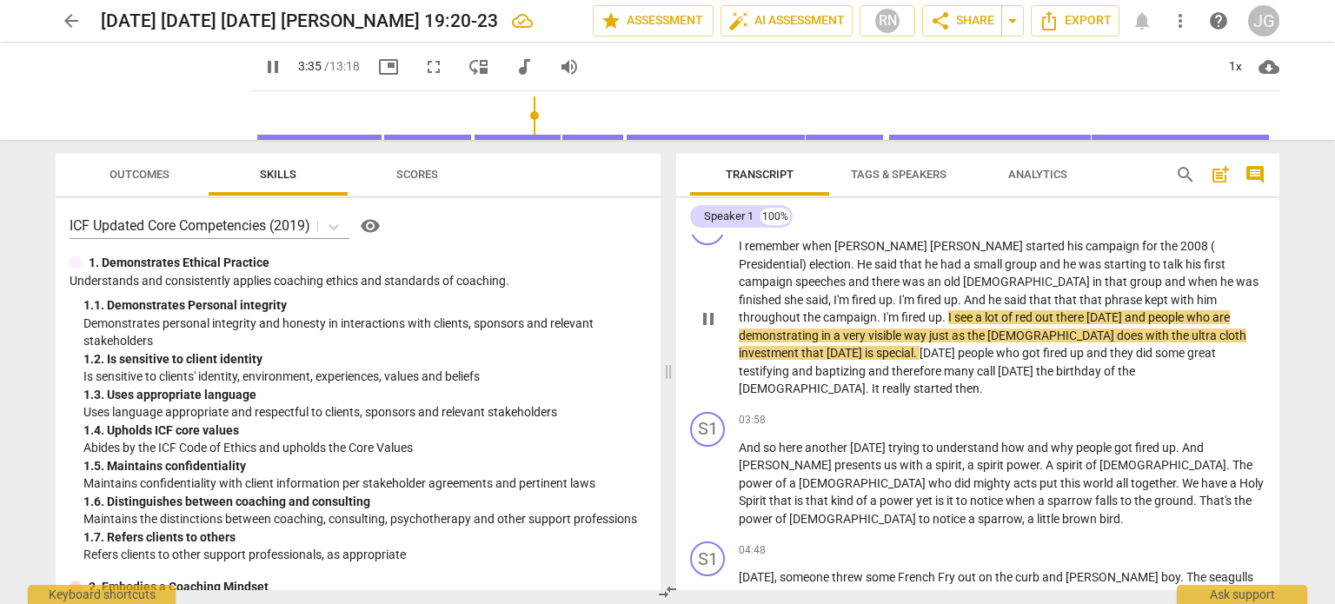
click at [801, 346] on span "investment" at bounding box center [770, 353] width 63 height 14
type input "217"
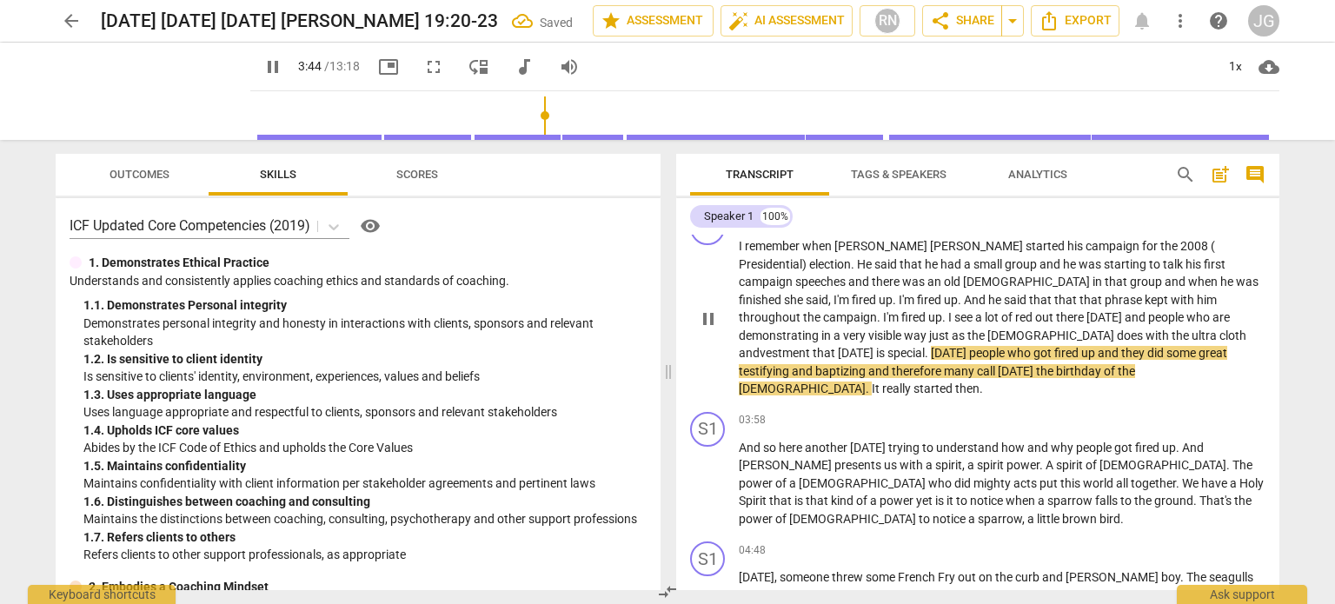
click at [813, 346] on span "vestment" at bounding box center [786, 353] width 53 height 14
click at [1192, 329] on span "ultra" at bounding box center [1206, 336] width 28 height 14
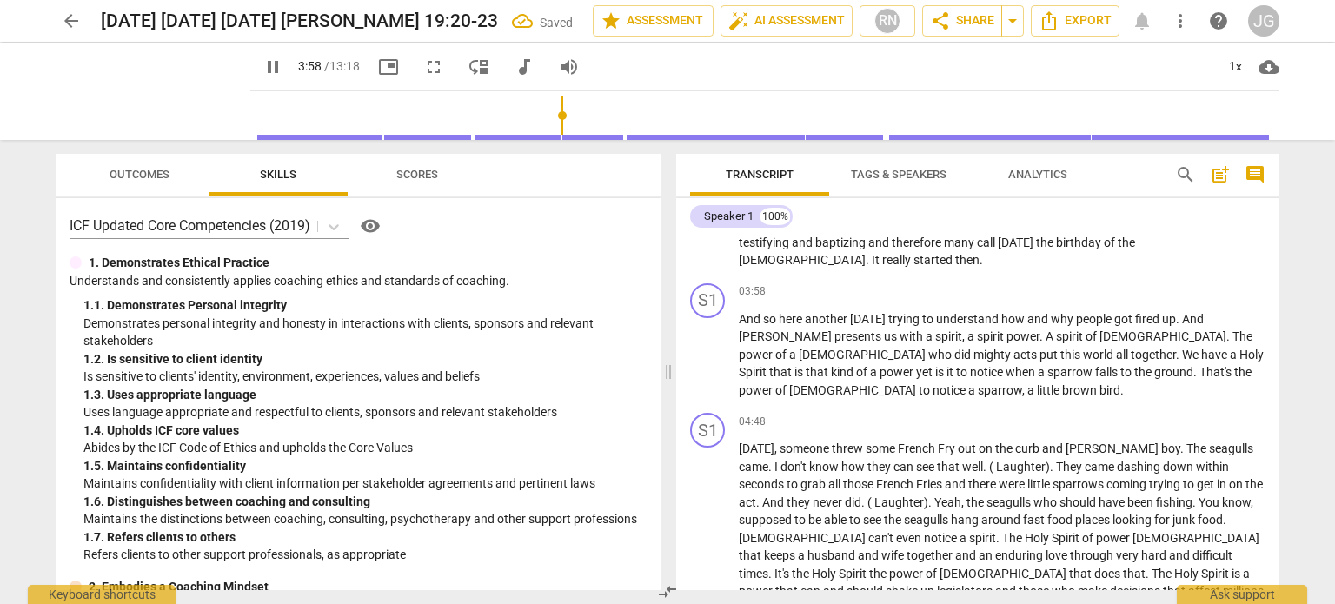
scroll to position [556, 0]
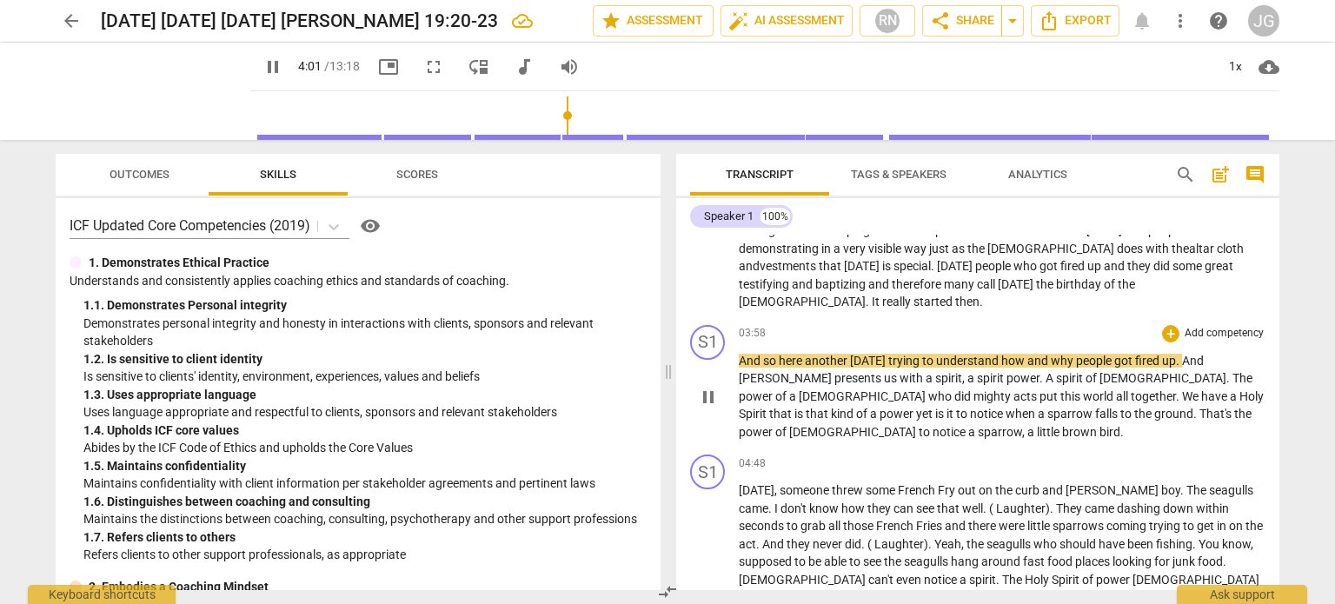
click at [806, 354] on span "another" at bounding box center [827, 361] width 45 height 14
type input "243"
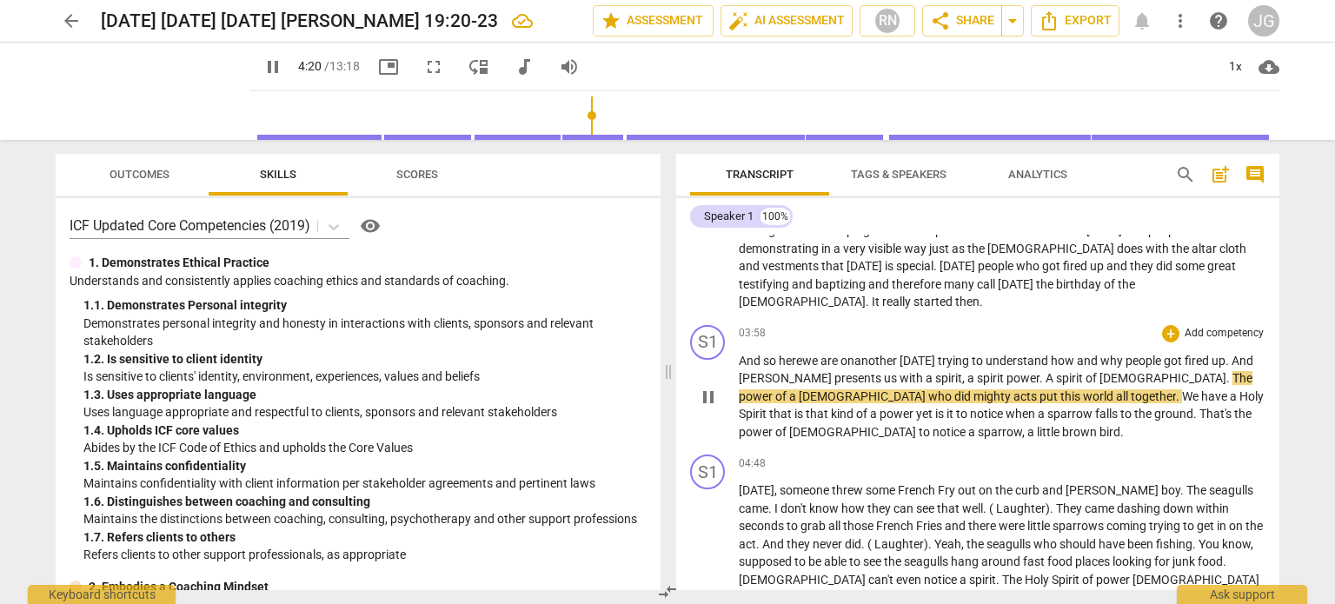
click at [962, 371] on span "," at bounding box center [964, 378] width 5 height 14
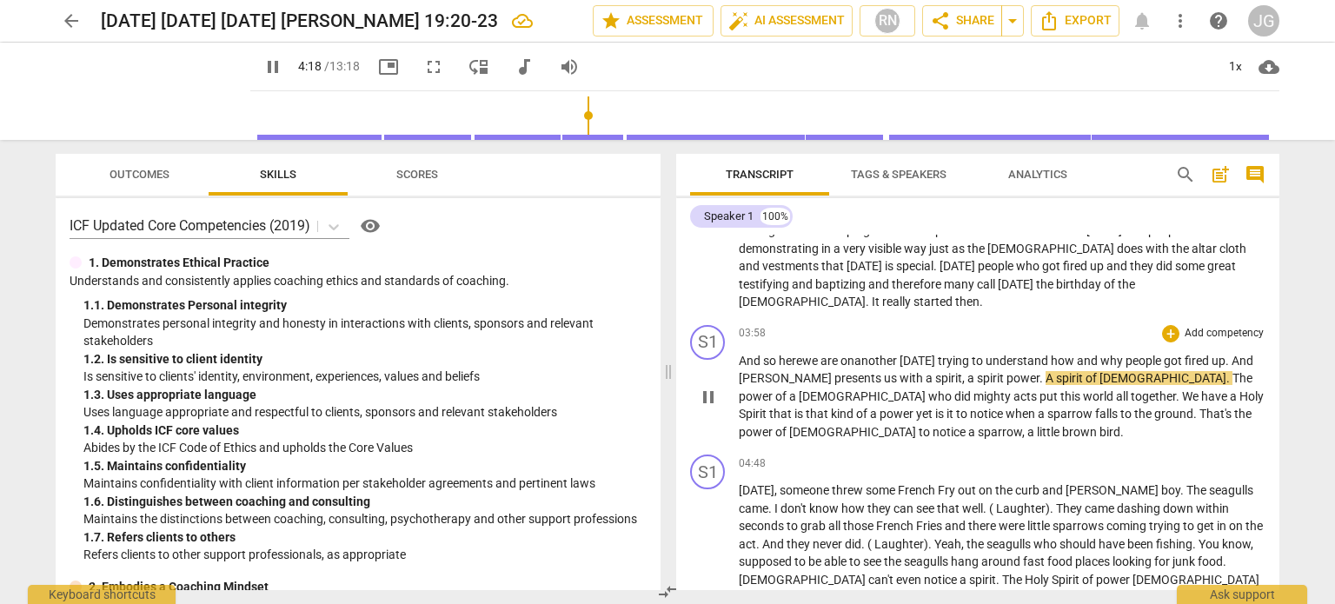
click at [1086, 371] on span "of" at bounding box center [1093, 378] width 14 height 14
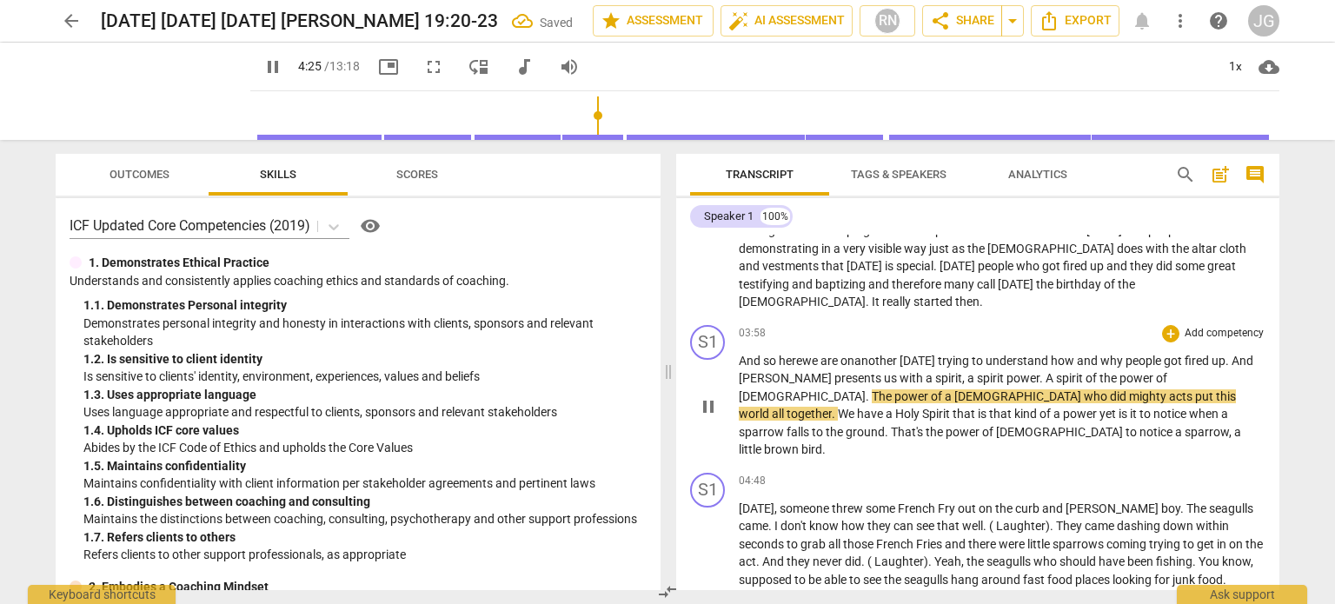
click at [1169, 389] on span "acts" at bounding box center [1182, 396] width 26 height 14
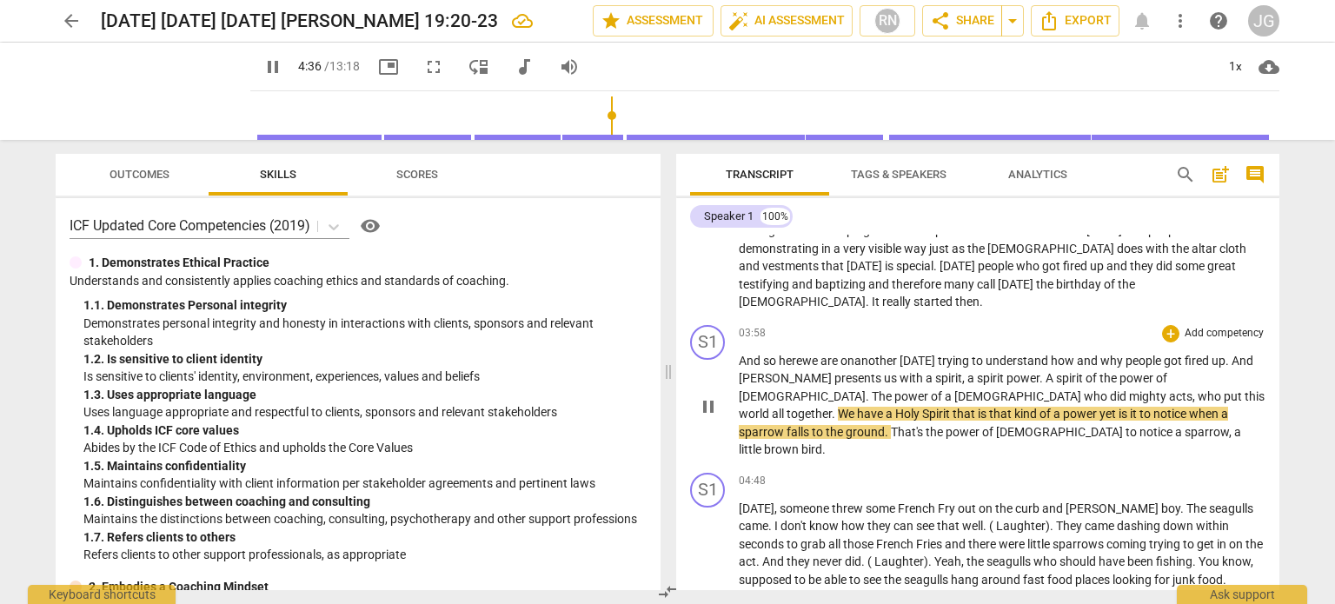
click at [1063, 407] on span "power" at bounding box center [1081, 414] width 37 height 14
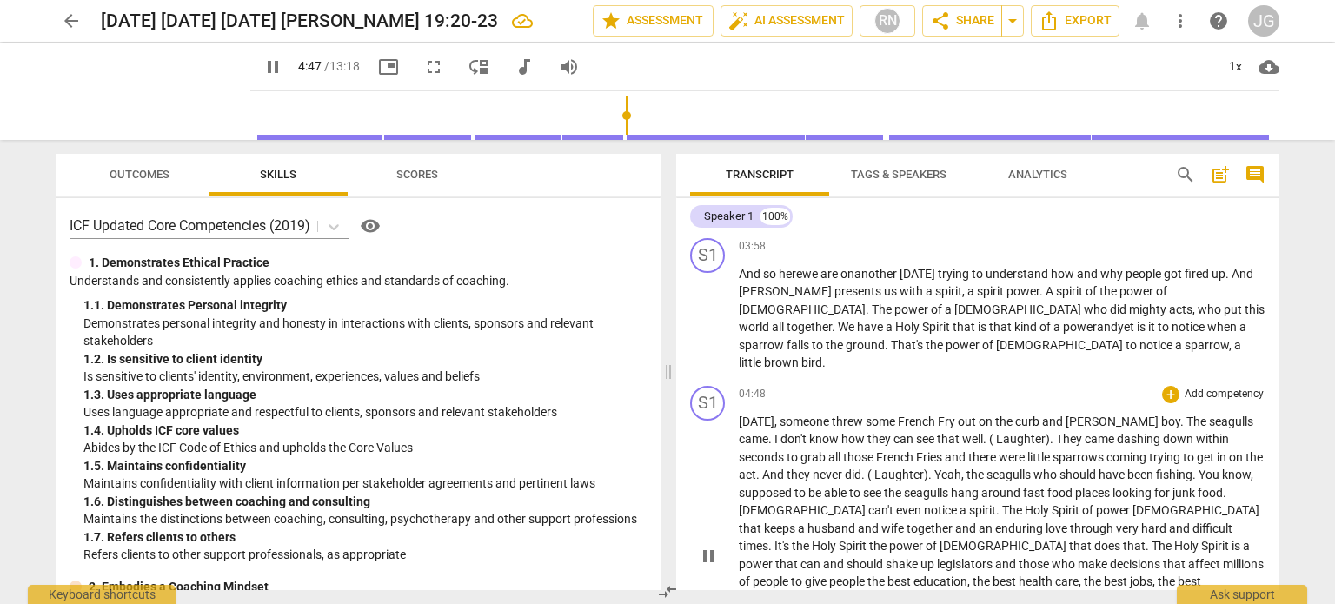
scroll to position [730, 0]
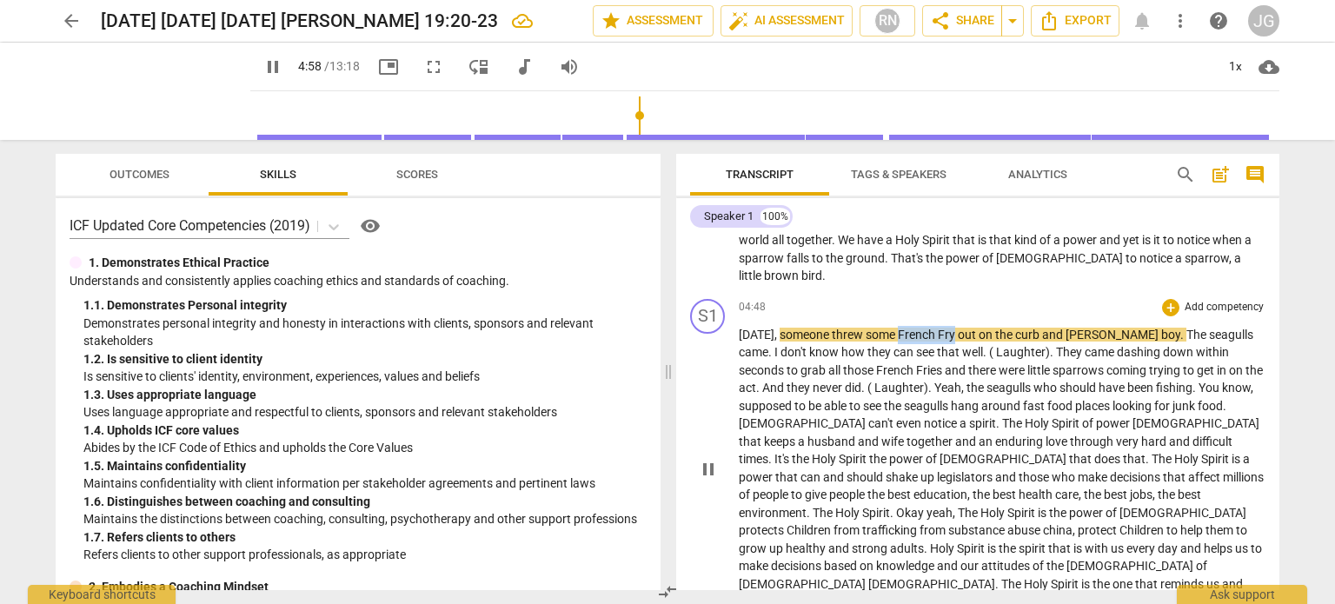
drag, startPoint x: 973, startPoint y: 280, endPoint x: 916, endPoint y: 277, distance: 56.6
click at [916, 326] on p "[DATE] , someone threw some French Fry out on the curb and [PERSON_NAME] . The …" at bounding box center [1002, 468] width 527 height 285
type input "298"
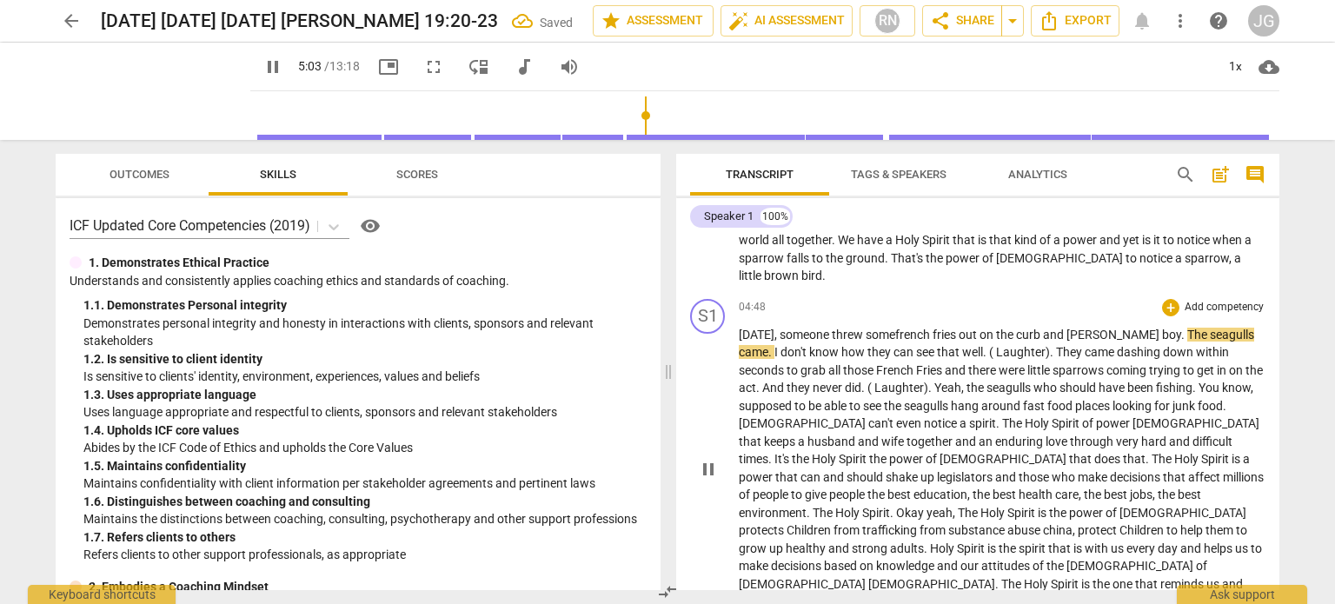
click at [1162, 328] on span "boy" at bounding box center [1171, 335] width 19 height 14
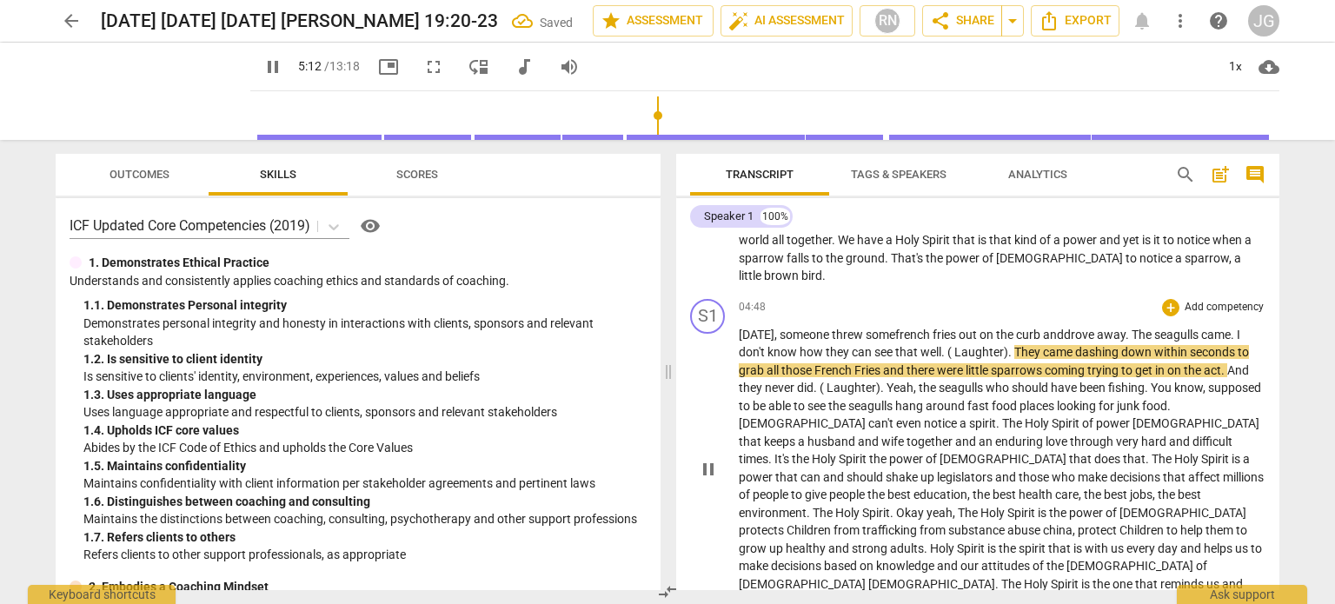
click at [920, 328] on span "some french fries" at bounding box center [911, 335] width 90 height 14
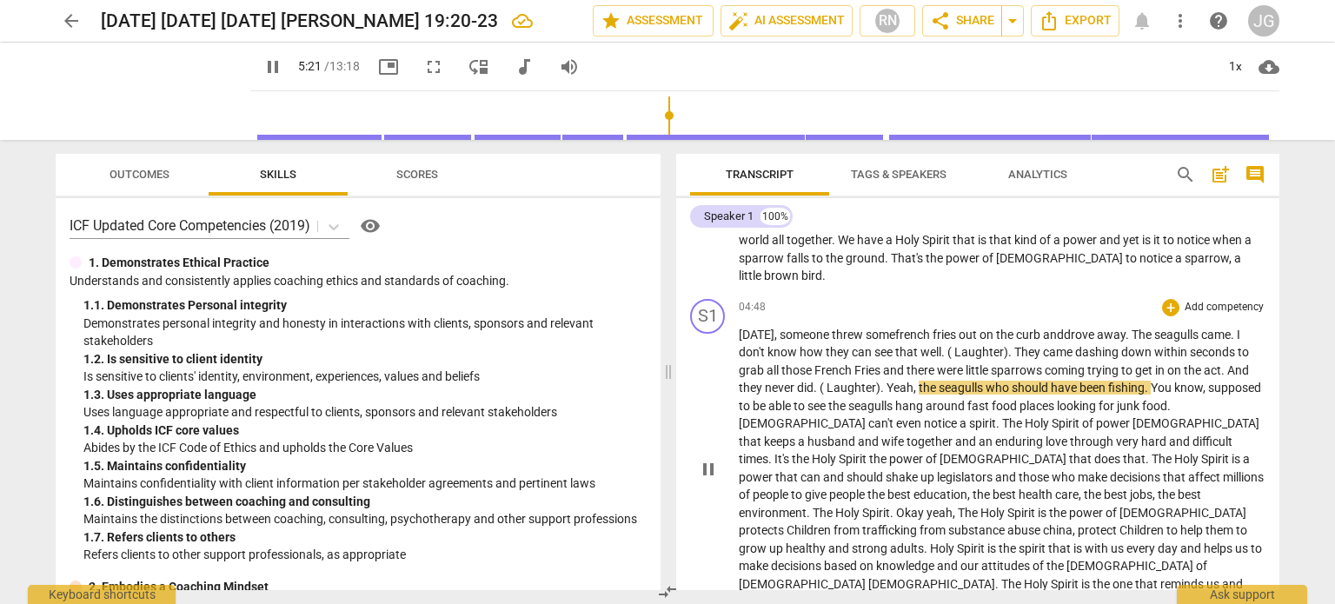
click at [813, 381] on span "did" at bounding box center [805, 388] width 17 height 14
click at [1167, 363] on span "in" at bounding box center [1161, 370] width 12 height 14
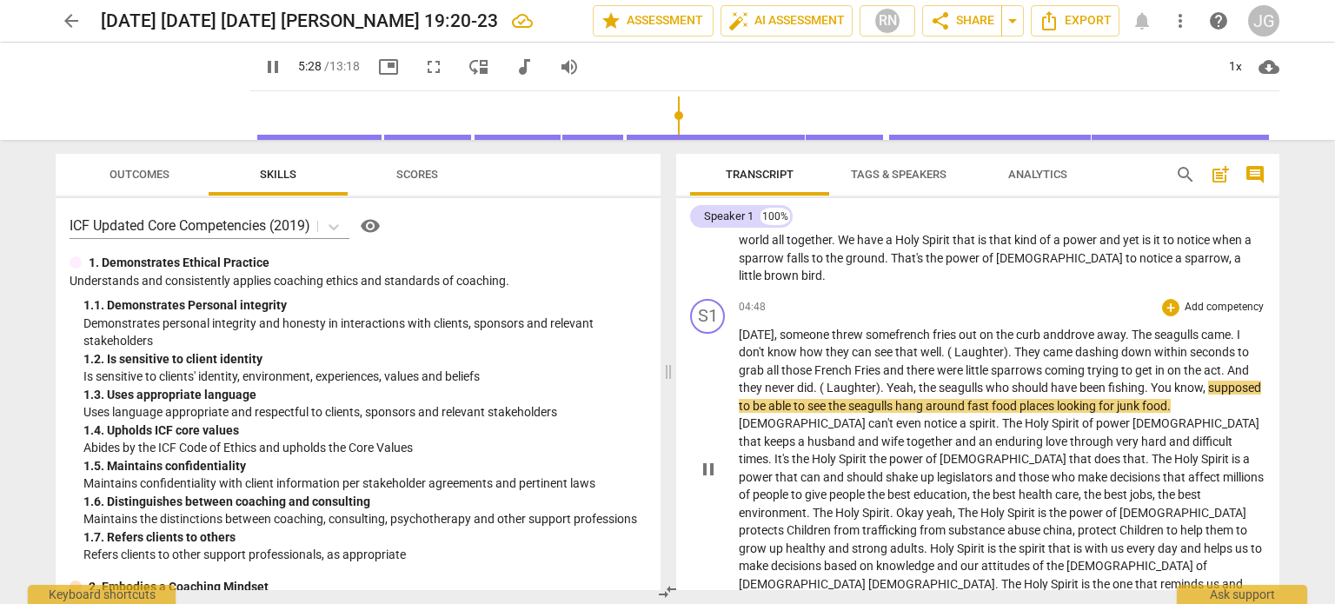
click at [1174, 381] on span "You" at bounding box center [1162, 388] width 23 height 14
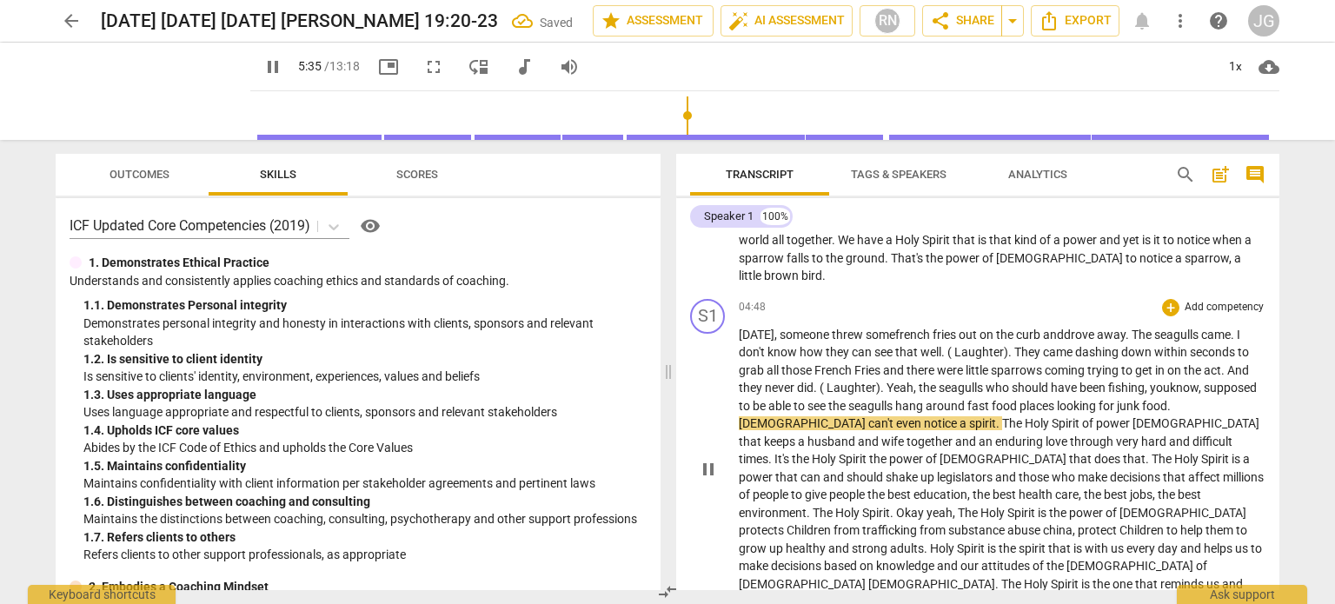
click at [807, 399] on span "to" at bounding box center [801, 406] width 14 height 14
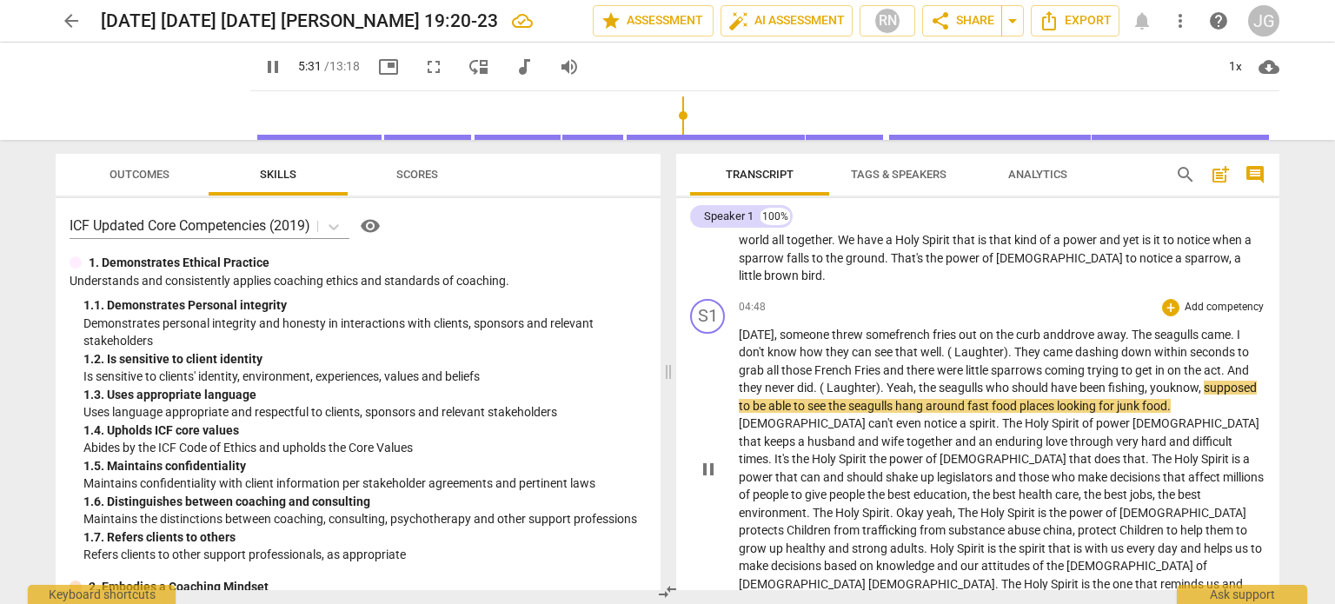
click at [768, 399] on span "be" at bounding box center [761, 406] width 16 height 14
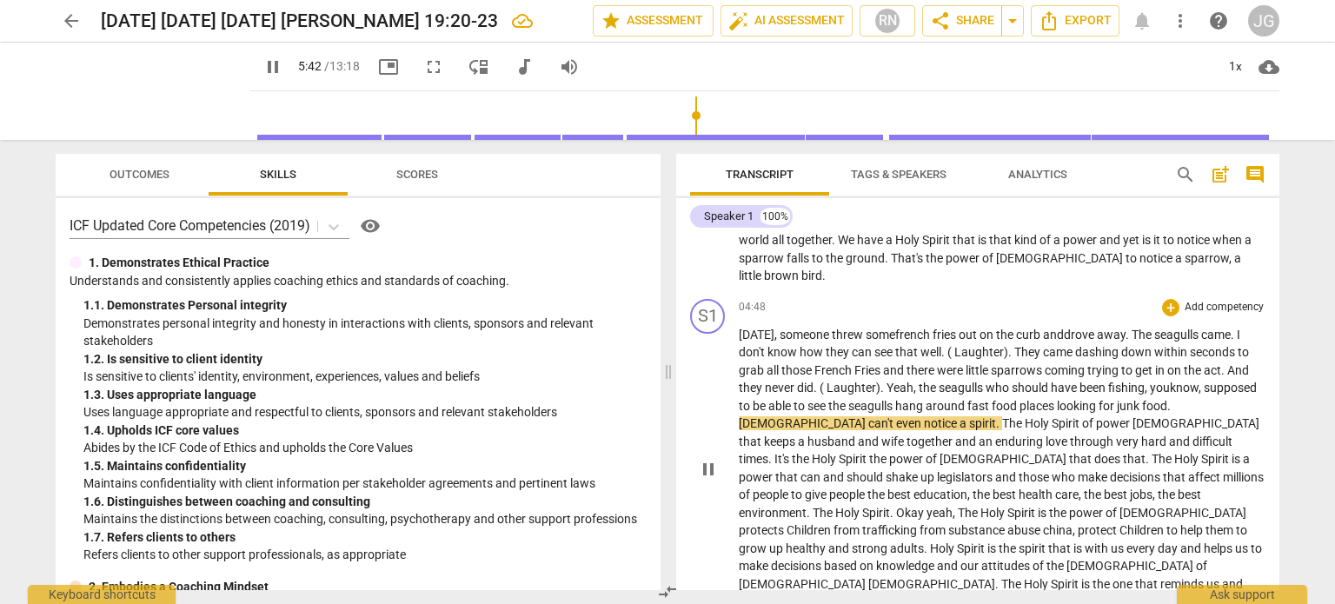
click at [868, 416] on span "can't" at bounding box center [882, 423] width 28 height 14
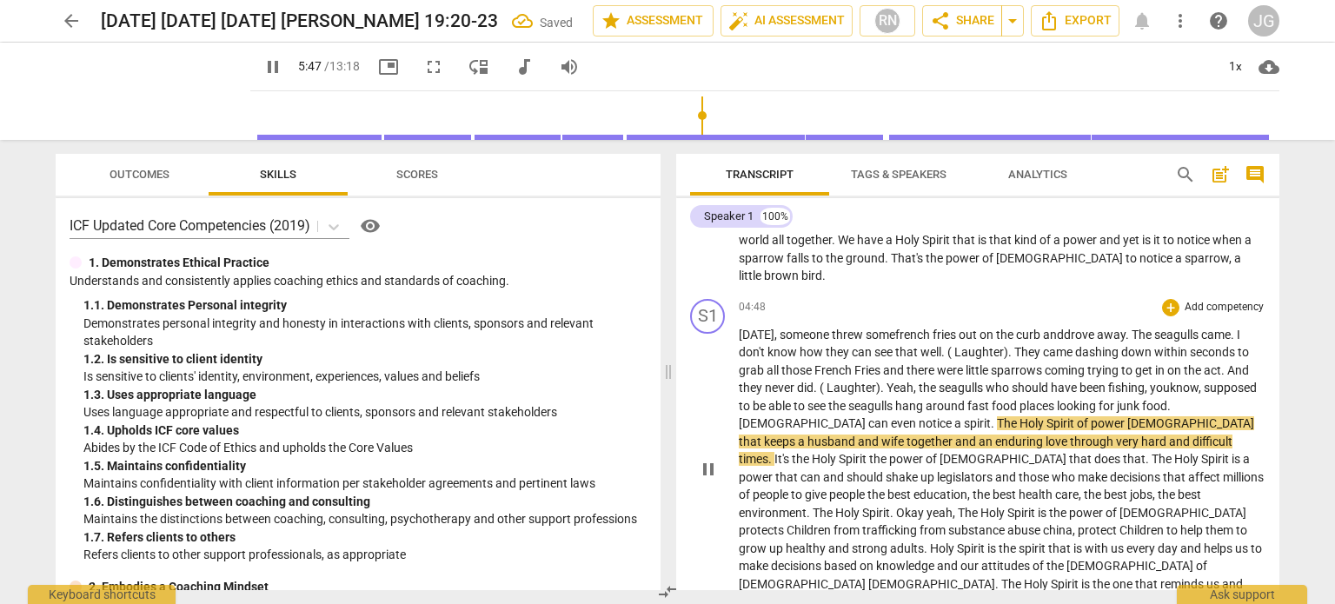
click at [991, 416] on span "." at bounding box center [994, 423] width 6 height 14
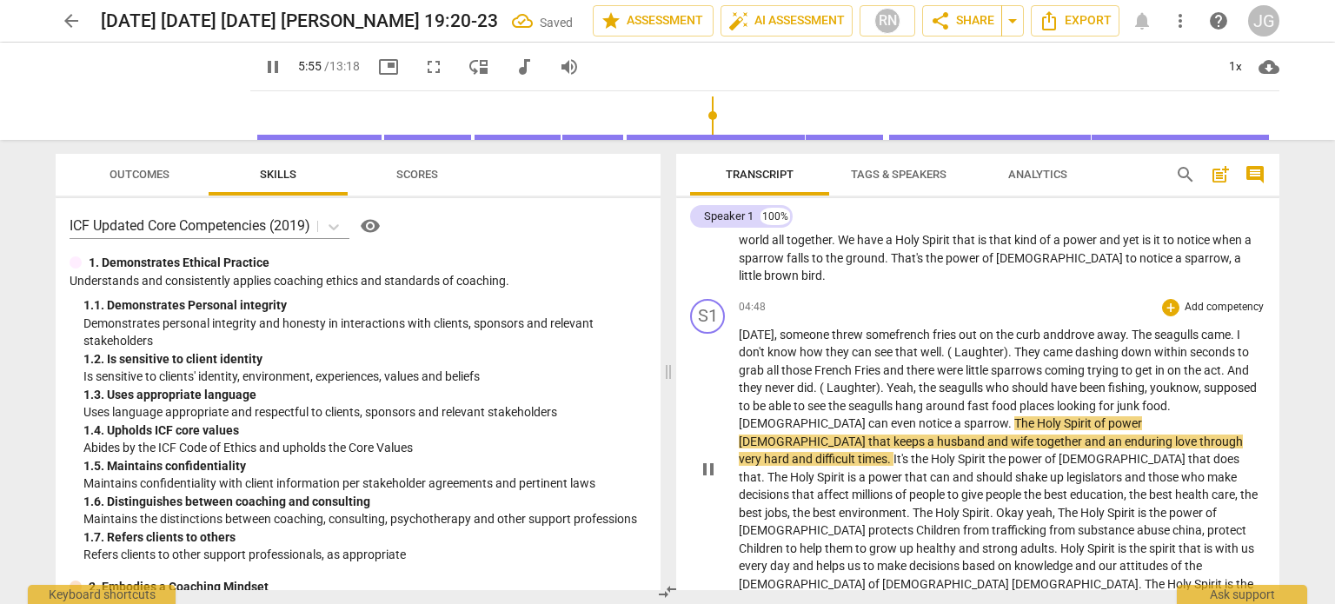
click at [920, 328] on span "some french fries" at bounding box center [911, 335] width 90 height 14
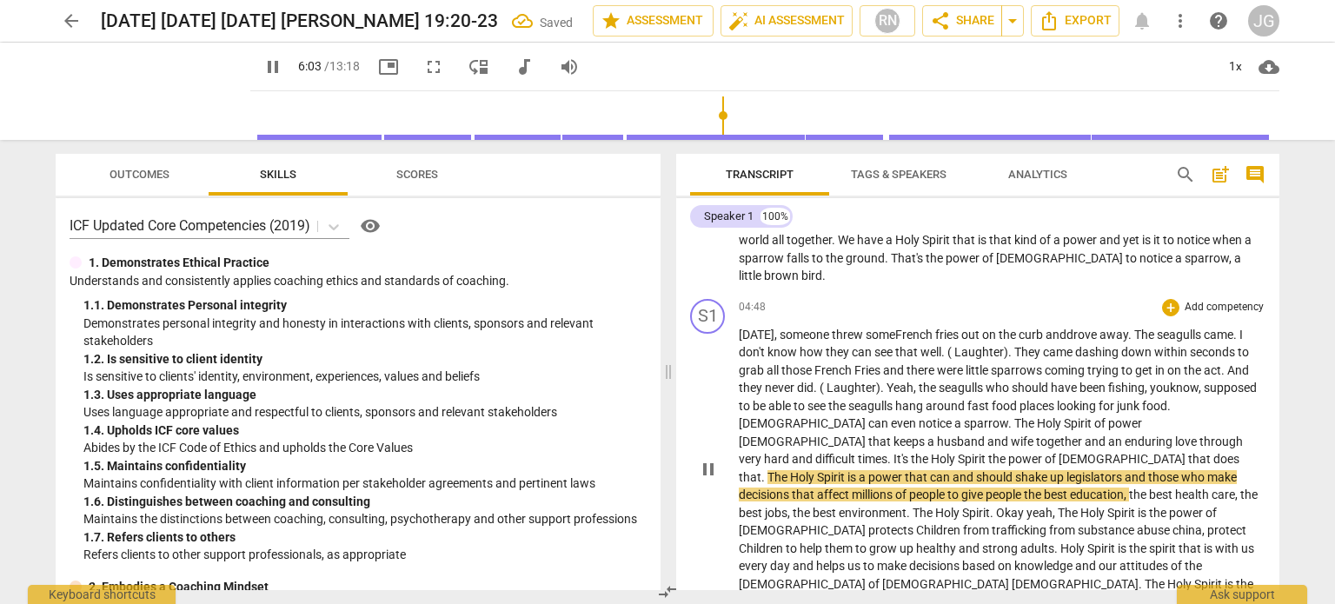
scroll to position [817, 0]
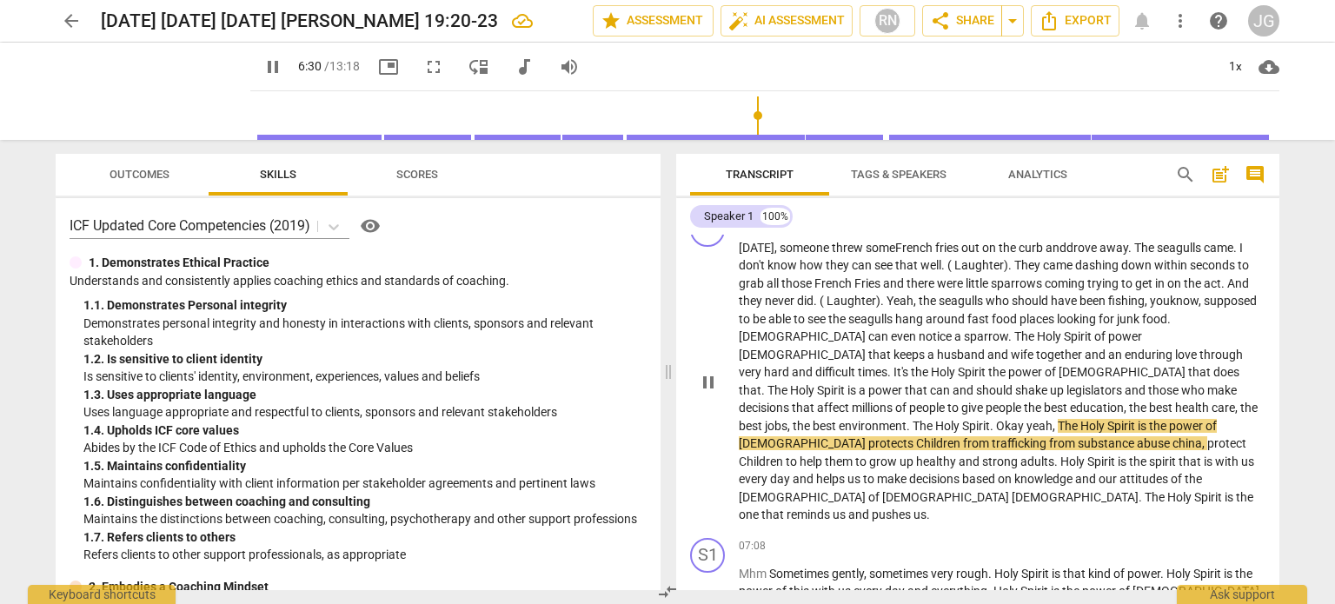
click at [996, 419] on span "." at bounding box center [993, 426] width 6 height 14
click at [906, 419] on span "environment" at bounding box center [873, 426] width 68 height 14
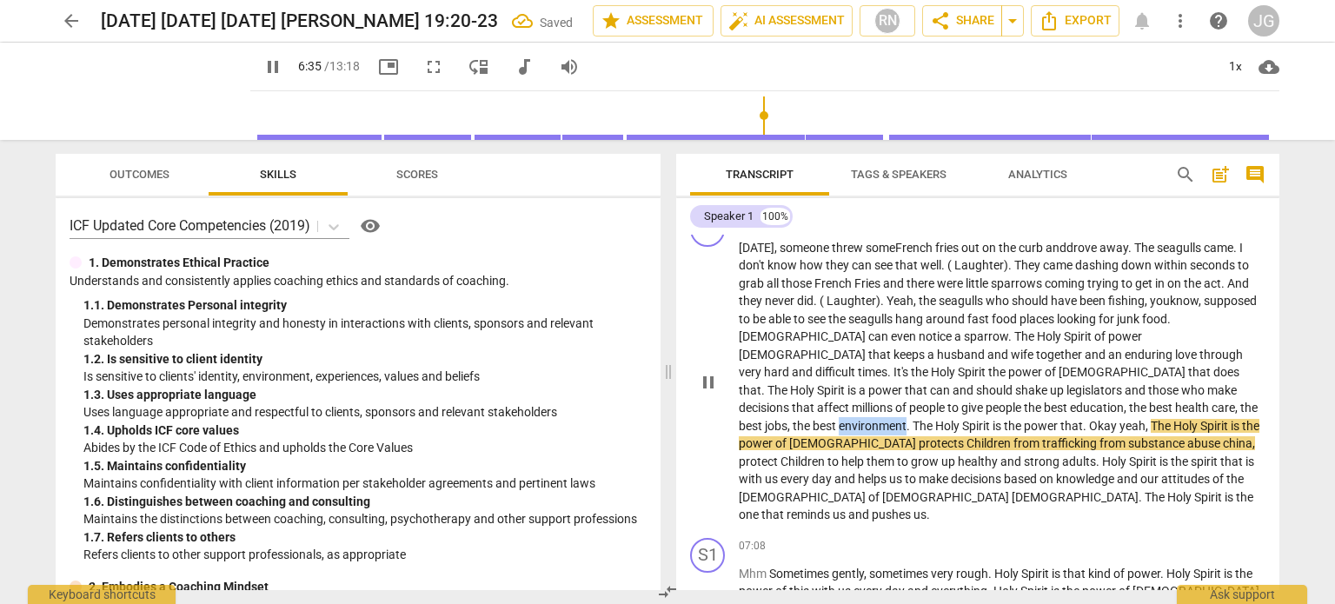
click at [906, 419] on span "environment" at bounding box center [873, 426] width 68 height 14
click at [1083, 419] on span "Spirit is the power that" at bounding box center [1022, 426] width 121 height 14
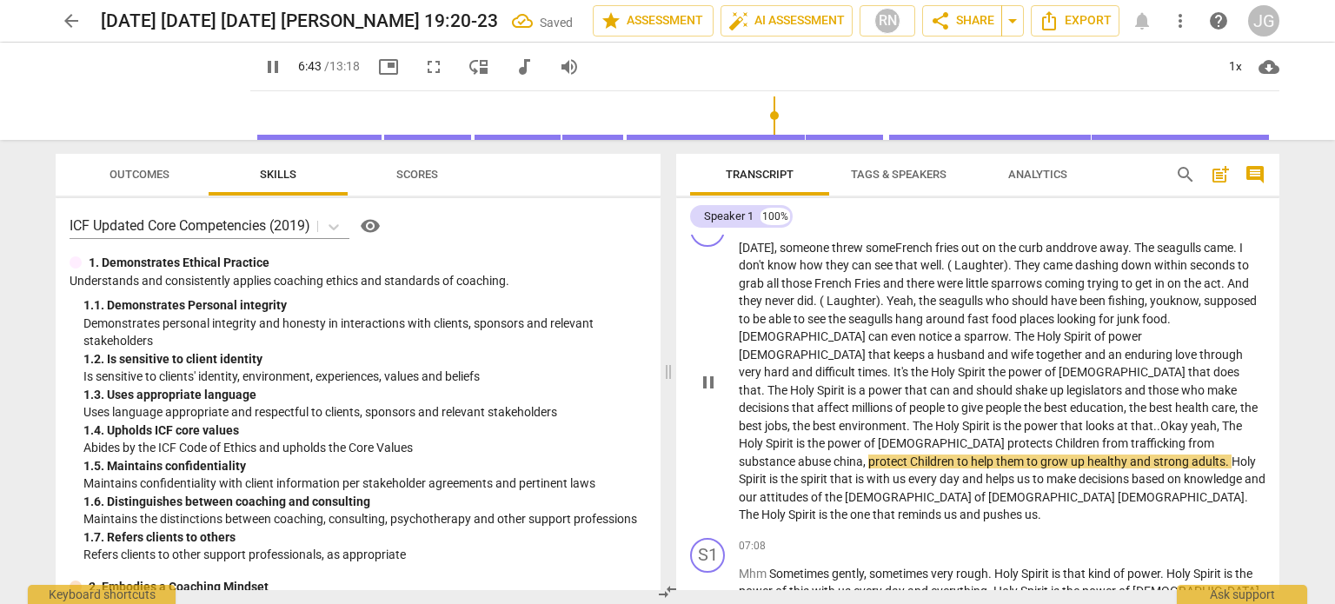
click at [860, 455] on span "china" at bounding box center [848, 462] width 30 height 14
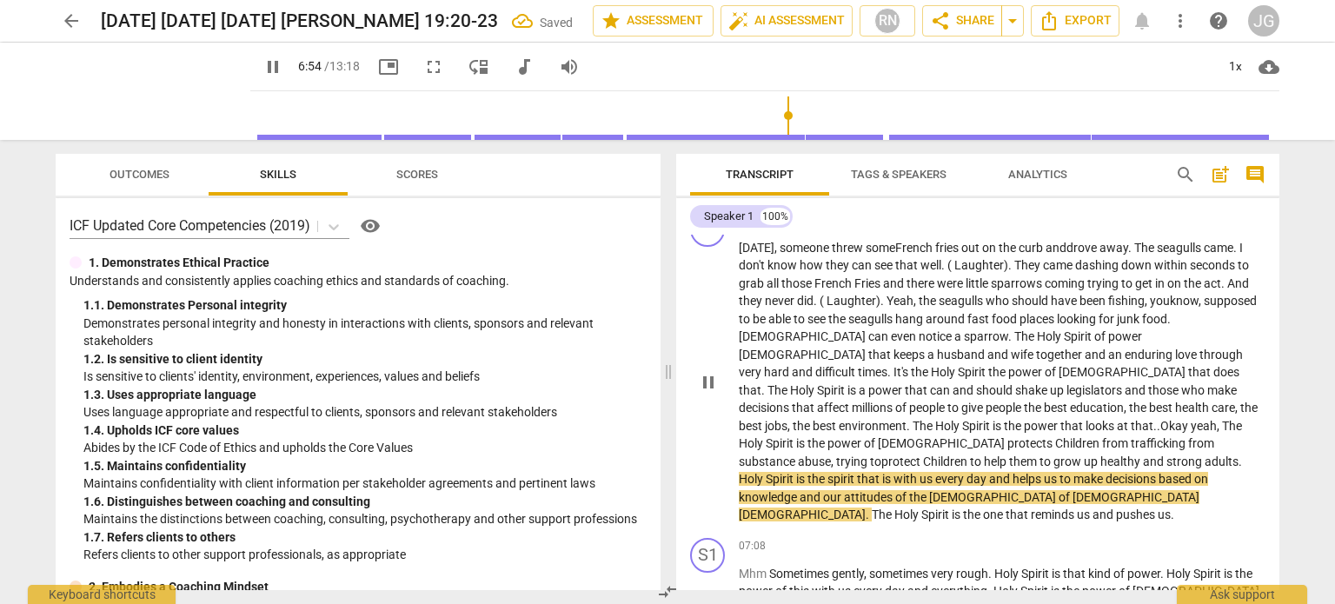
click at [930, 455] on span "Children" at bounding box center [946, 462] width 47 height 14
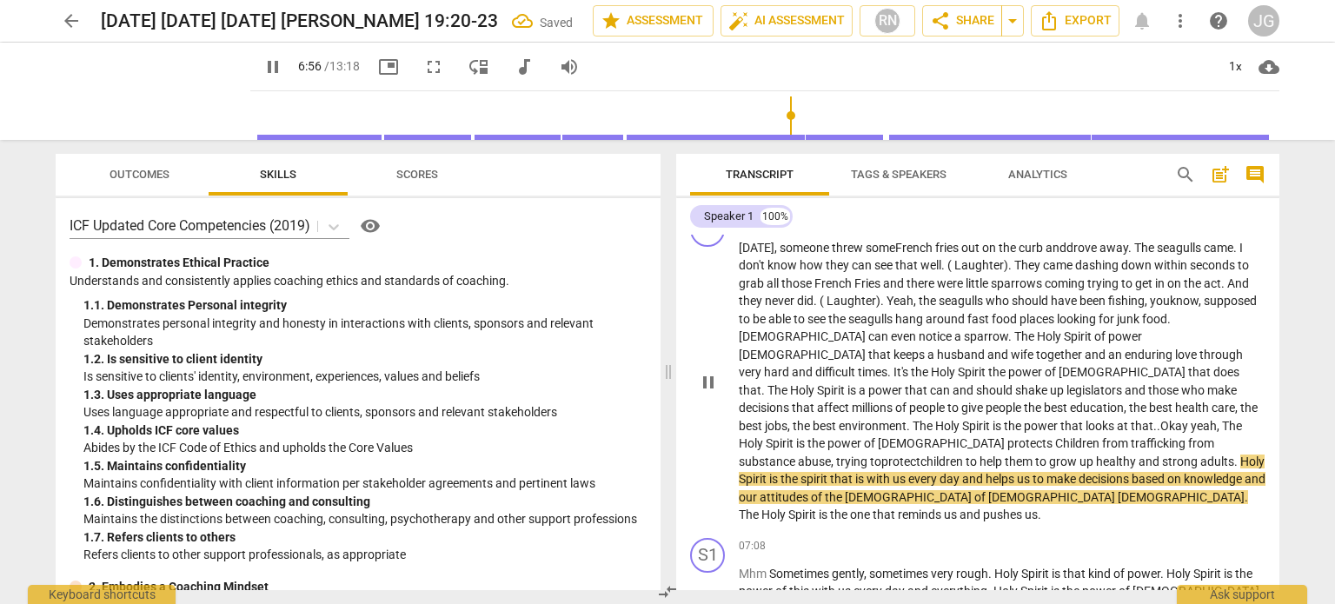
click at [765, 419] on span "best" at bounding box center [752, 426] width 26 height 14
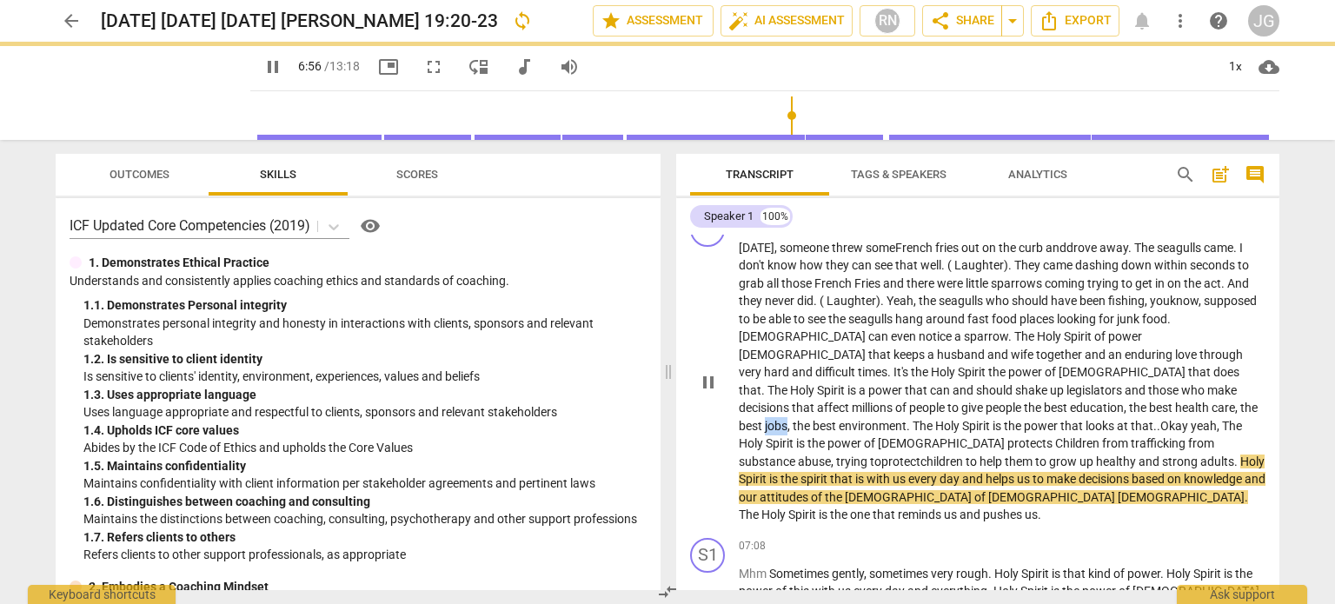
click at [765, 419] on span "best" at bounding box center [752, 426] width 26 height 14
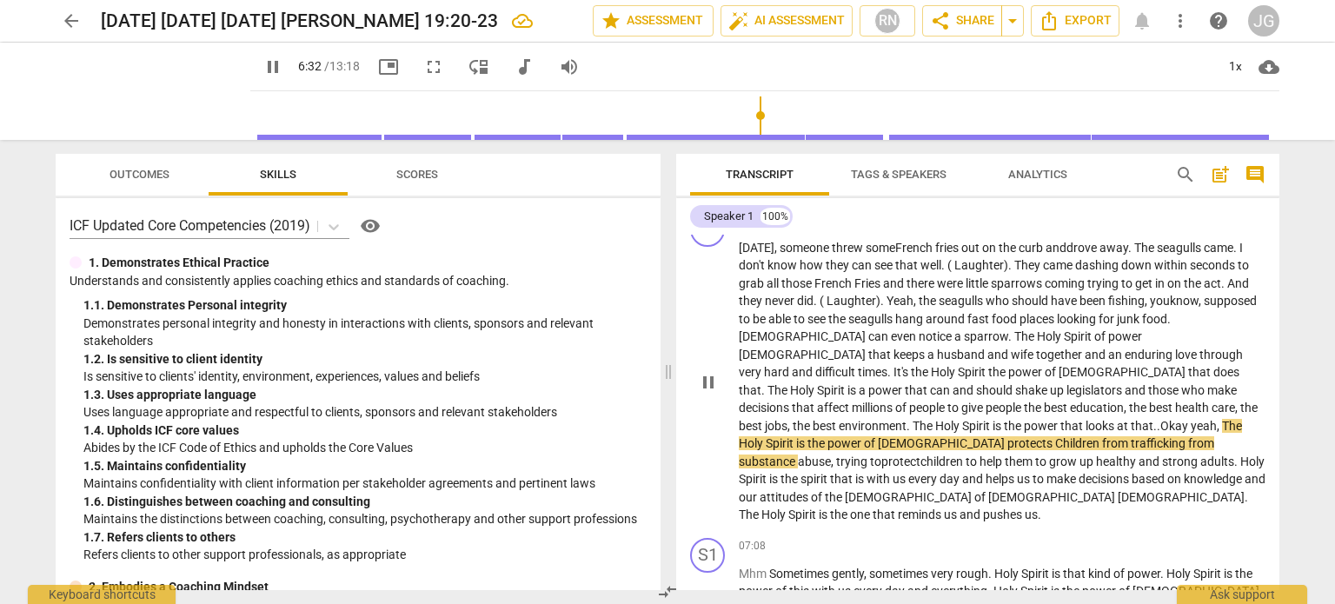
click at [962, 419] on span "Spirit is the power that looks at that." at bounding box center [1059, 426] width 195 height 14
click at [1157, 419] on span "." at bounding box center [1158, 426] width 3 height 14
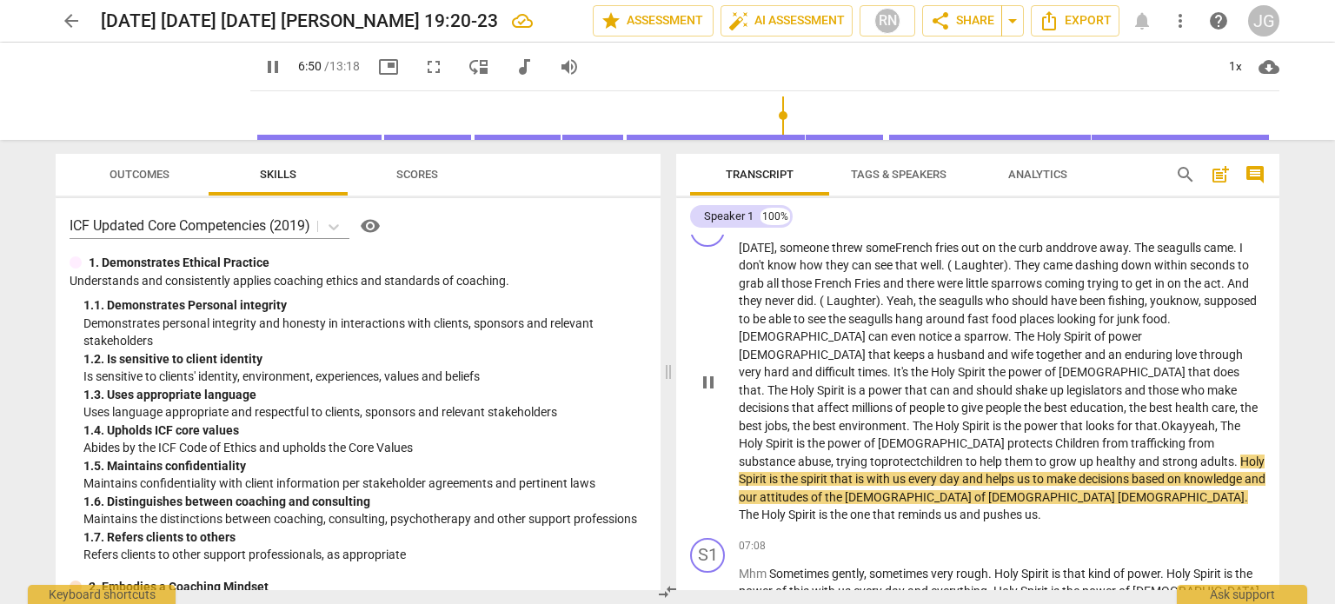
click at [1102, 455] on span "healthy" at bounding box center [1117, 462] width 43 height 14
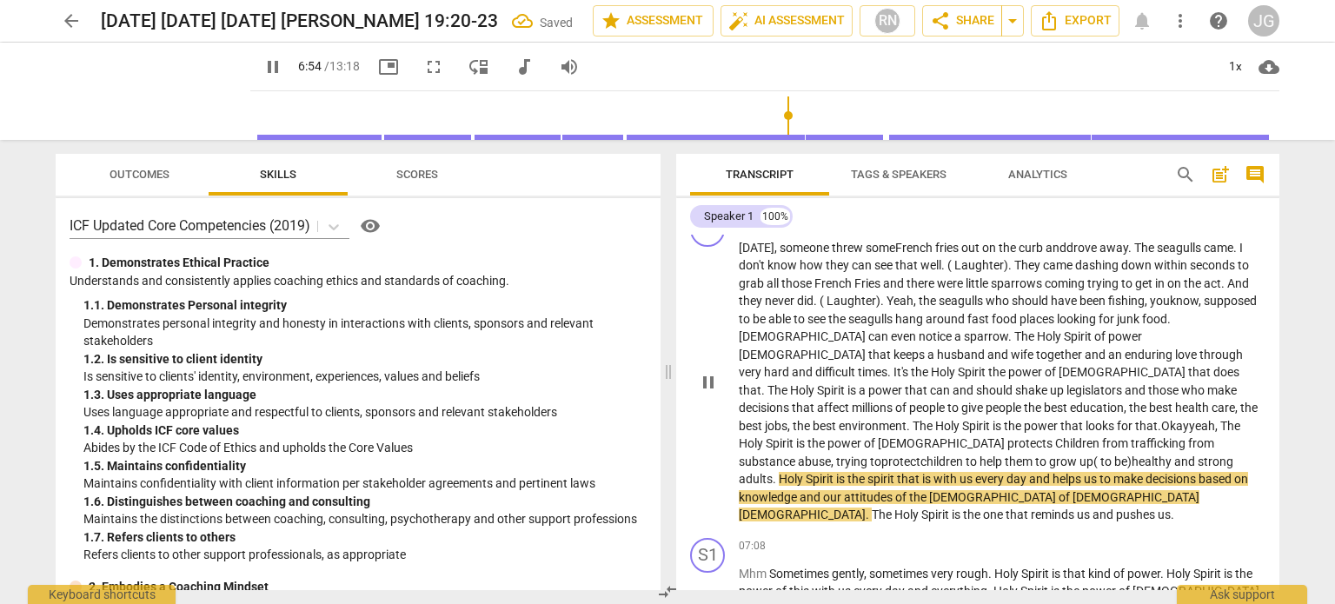
click at [807, 472] on span "Spirit" at bounding box center [821, 479] width 30 height 14
click at [779, 472] on span "Holy" at bounding box center [792, 479] width 27 height 14
click at [1220, 419] on span "The" at bounding box center [1230, 426] width 20 height 14
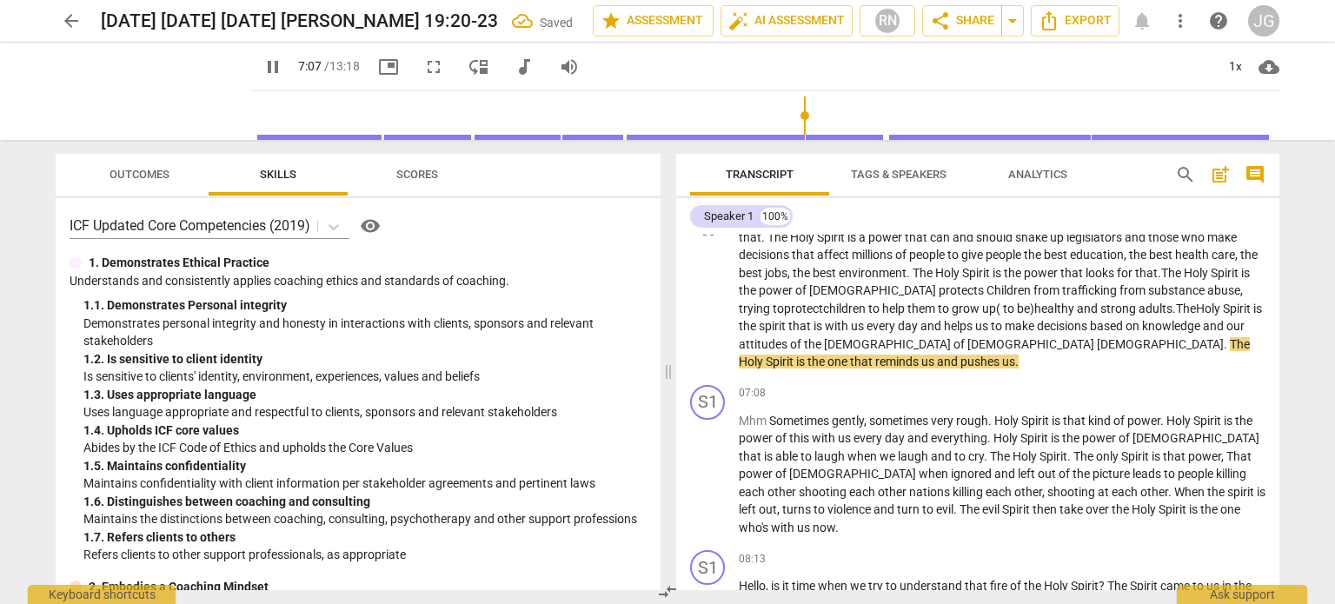
scroll to position [991, 0]
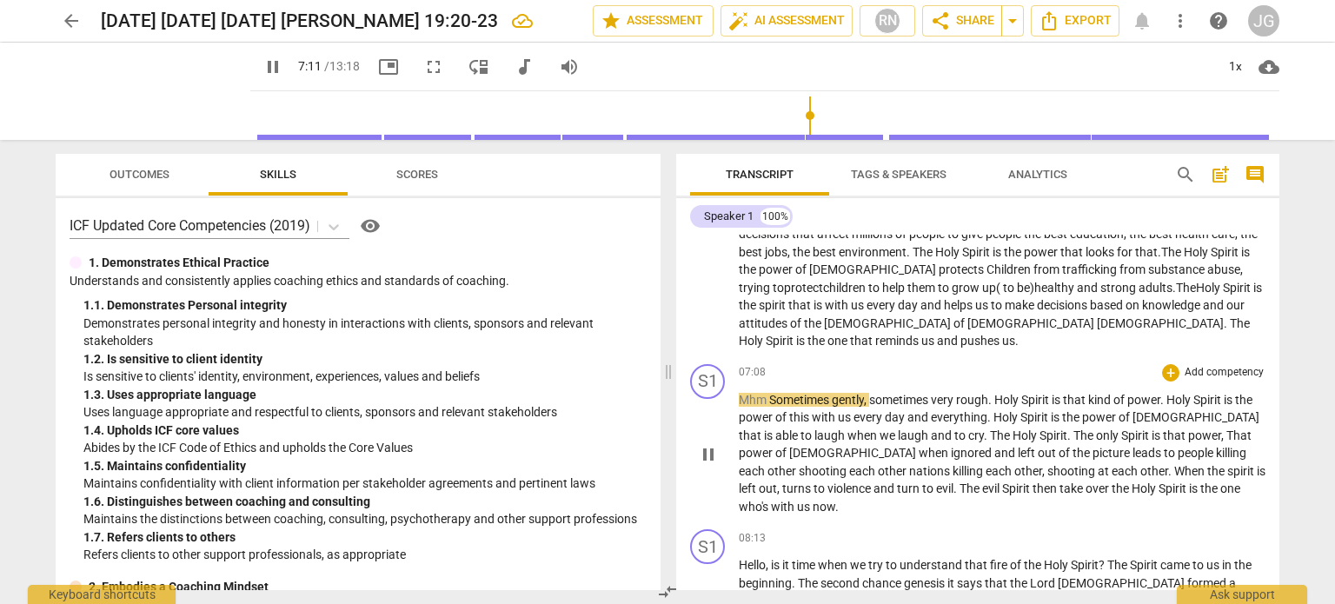
click at [775, 393] on span "Sometimes" at bounding box center [800, 400] width 63 height 14
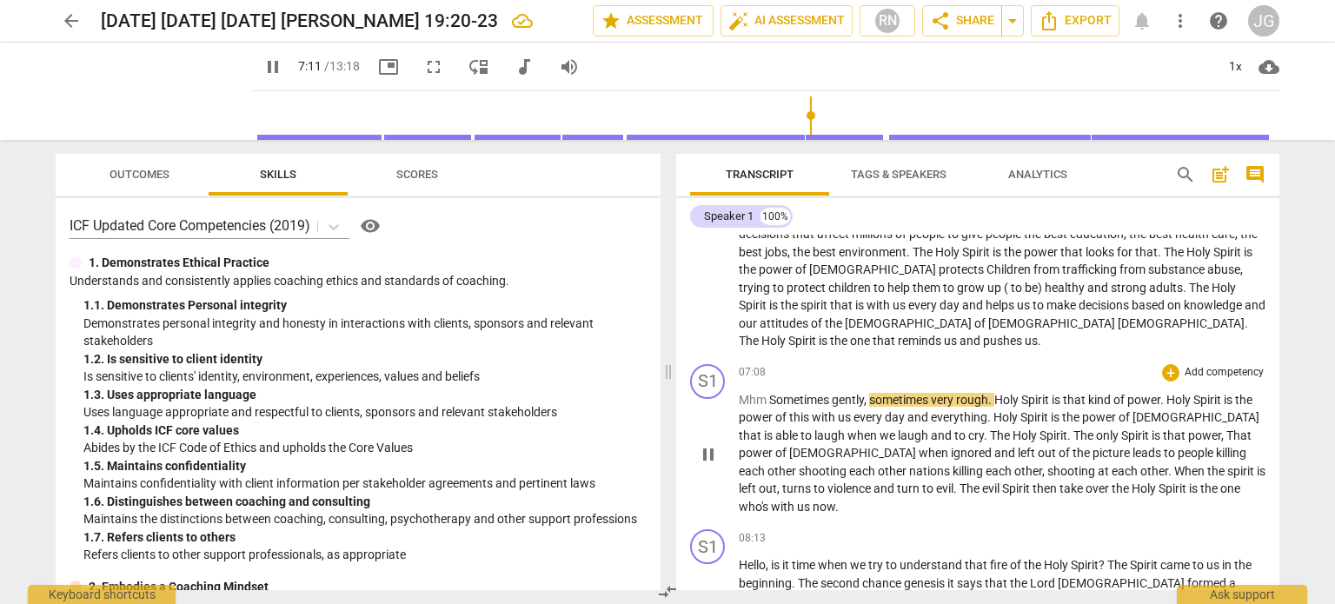
type input "432"
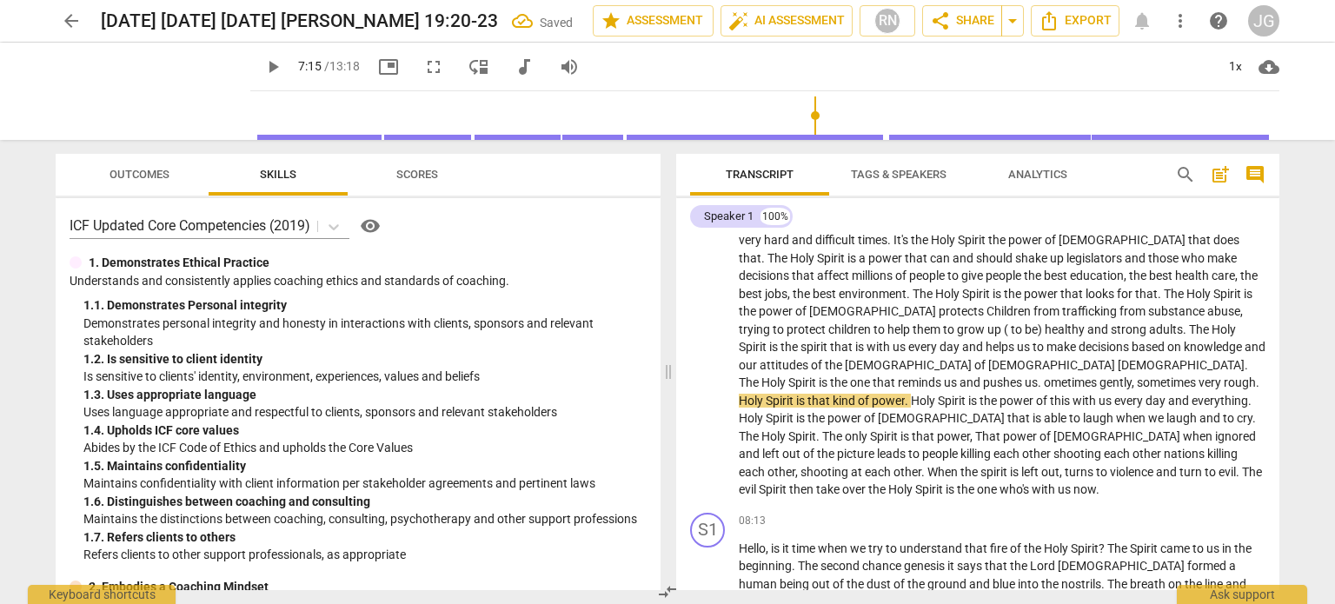
type input "436"
click at [1038, 375] on span "." at bounding box center [1041, 382] width 6 height 14
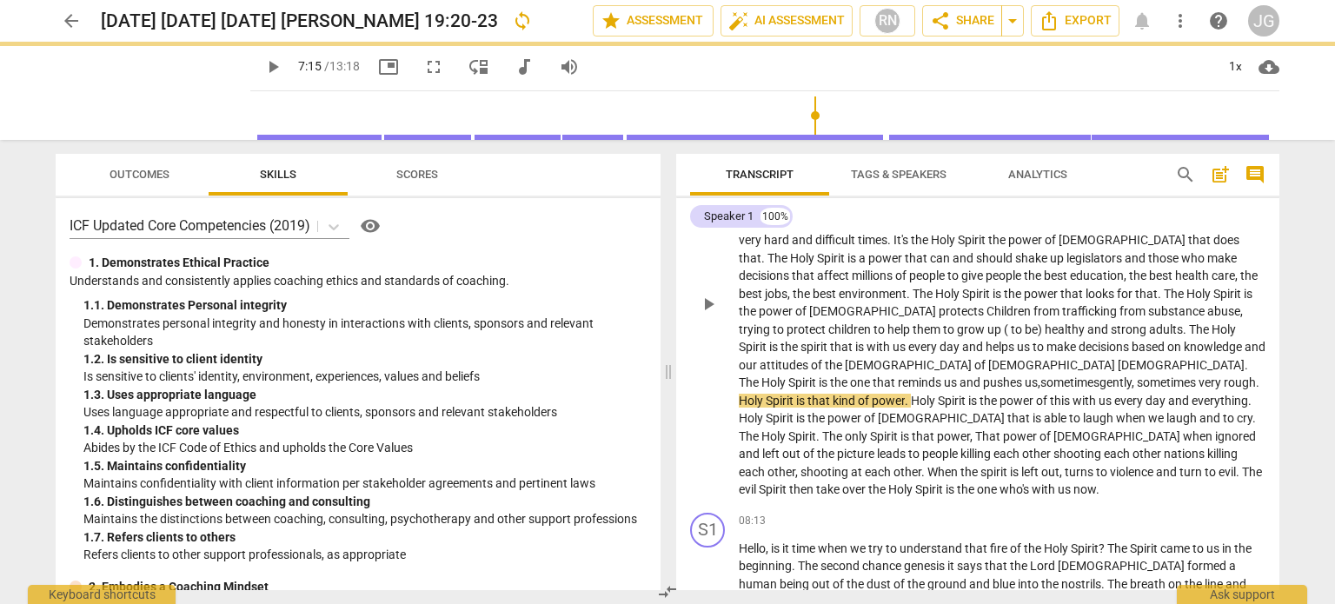
click at [1137, 375] on span "sometimes" at bounding box center [1168, 382] width 62 height 14
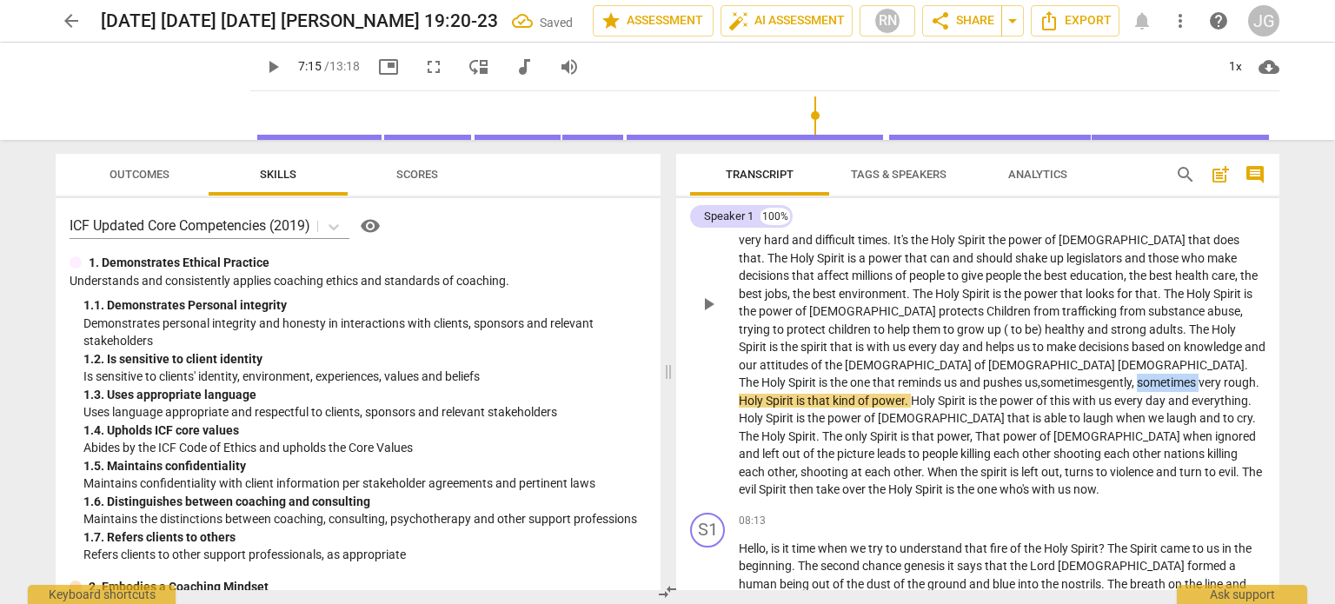
click at [1137, 375] on span "sometimes" at bounding box center [1168, 382] width 62 height 14
click at [1256, 375] on span "." at bounding box center [1257, 382] width 3 height 14
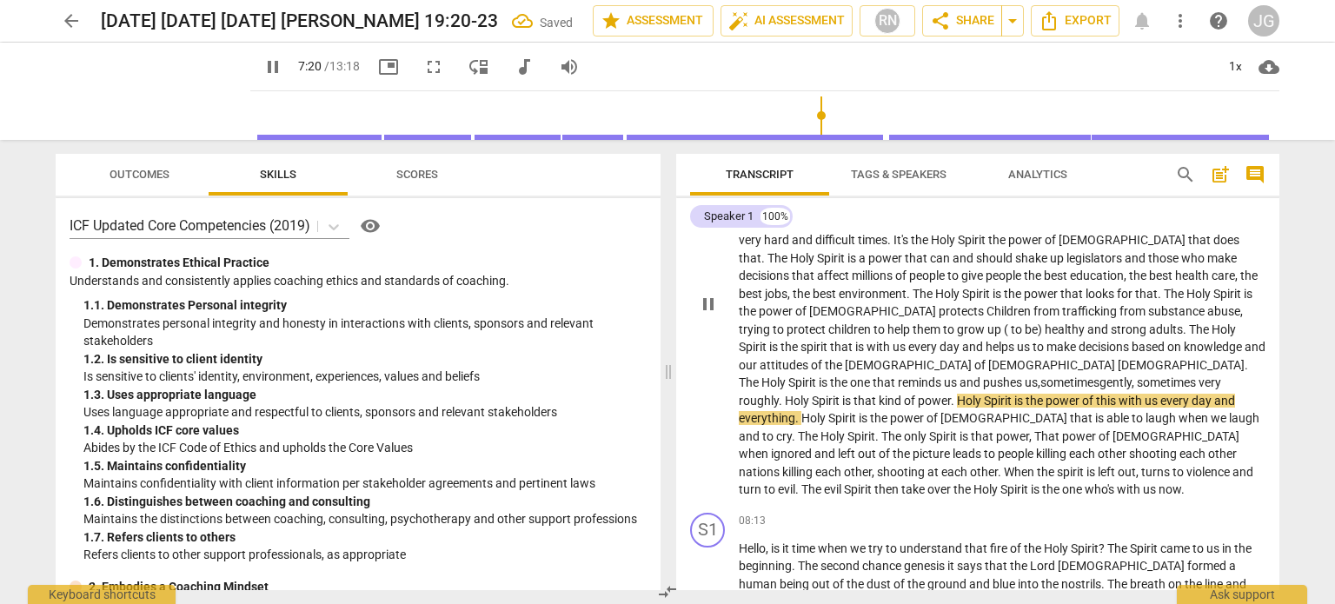
click at [957, 394] on span "Holy" at bounding box center [970, 401] width 27 height 14
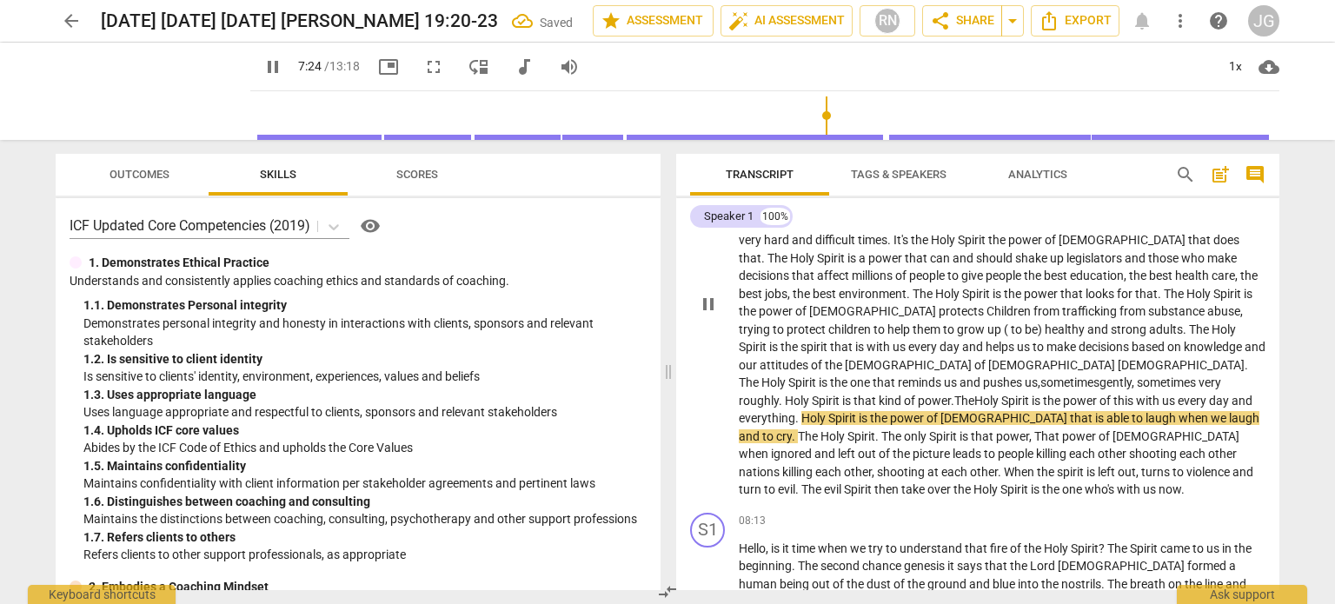
click at [1136, 394] on span "with" at bounding box center [1149, 401] width 26 height 14
click at [1178, 394] on span "every" at bounding box center [1193, 401] width 31 height 14
click at [795, 411] on span "everything" at bounding box center [767, 418] width 56 height 14
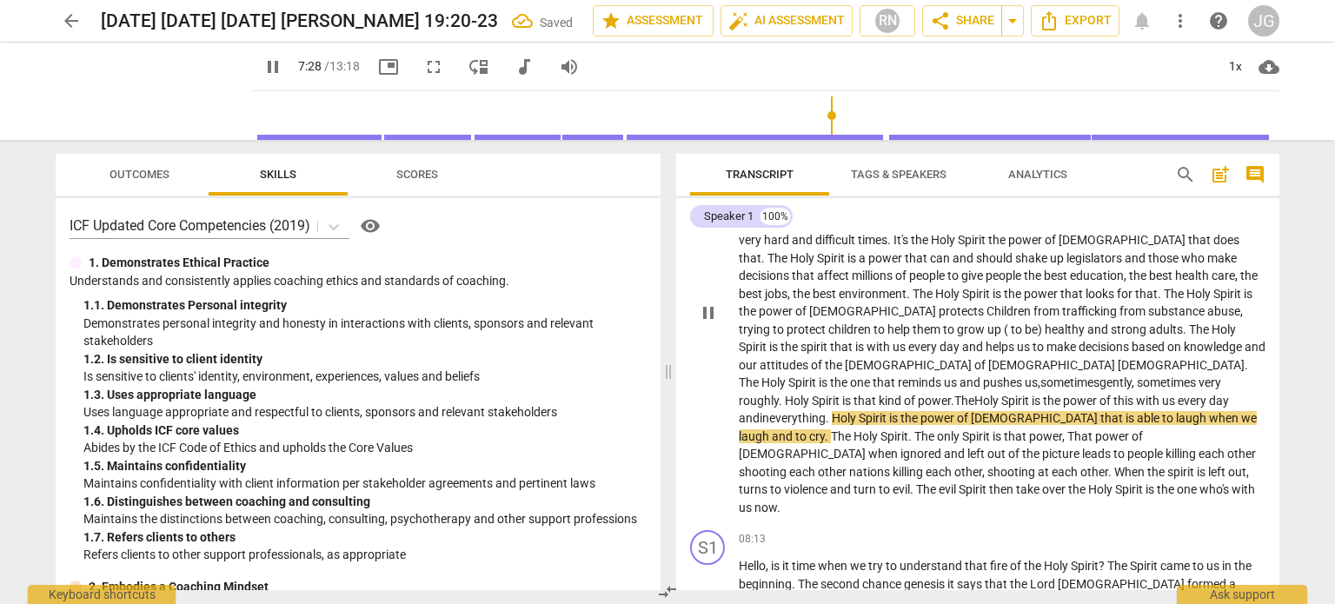
click at [859, 411] on span "Holy" at bounding box center [845, 418] width 27 height 14
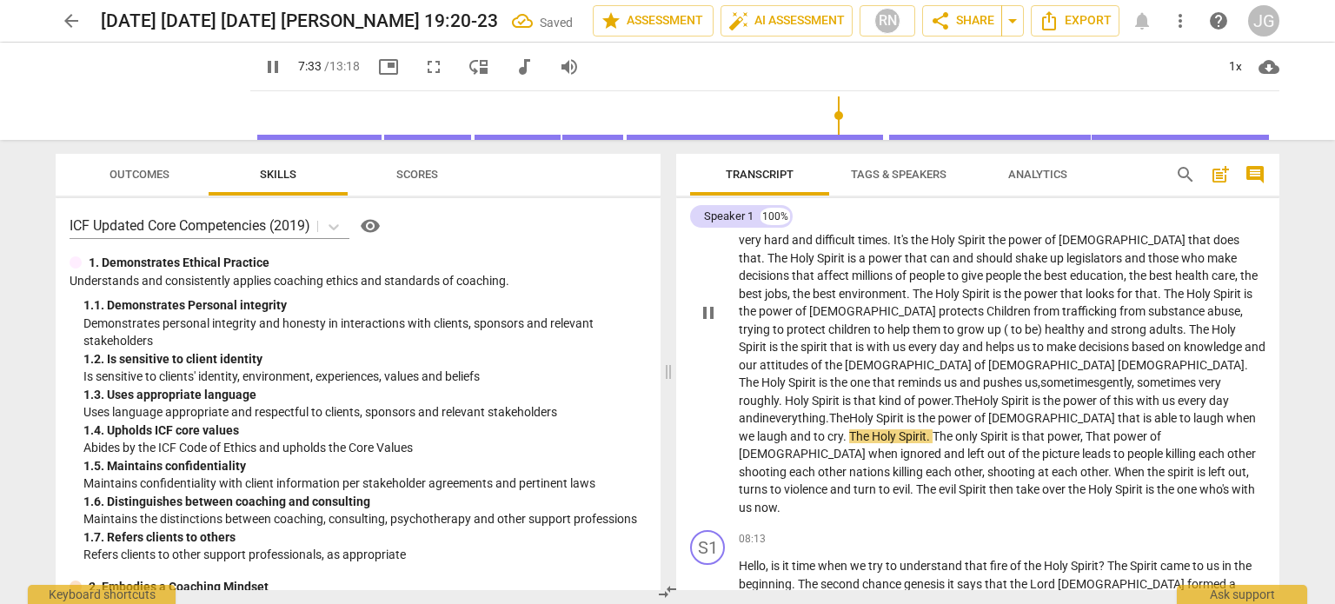
click at [1154, 411] on span "able" at bounding box center [1166, 418] width 25 height 14
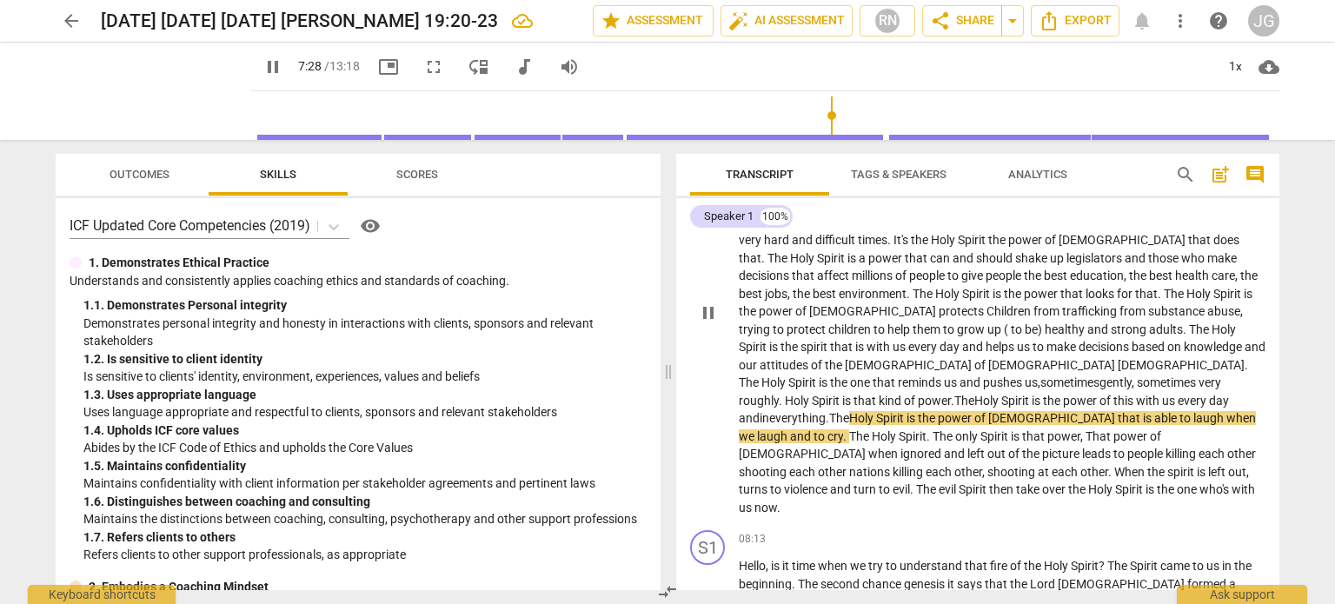
click at [849, 429] on span "." at bounding box center [846, 436] width 6 height 14
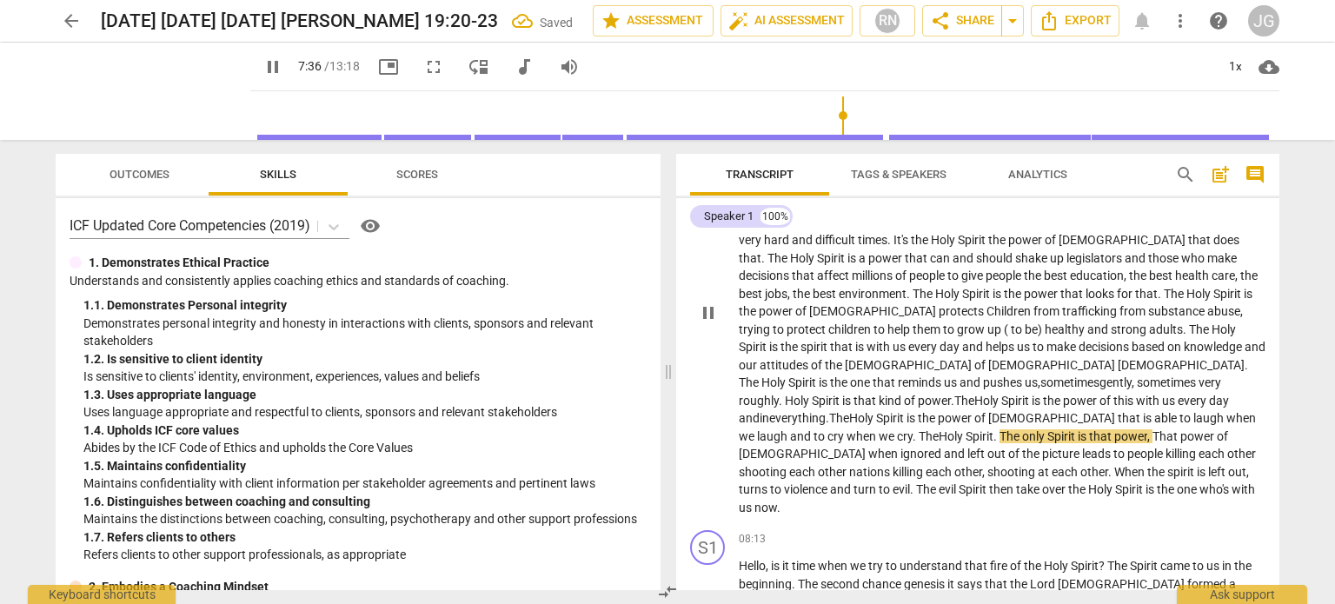
click at [1022, 429] on span "only" at bounding box center [1034, 436] width 25 height 14
click at [1227, 447] on span "other" at bounding box center [1241, 454] width 29 height 14
click at [1246, 465] on span "," at bounding box center [1247, 472] width 3 height 14
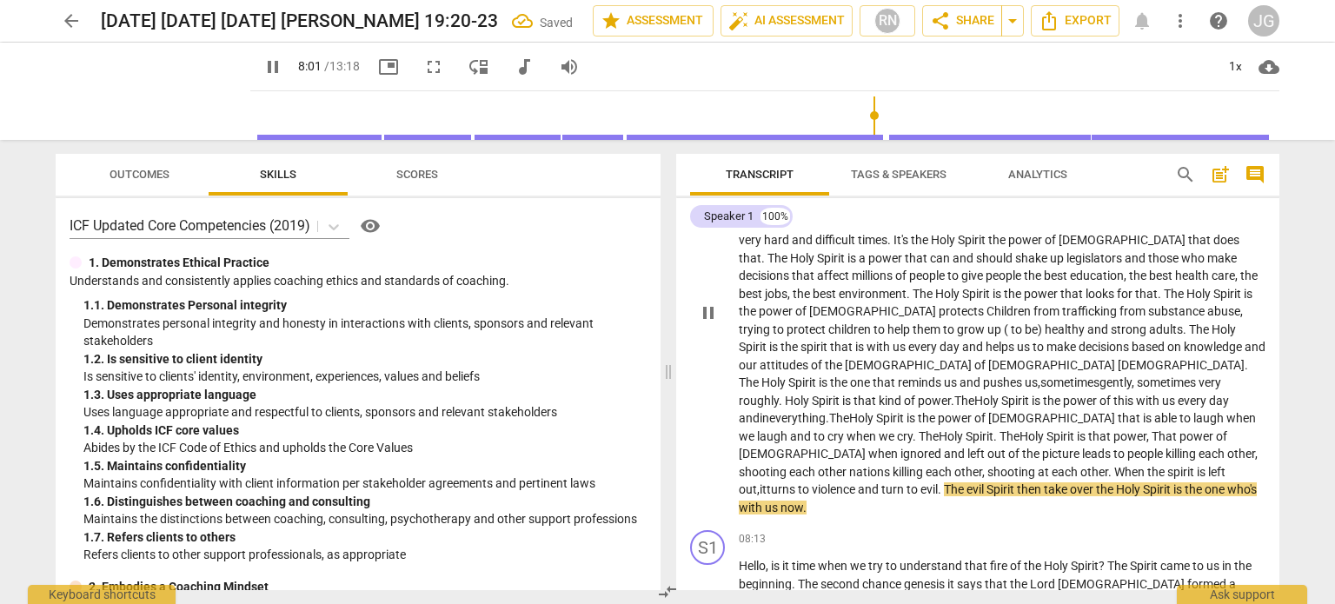
click at [812, 482] on span "to" at bounding box center [805, 489] width 14 height 14
click at [906, 482] on span "turn" at bounding box center [893, 489] width 25 height 14
click at [966, 482] on span "The" at bounding box center [955, 489] width 23 height 14
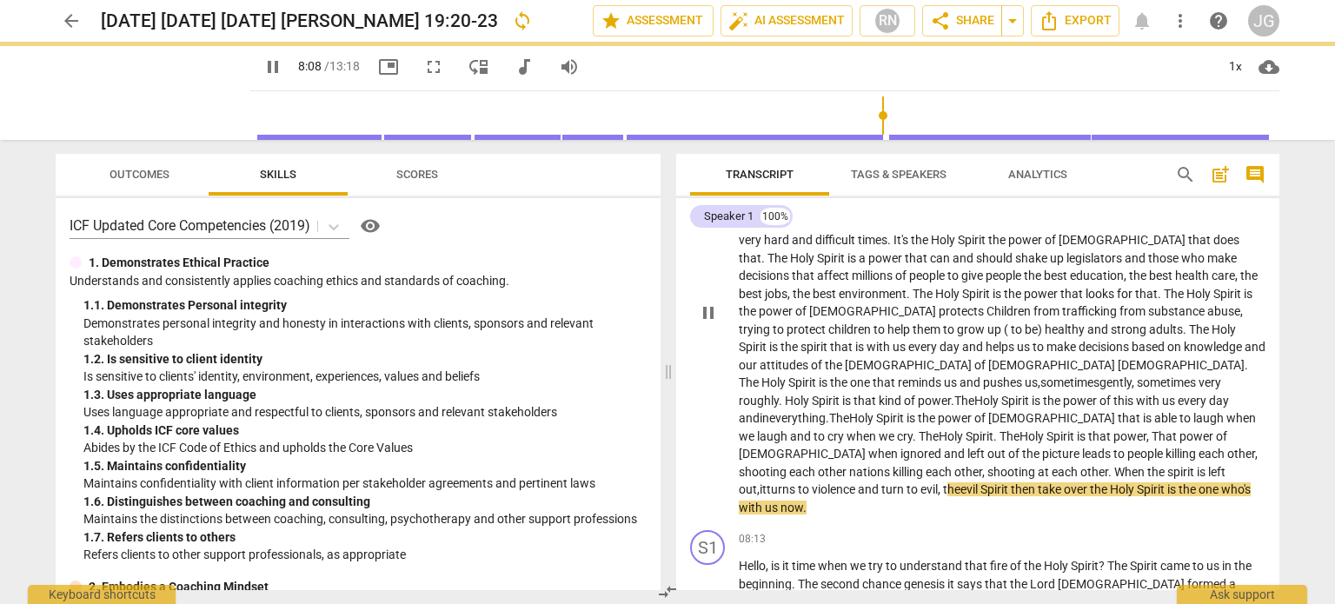
click at [1038, 482] on span "then" at bounding box center [1024, 489] width 27 height 14
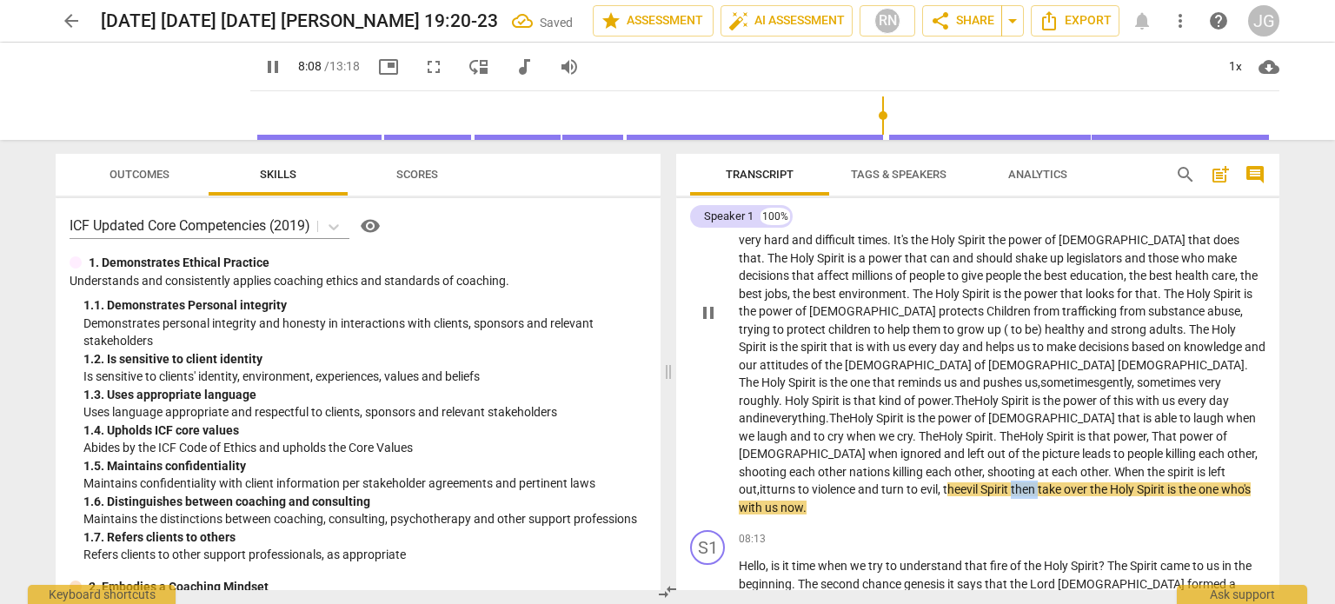
click at [1038, 482] on span "then" at bounding box center [1024, 489] width 27 height 14
click at [960, 482] on span "he" at bounding box center [953, 489] width 13 height 14
click at [1090, 482] on span "over" at bounding box center [1077, 489] width 26 height 14
click at [1167, 465] on span "spirit" at bounding box center [1182, 472] width 30 height 14
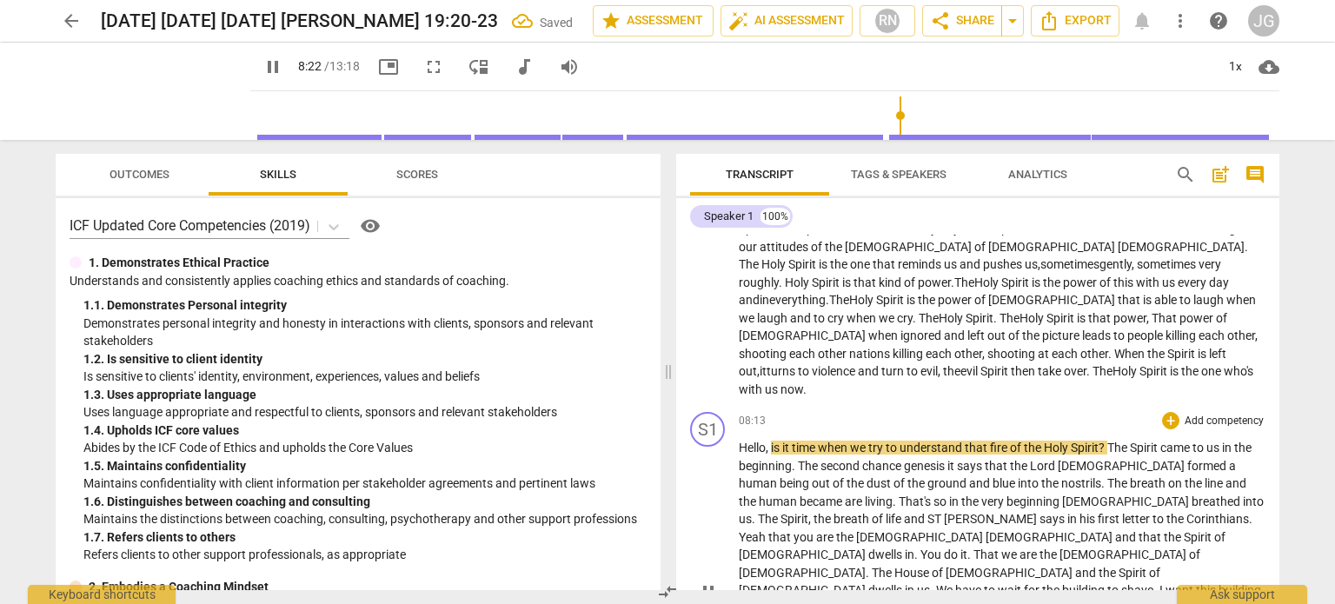
scroll to position [1036, 0]
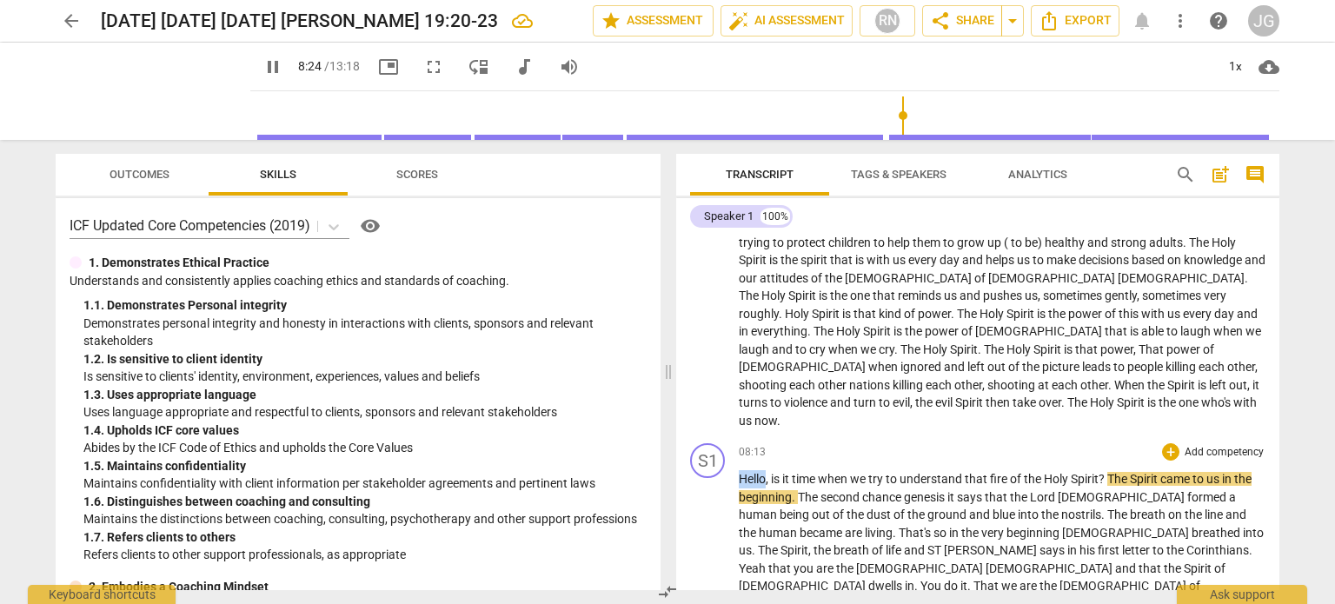
drag, startPoint x: 767, startPoint y: 388, endPoint x: 737, endPoint y: 392, distance: 29.9
type input "505"
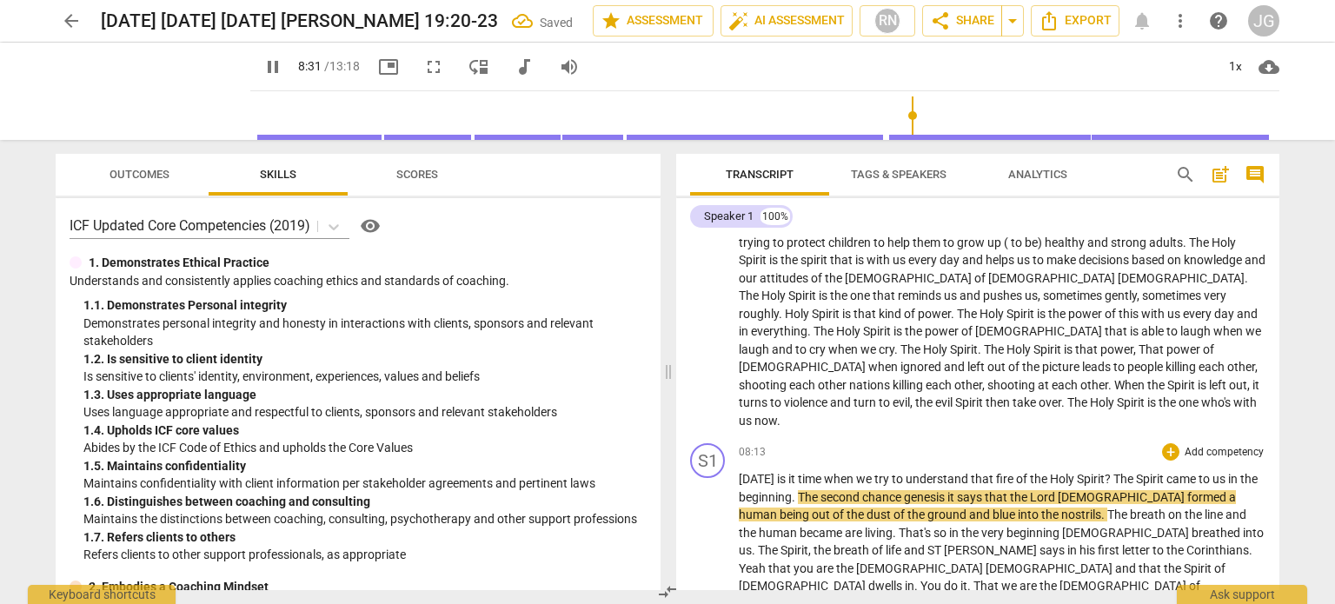
click at [798, 472] on span "it" at bounding box center [793, 479] width 10 height 14
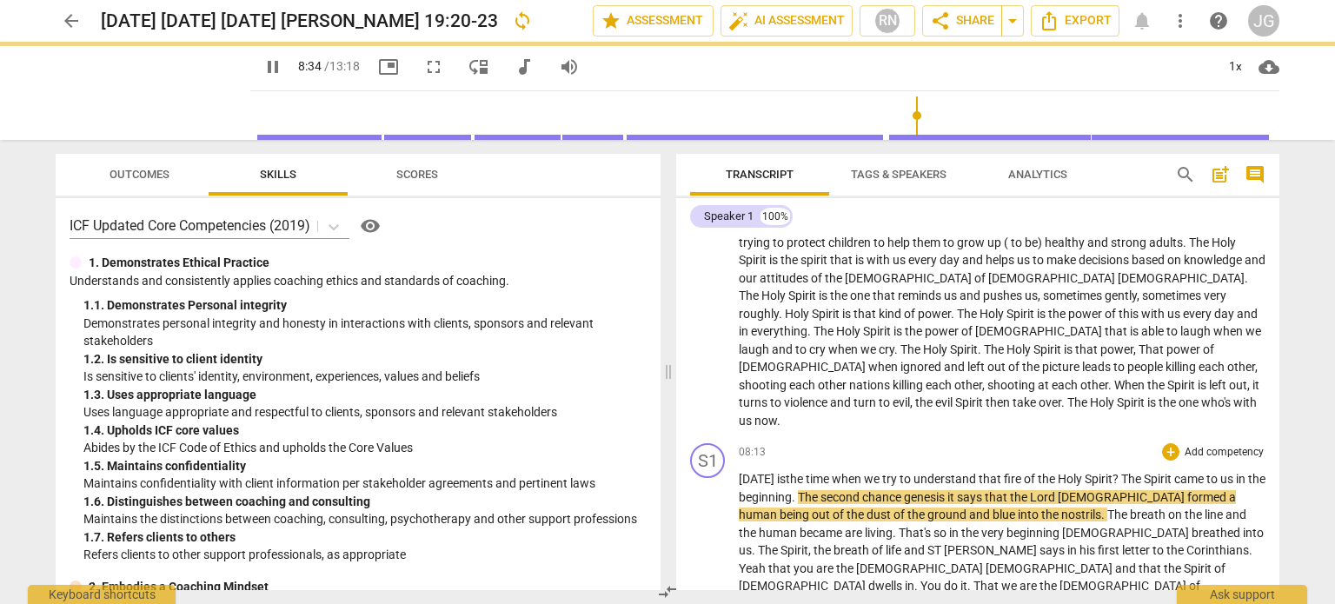
click at [765, 472] on span "[DATE]" at bounding box center [757, 479] width 36 height 14
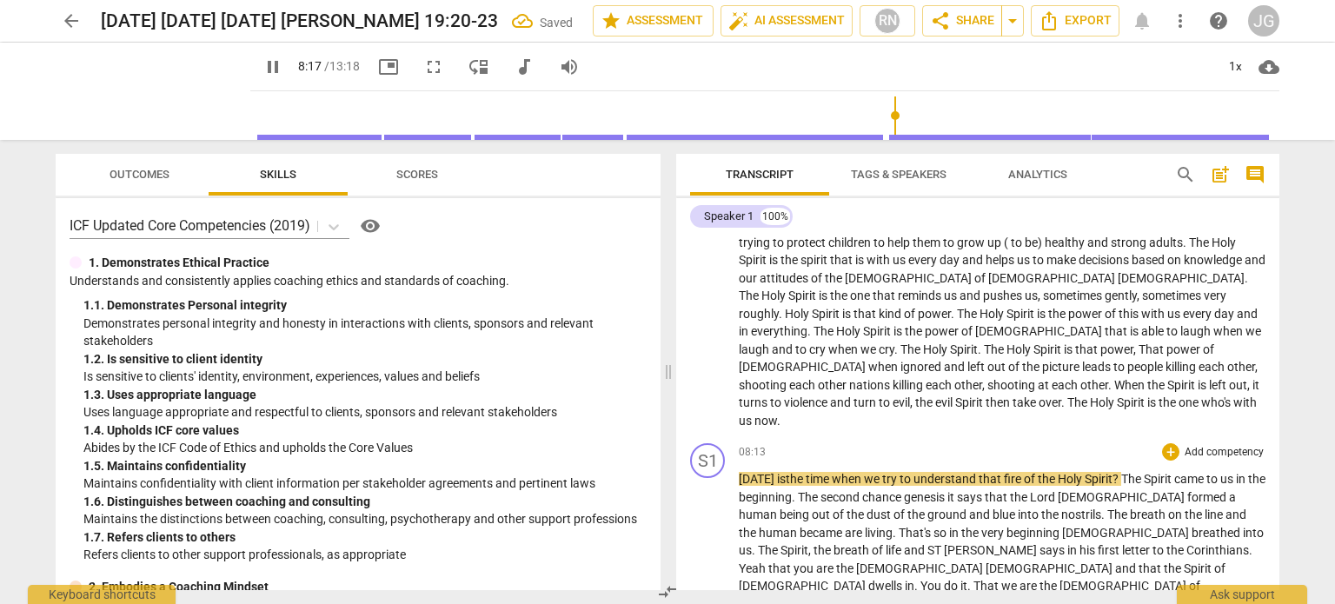
click at [1121, 472] on span "?" at bounding box center [1116, 479] width 9 height 14
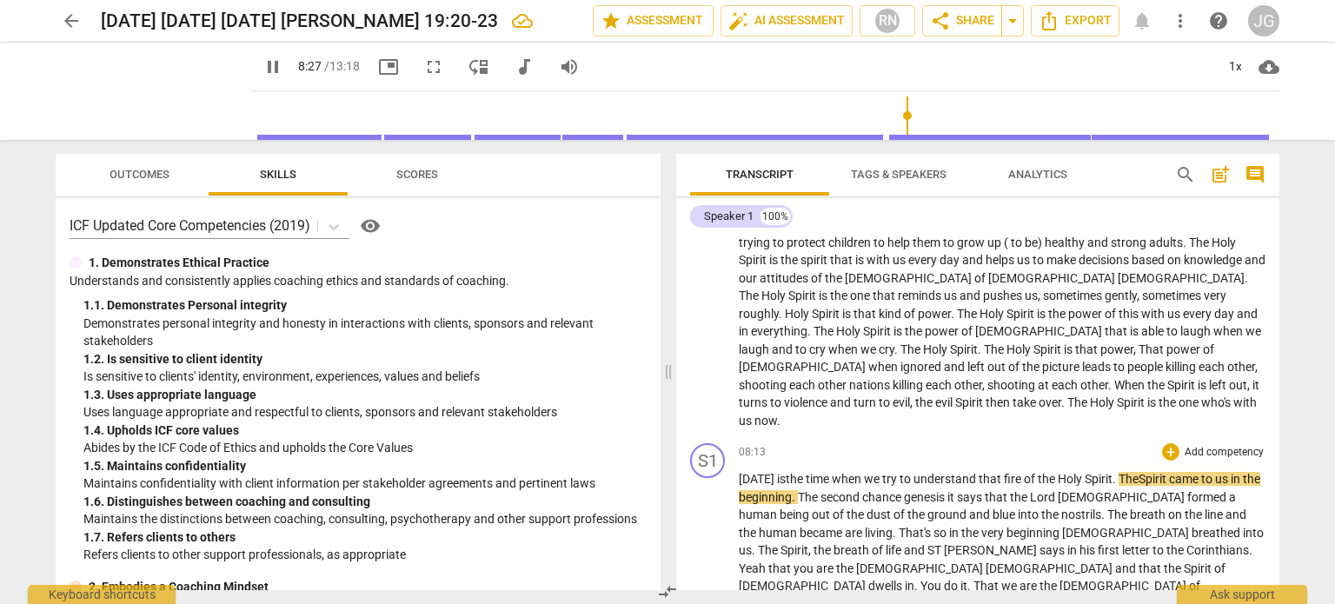
click at [947, 490] on span "genesis" at bounding box center [925, 497] width 43 height 14
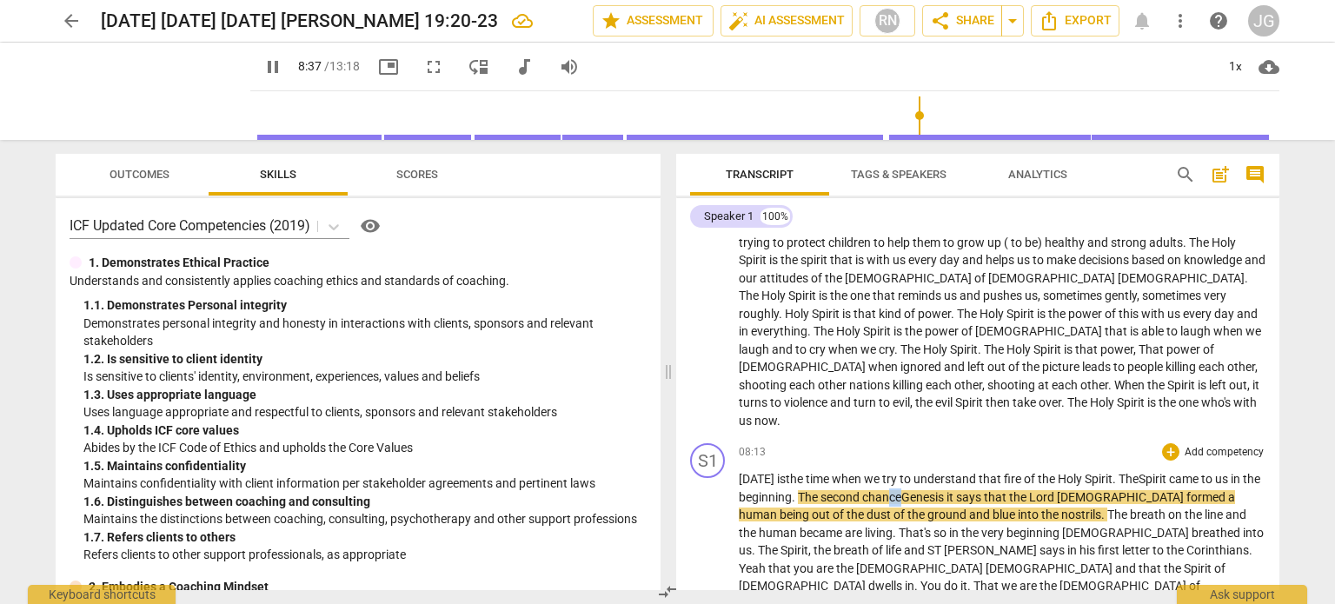
drag, startPoint x: 952, startPoint y: 405, endPoint x: 938, endPoint y: 413, distance: 16.0
click at [910, 490] on span "chance G" at bounding box center [886, 497] width 48 height 14
click at [820, 490] on span "The" at bounding box center [809, 497] width 23 height 14
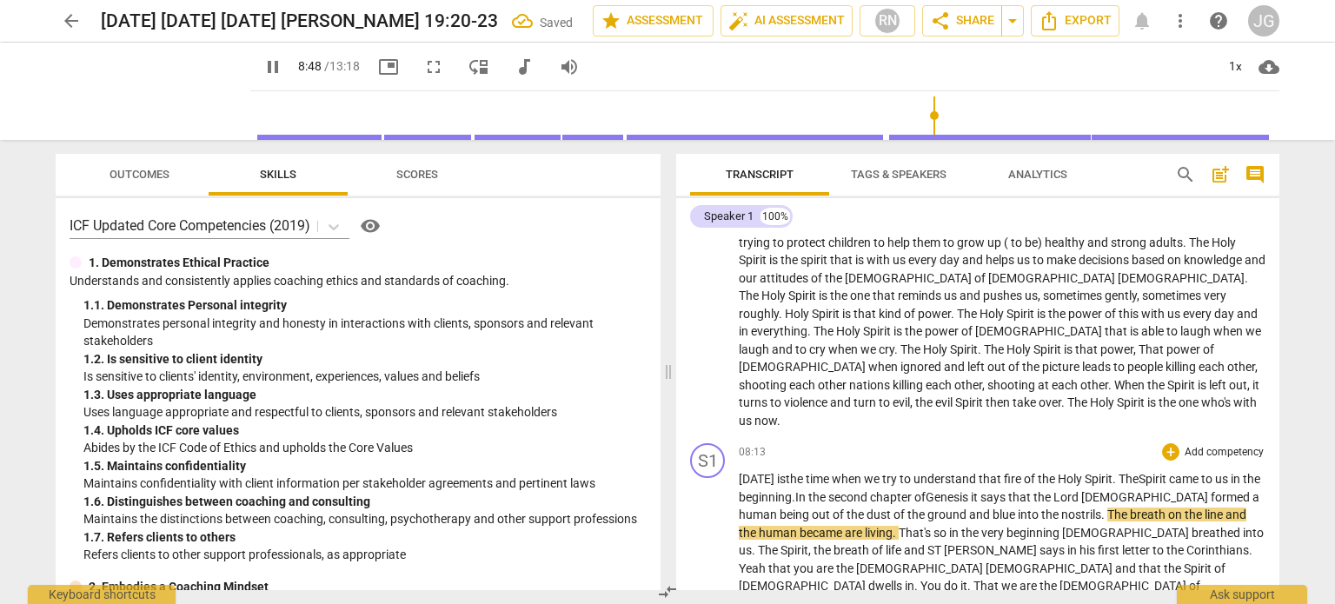
click at [993, 508] on span "blue" at bounding box center [1005, 515] width 25 height 14
click at [1104, 508] on span "." at bounding box center [1107, 515] width 6 height 14
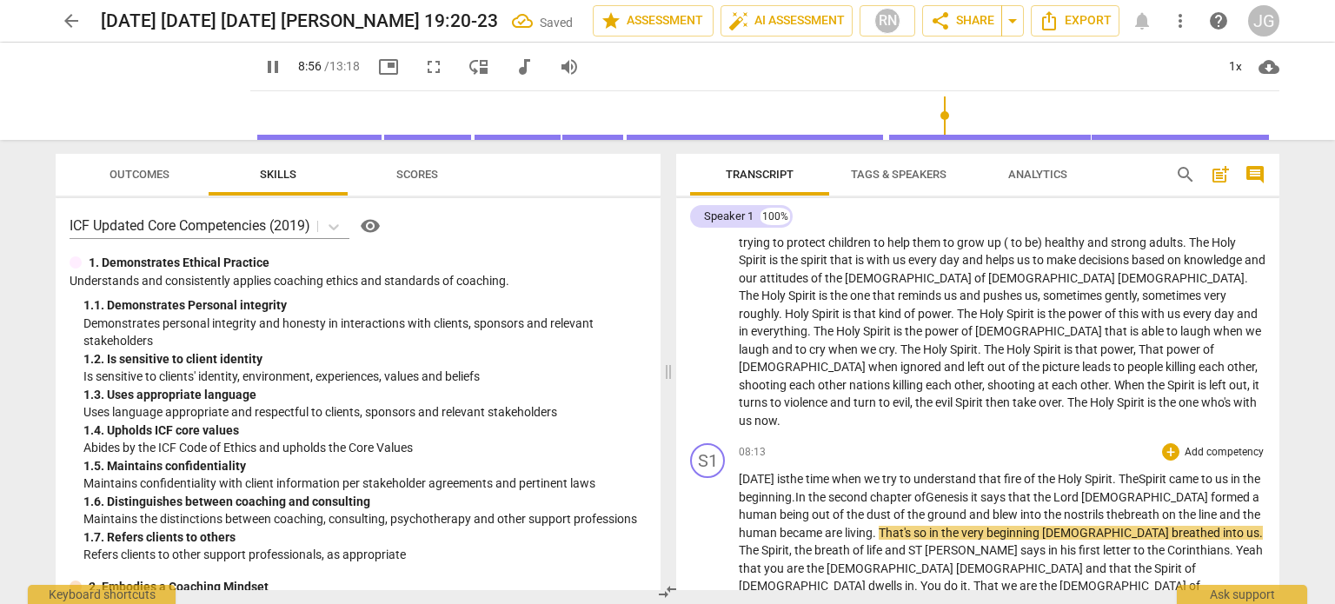
click at [1199, 508] on span "line" at bounding box center [1209, 515] width 21 height 14
click at [850, 526] on span "living" at bounding box center [859, 533] width 28 height 14
click at [873, 526] on span "living" at bounding box center [859, 533] width 28 height 14
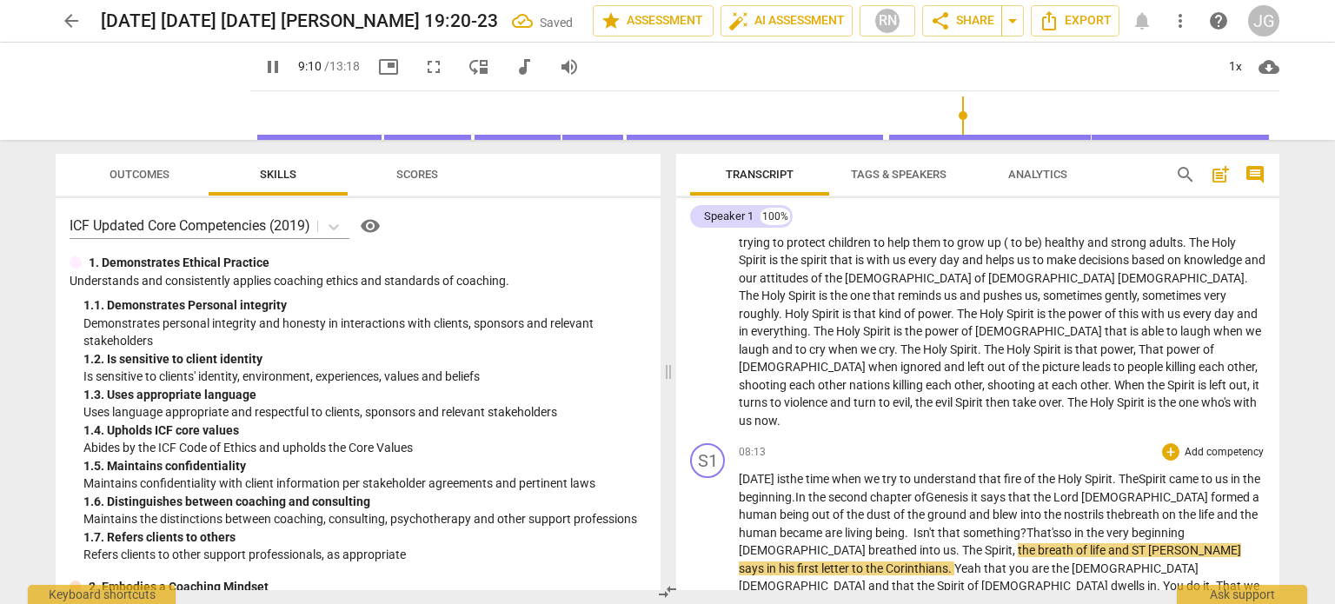
click at [1086, 526] on span "in" at bounding box center [1080, 533] width 12 height 14
click at [868, 543] on span "[DEMOGRAPHIC_DATA]" at bounding box center [803, 550] width 129 height 14
click at [956, 543] on span "." at bounding box center [959, 550] width 6 height 14
click at [1081, 543] on span "life" at bounding box center [1090, 550] width 18 height 14
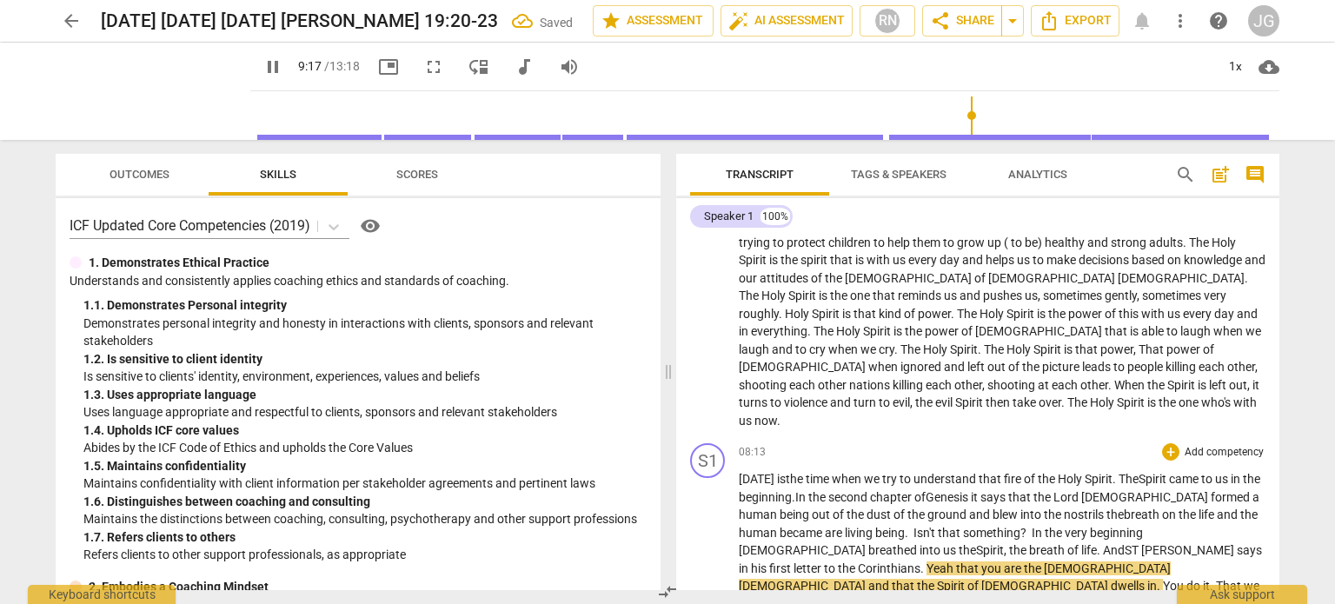
click at [1141, 543] on span "[PERSON_NAME]" at bounding box center [1189, 550] width 96 height 14
click at [956, 561] on span "Yeah" at bounding box center [941, 568] width 30 height 14
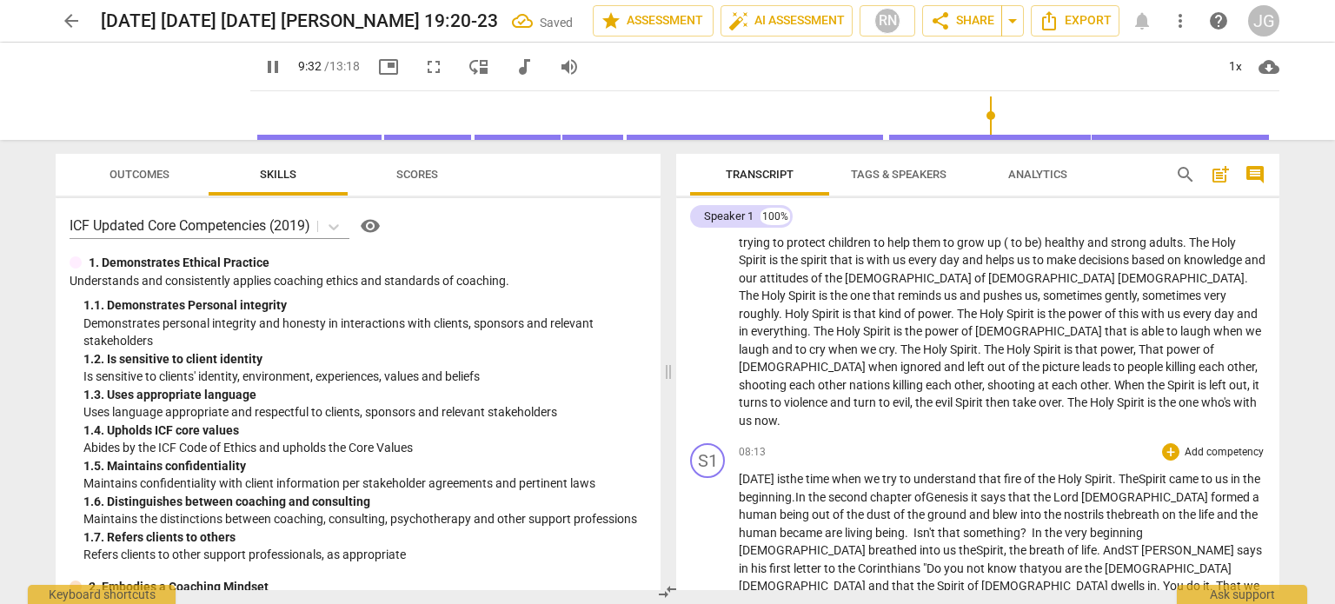
click at [1125, 543] on span "ST" at bounding box center [1133, 550] width 17 height 14
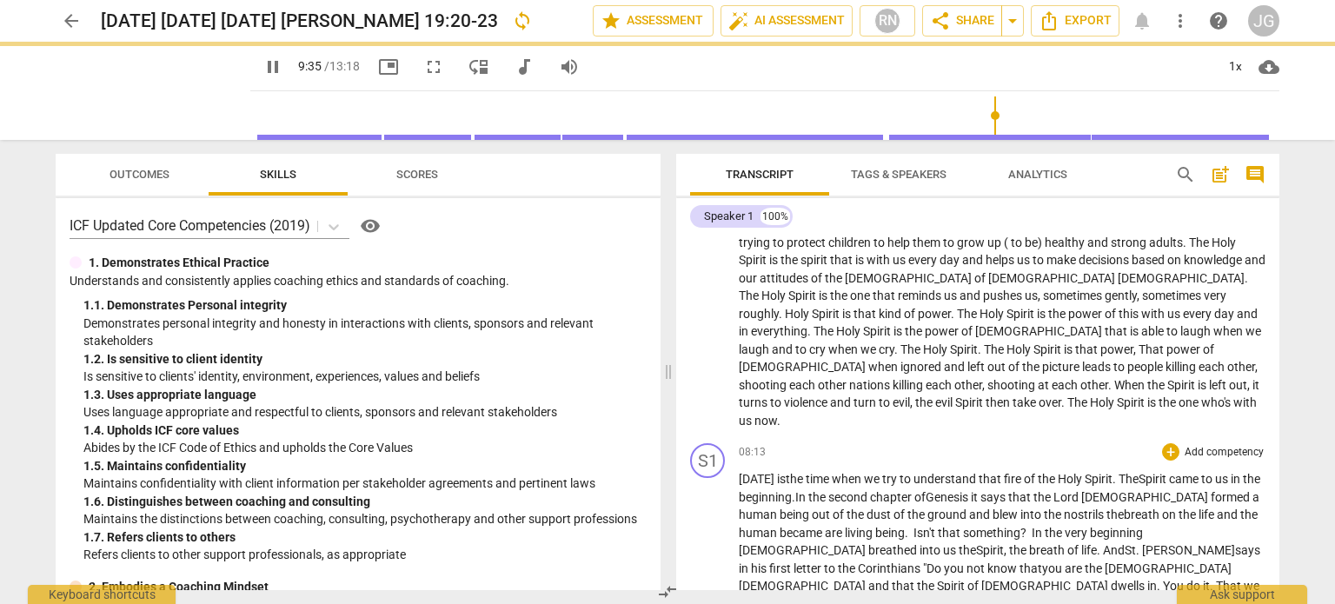
click at [794, 561] on span "first" at bounding box center [781, 568] width 24 height 14
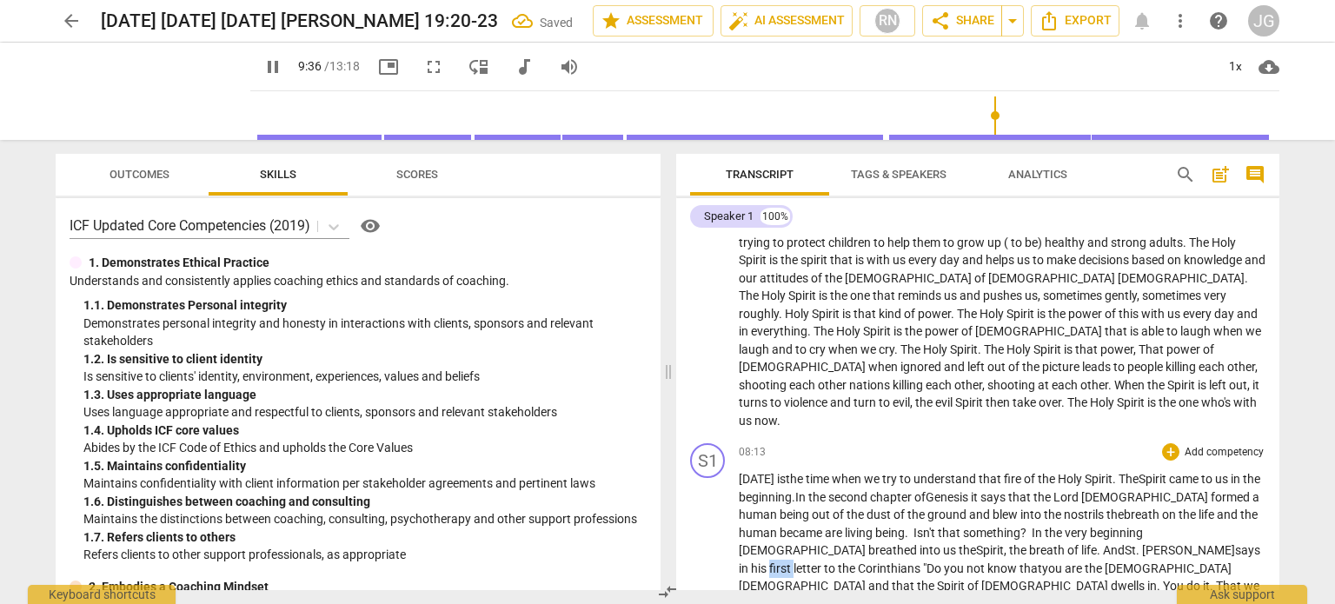
click at [794, 561] on span "first" at bounding box center [781, 568] width 24 height 14
click at [1163, 579] on span "You" at bounding box center [1174, 586] width 23 height 14
drag, startPoint x: 1201, startPoint y: 475, endPoint x: 1161, endPoint y: 476, distance: 40.0
click at [1157, 579] on span "." at bounding box center [1160, 586] width 6 height 14
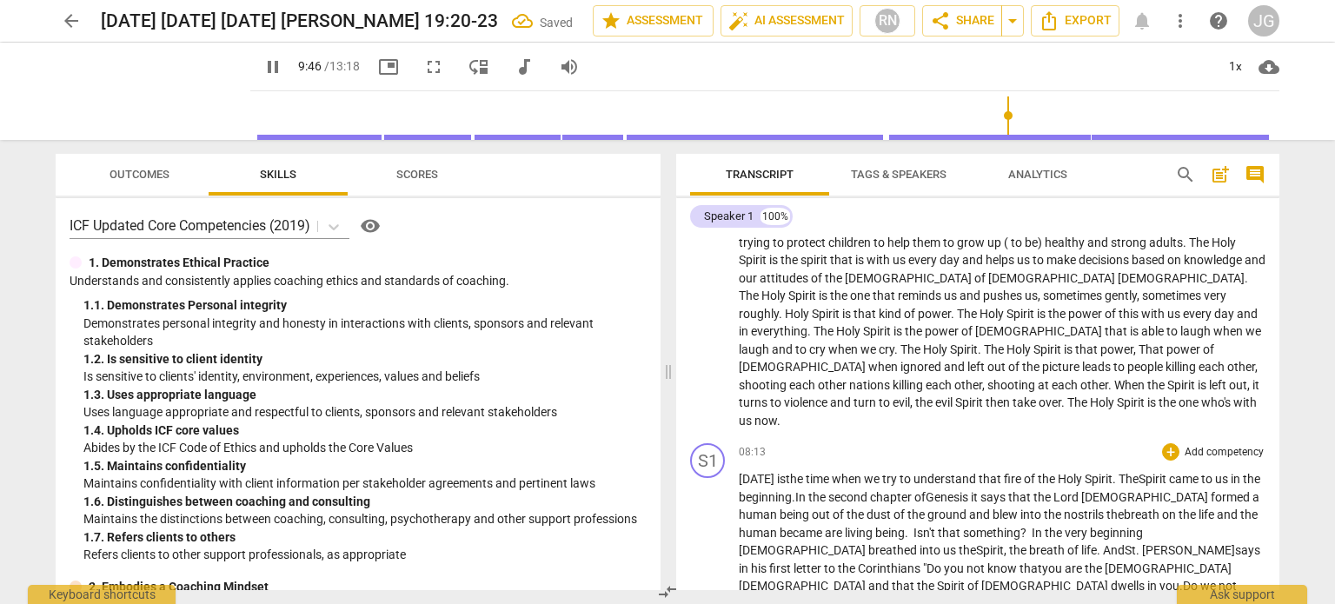
click at [1017, 561] on span at bounding box center [1018, 568] width 3 height 14
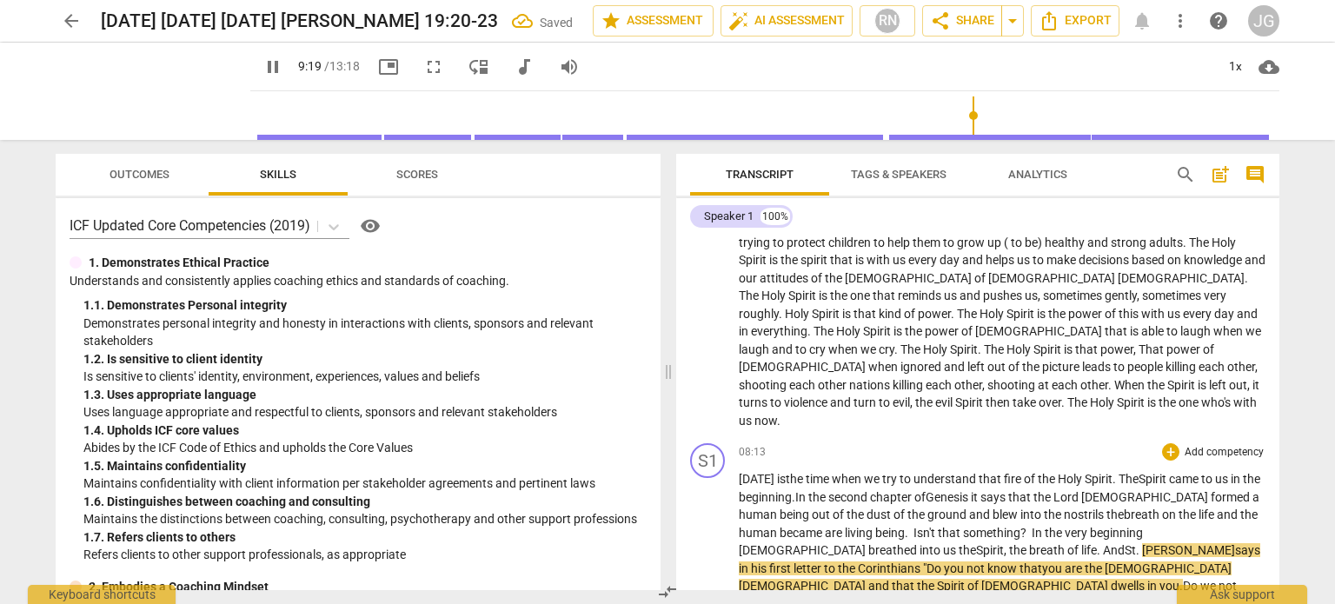
click at [794, 597] on span "we" at bounding box center [803, 604] width 18 height 14
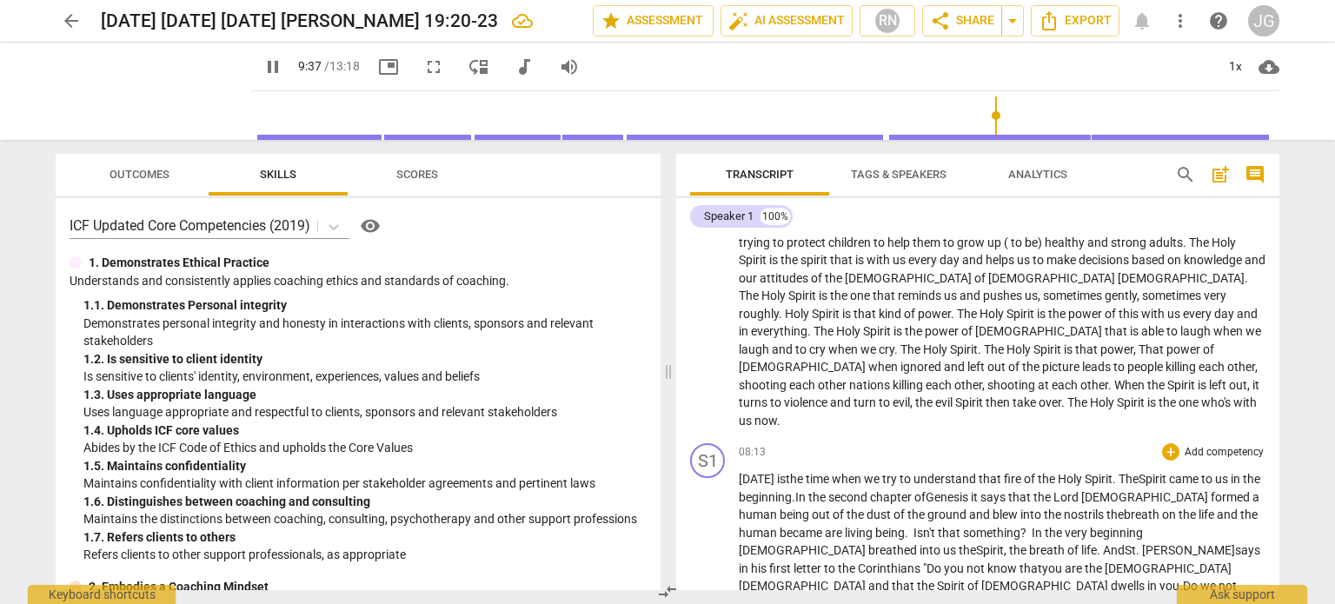
click at [1122, 597] on span "." at bounding box center [1125, 604] width 6 height 14
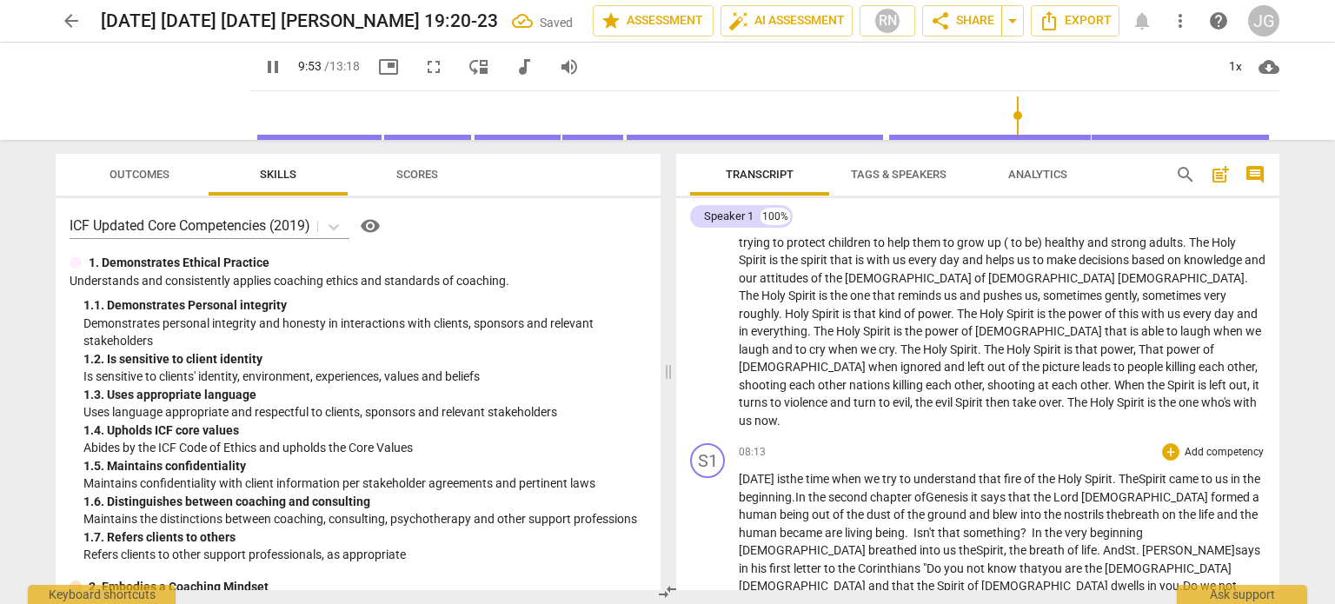
scroll to position [1123, 0]
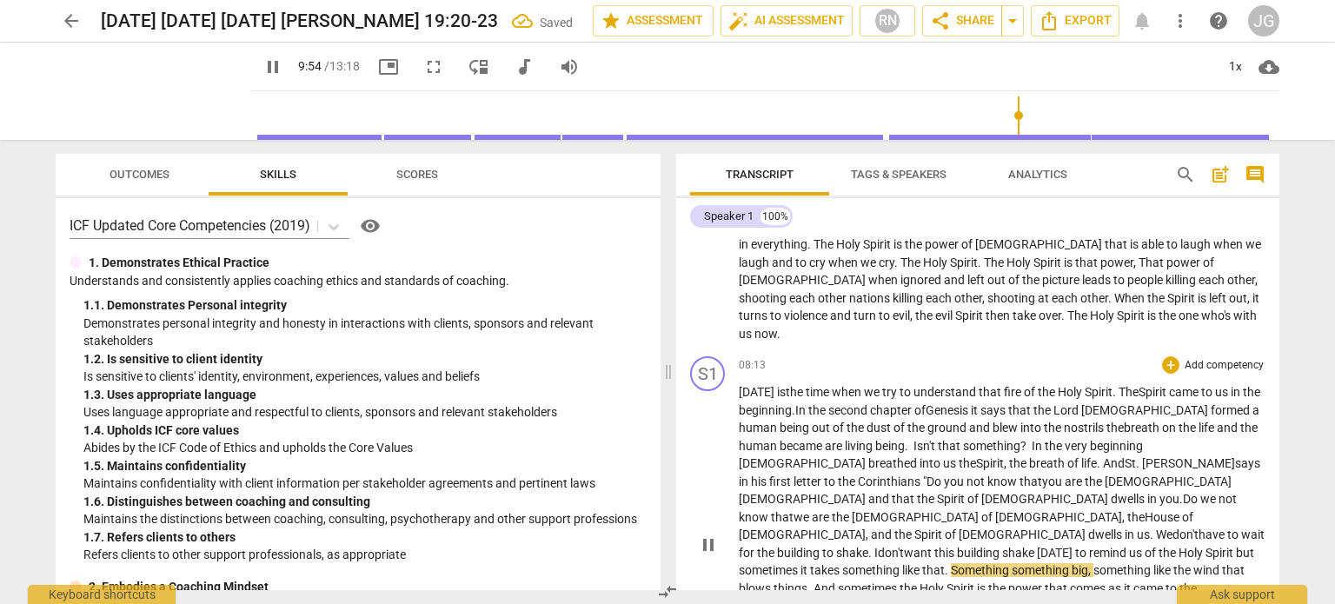
click at [1179, 546] on span "Holy" at bounding box center [1192, 553] width 27 height 14
click at [951, 563] on span "." at bounding box center [948, 570] width 6 height 14
click at [1007, 563] on span "something" at bounding box center [978, 570] width 57 height 14
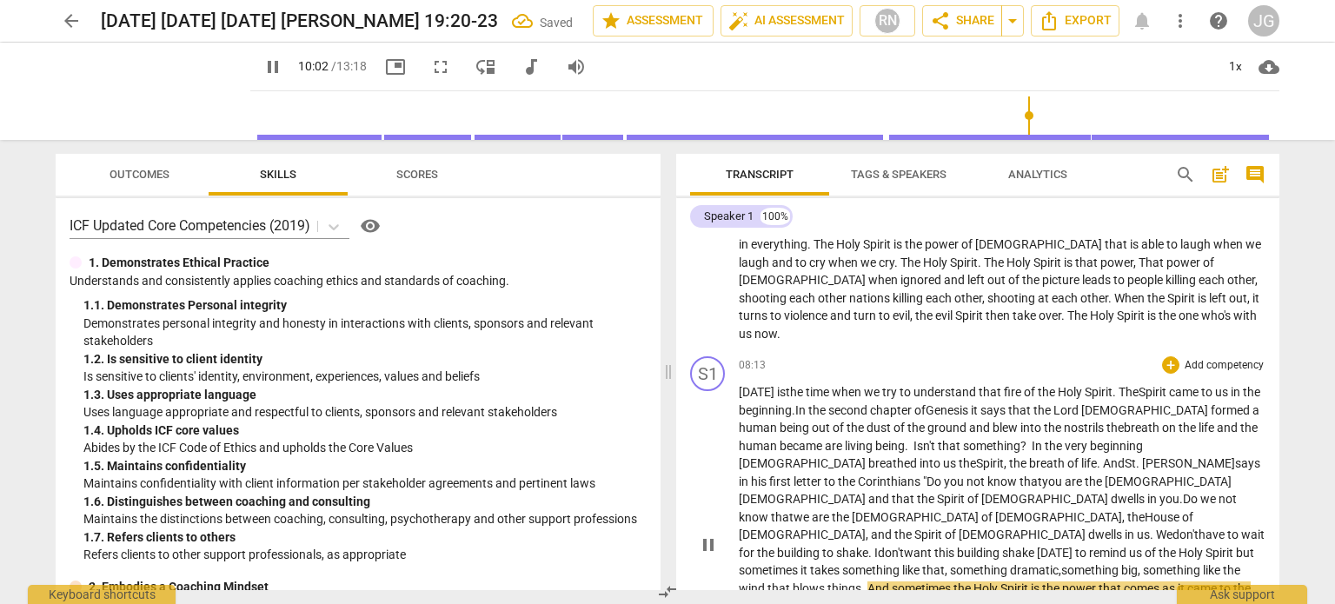
click at [1203, 563] on span "like" at bounding box center [1213, 570] width 20 height 14
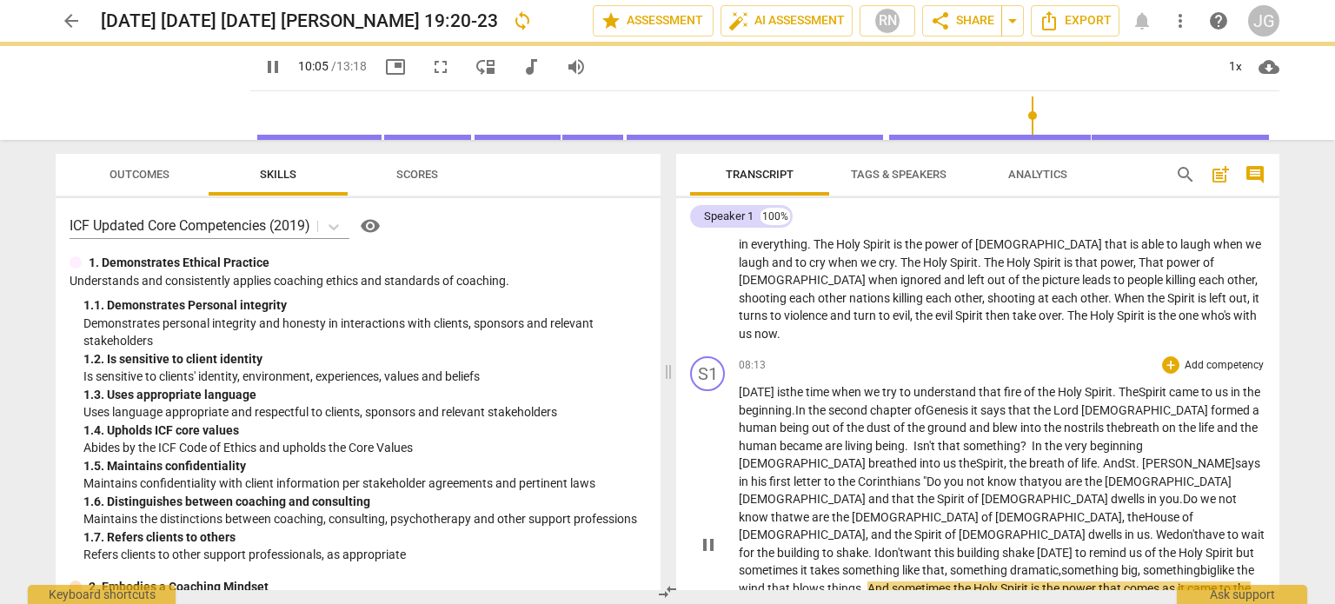
click at [793, 581] on span "that" at bounding box center [779, 588] width 25 height 14
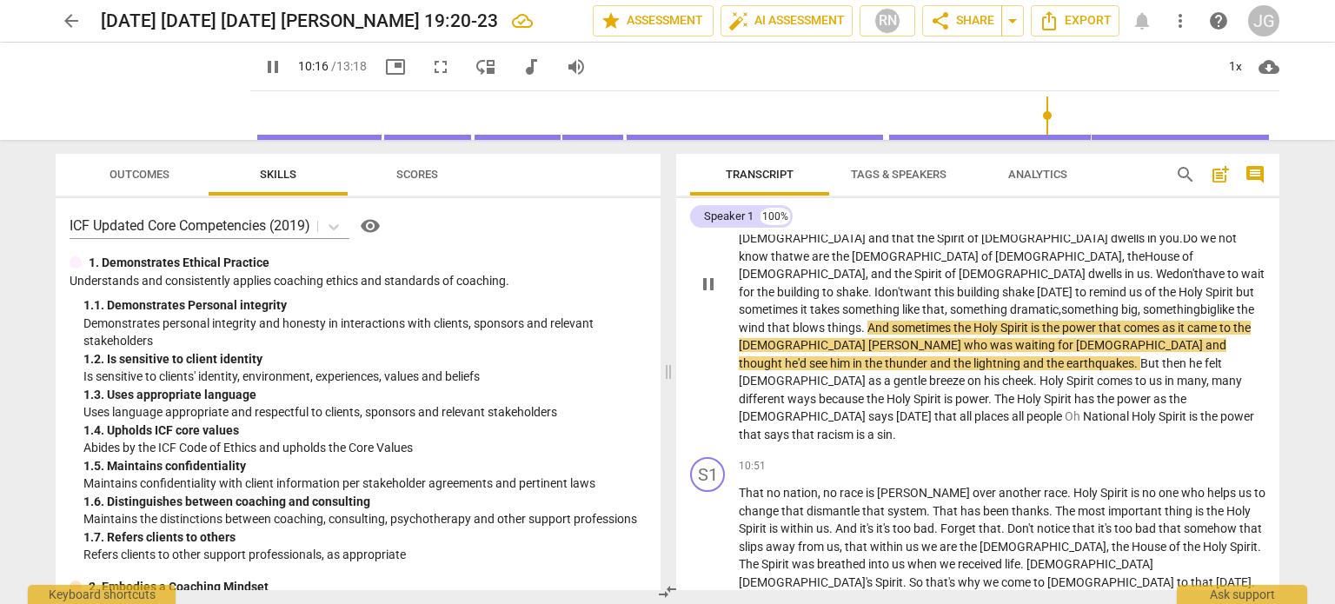
scroll to position [1297, 0]
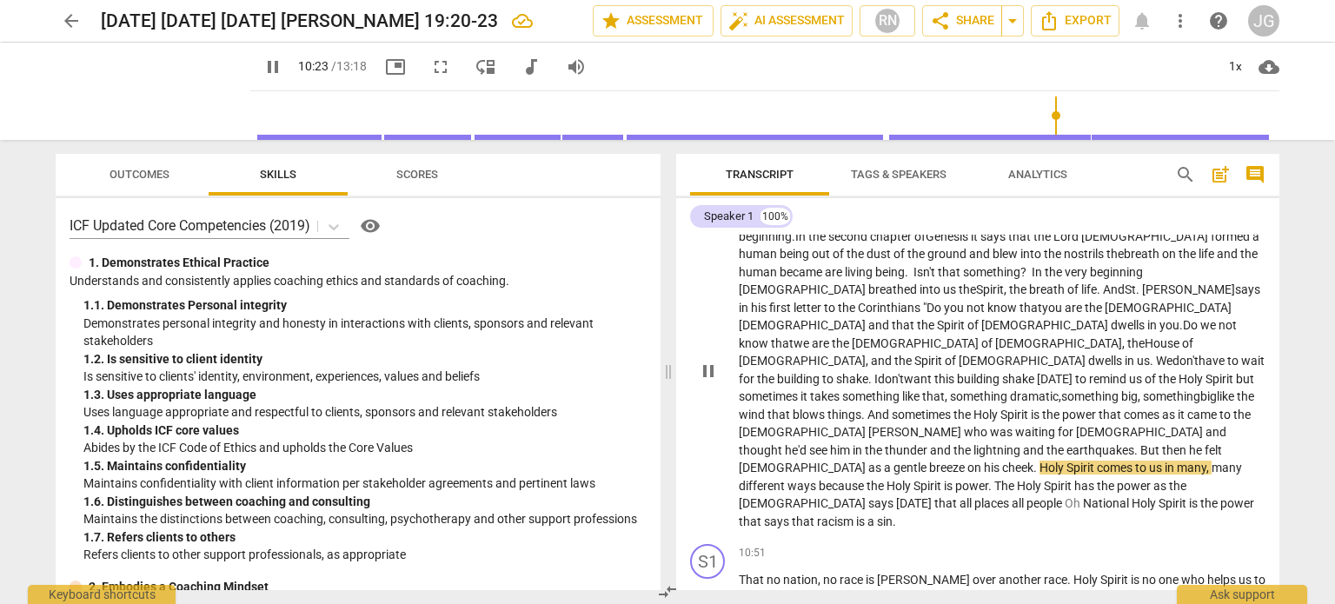
click at [1039, 461] on span "Holy" at bounding box center [1052, 468] width 27 height 14
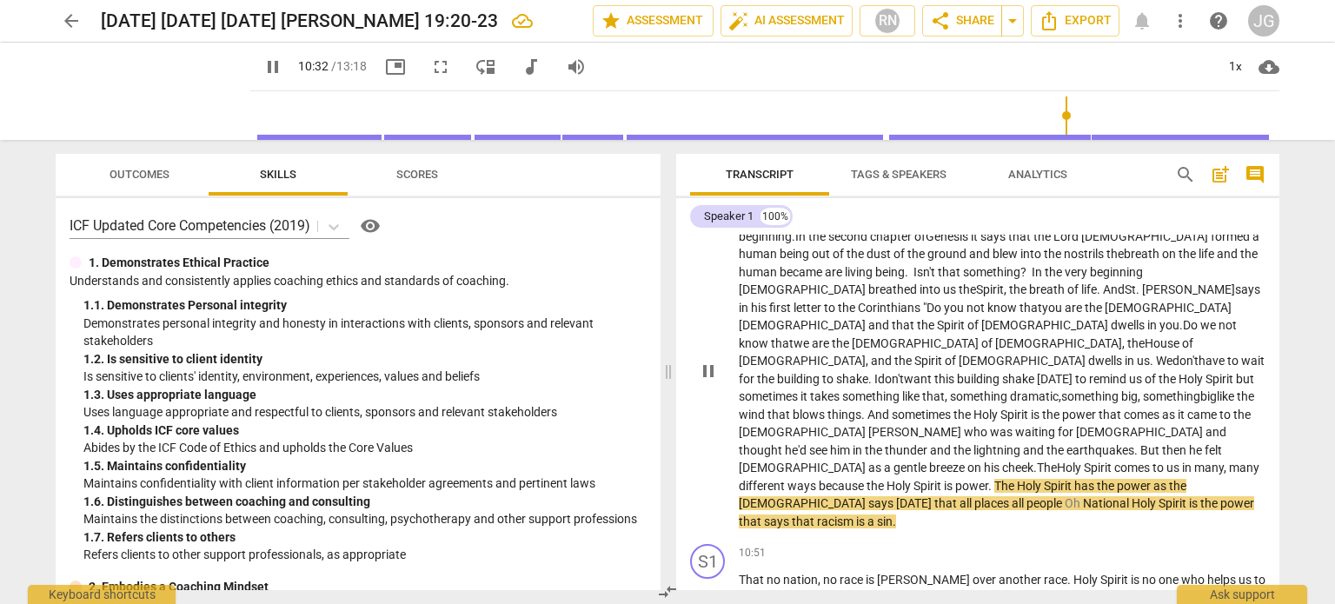
click at [867, 479] on span "because" at bounding box center [843, 486] width 48 height 14
click at [955, 479] on span "is" at bounding box center [949, 486] width 11 height 14
click at [868, 496] on span "[DEMOGRAPHIC_DATA]" at bounding box center [803, 503] width 129 height 14
click at [882, 496] on span "places" at bounding box center [863, 503] width 37 height 14
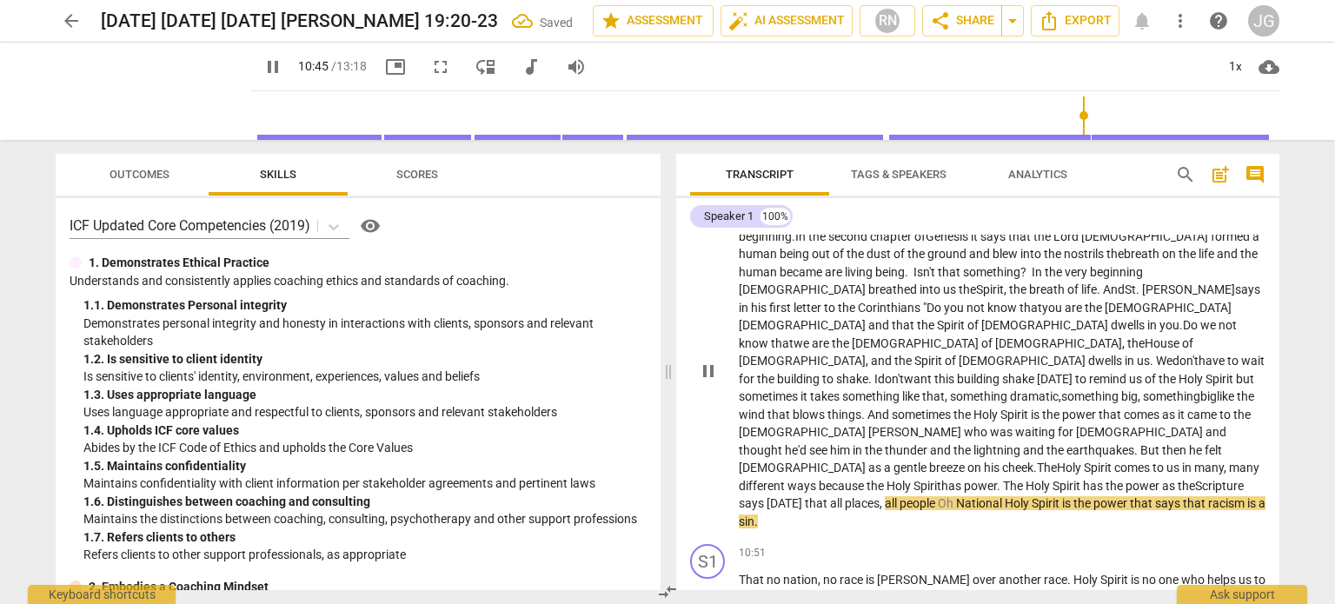
click at [938, 496] on span "people" at bounding box center [919, 503] width 38 height 14
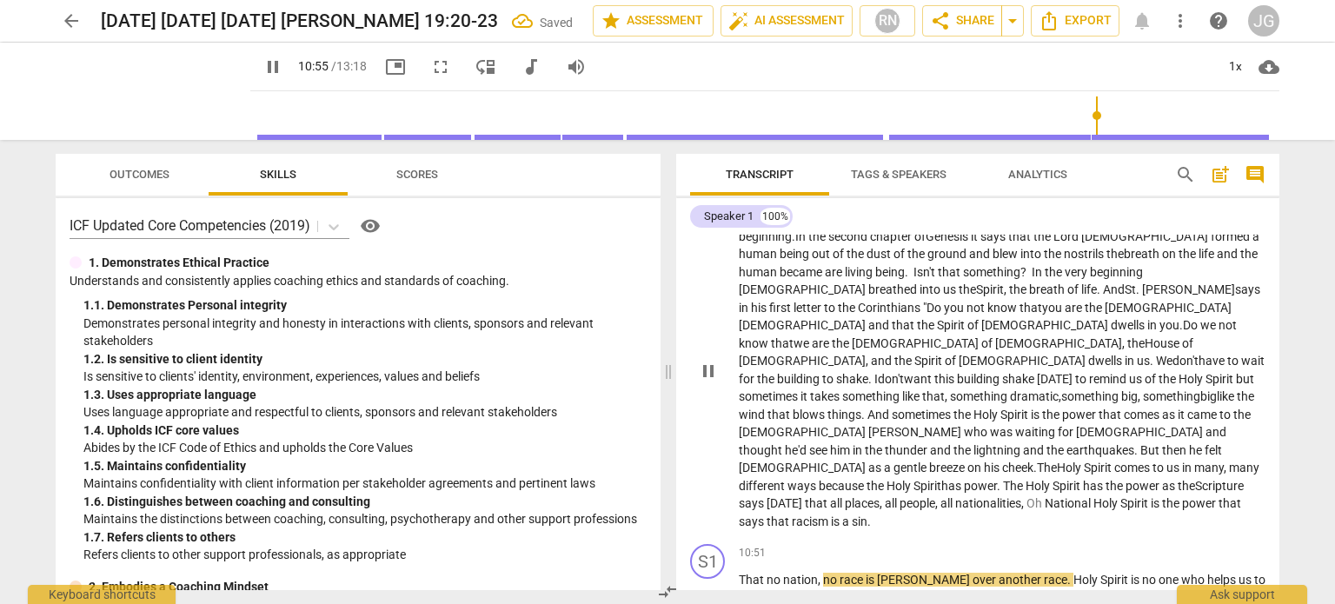
click at [1202, 479] on span "cripture" at bounding box center [1223, 486] width 42 height 14
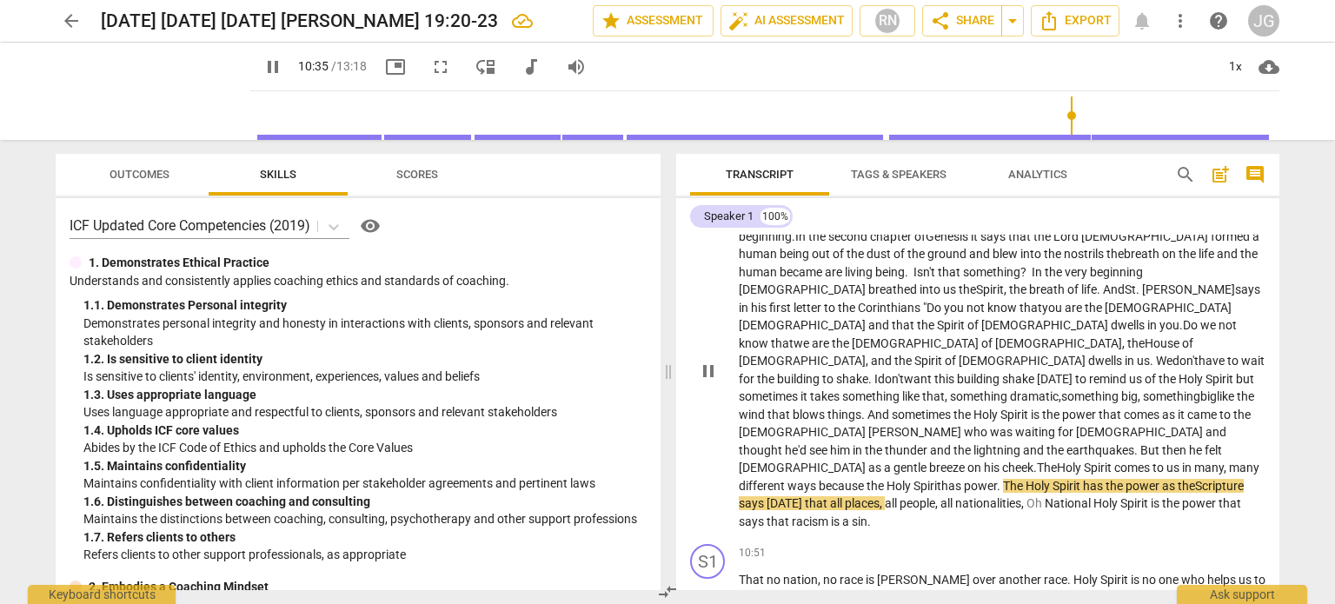
click at [1093, 496] on span "Holy" at bounding box center [1106, 503] width 27 height 14
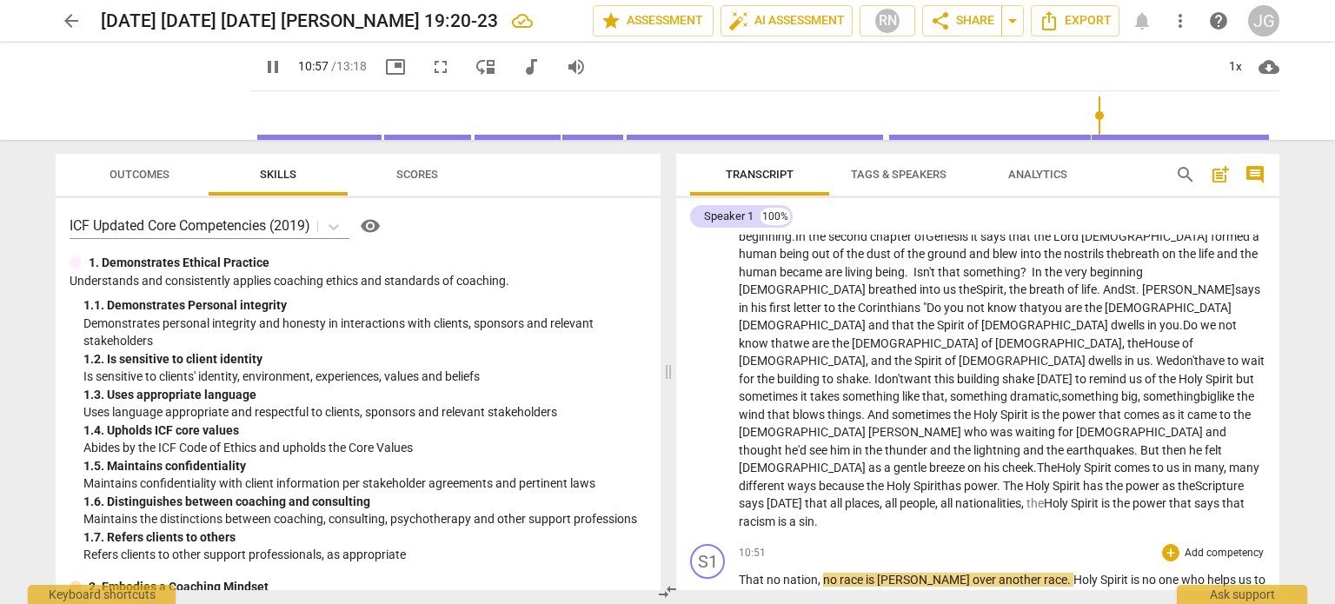
click at [922, 573] on span "[PERSON_NAME]" at bounding box center [925, 580] width 96 height 14
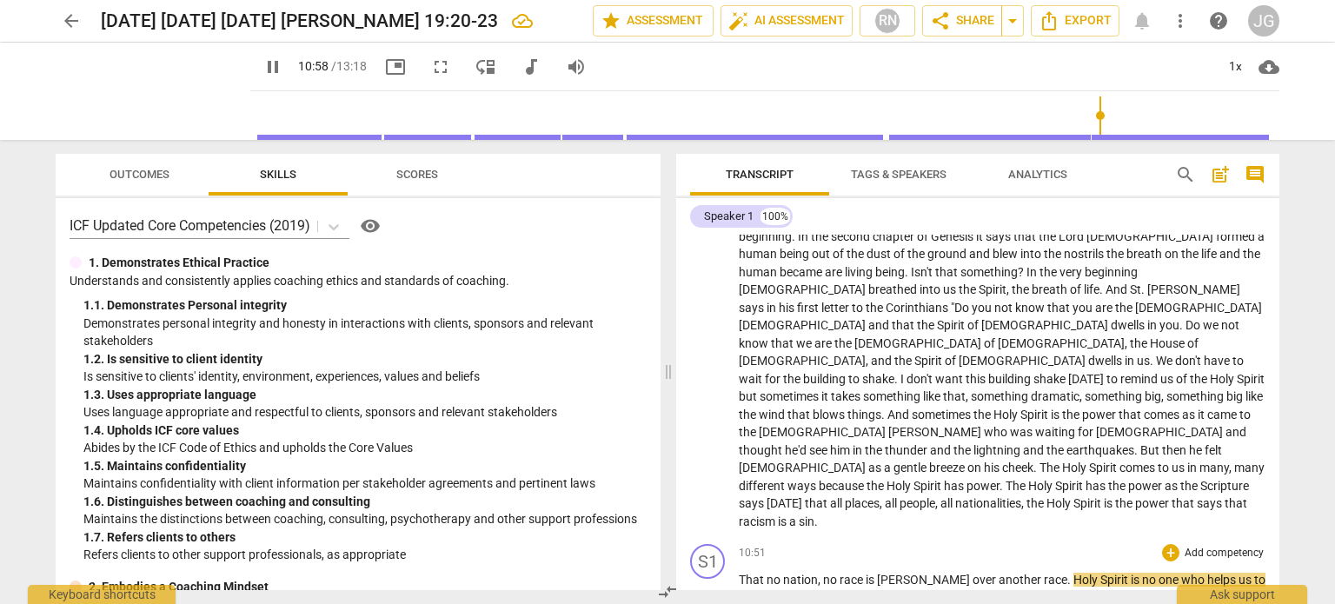
type input "659"
click at [1033, 573] on span "Holy" at bounding box center [1045, 580] width 27 height 14
click at [799, 591] on span "that" at bounding box center [793, 598] width 25 height 14
click at [262, 69] on span "pause" at bounding box center [272, 66] width 21 height 21
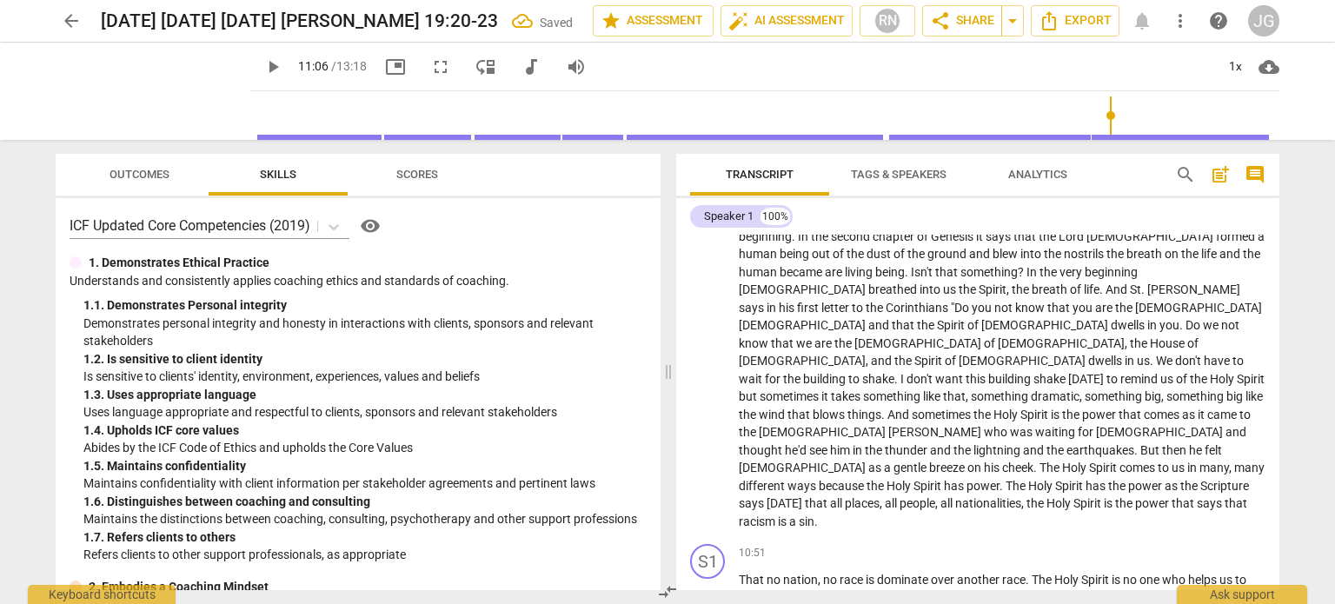
type input "666"
